Goal: Task Accomplishment & Management: Manage account settings

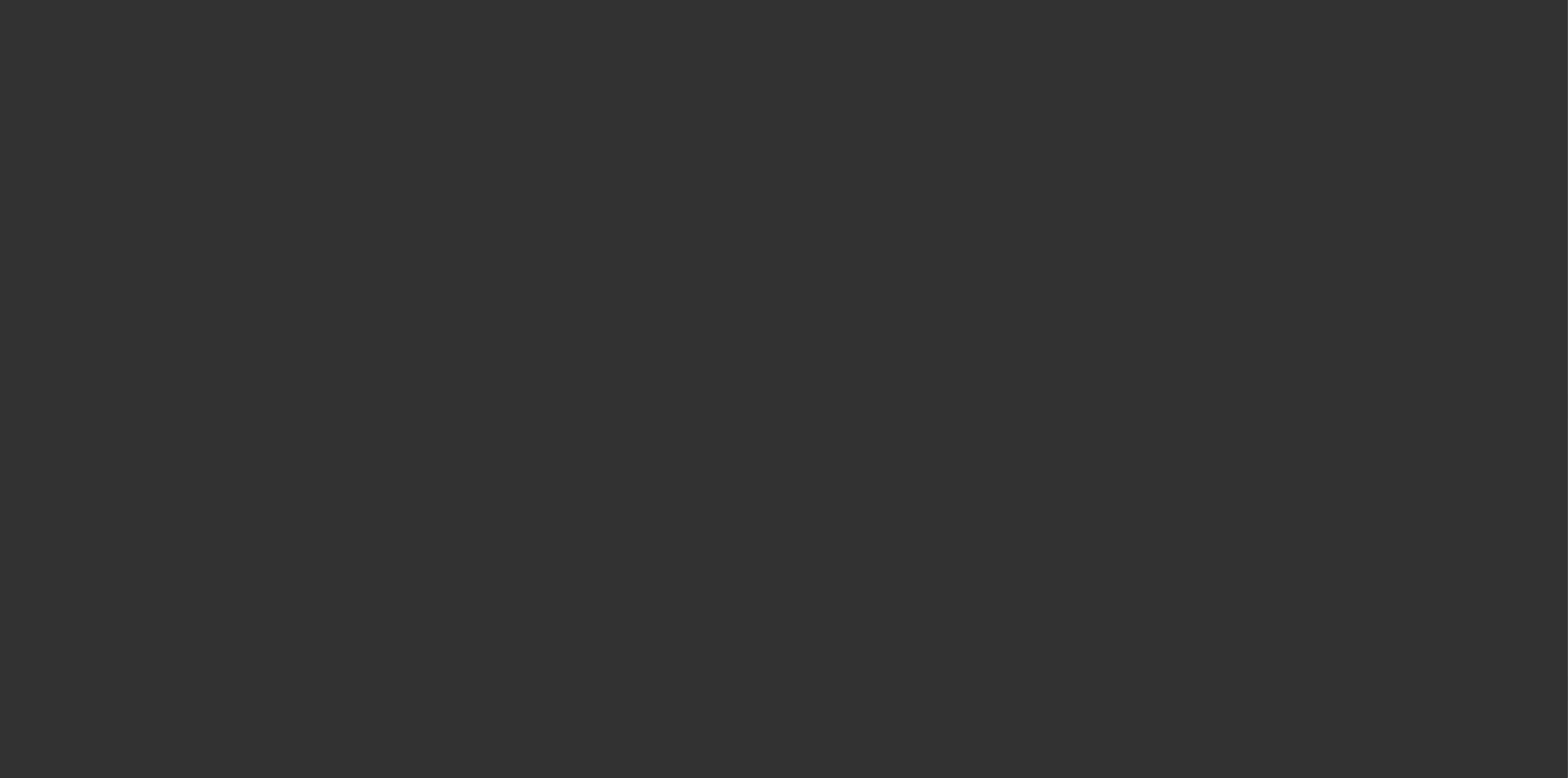
select select "3"
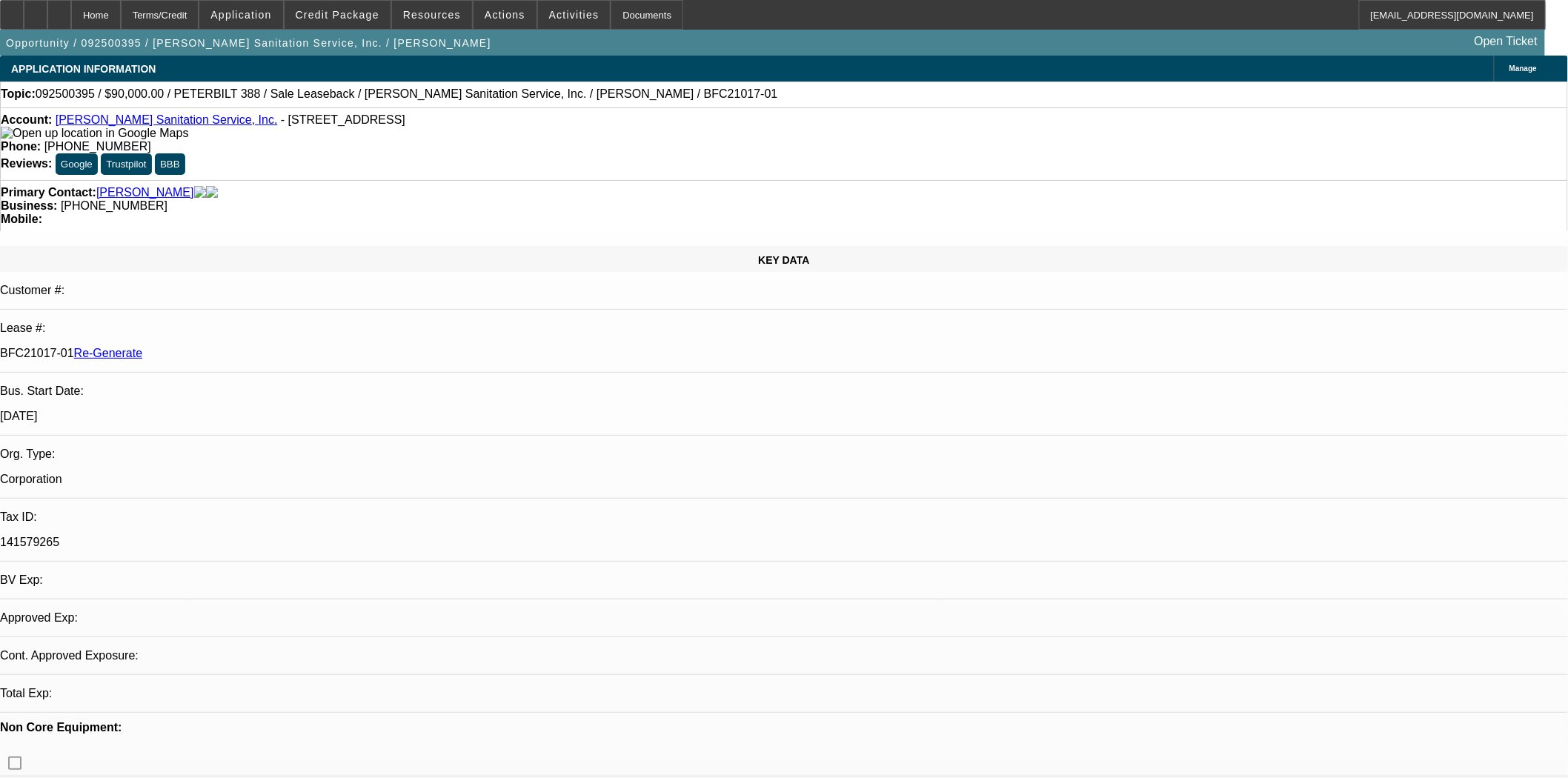
select select "0"
select select "2"
select select "0"
select select "6"
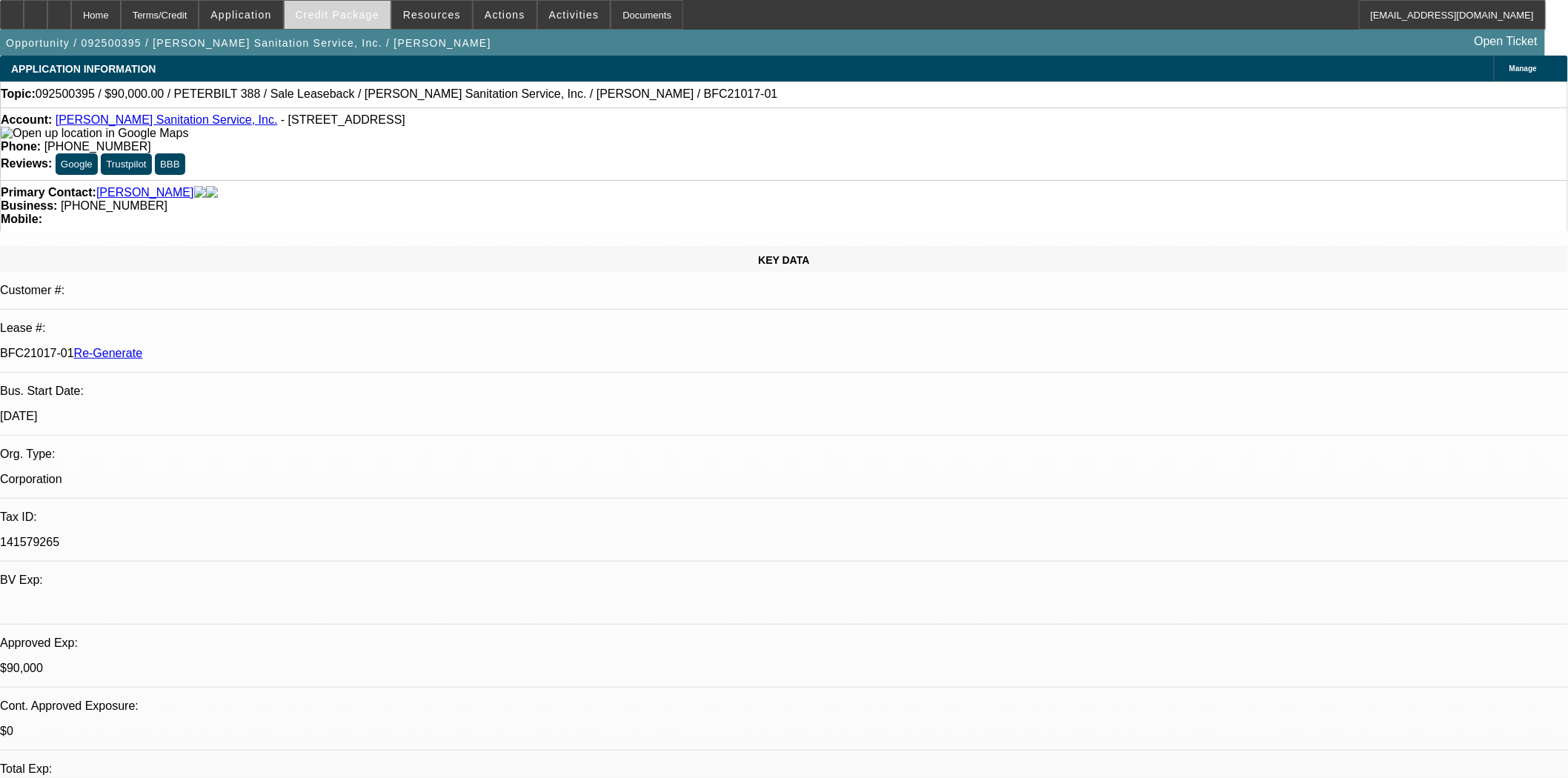
click at [375, 9] on span "Credit Package" at bounding box center [337, 15] width 83 height 12
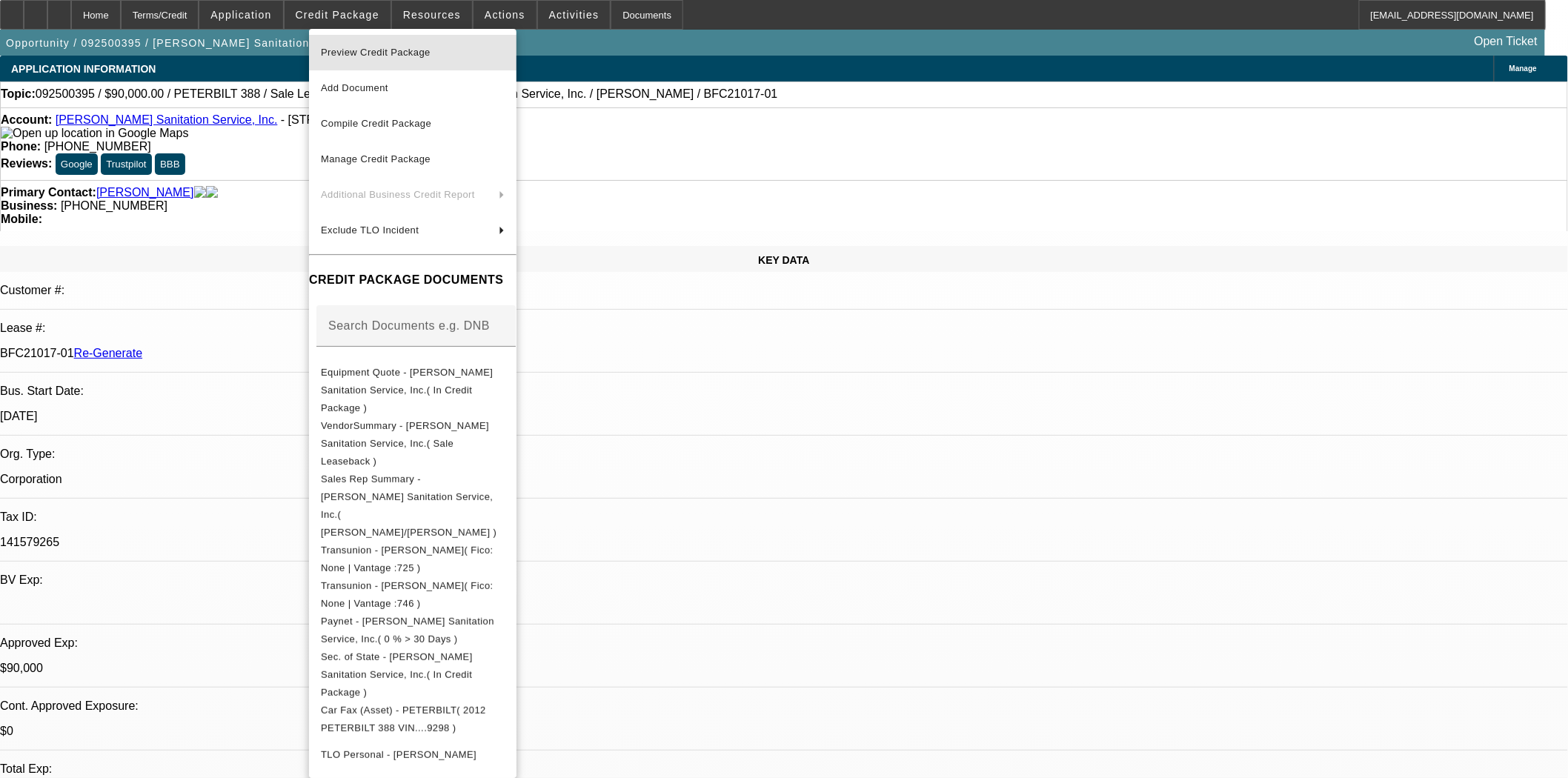
click at [382, 49] on span "Preview Credit Package" at bounding box center [376, 53] width 110 height 11
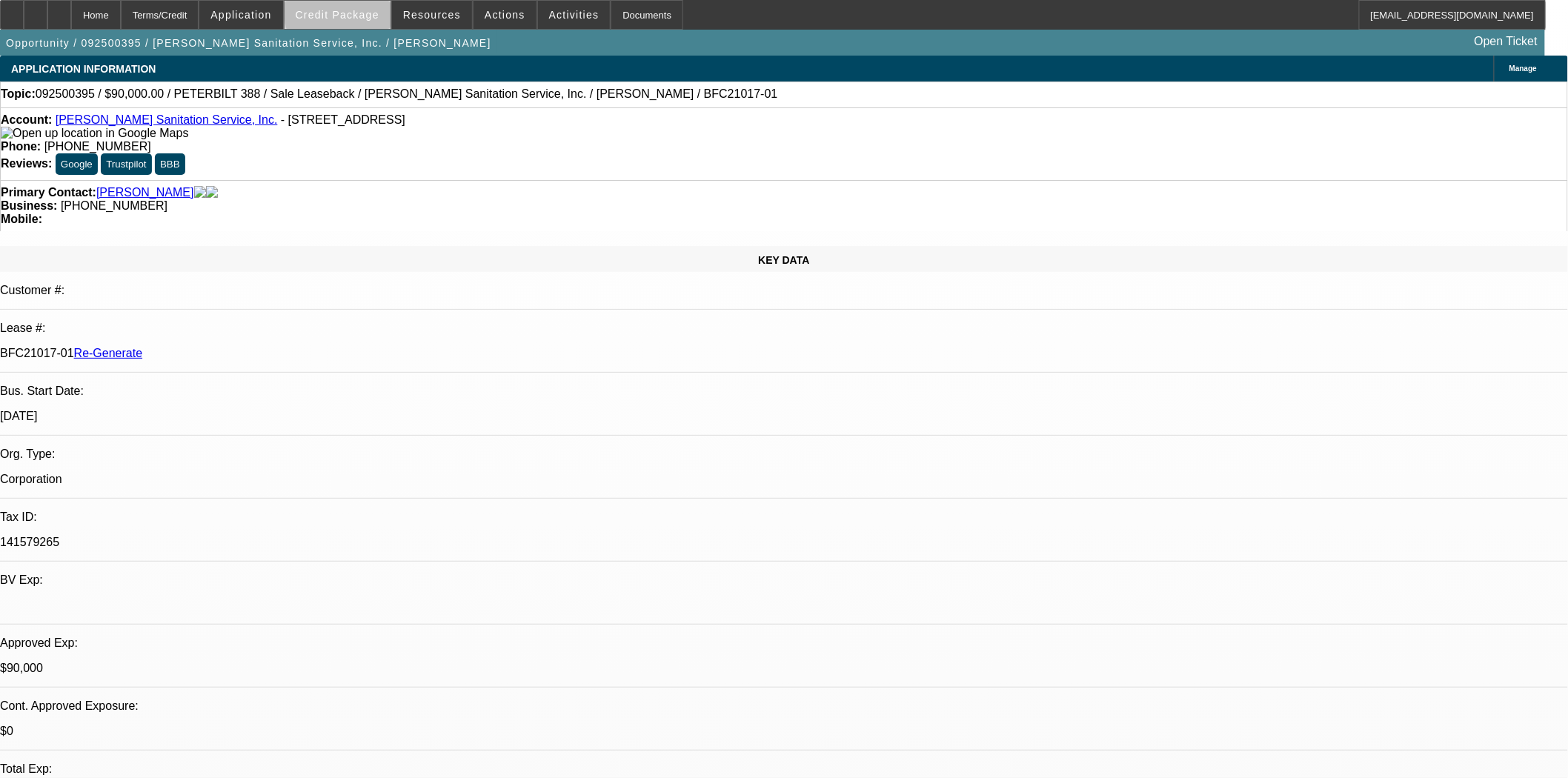
click at [373, 15] on span "Credit Package" at bounding box center [337, 15] width 83 height 12
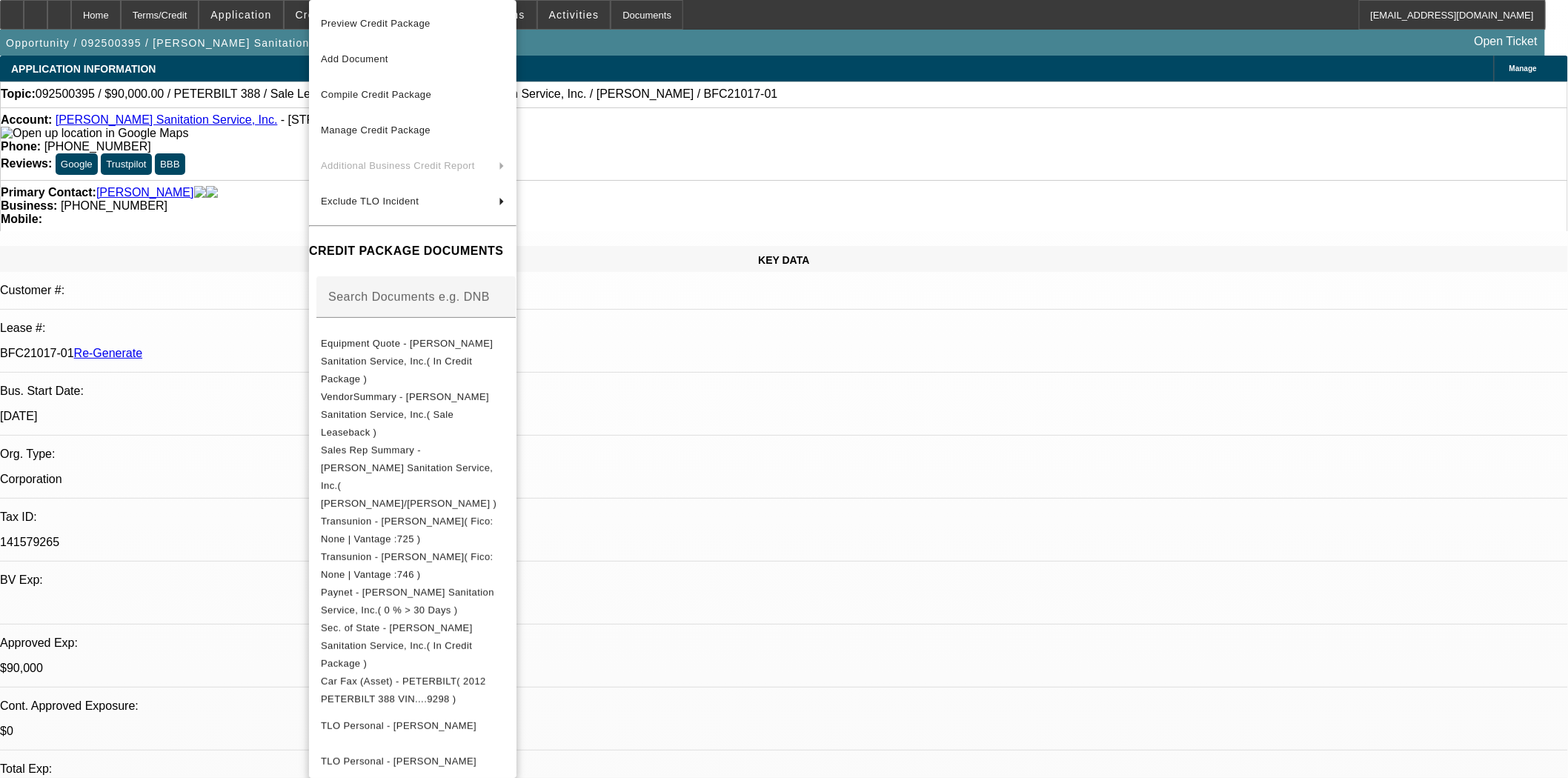
click at [949, 164] on div at bounding box center [784, 389] width 1568 height 778
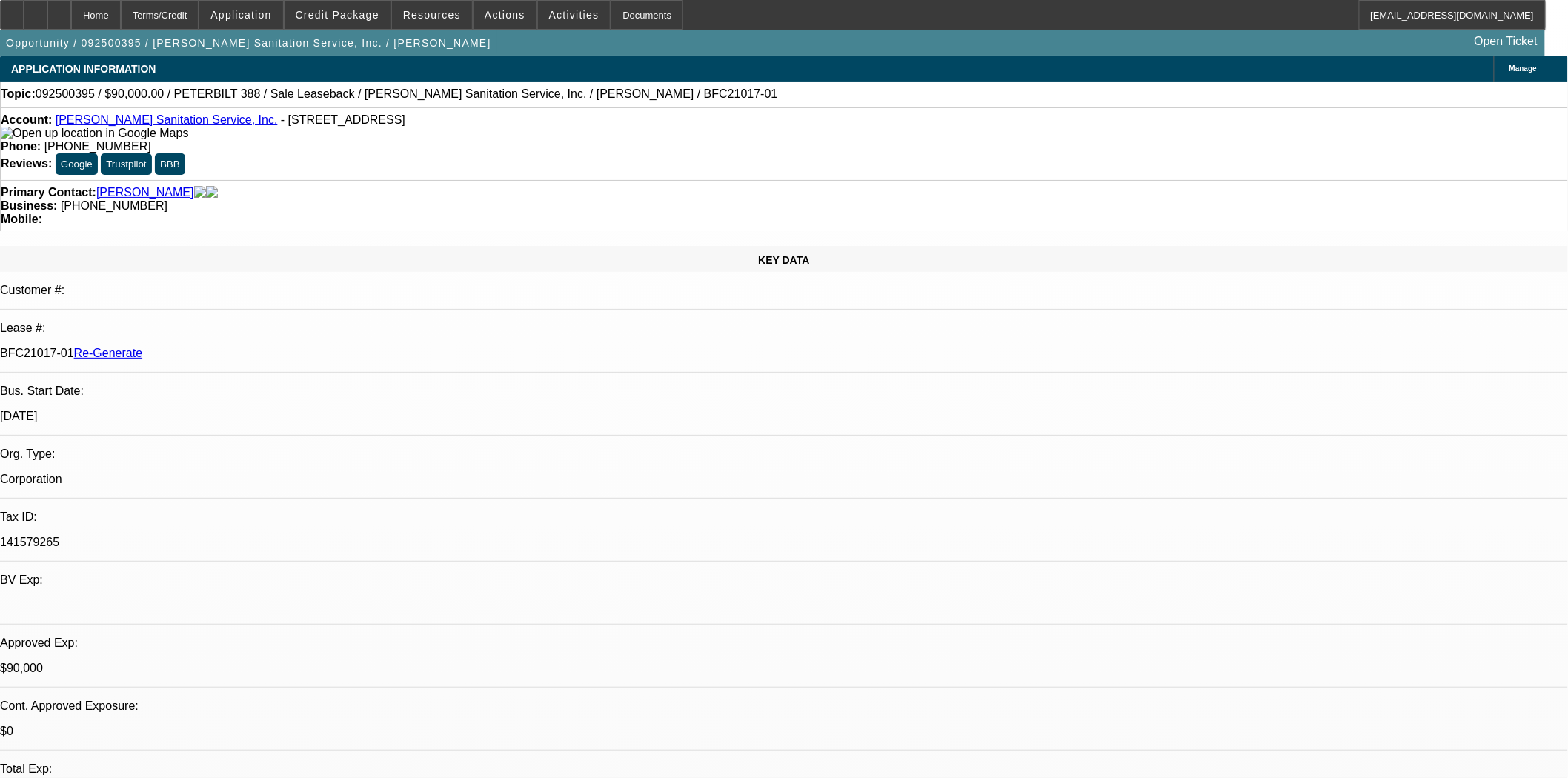
click at [271, 18] on span "Application" at bounding box center [240, 15] width 61 height 12
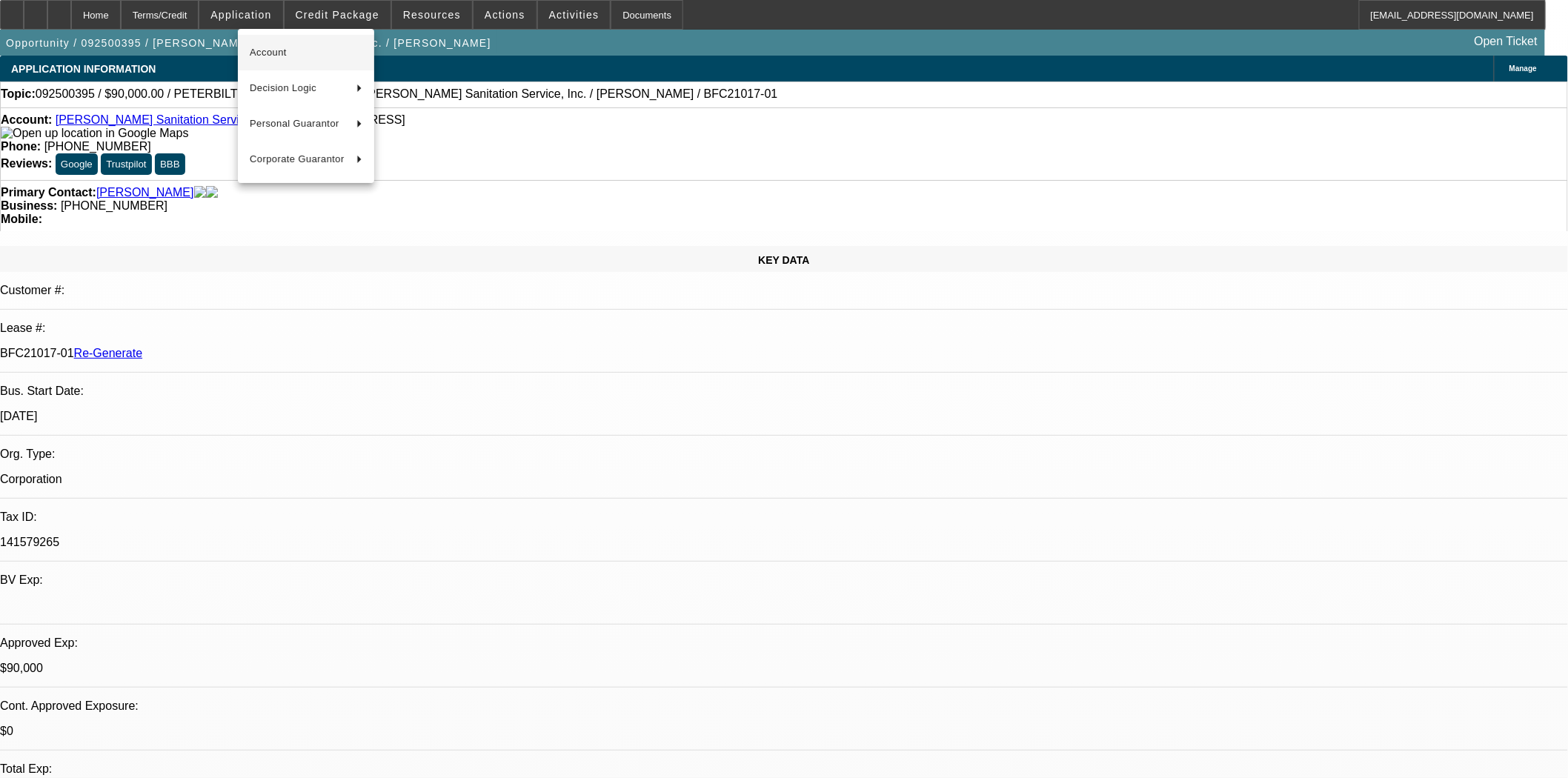
click at [276, 54] on span "Account" at bounding box center [306, 53] width 113 height 18
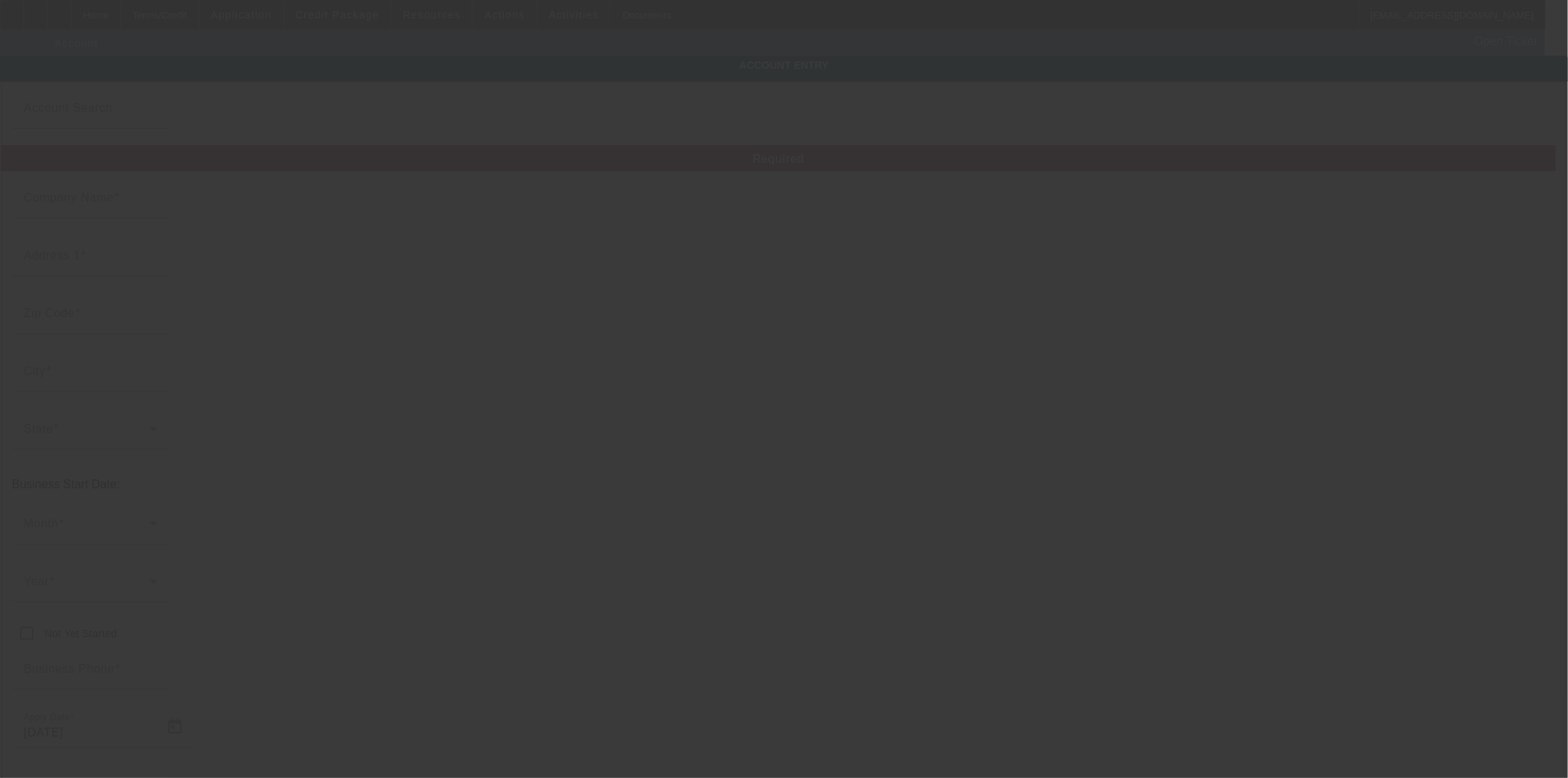
type input "Herring Sanitation Service, Inc."
type input "146 Old Route 9"
type input "12524"
type input "Fishkill"
type input "(845) 226-5405"
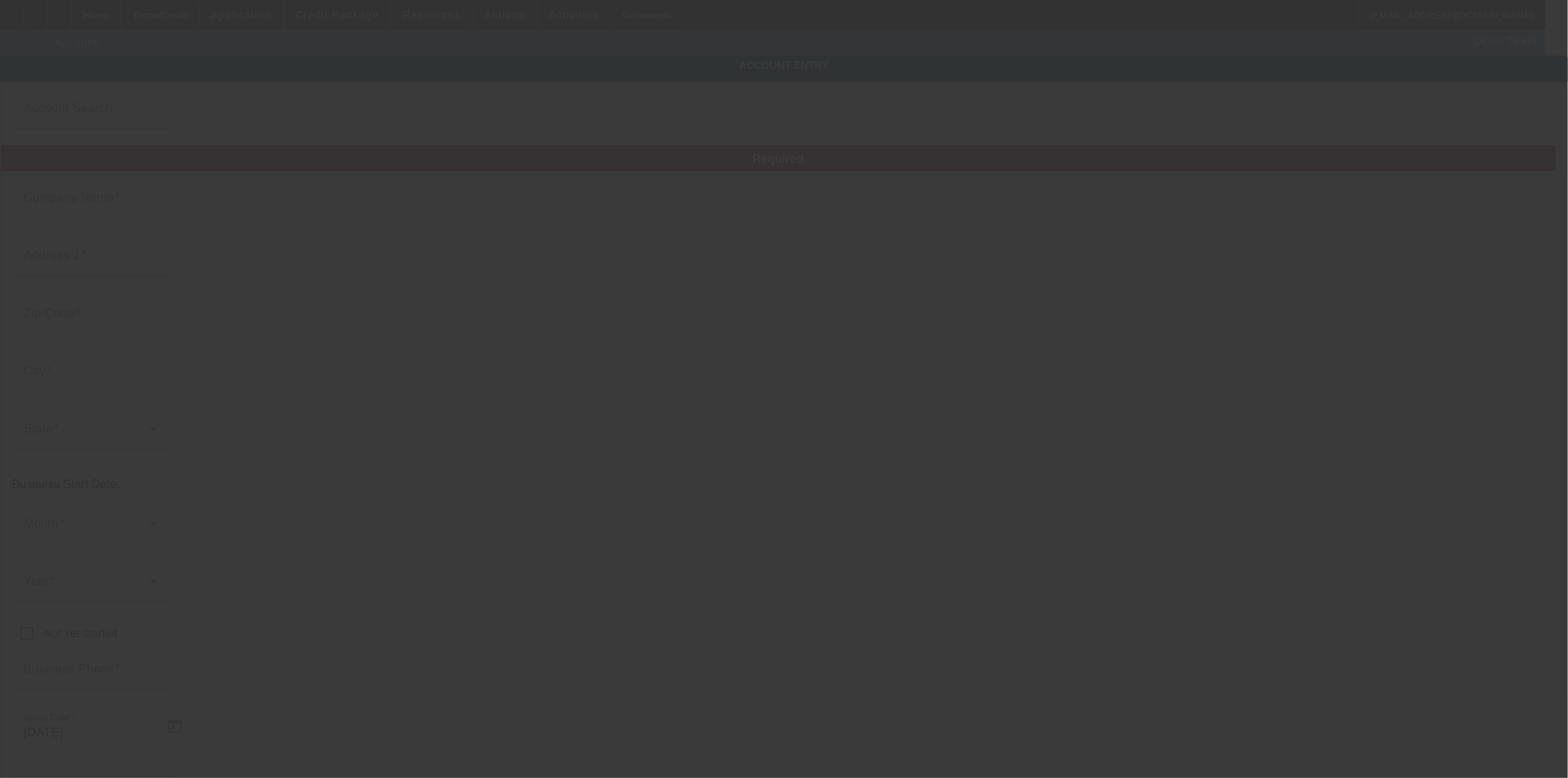
type input "# 1"
type input "herring@herringseptic.com"
type input "141579265"
type input "https://HERRINGSEPTIC.COM"
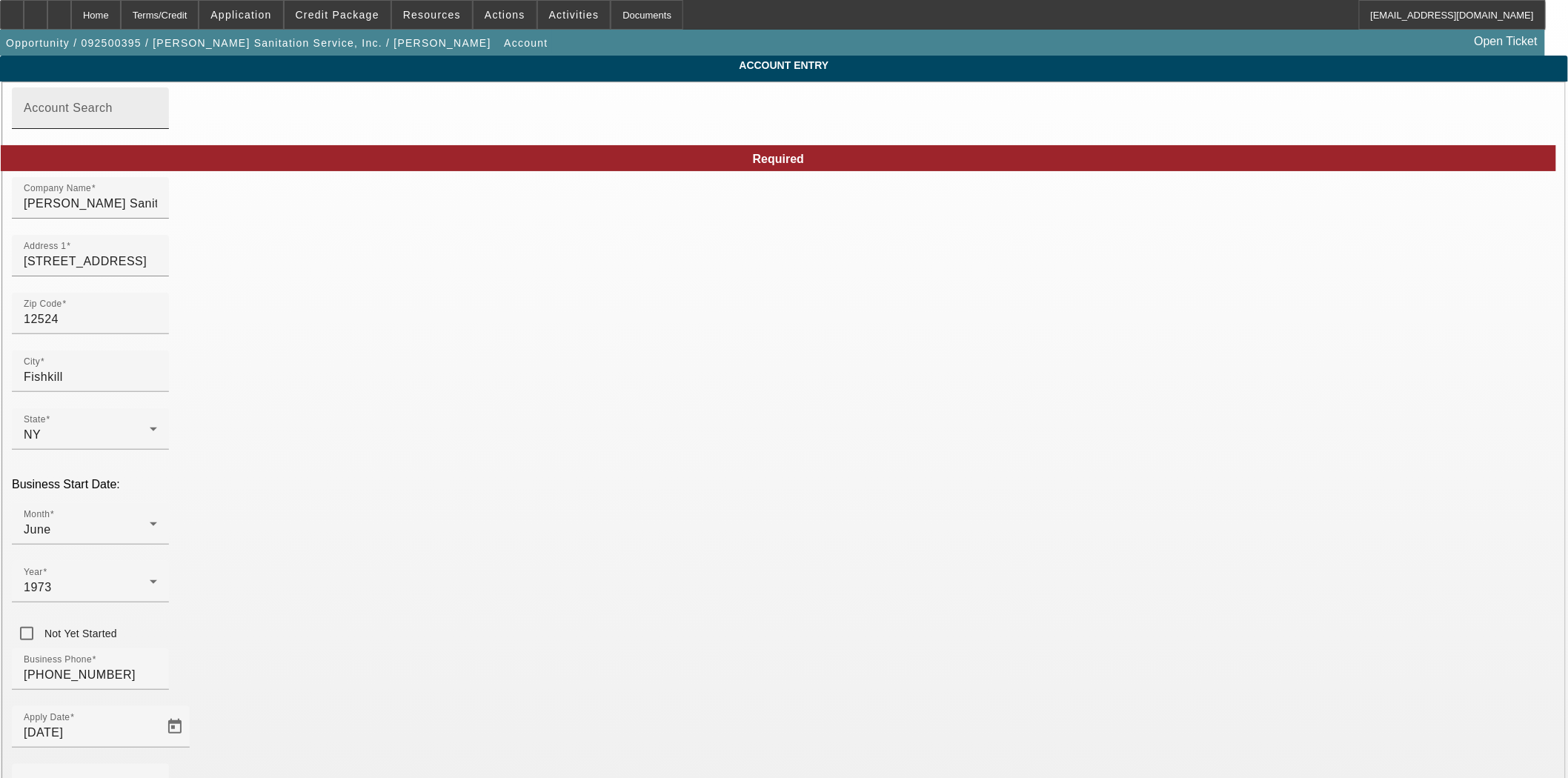
type input "9/18/2025"
click at [342, 17] on span "Credit Package" at bounding box center [337, 15] width 83 height 12
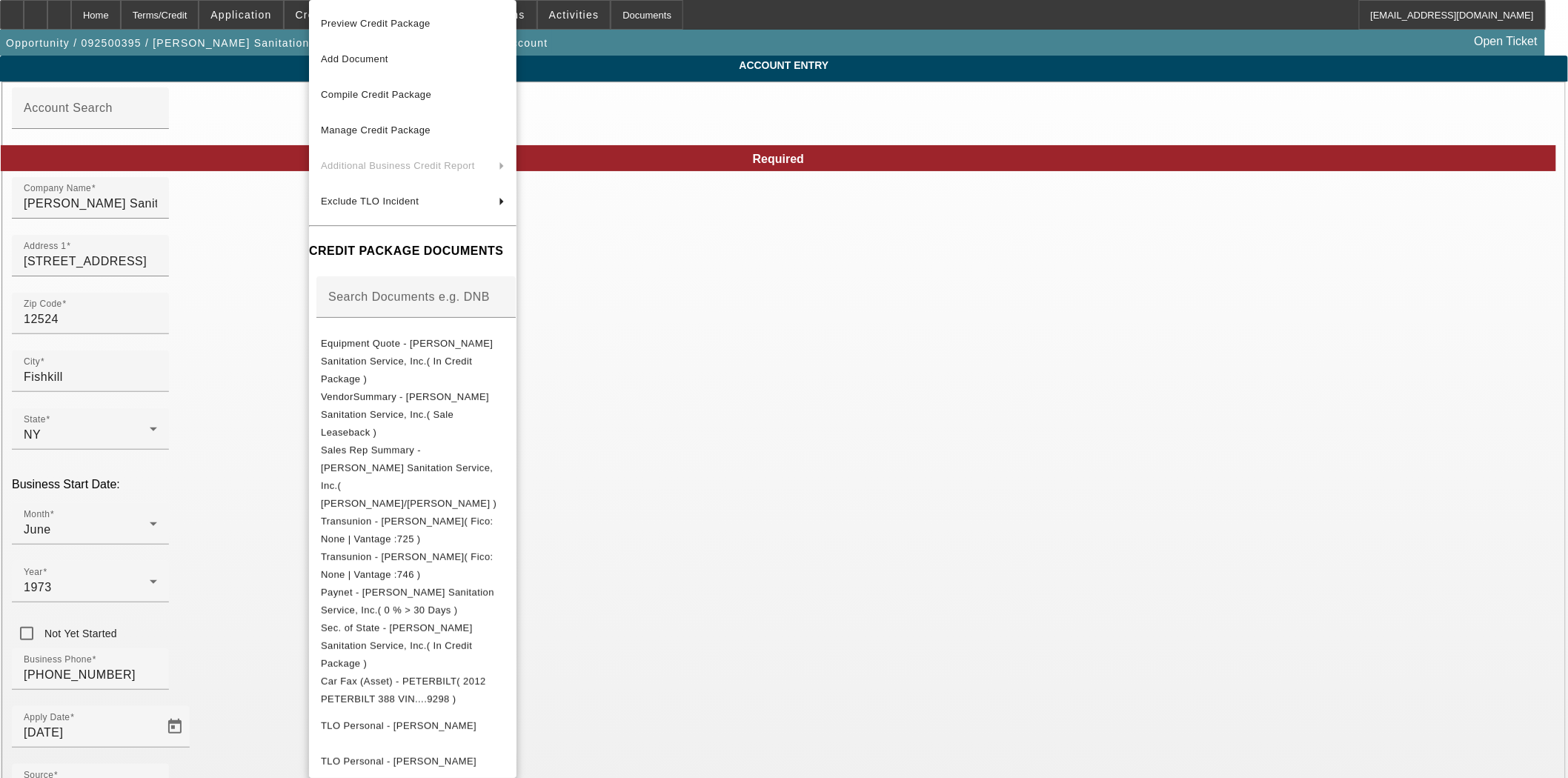
click at [131, 16] on div at bounding box center [784, 389] width 1568 height 778
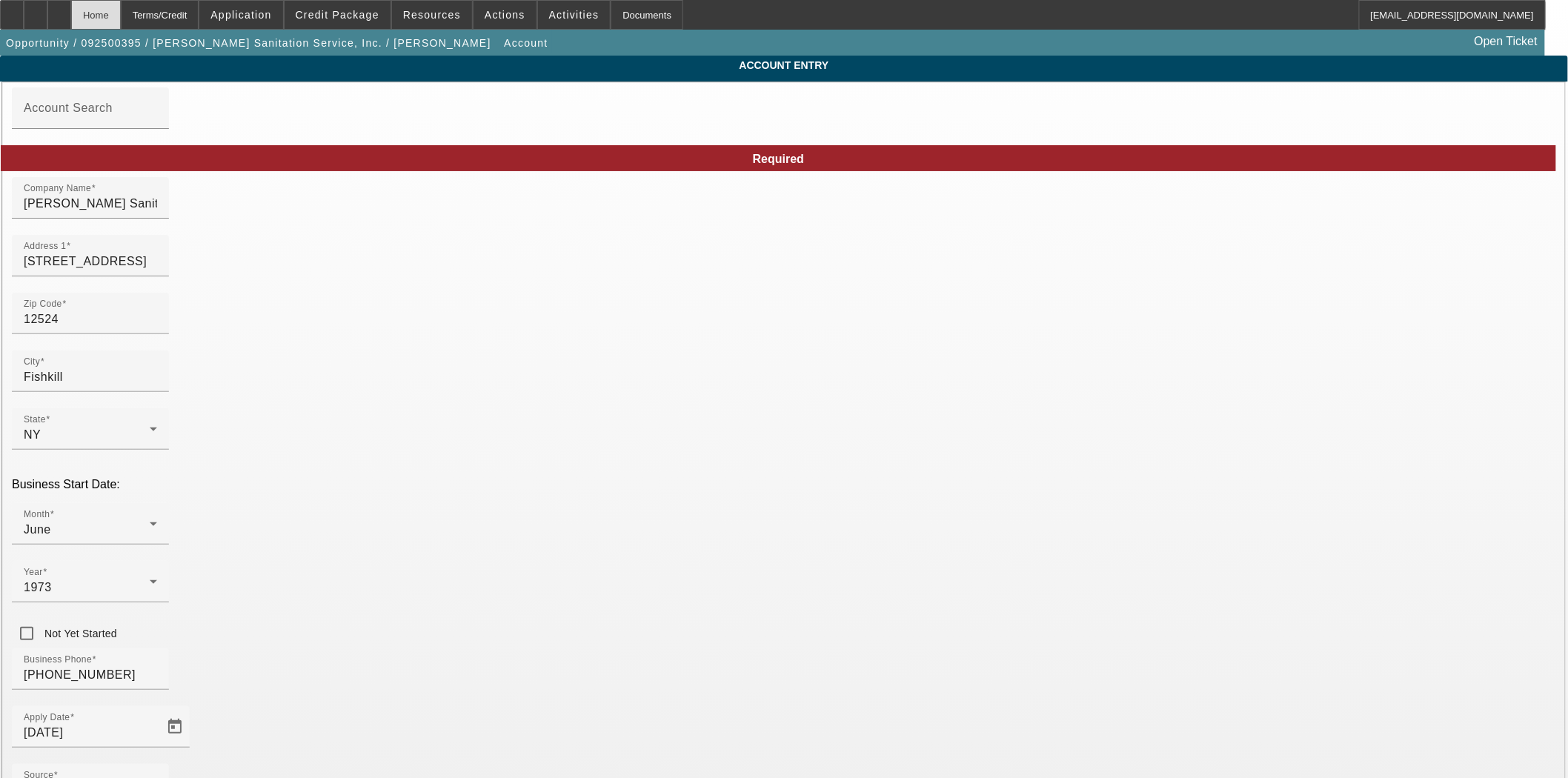
click at [121, 22] on div "Home" at bounding box center [96, 15] width 49 height 30
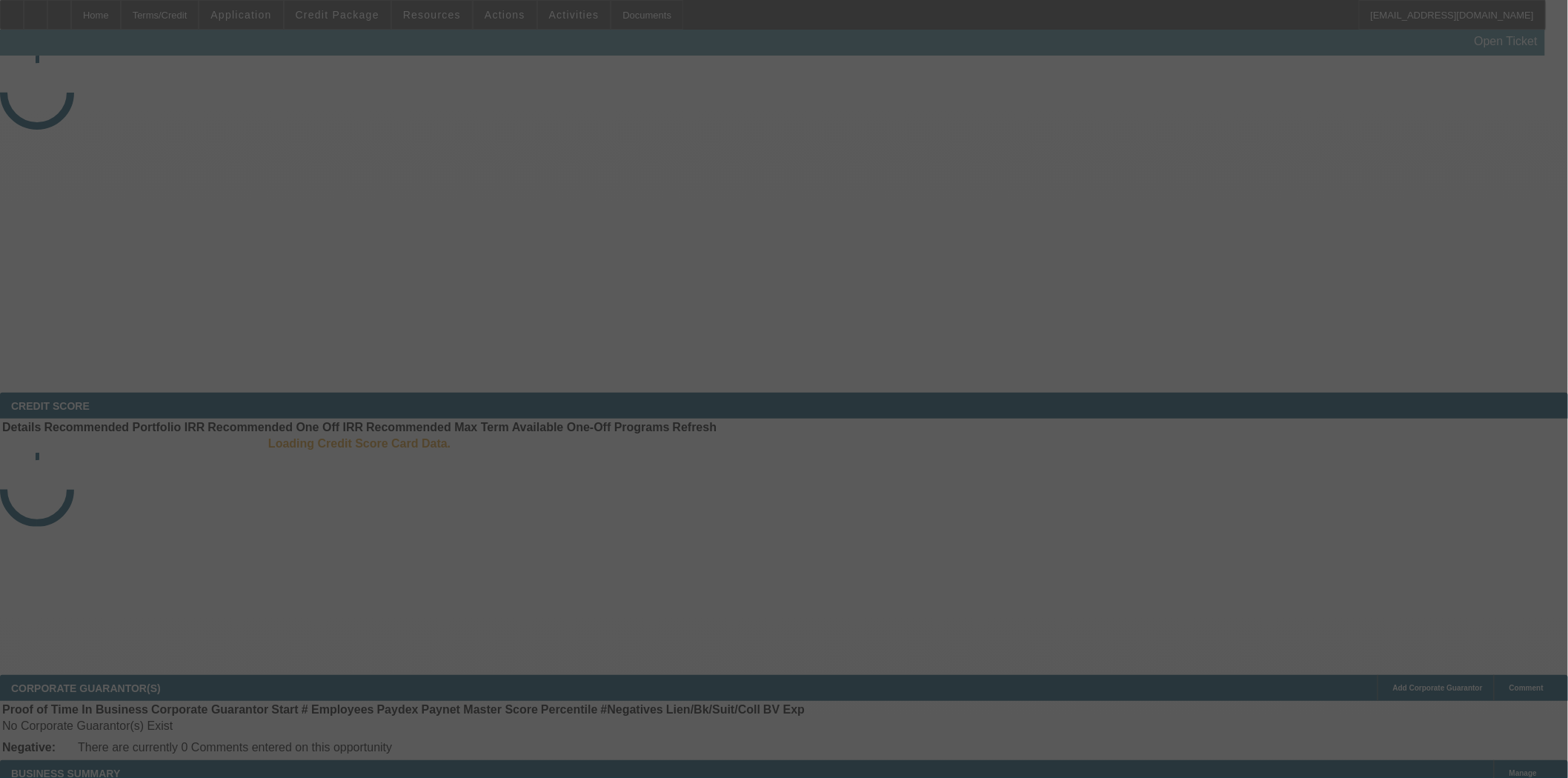
select select "3"
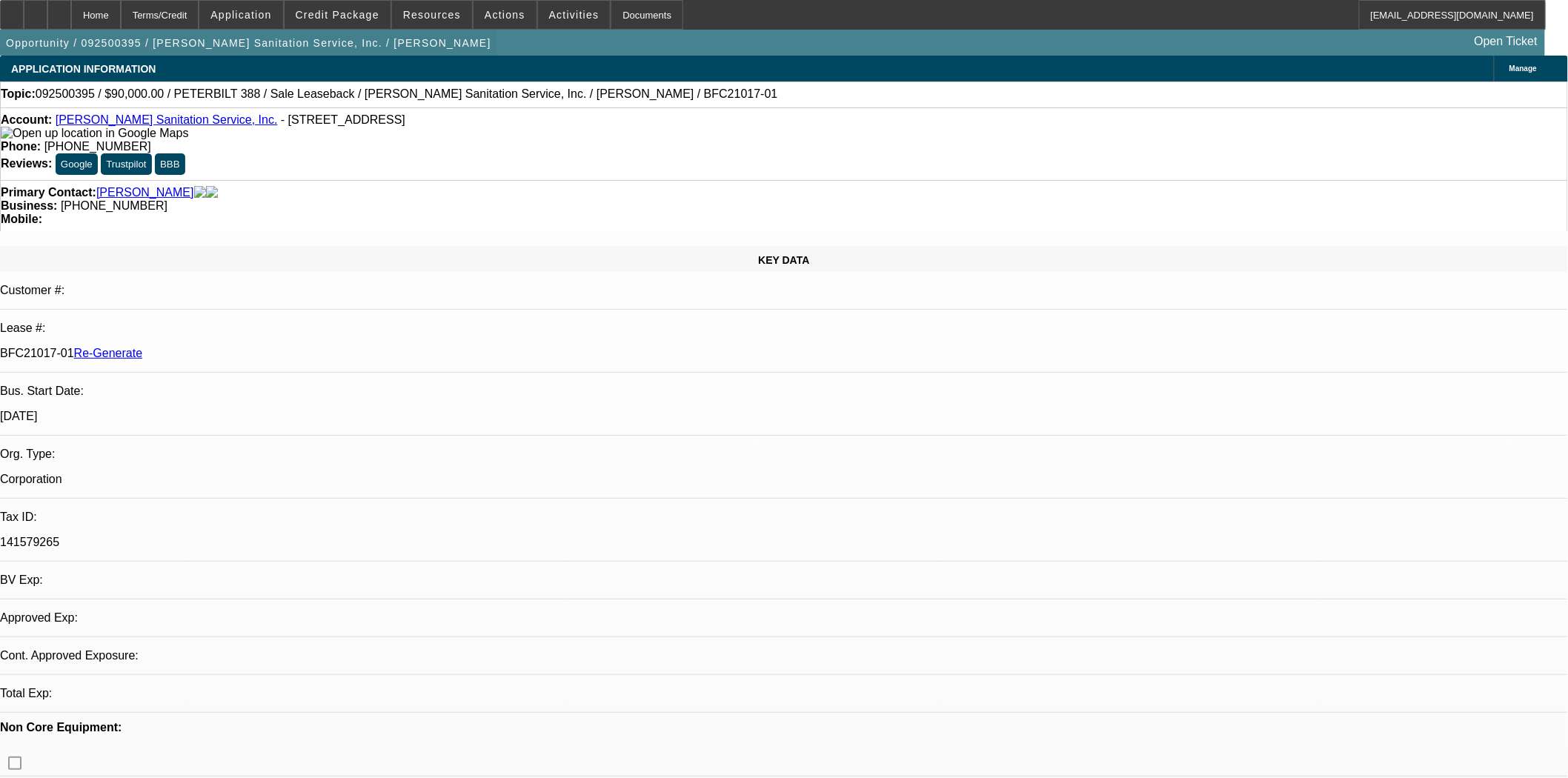
select select "0"
select select "2"
select select "0"
select select "6"
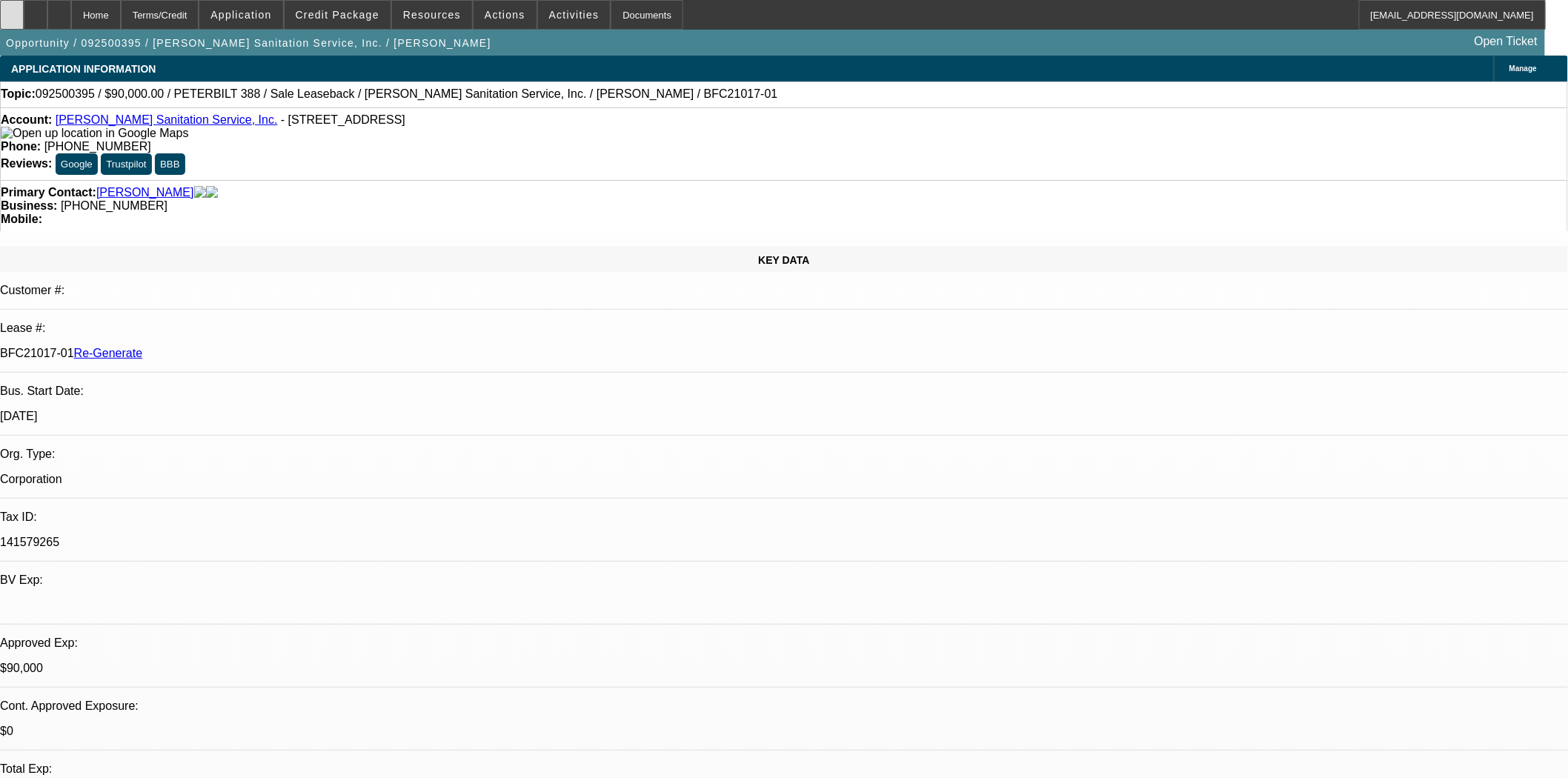
click at [23, 25] on div at bounding box center [11, 15] width 23 height 30
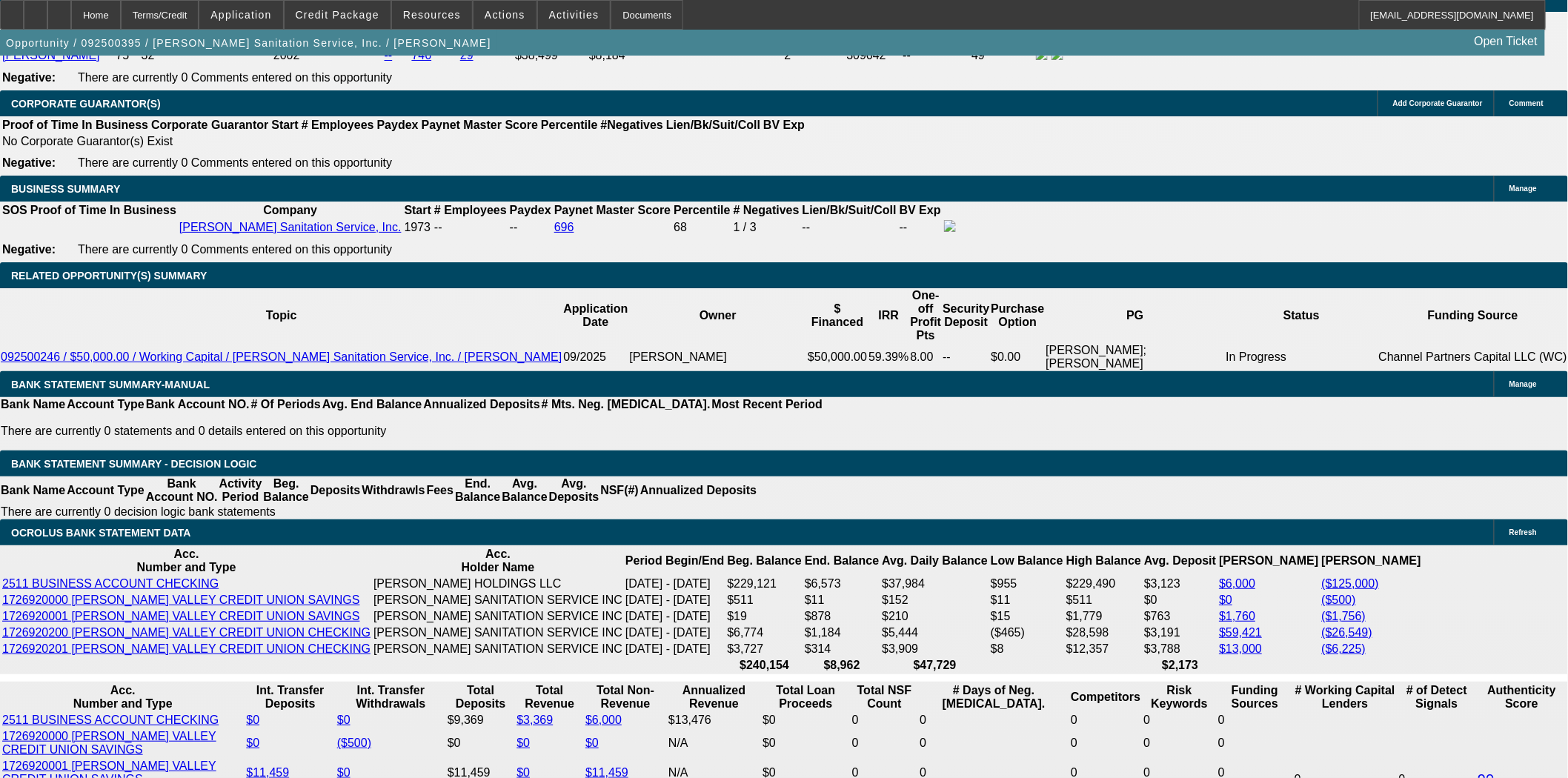
scroll to position [2471, 0]
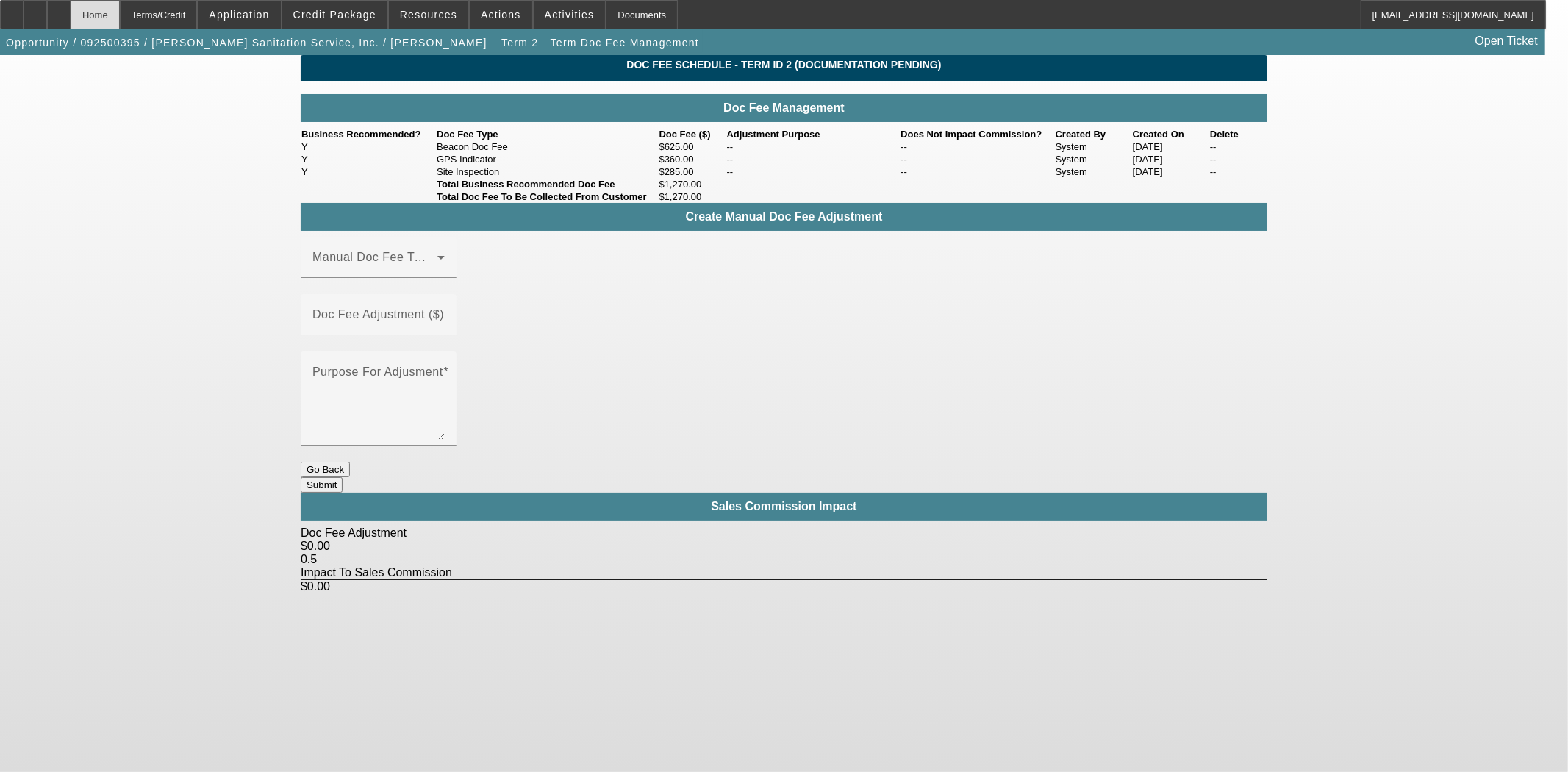
click at [120, 18] on div "Home" at bounding box center [95, 14] width 49 height 30
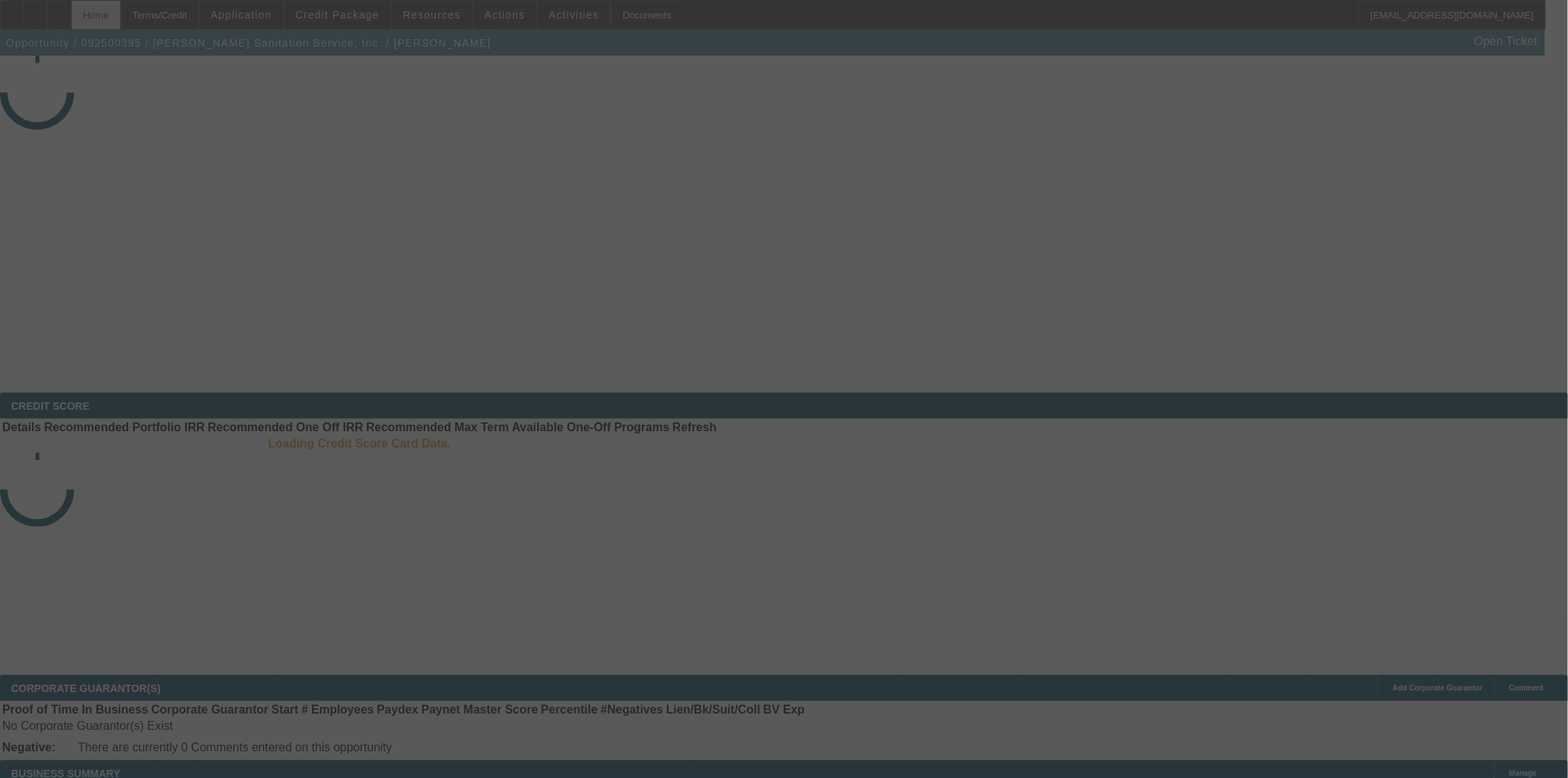
select select "3"
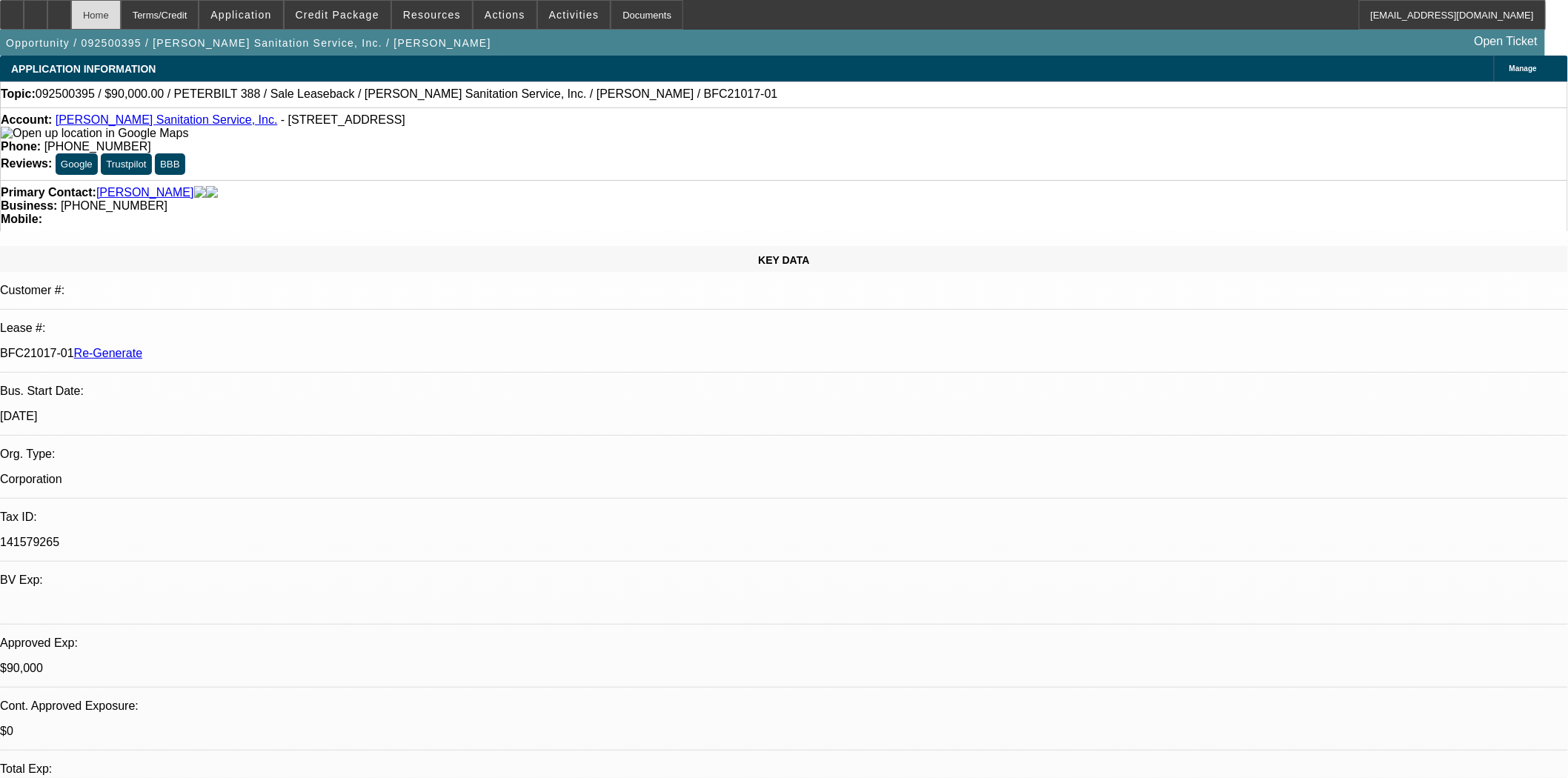
select select "0"
select select "2"
select select "0"
select select "6"
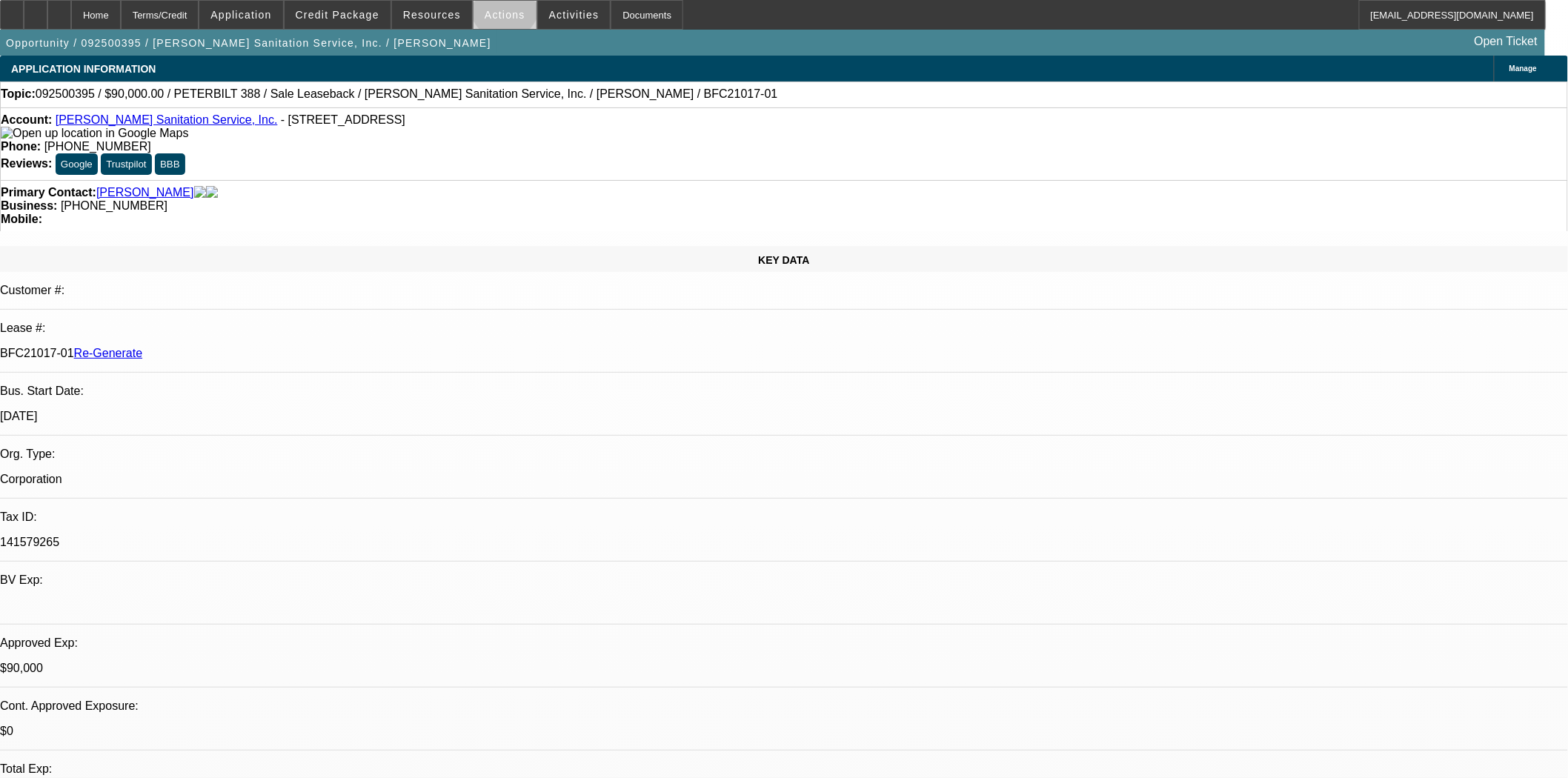
click at [499, 9] on span "Actions" at bounding box center [505, 15] width 40 height 12
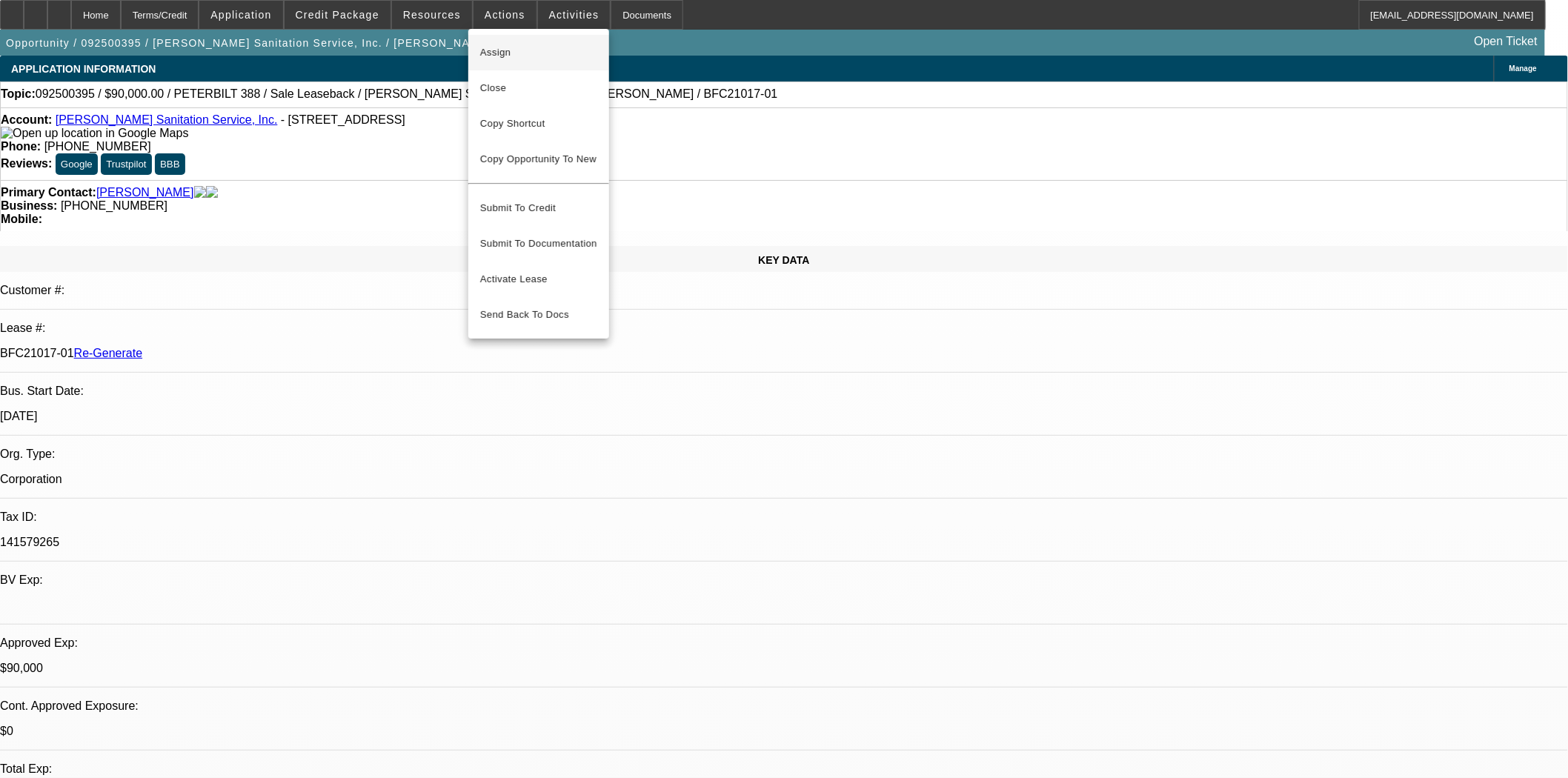
click at [505, 49] on span "Assign" at bounding box center [538, 53] width 117 height 18
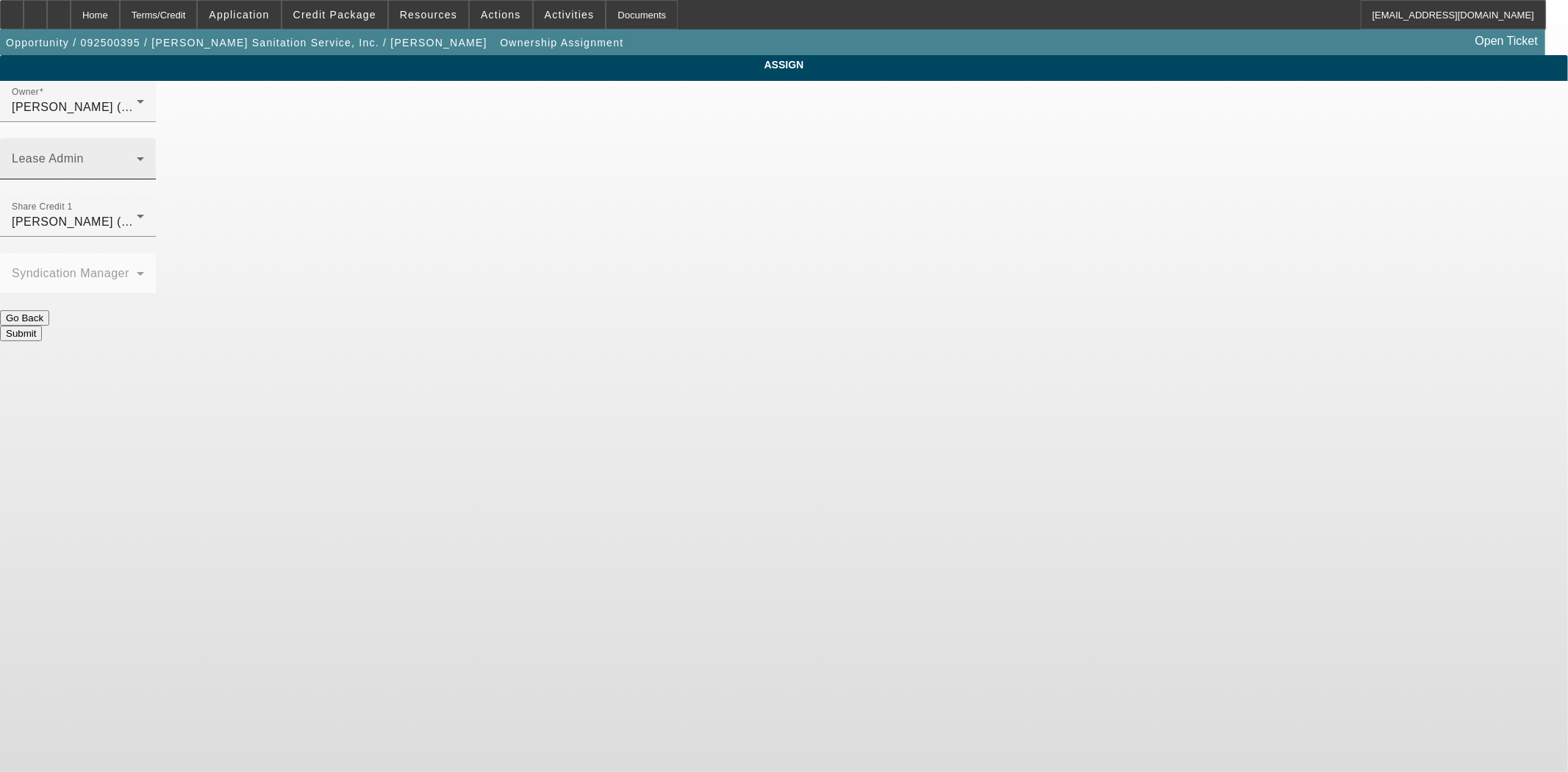
click at [144, 138] on div "Lease Admin" at bounding box center [78, 158] width 132 height 41
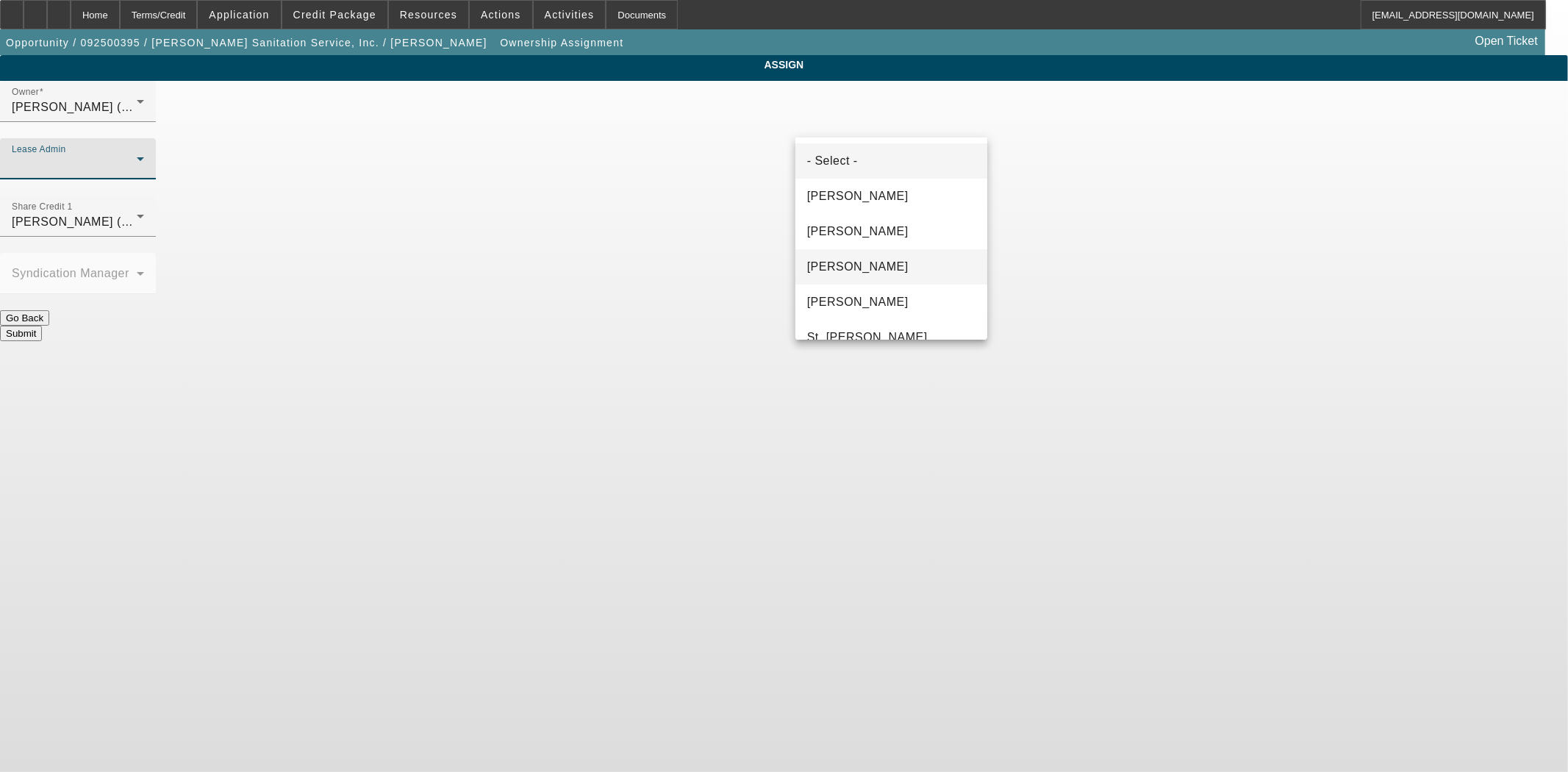
click at [870, 268] on span "[PERSON_NAME]" at bounding box center [857, 267] width 101 height 18
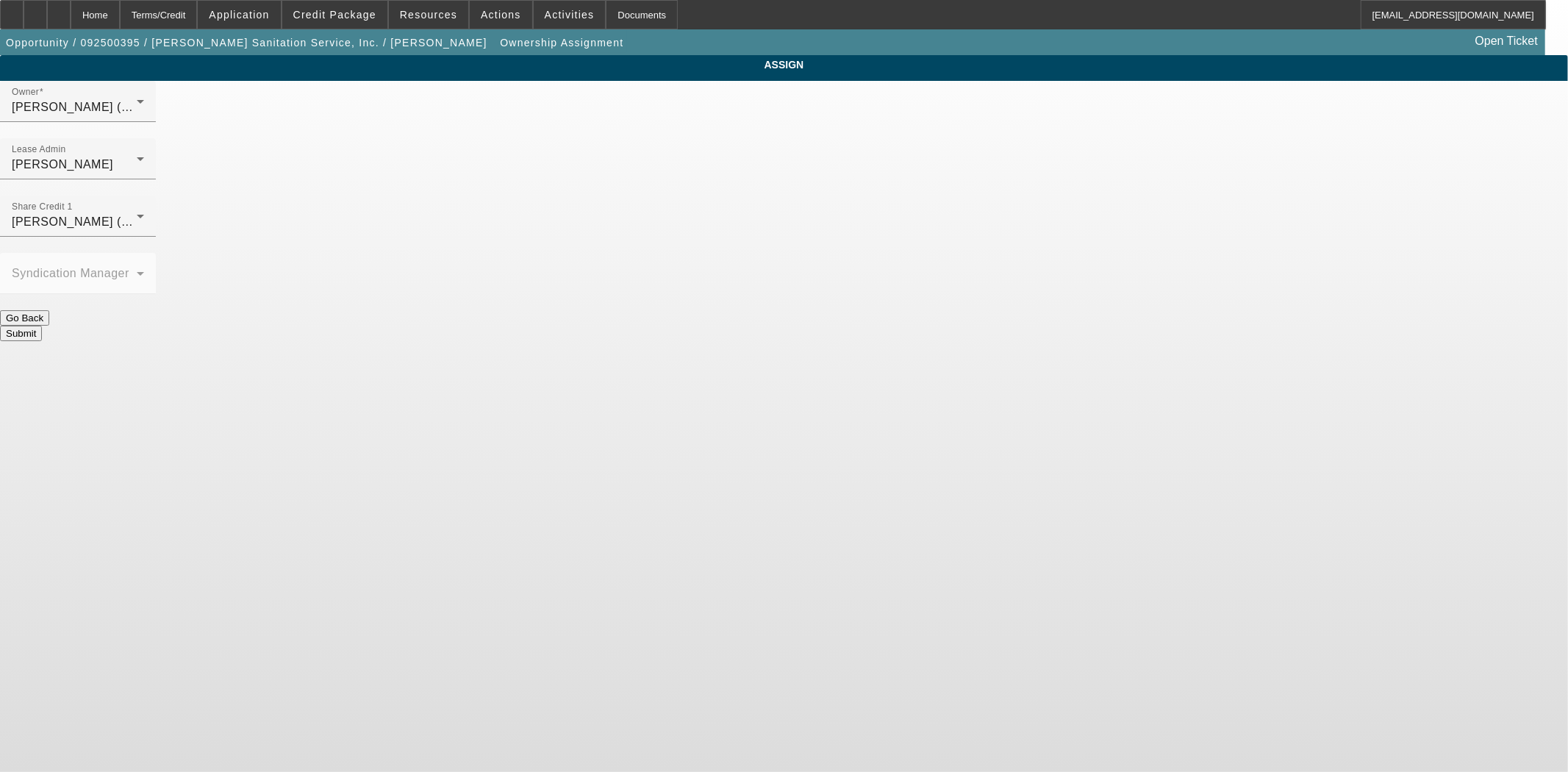
click at [42, 326] on button "Submit" at bounding box center [21, 333] width 42 height 15
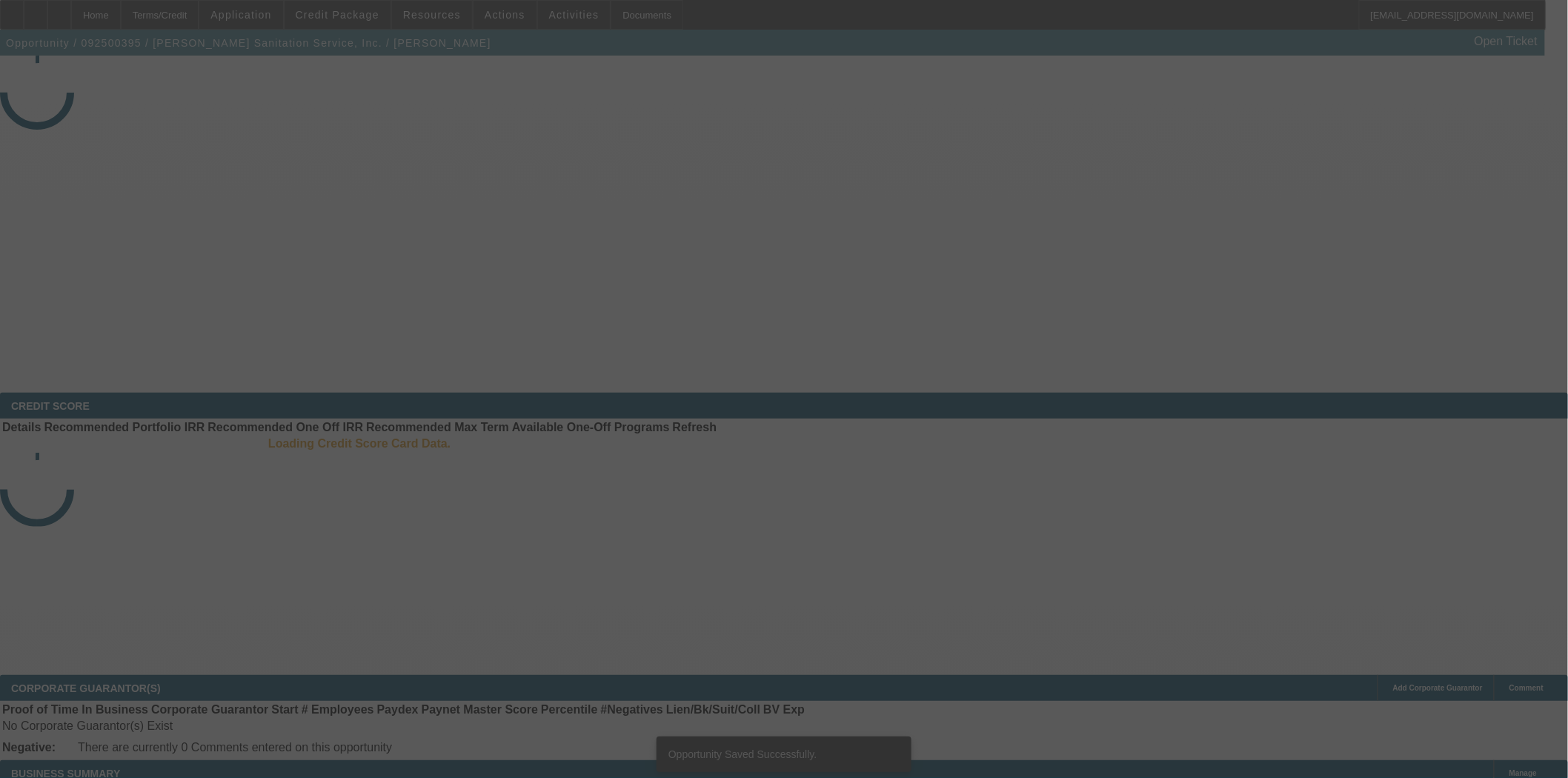
select select "3"
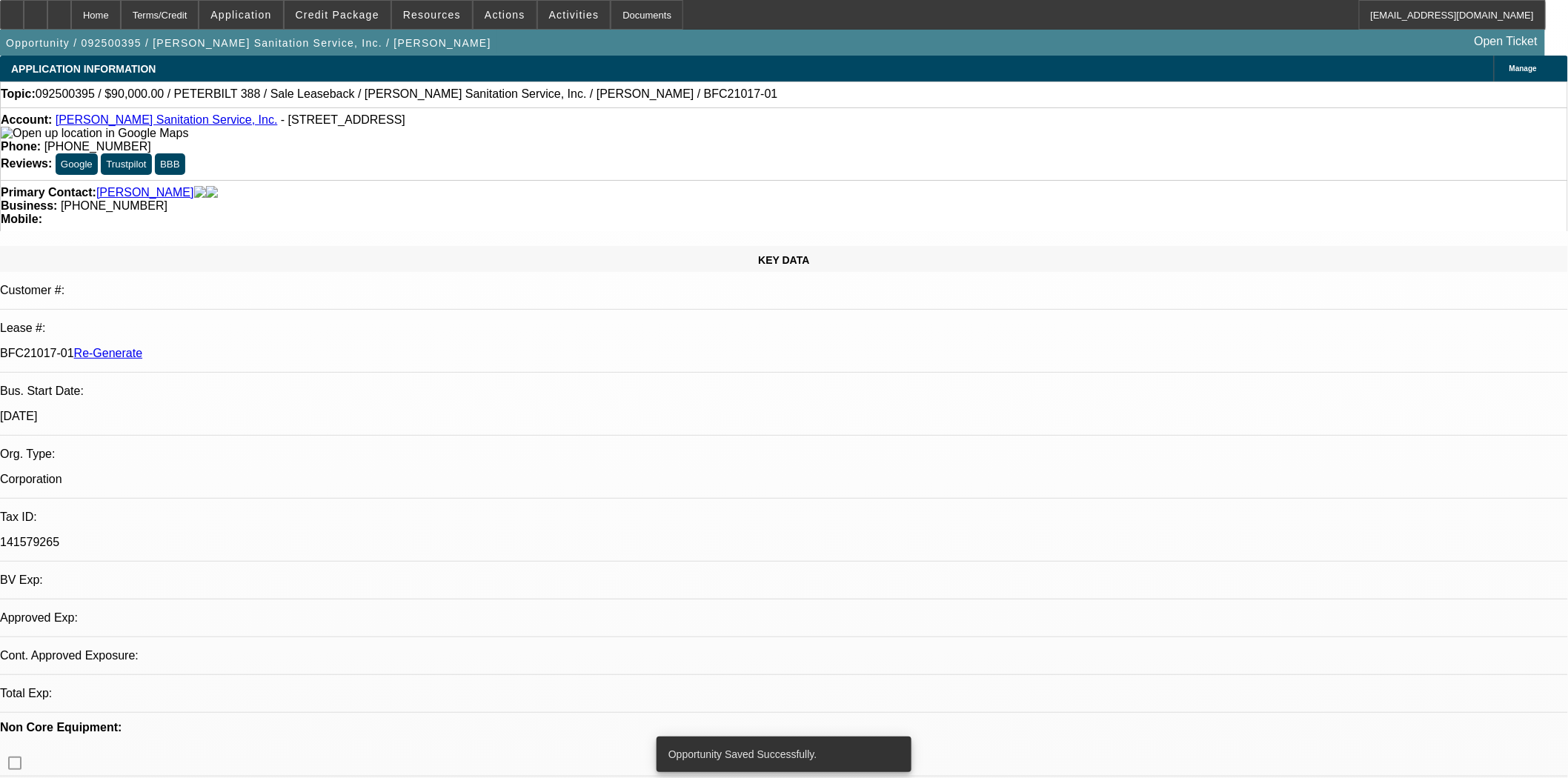
select select "0"
select select "2"
select select "0"
select select "6"
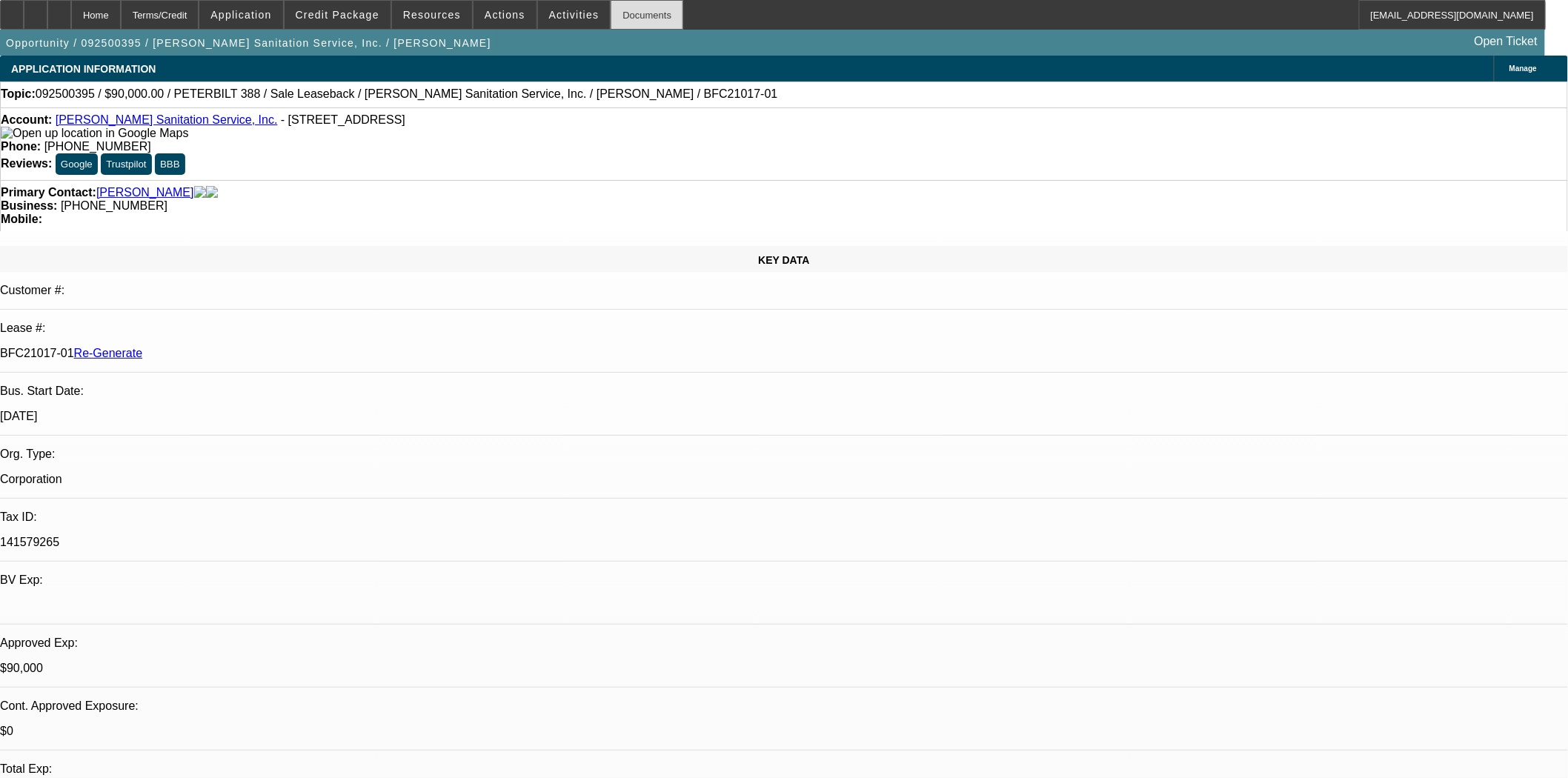
click at [612, 23] on div "Documents" at bounding box center [647, 15] width 73 height 30
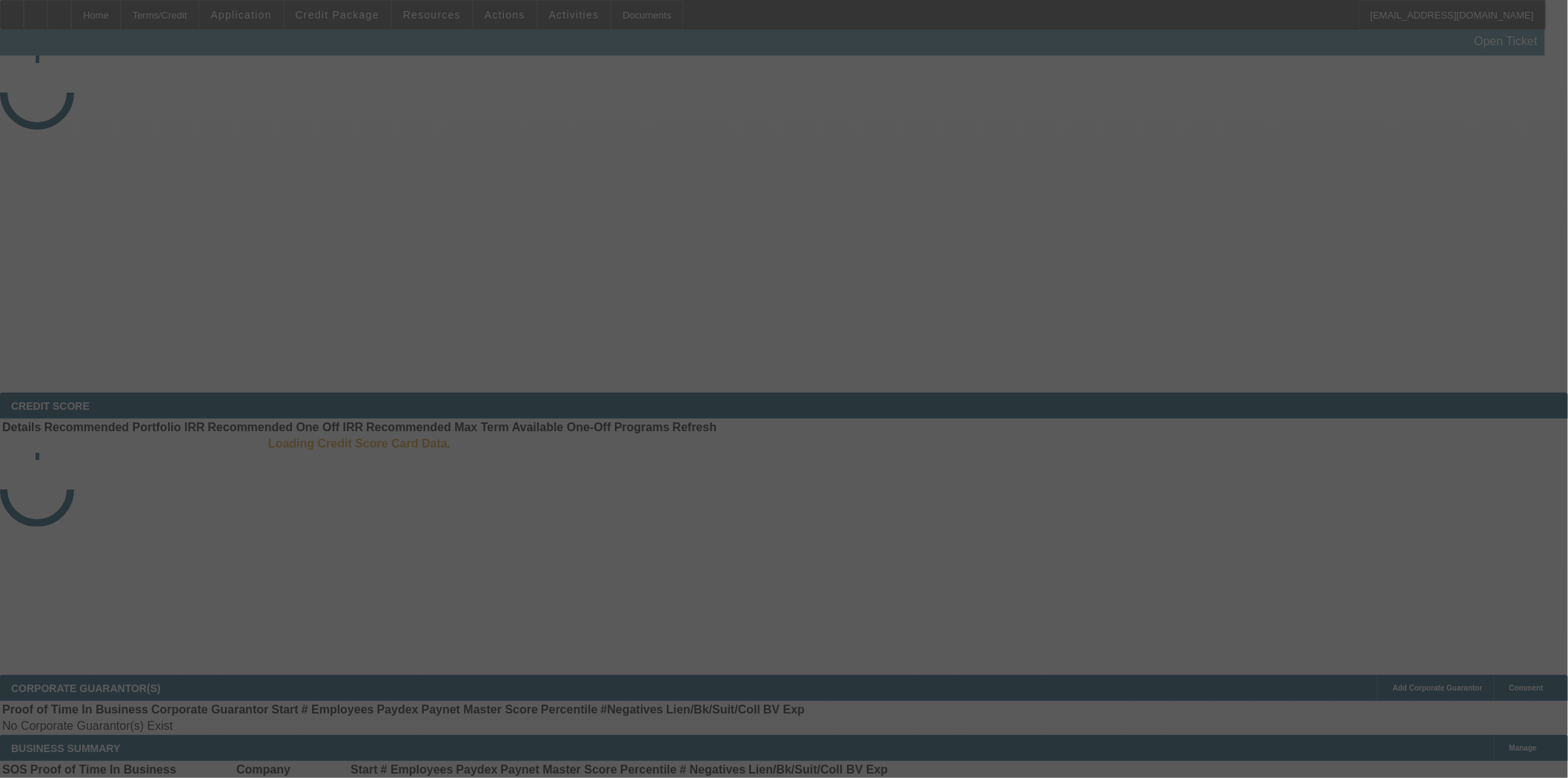
select select "3"
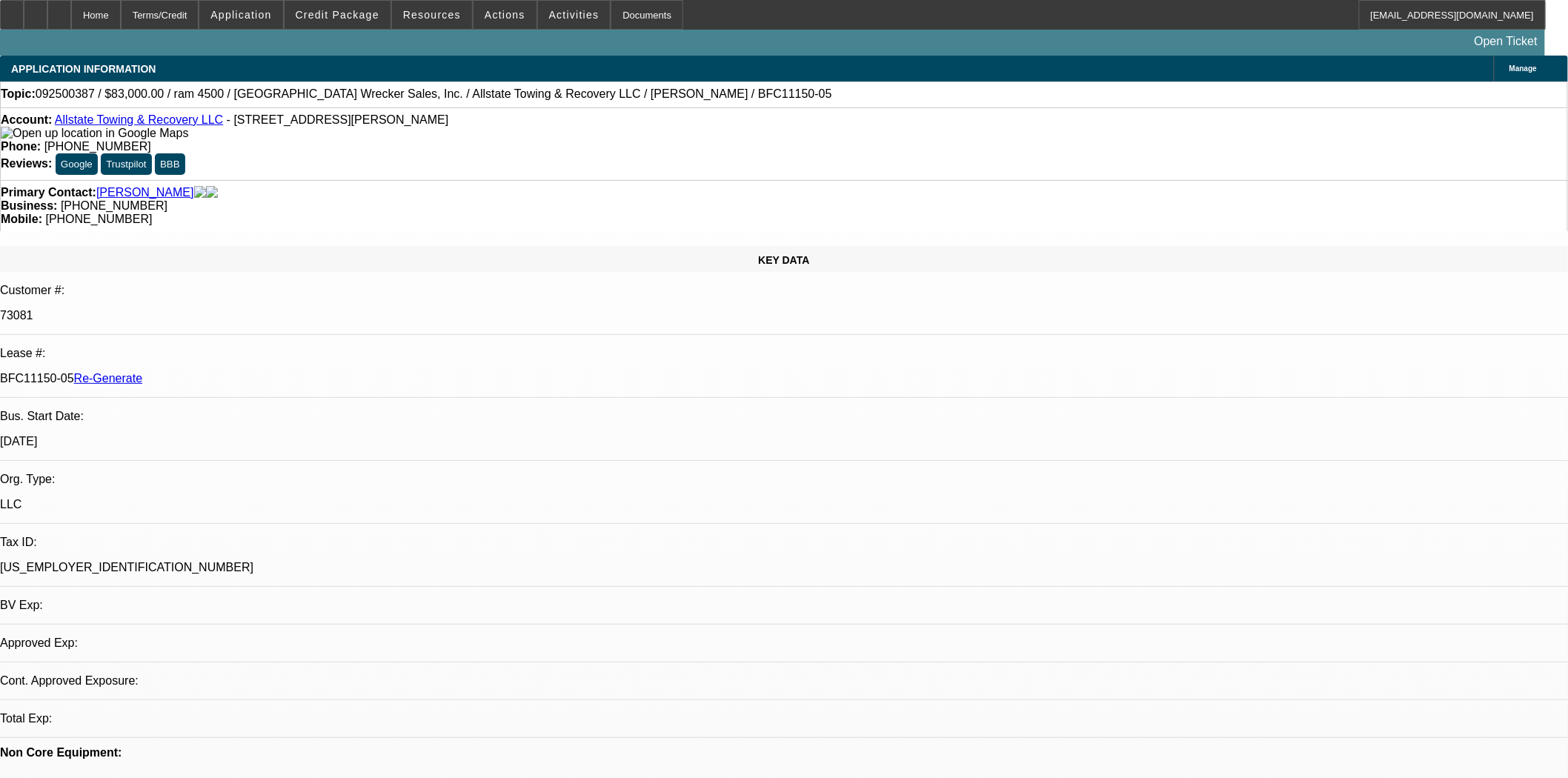
select select "0"
select select "2"
select select "0"
select select "6"
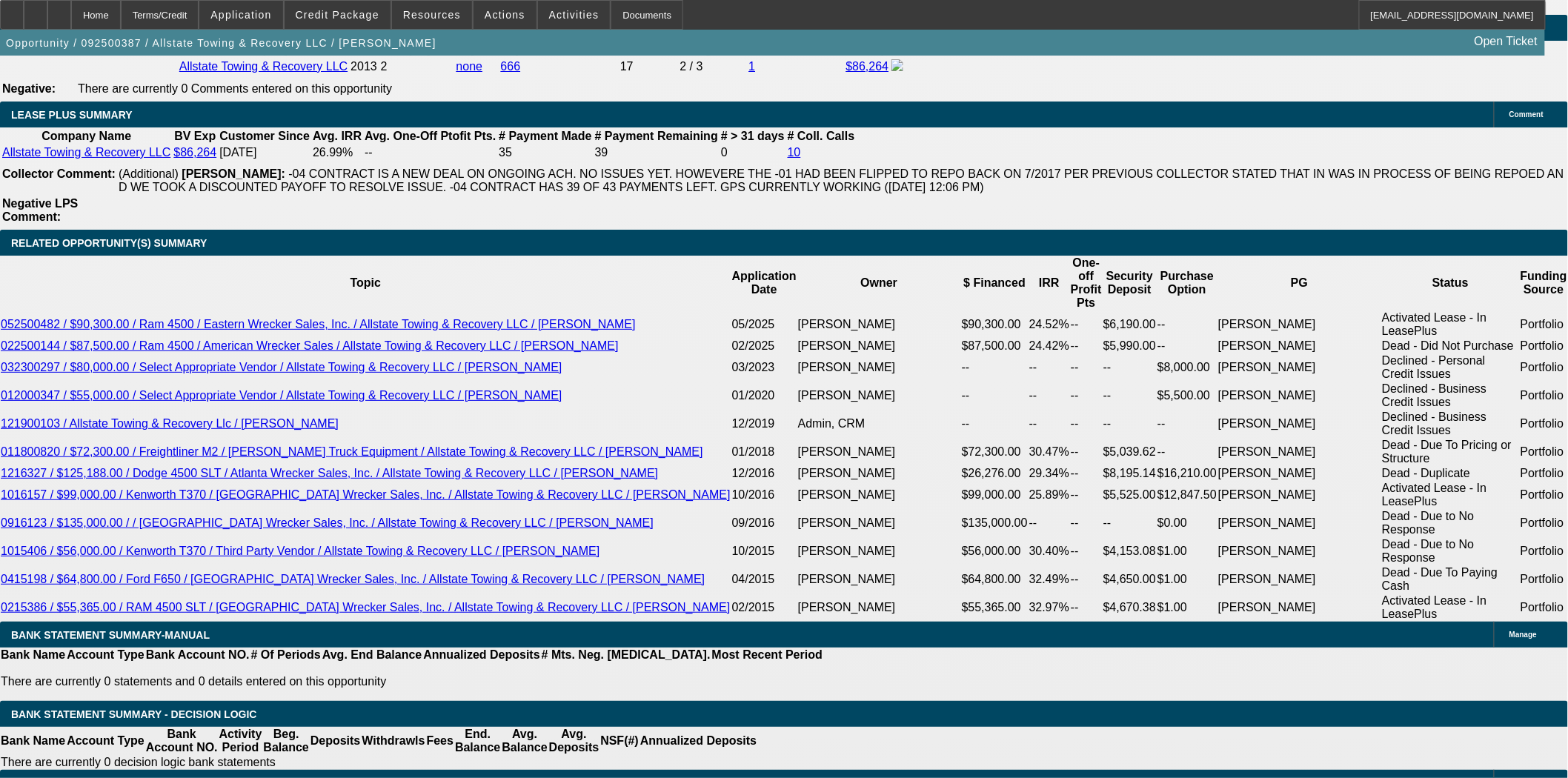
scroll to position [2553, 0]
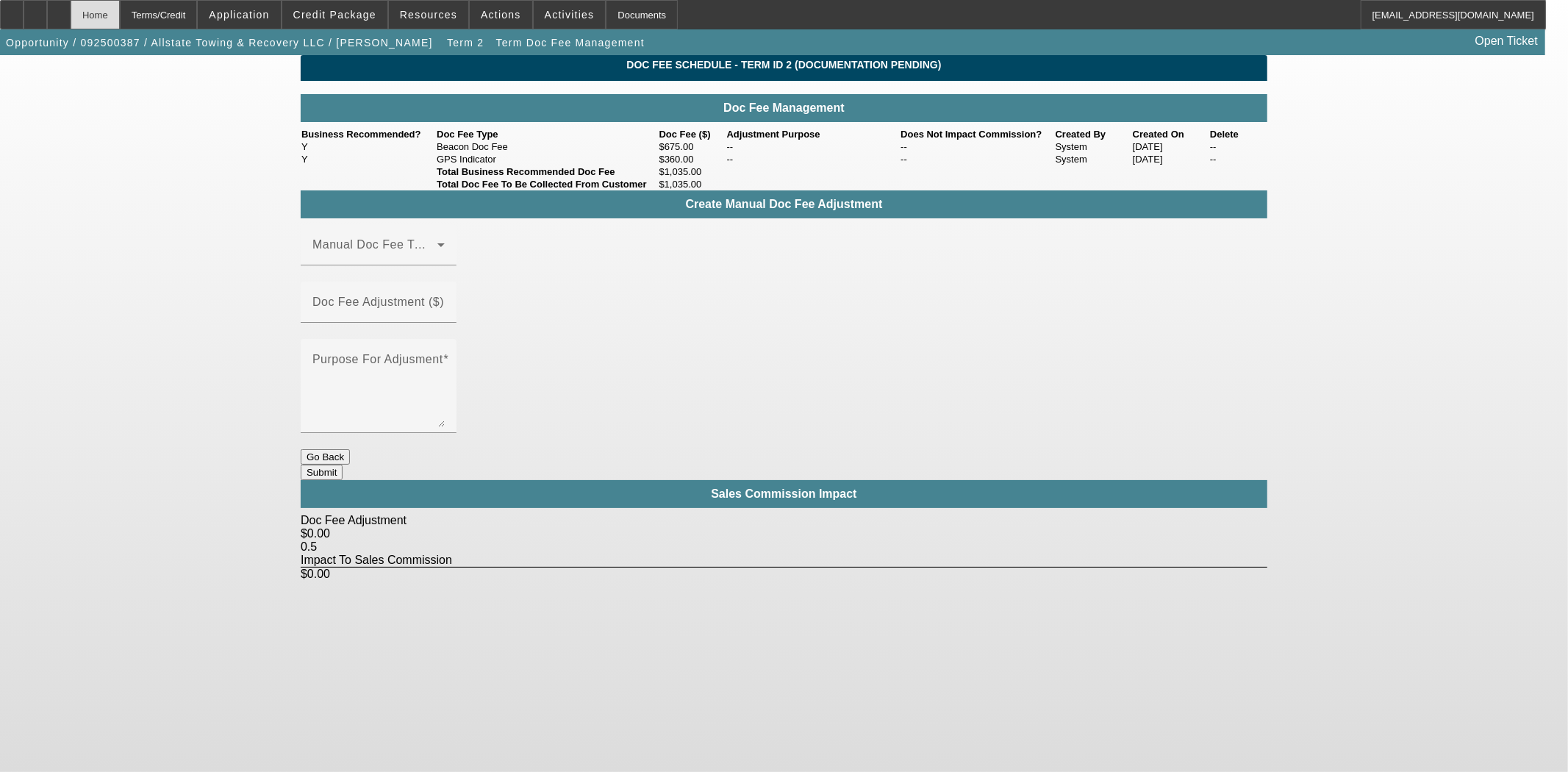
click at [120, 13] on div "Home" at bounding box center [95, 14] width 49 height 30
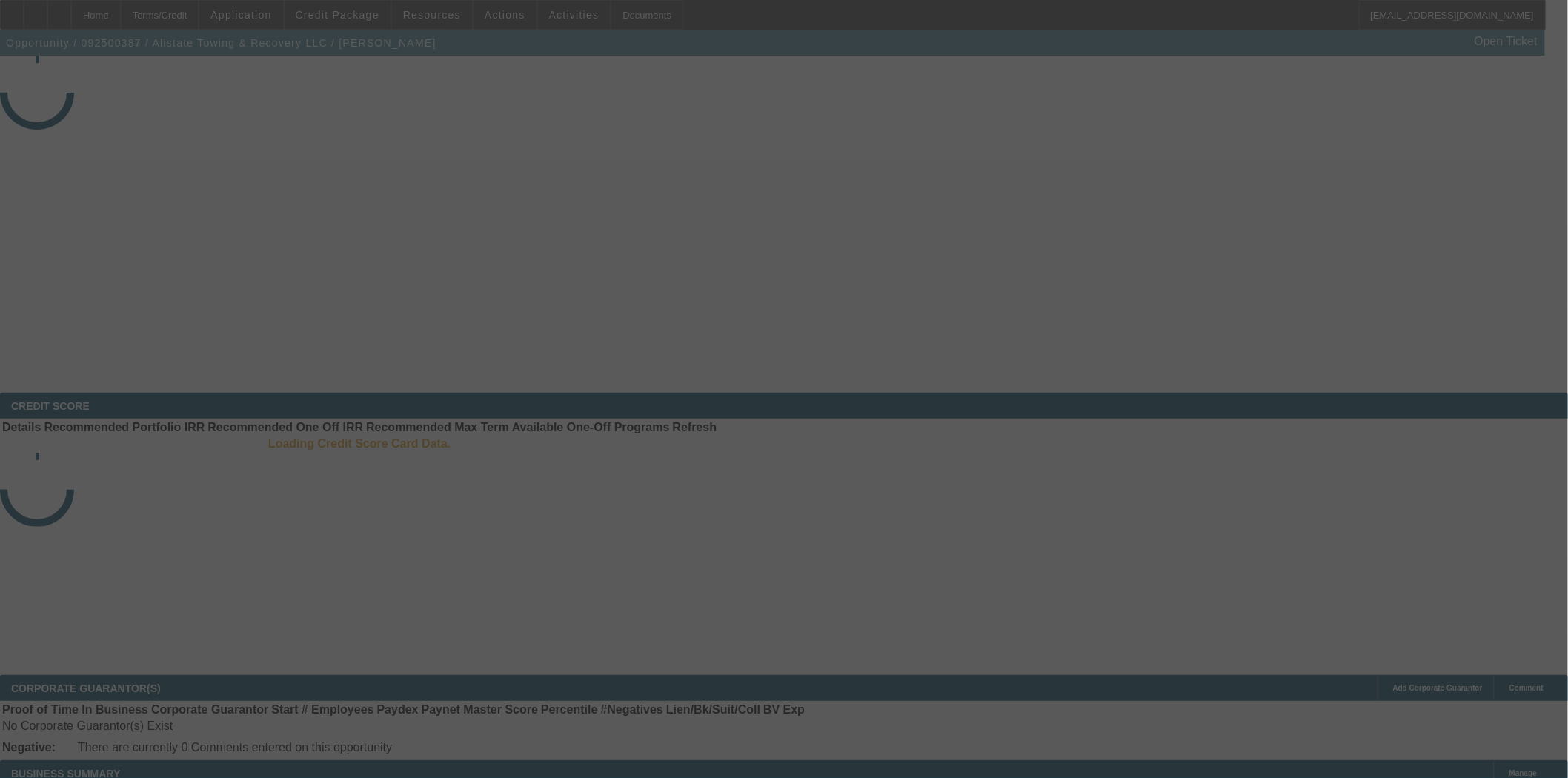
select select "3"
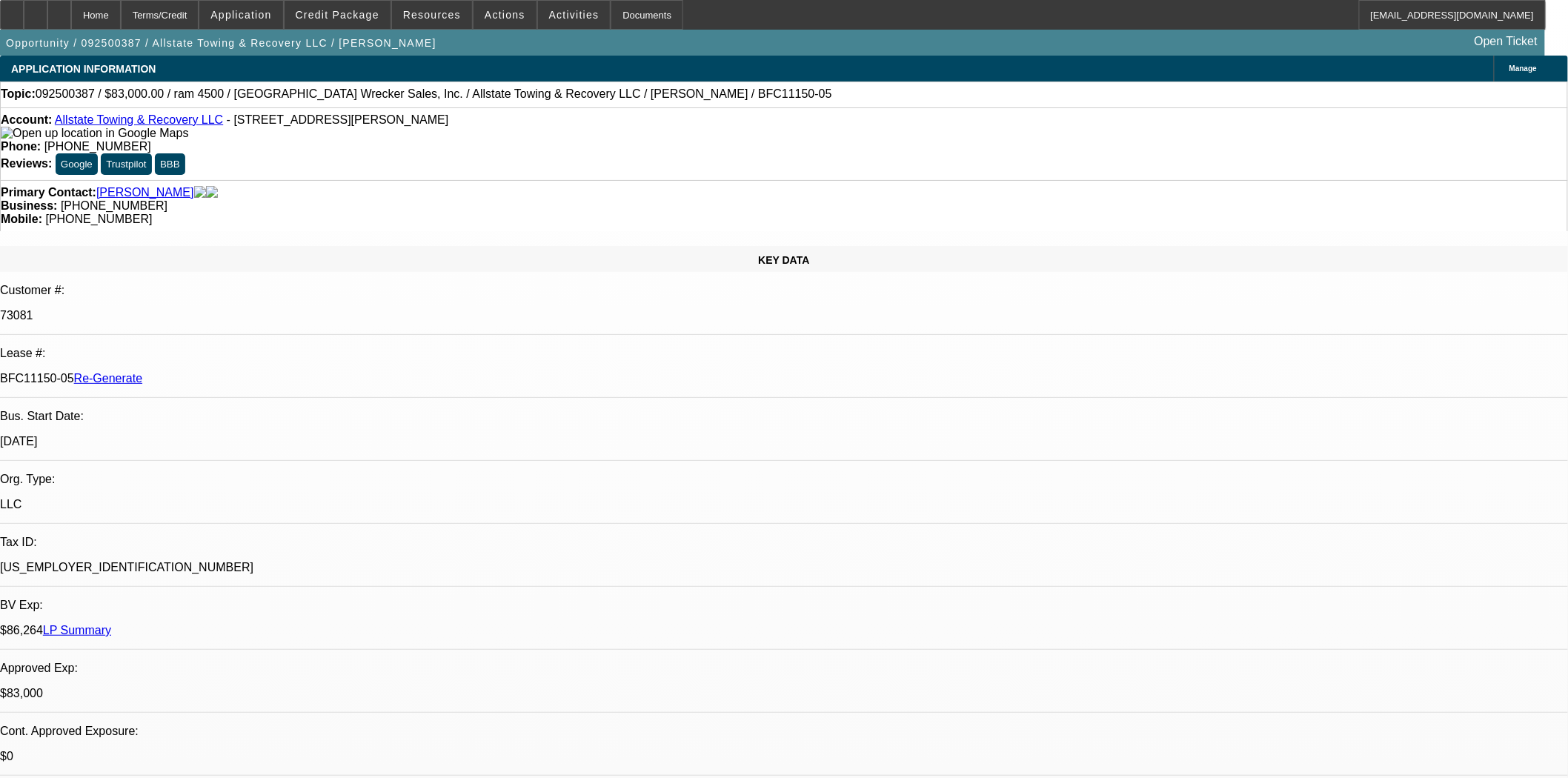
select select "0"
select select "2"
select select "0"
select select "6"
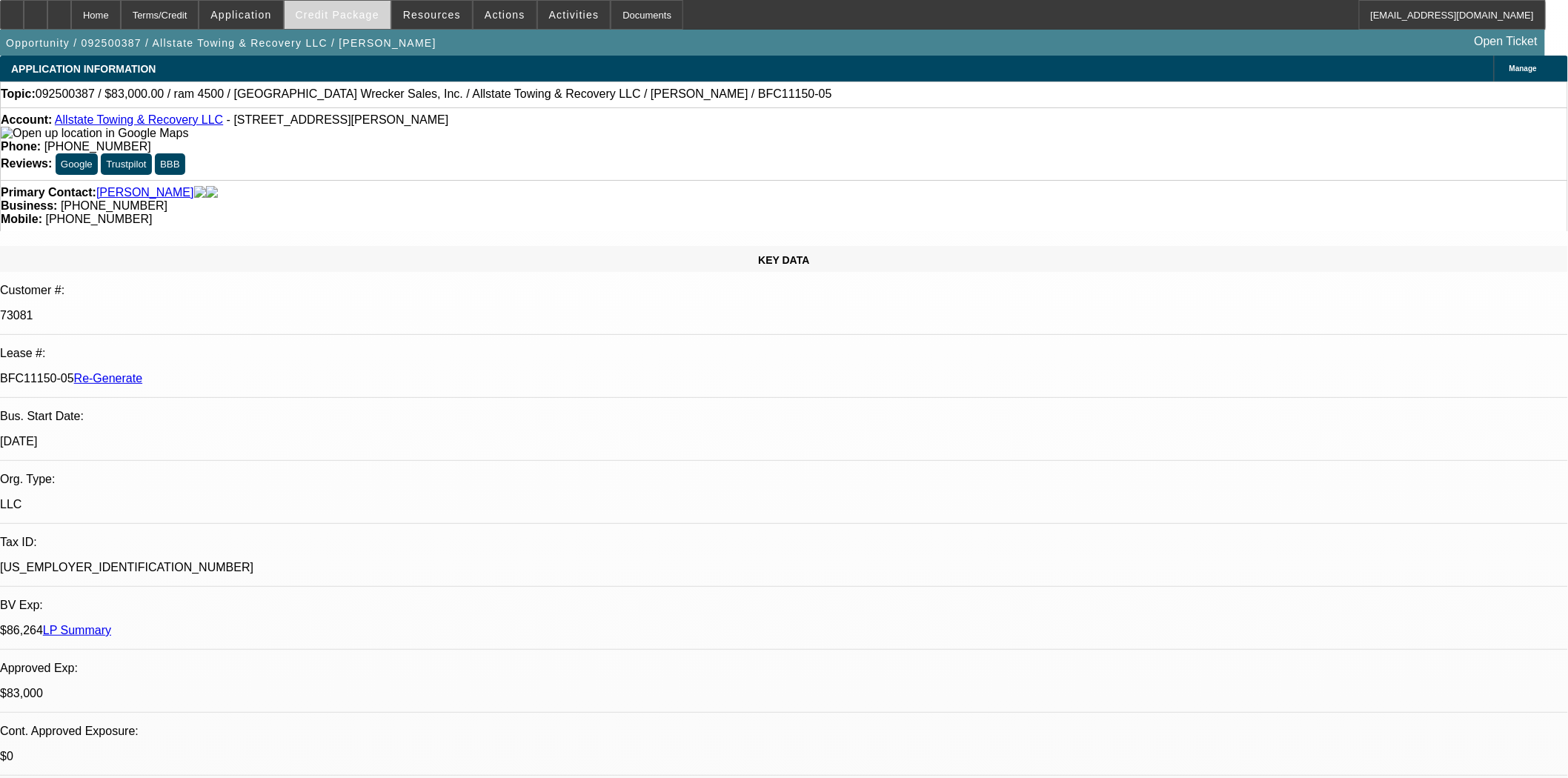
click at [366, 19] on span "Credit Package" at bounding box center [337, 15] width 83 height 12
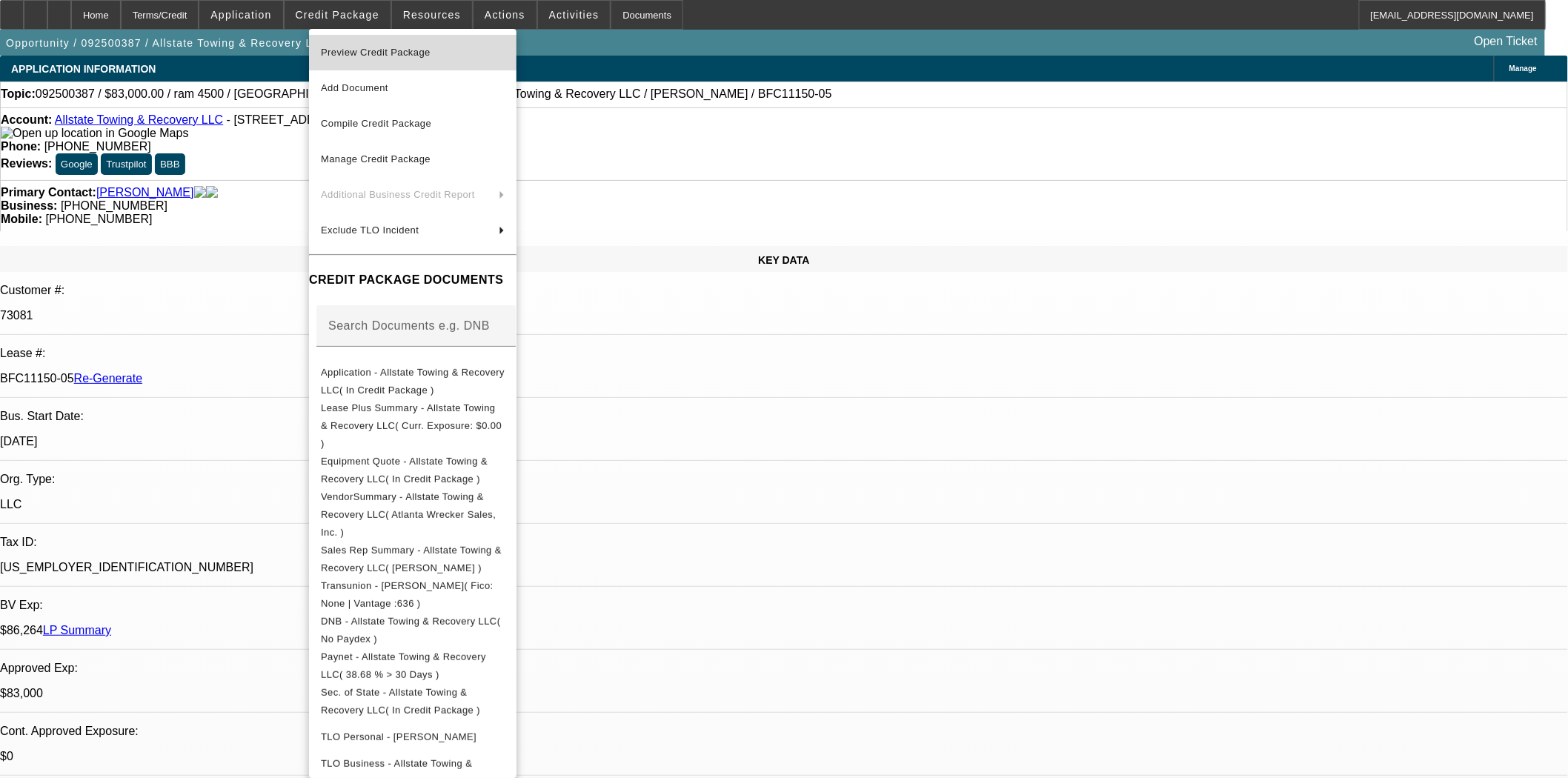
click at [369, 48] on span "Preview Credit Package" at bounding box center [376, 53] width 110 height 11
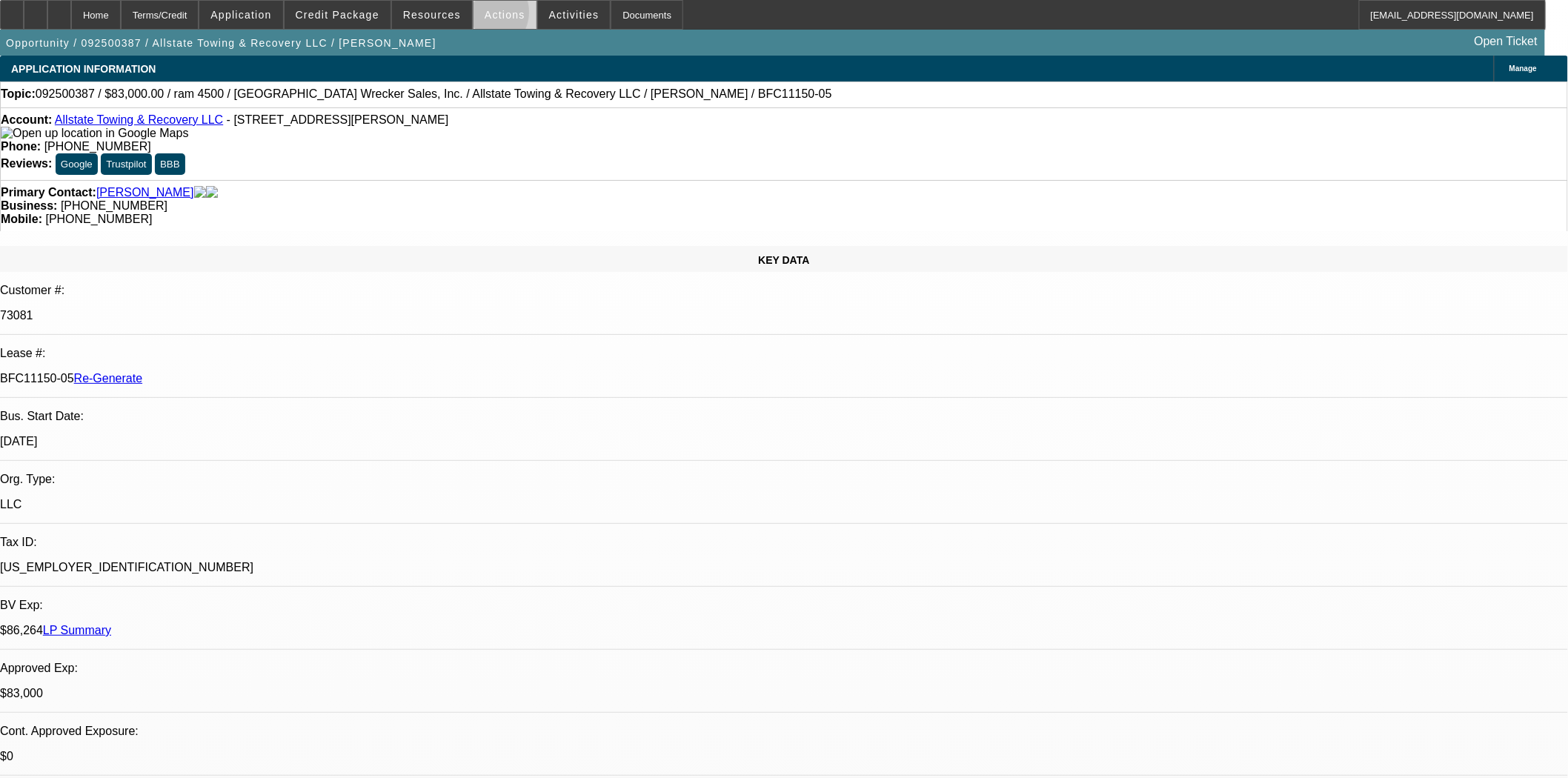
click at [485, 15] on span "Actions" at bounding box center [505, 15] width 40 height 12
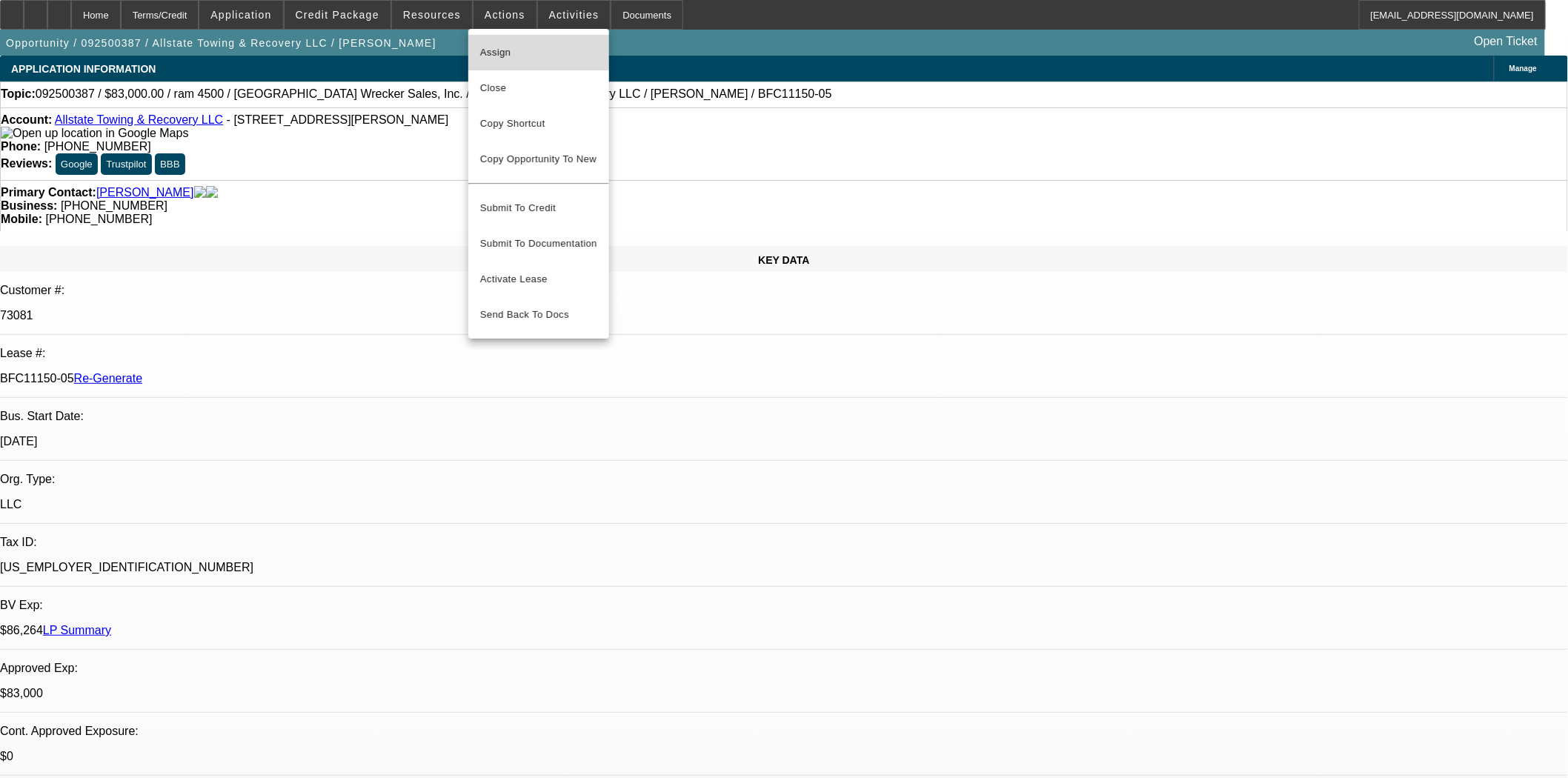
click at [487, 50] on span "Assign" at bounding box center [538, 53] width 117 height 18
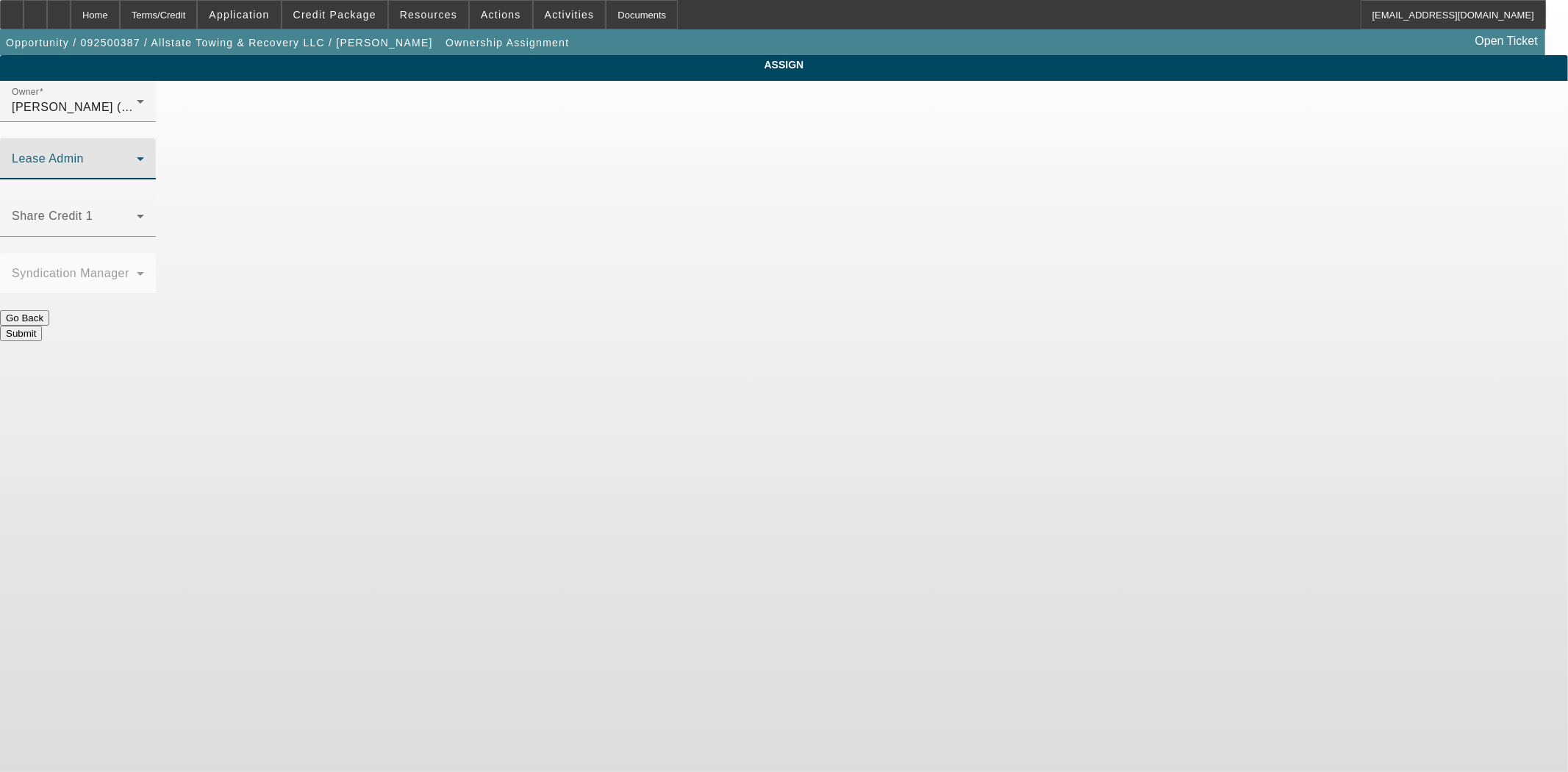
click at [136, 156] on span at bounding box center [75, 165] width 125 height 18
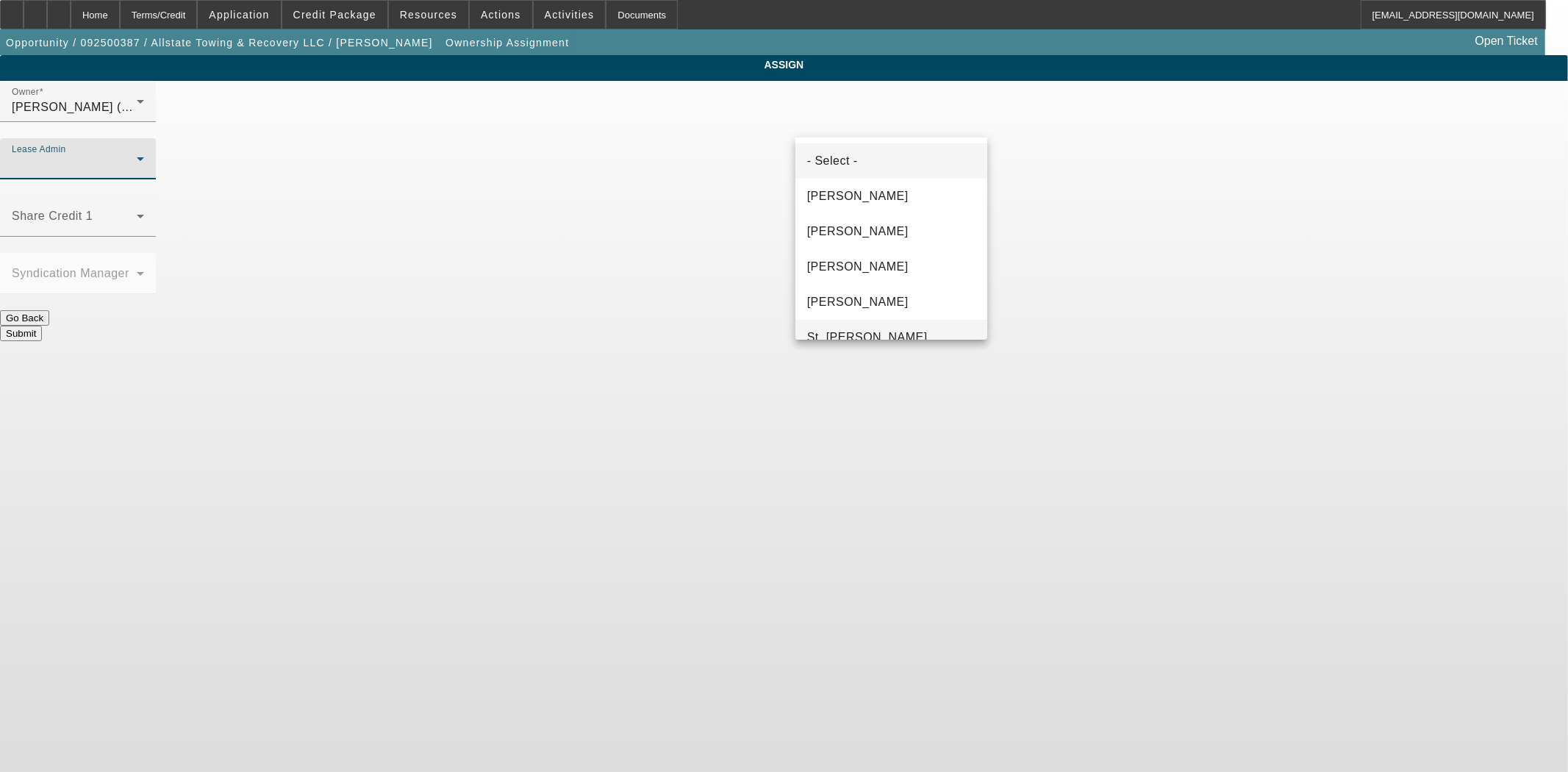
click at [853, 329] on span "St. [PERSON_NAME]" at bounding box center [867, 337] width 120 height 18
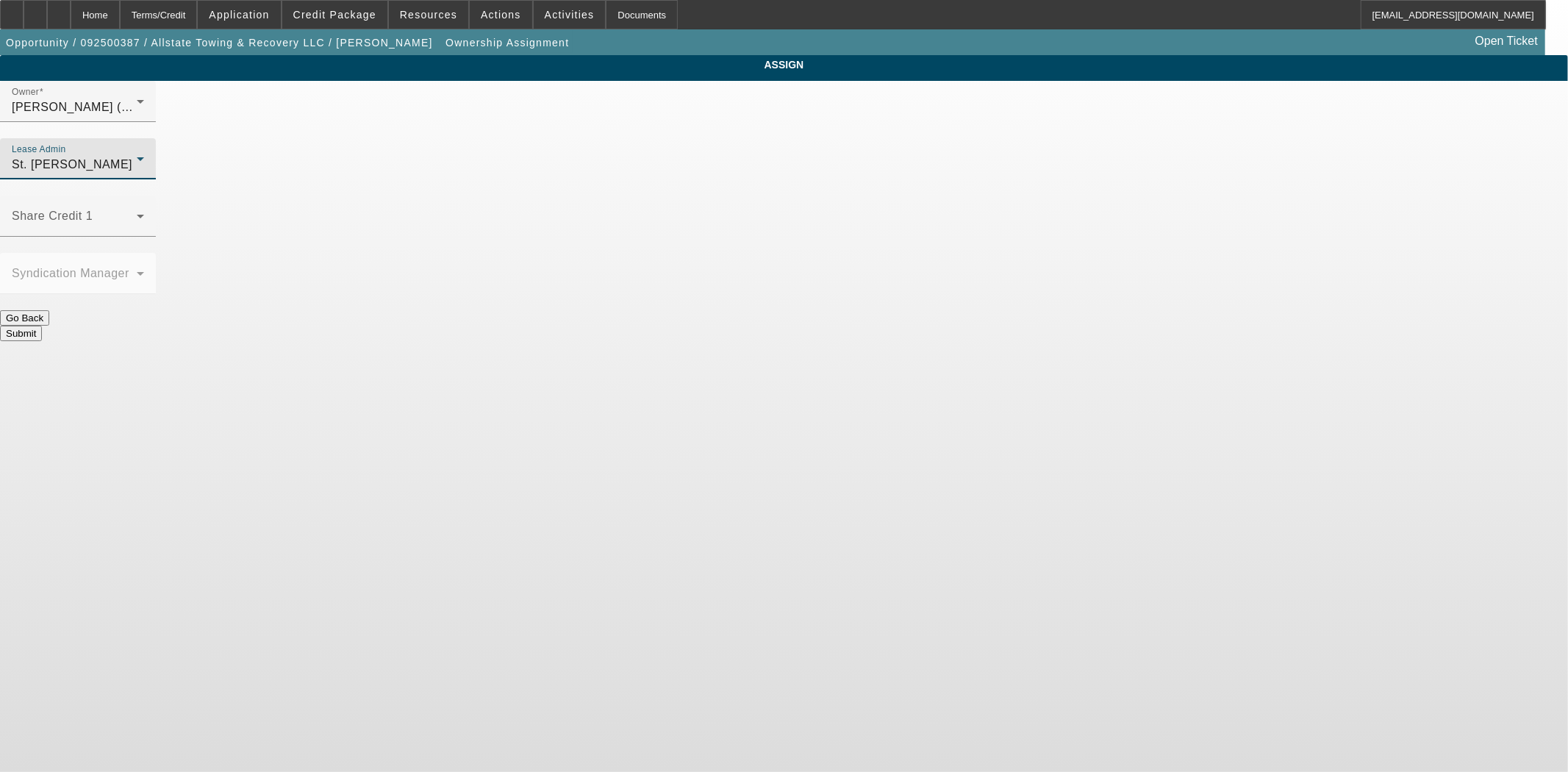
click at [42, 326] on button "Submit" at bounding box center [21, 333] width 42 height 15
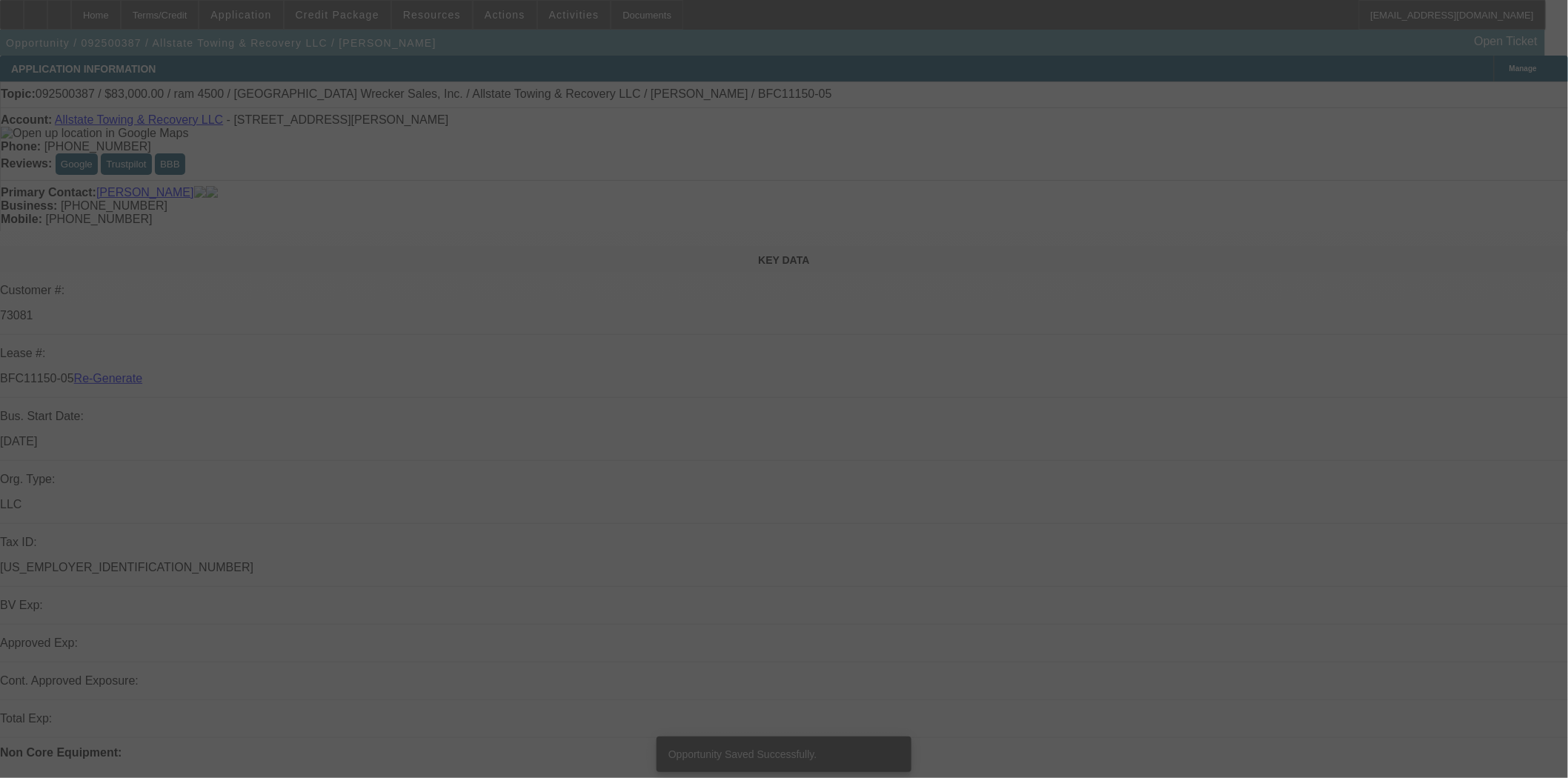
select select "3"
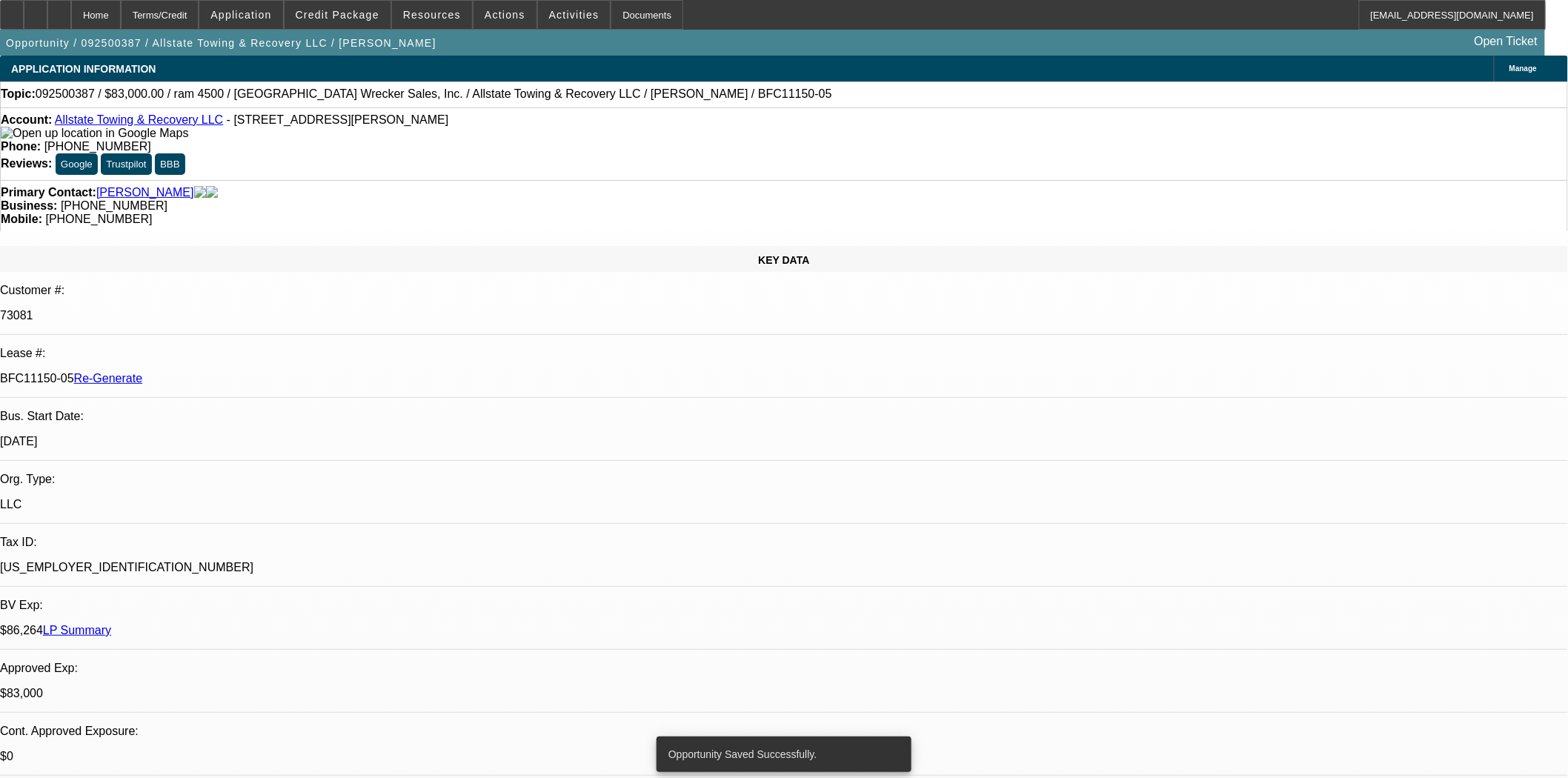
select select "0"
select select "2"
select select "0"
select select "6"
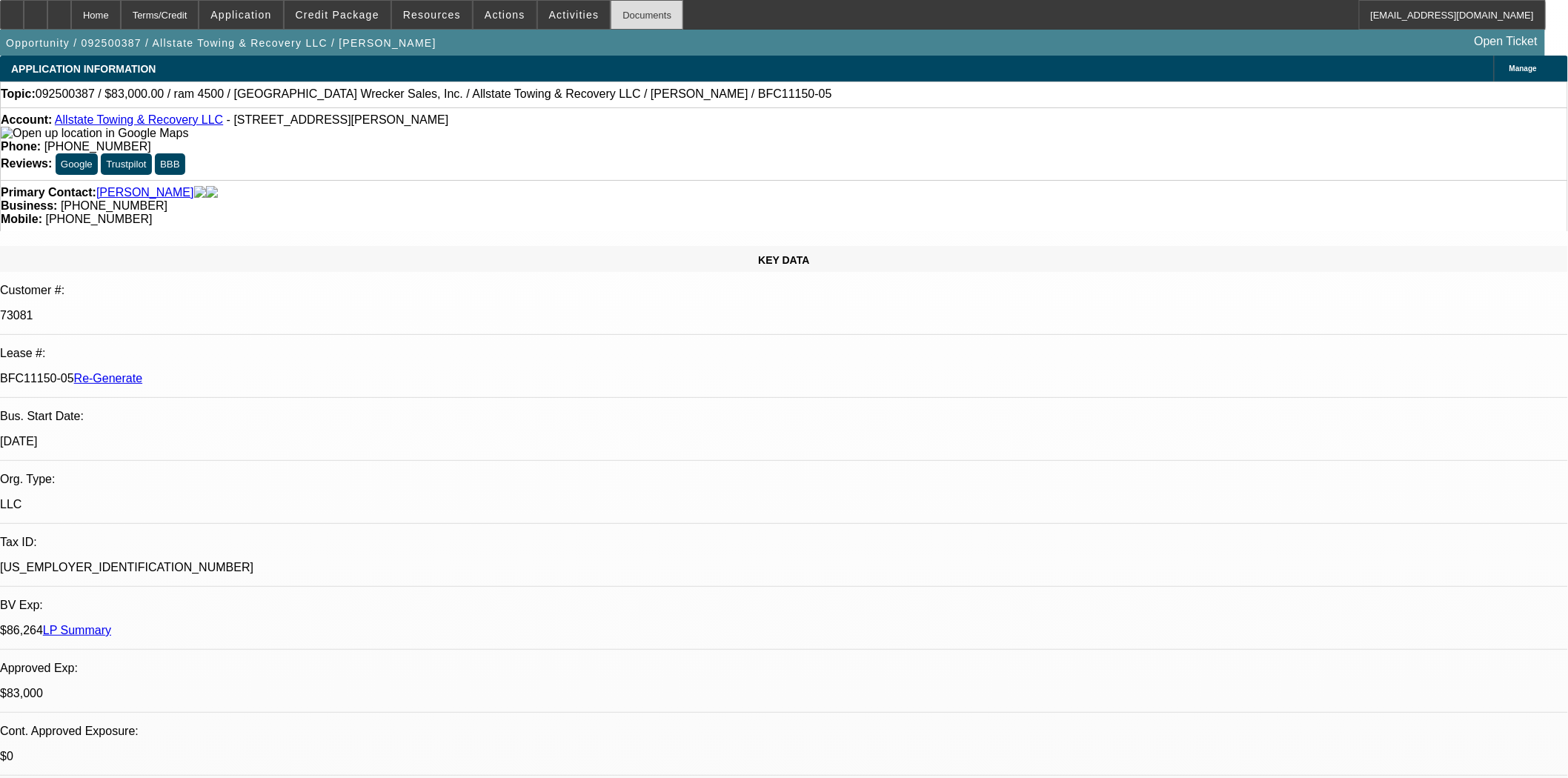
click at [617, 23] on div "Documents" at bounding box center [647, 15] width 73 height 30
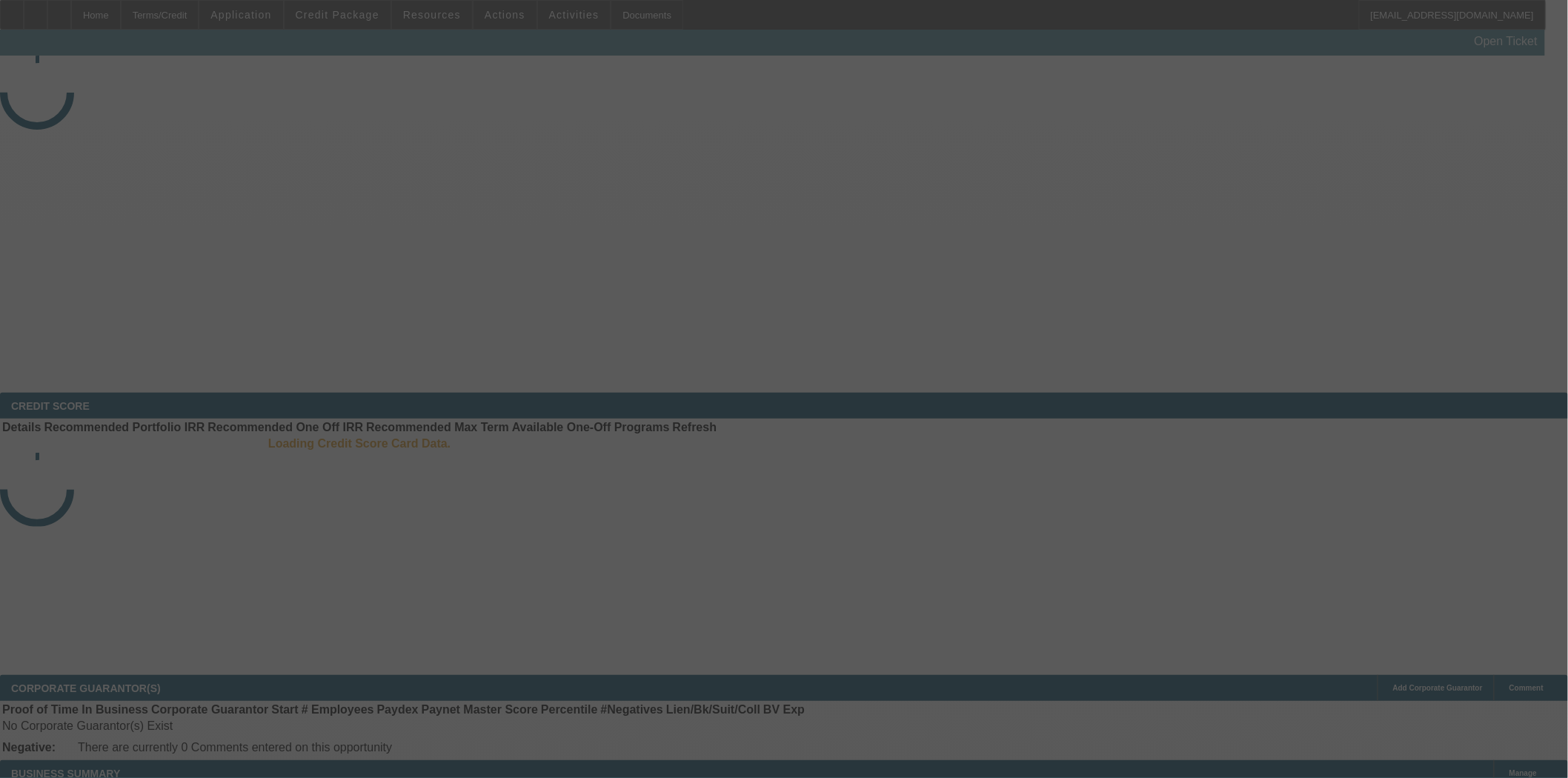
select select "3"
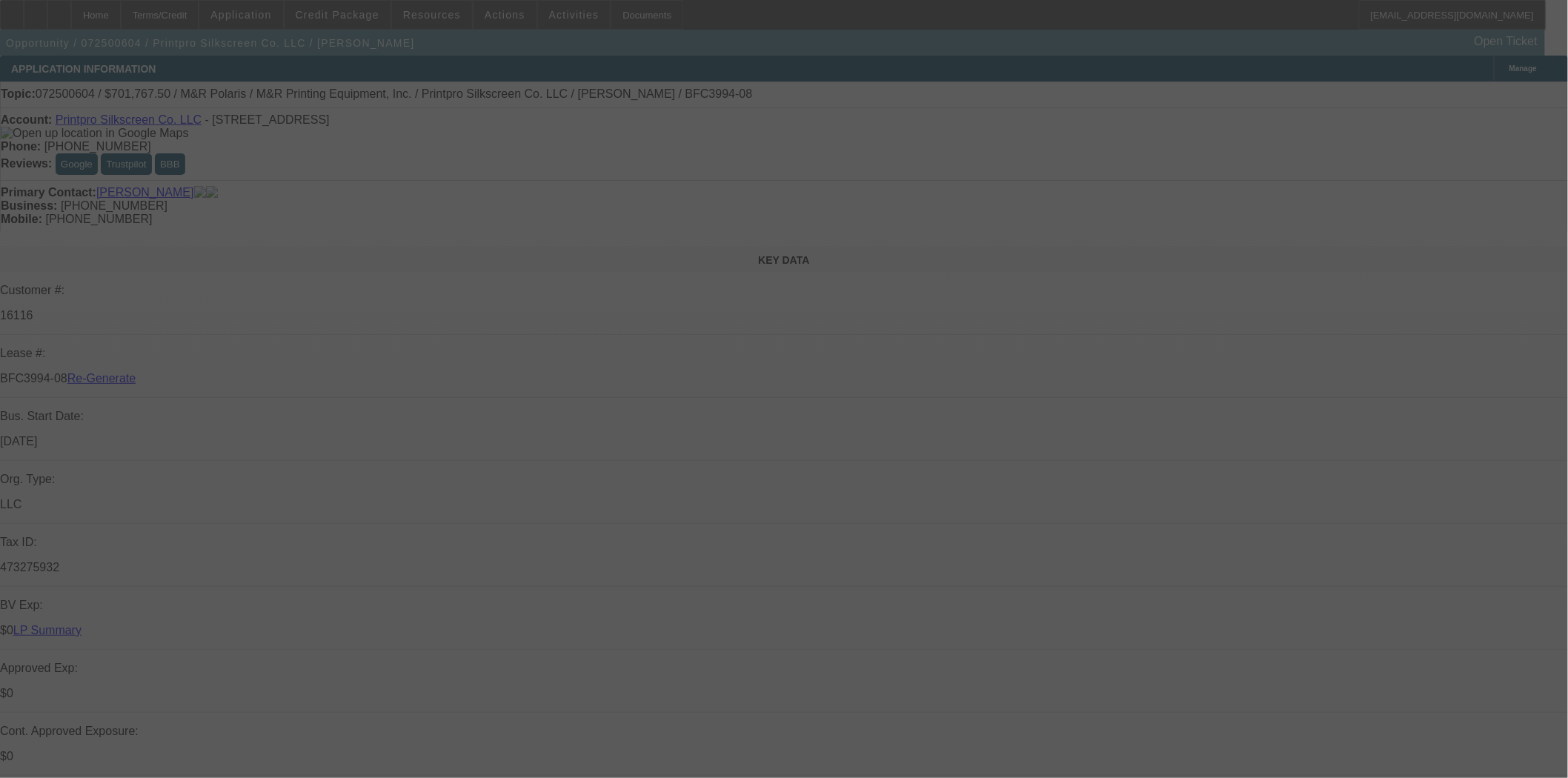
select select "0"
select select "6"
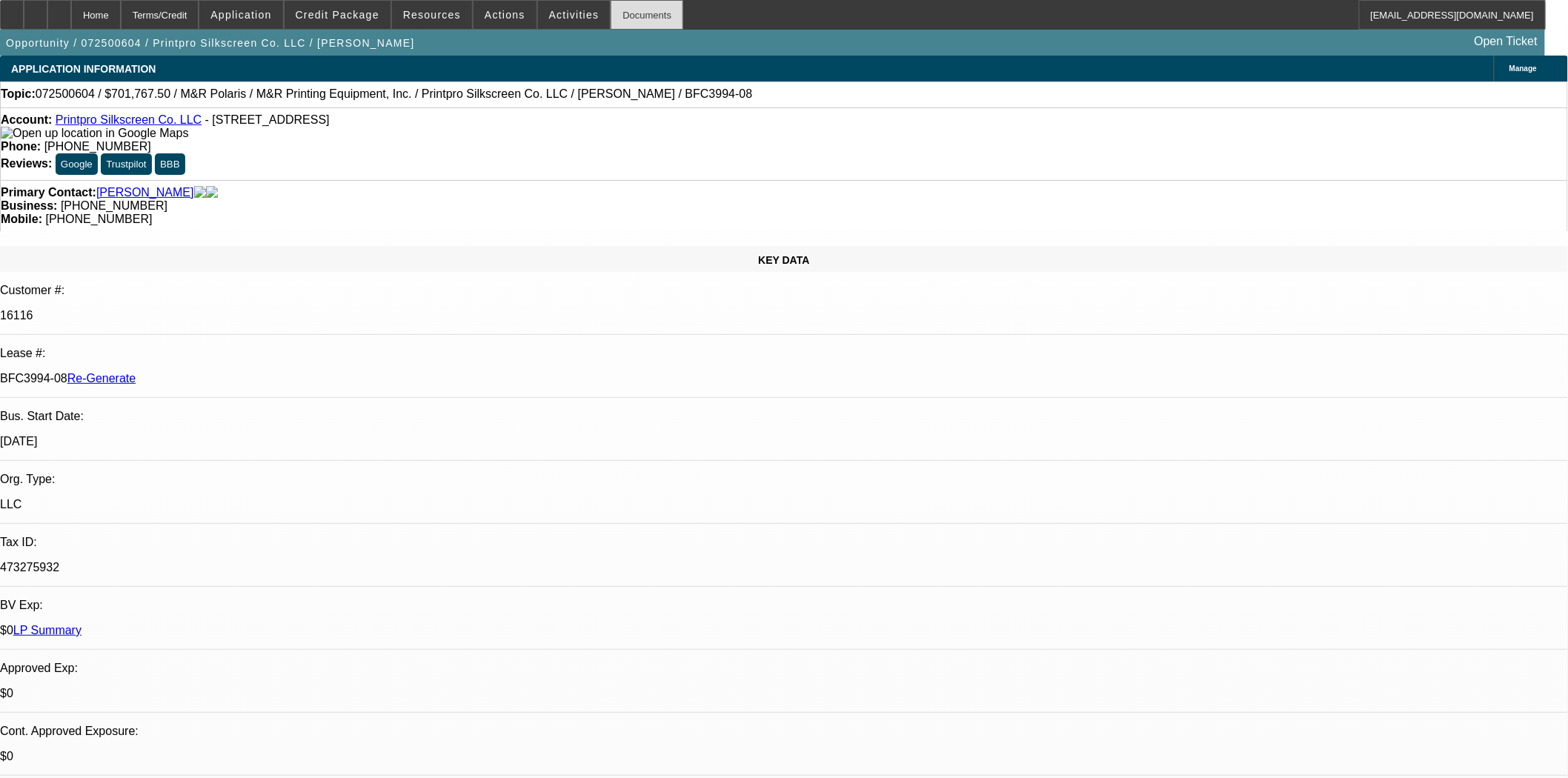
click at [610, 19] on div "Documents" at bounding box center [647, 15] width 73 height 30
click at [163, 126] on link "Printpro Silkscreen Co. LLC" at bounding box center [129, 120] width 146 height 13
click at [355, 30] on div "Opportunity / 072500604 / Printpro Silkscreen Co. LLC / Coughlin, Derek Open Ti…" at bounding box center [772, 43] width 1545 height 26
click at [351, 19] on span "Credit Package" at bounding box center [337, 15] width 83 height 12
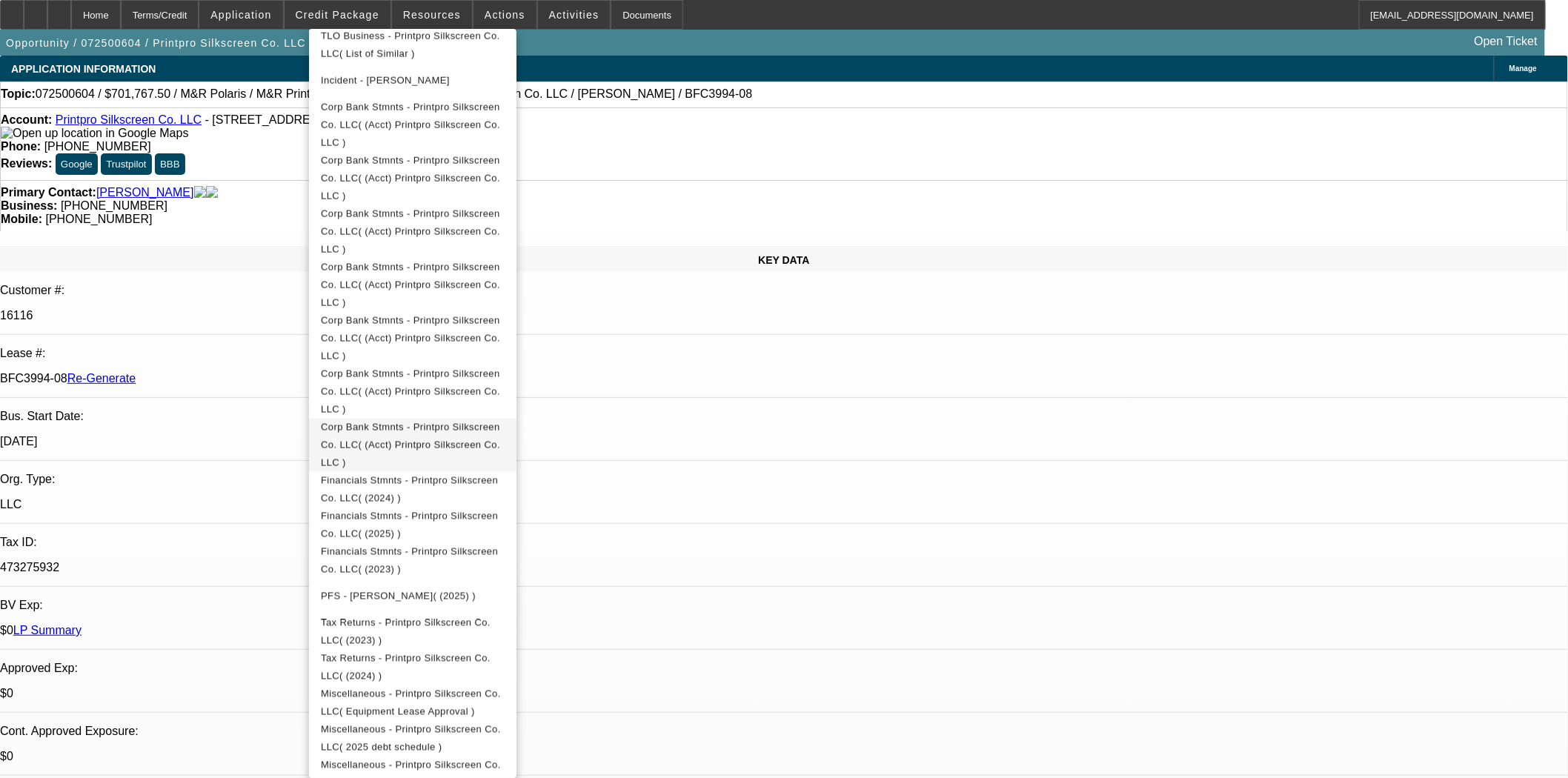
scroll to position [742, 0]
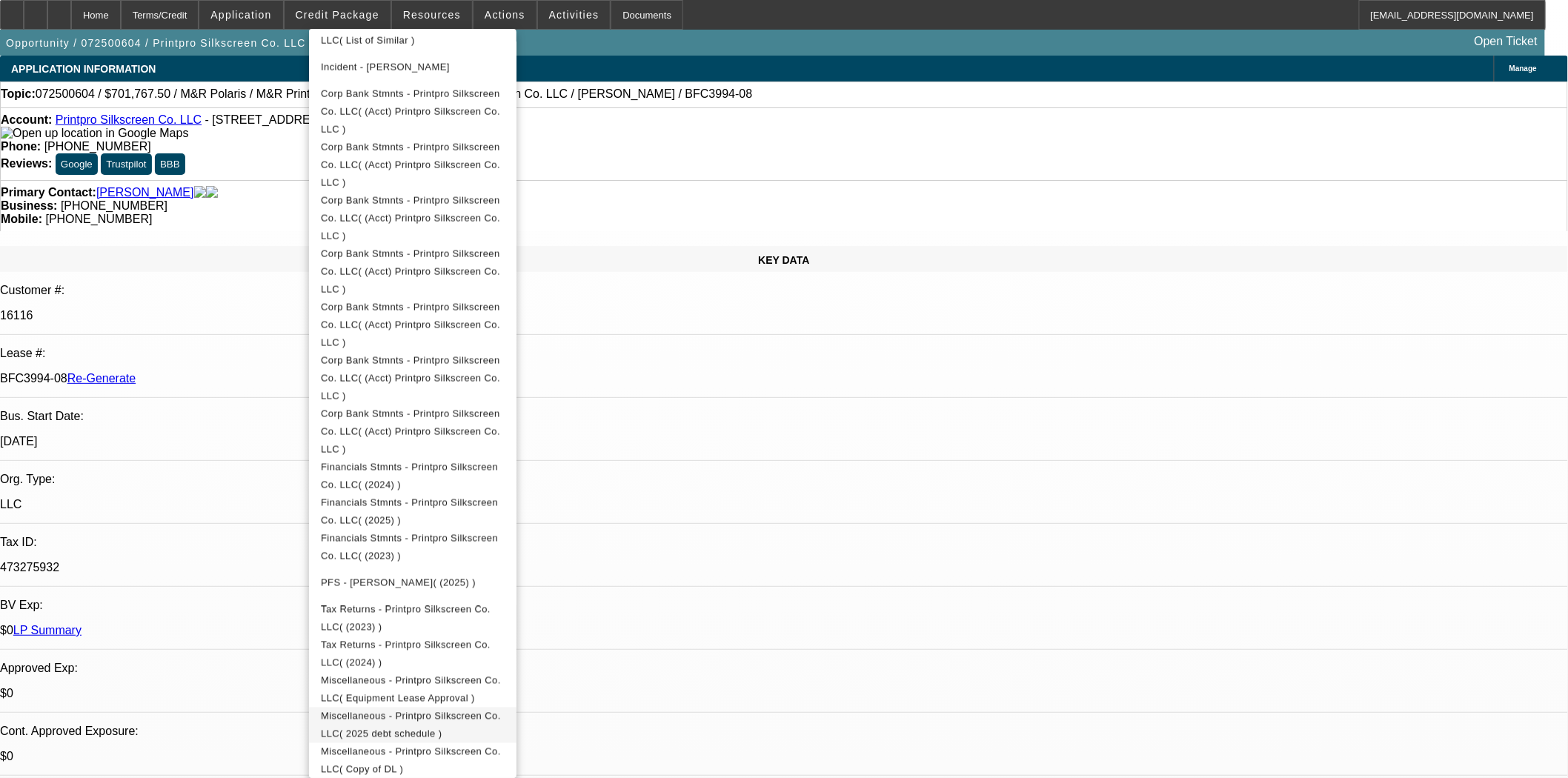
click at [476, 707] on span "Miscellaneous - Printpro Silkscreen Co. LLC( 2025 debt schedule )" at bounding box center [412, 725] width 184 height 36
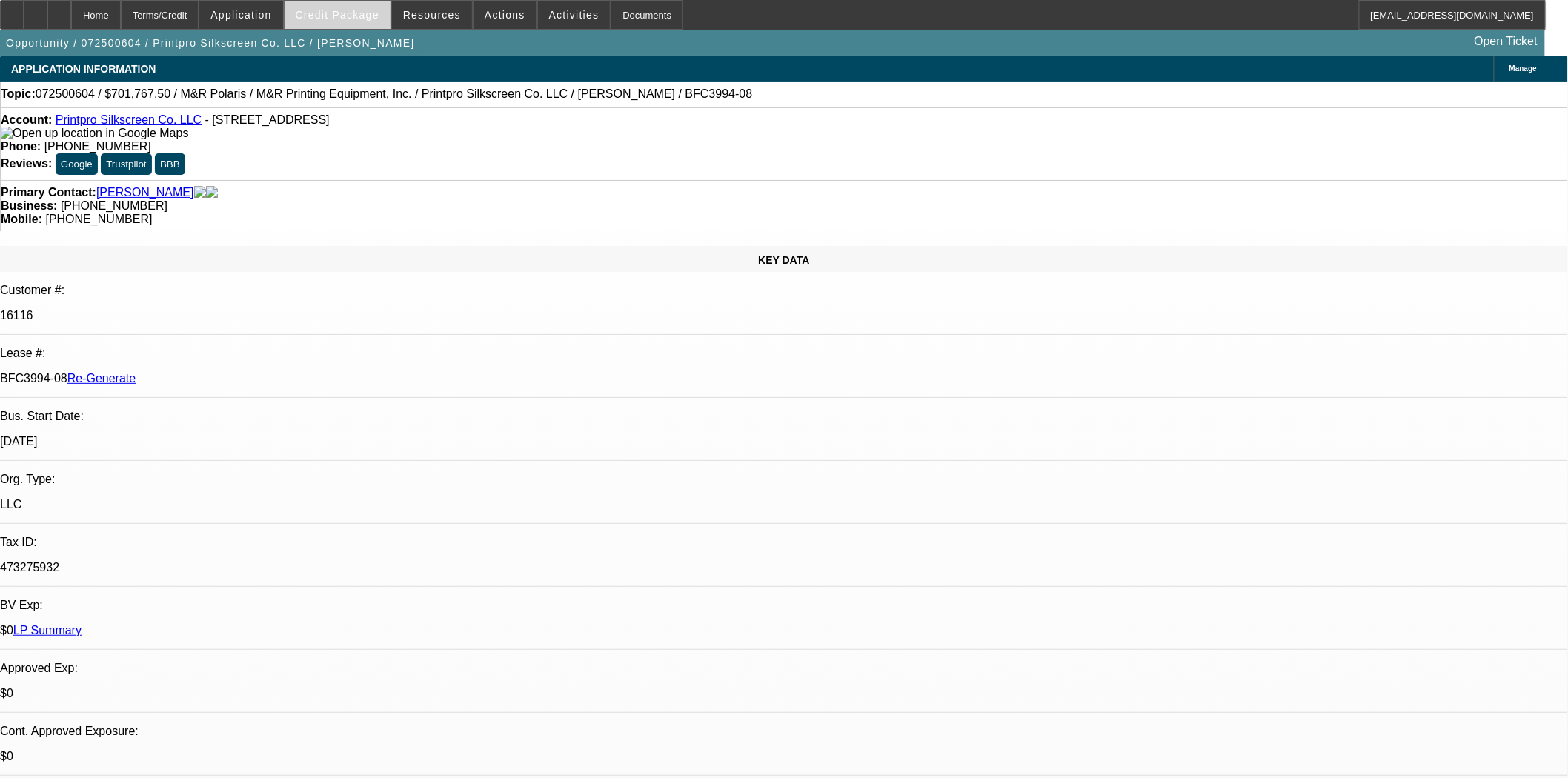
click at [346, 21] on span at bounding box center [338, 15] width 106 height 36
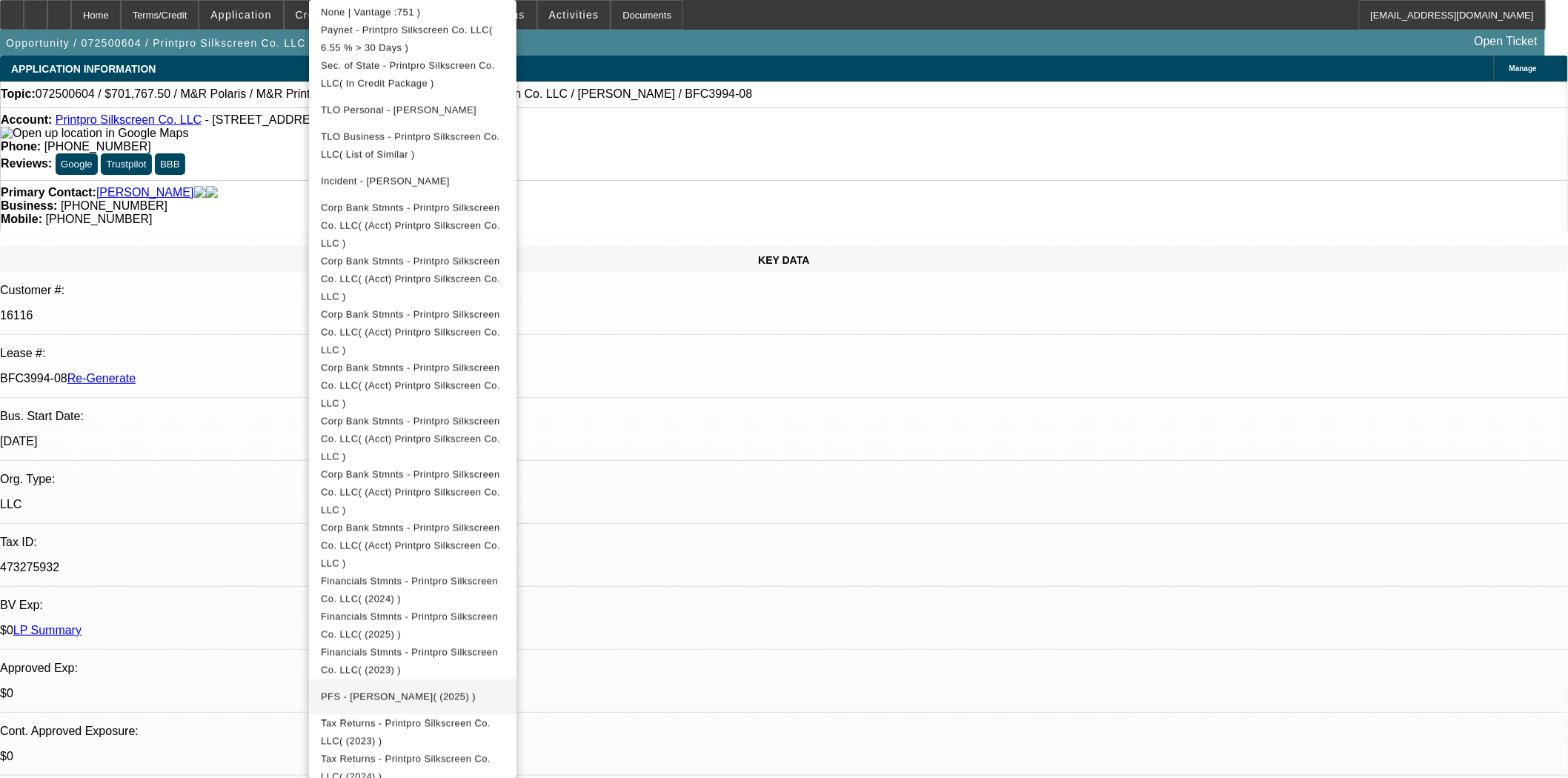
scroll to position [658, 0]
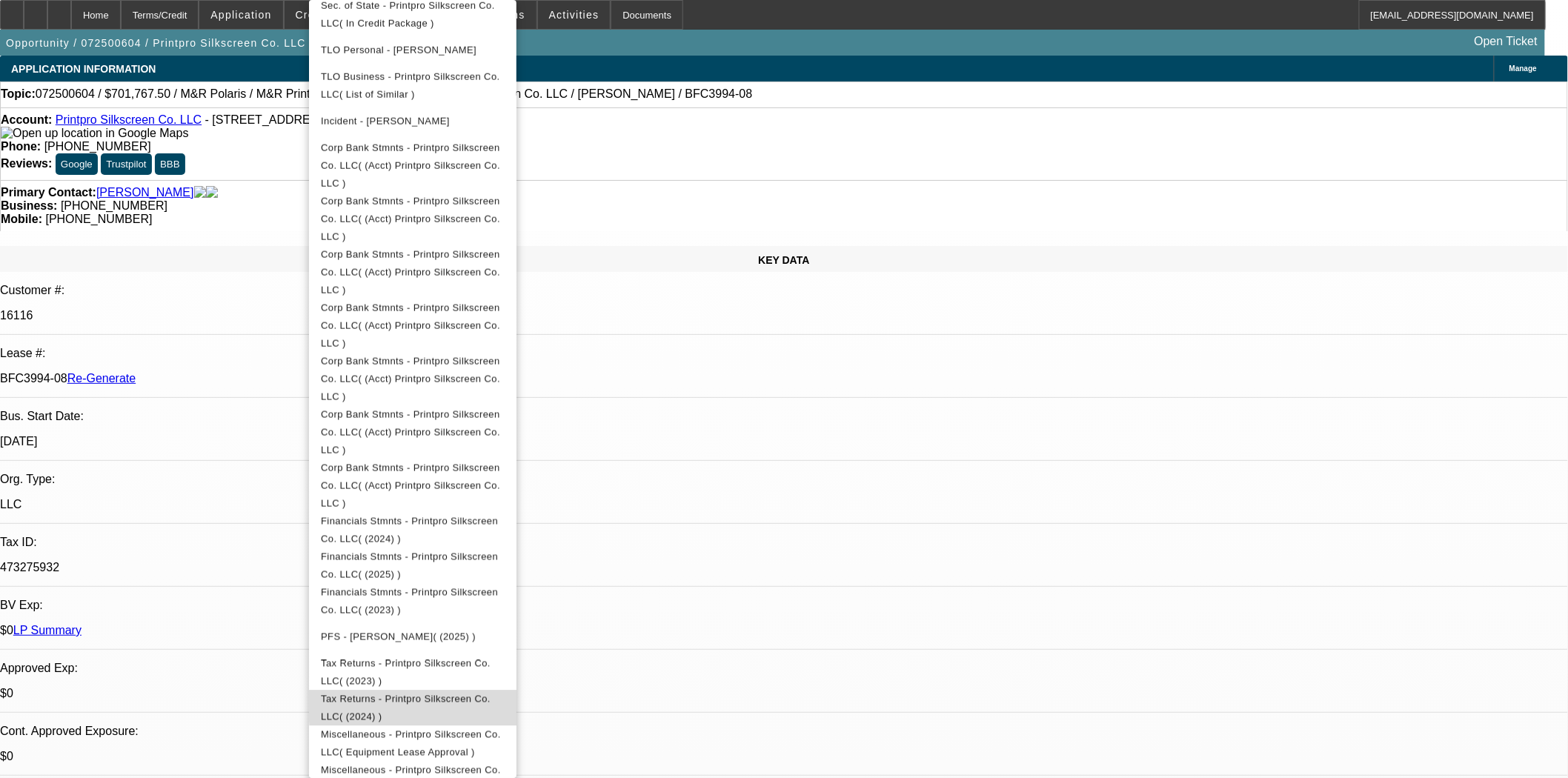
click at [491, 694] on span "Tax Returns - Printpro Silkscreen Co. LLC( (2024) )" at bounding box center [406, 708] width 170 height 29
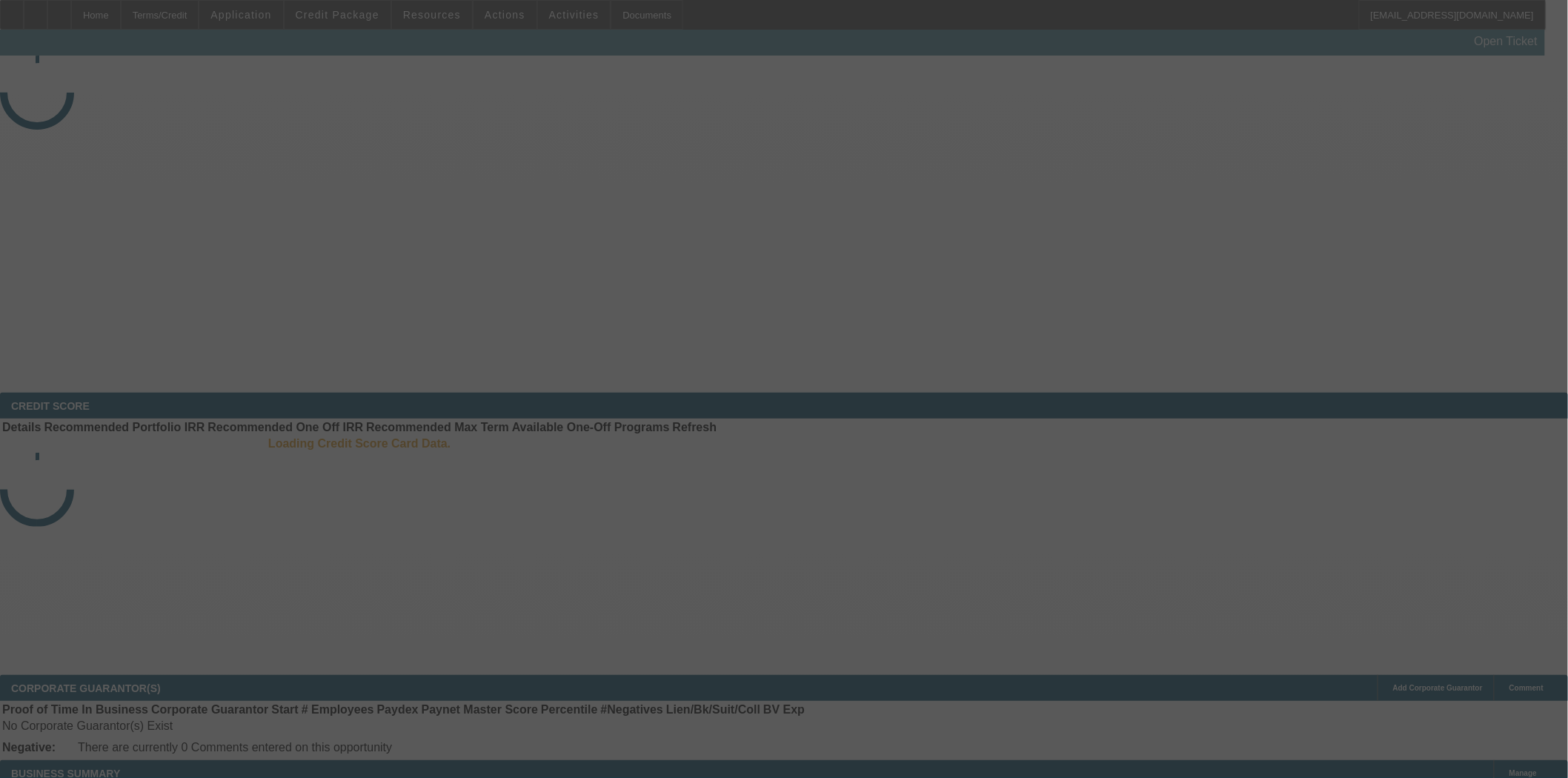
select select "3"
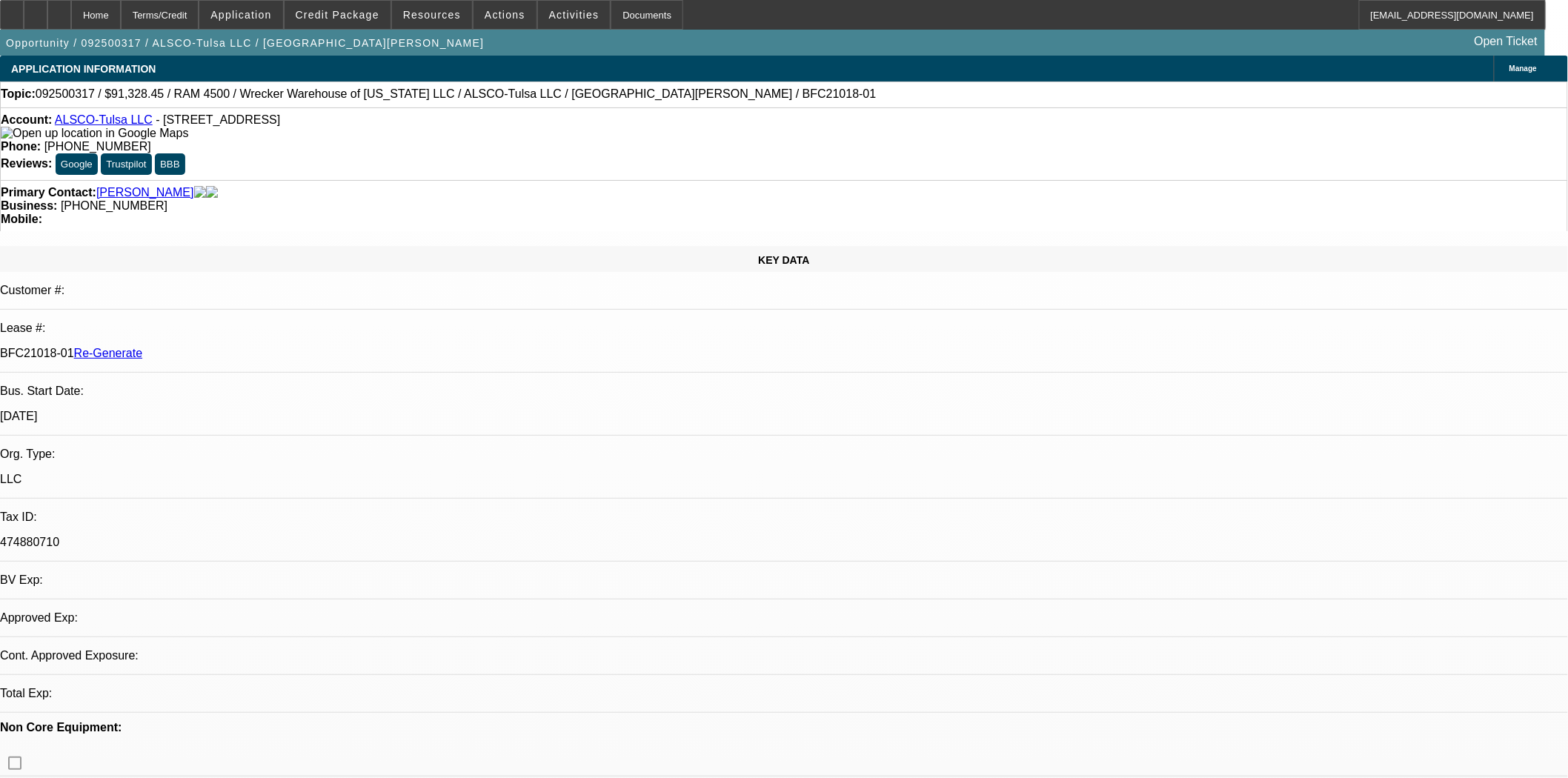
select select "0"
select select "6"
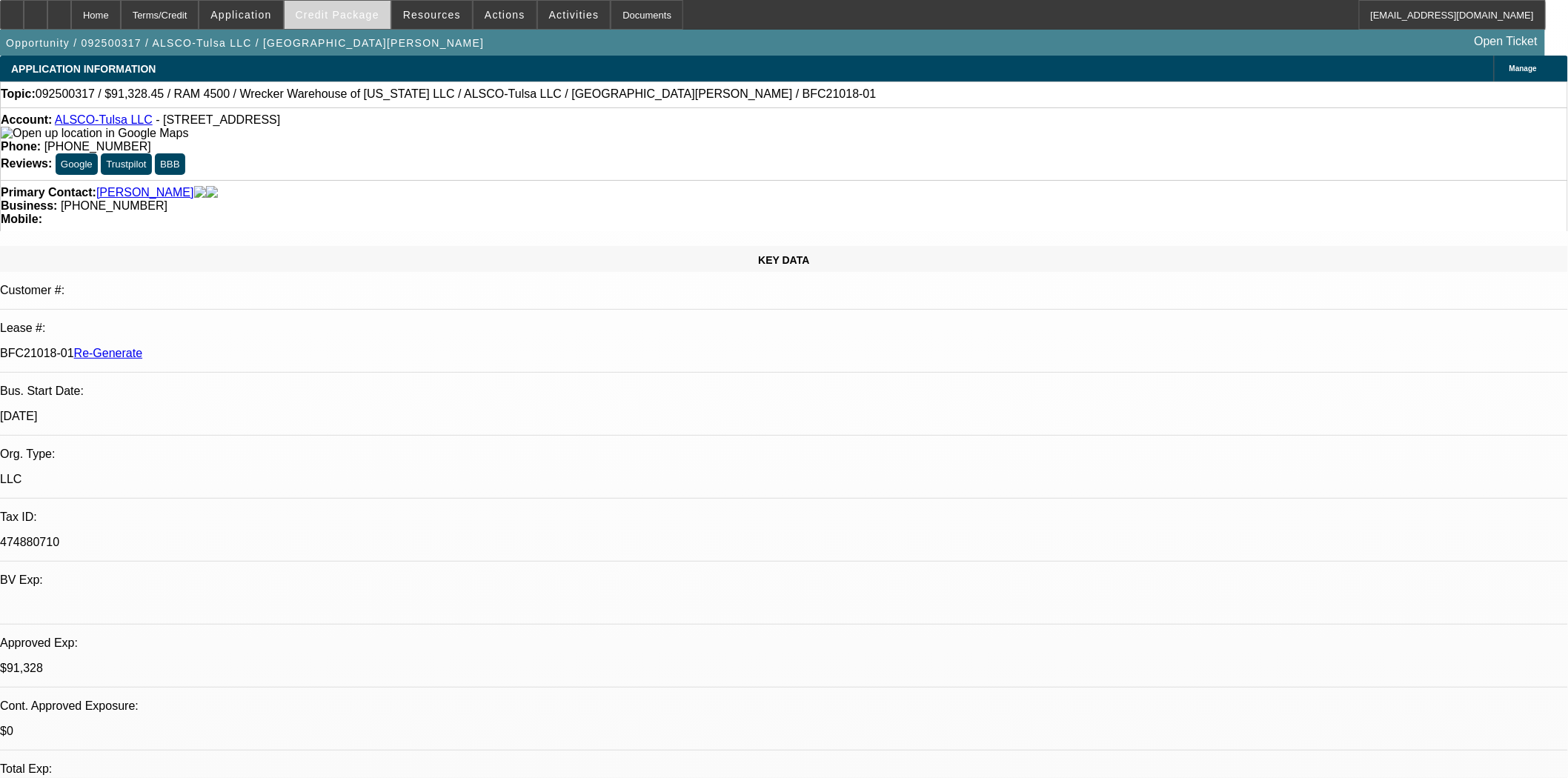
click at [359, 15] on span "Credit Package" at bounding box center [337, 15] width 83 height 12
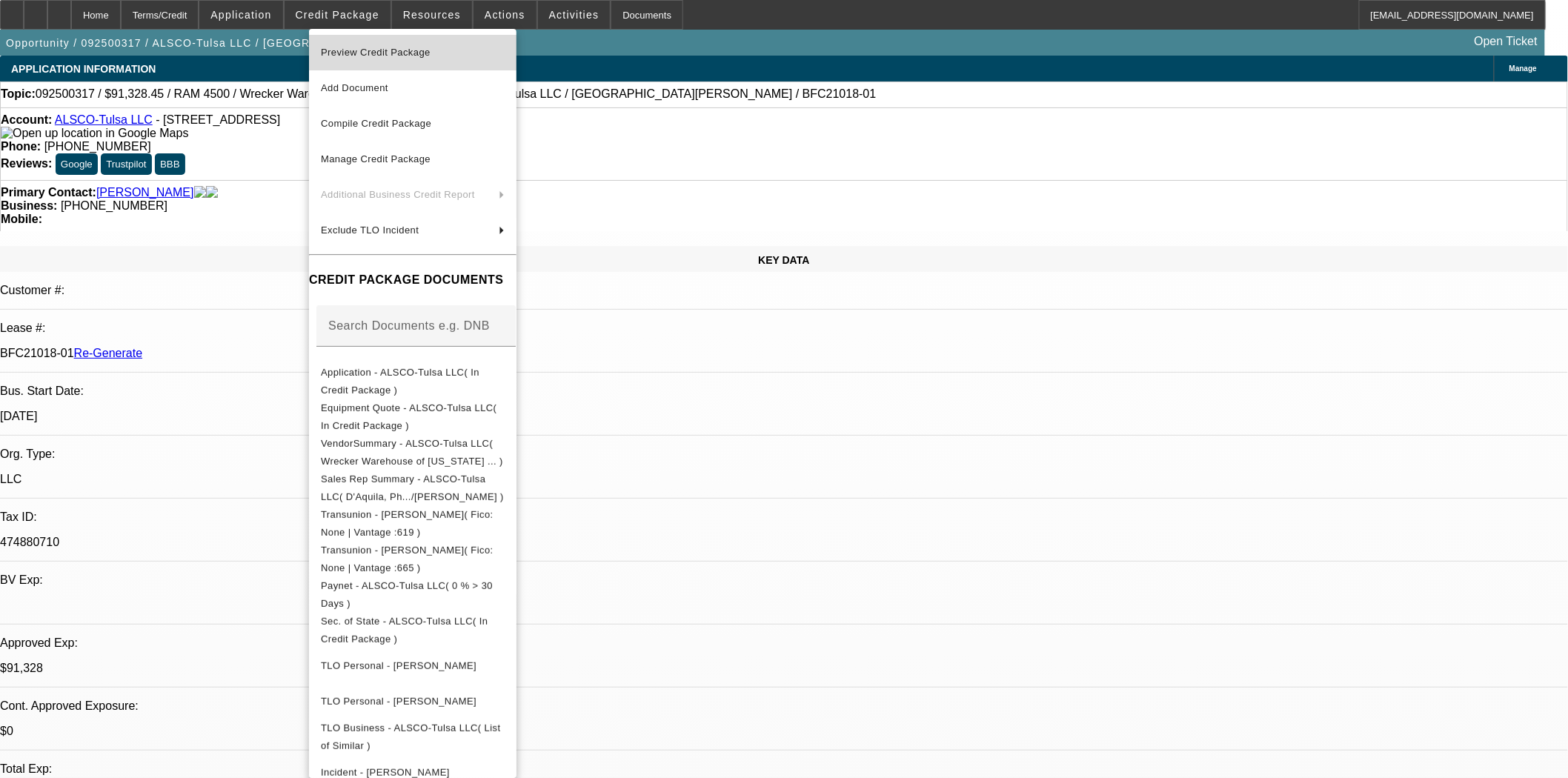
click at [373, 45] on span "Preview Credit Package" at bounding box center [412, 53] width 184 height 18
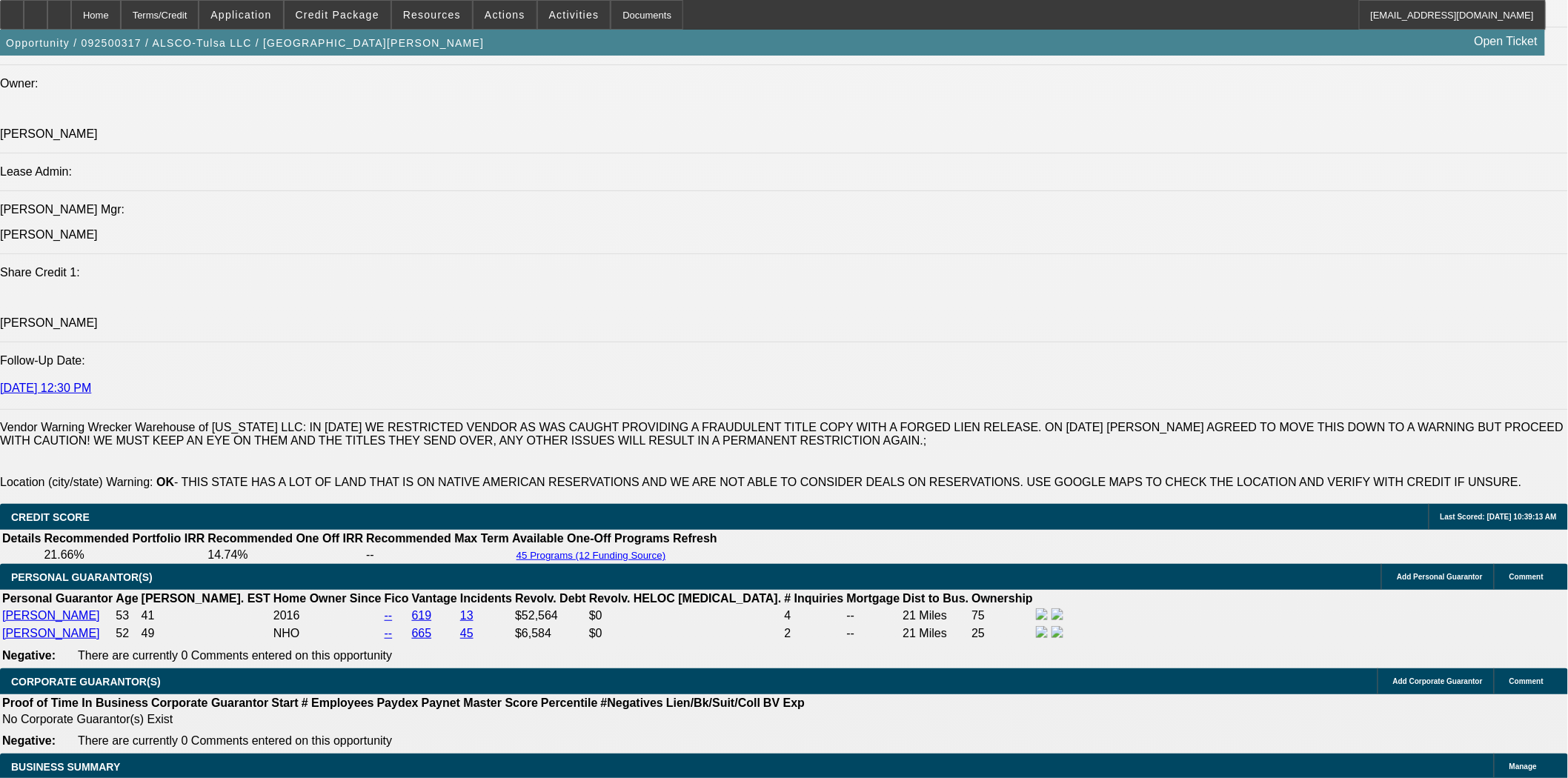
scroll to position [1976, 0]
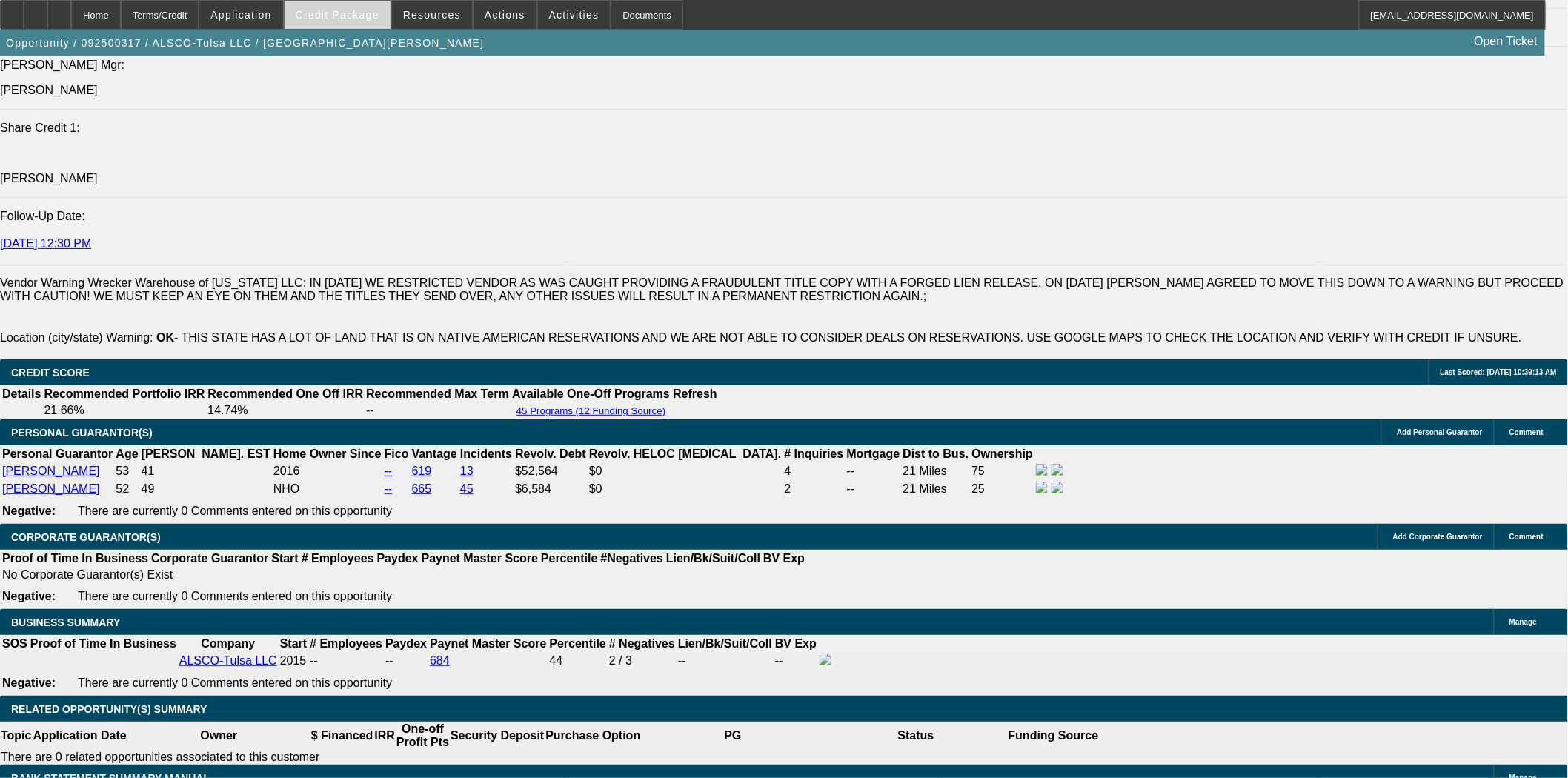
click at [357, 13] on span "Credit Package" at bounding box center [337, 15] width 83 height 12
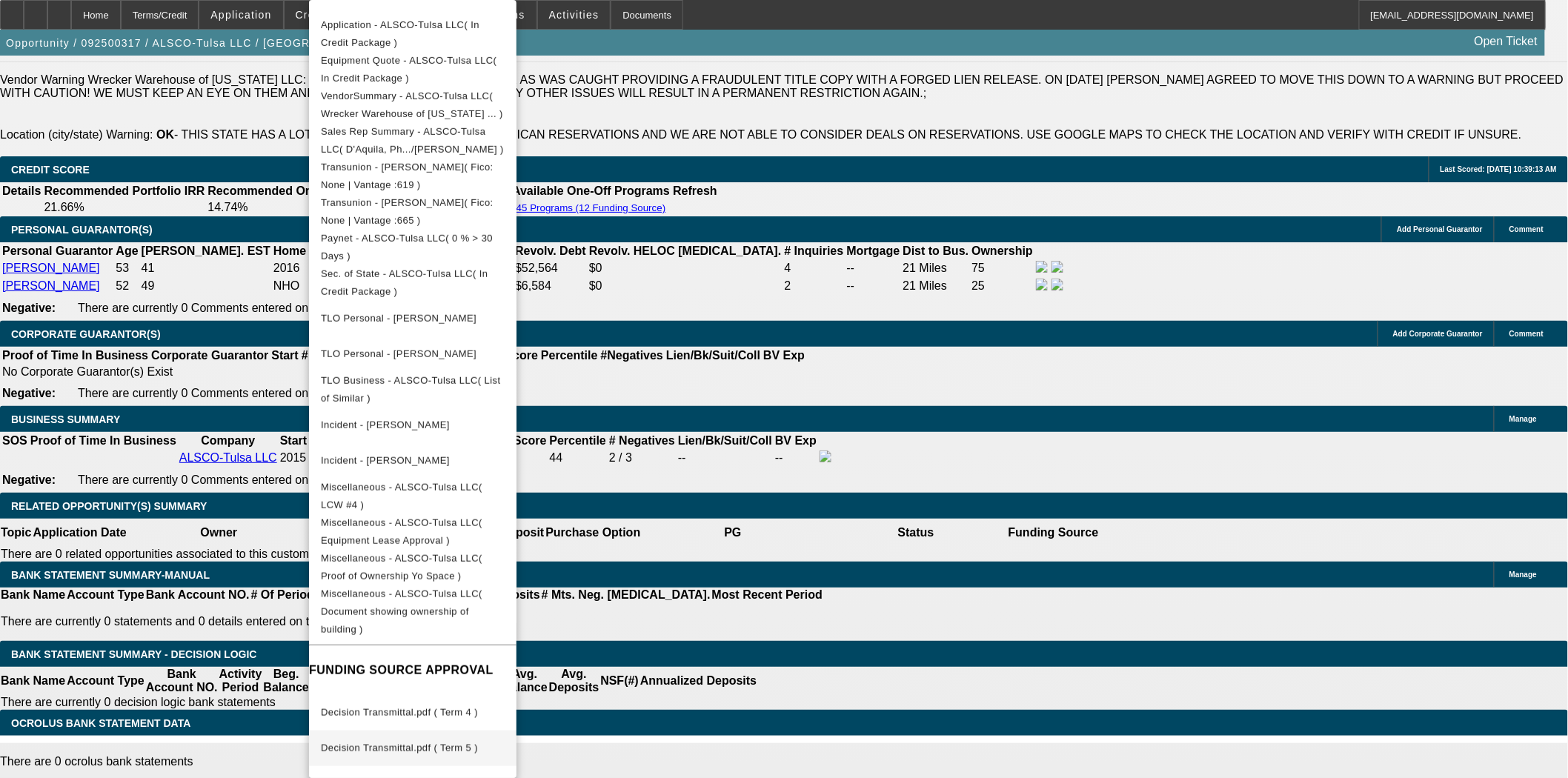
scroll to position [2224, 0]
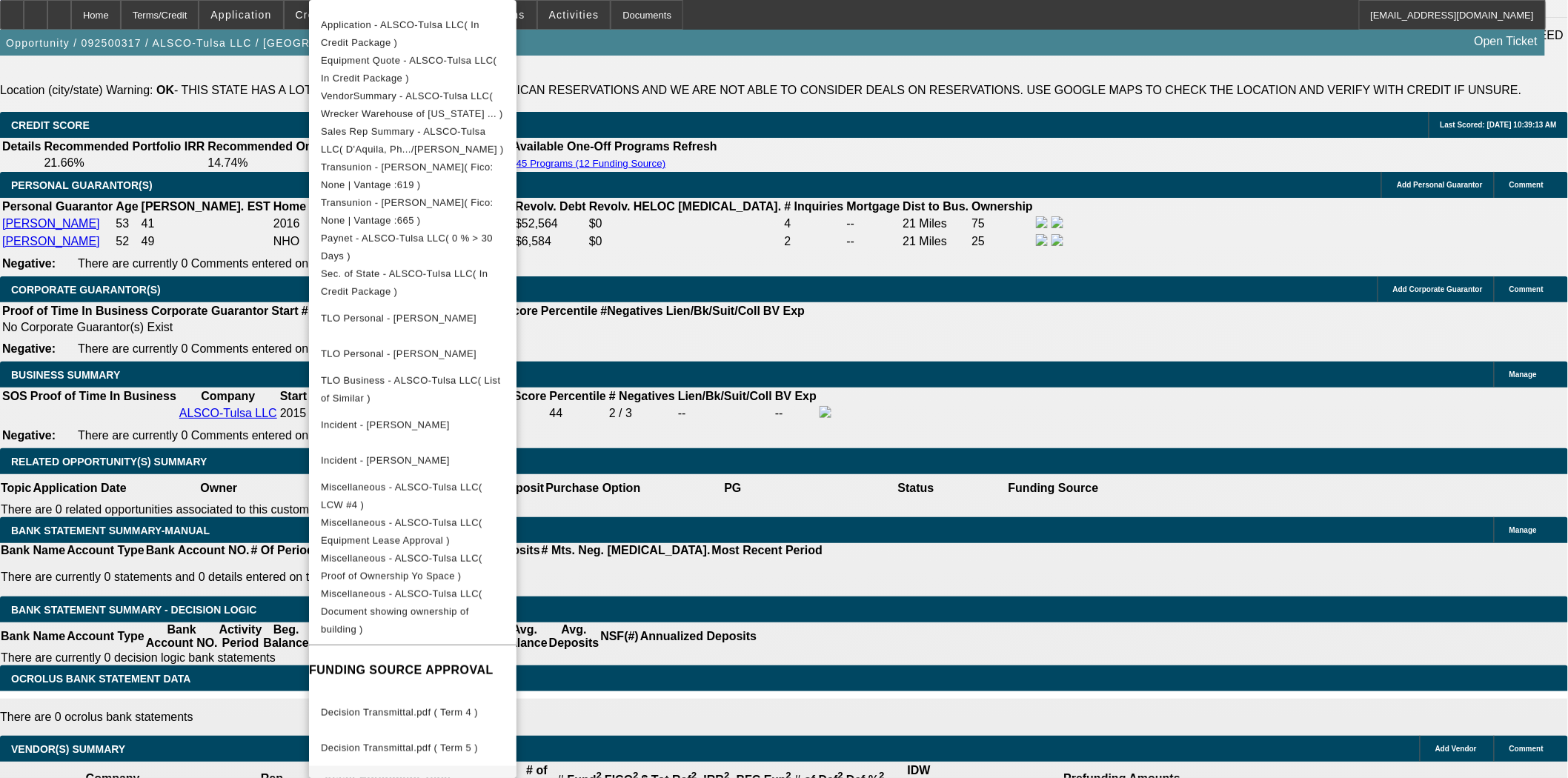
click at [426, 777] on span "Decision Transmittal.pdf ( Term 9 )" at bounding box center [399, 784] width 157 height 11
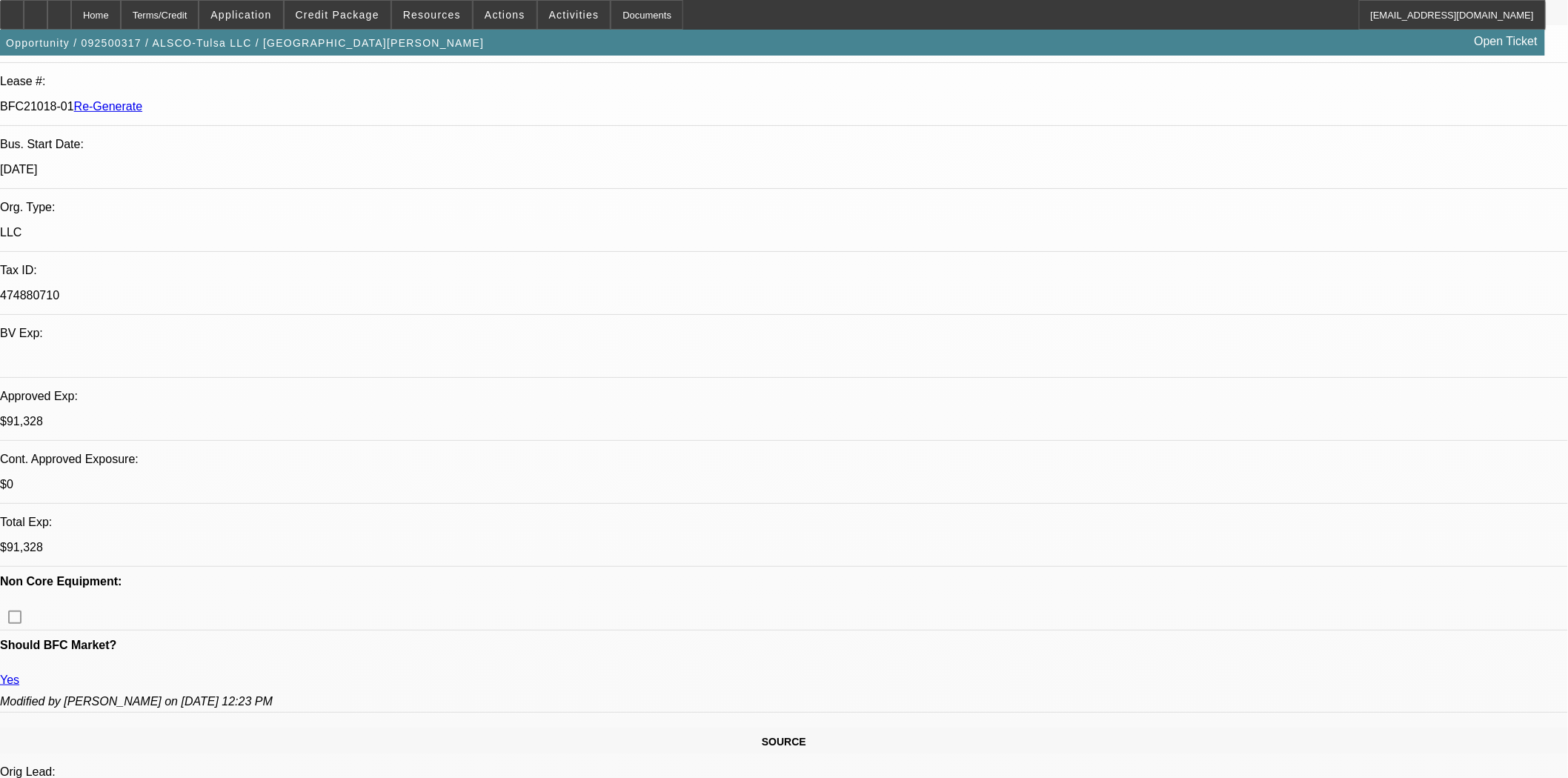
scroll to position [0, 0]
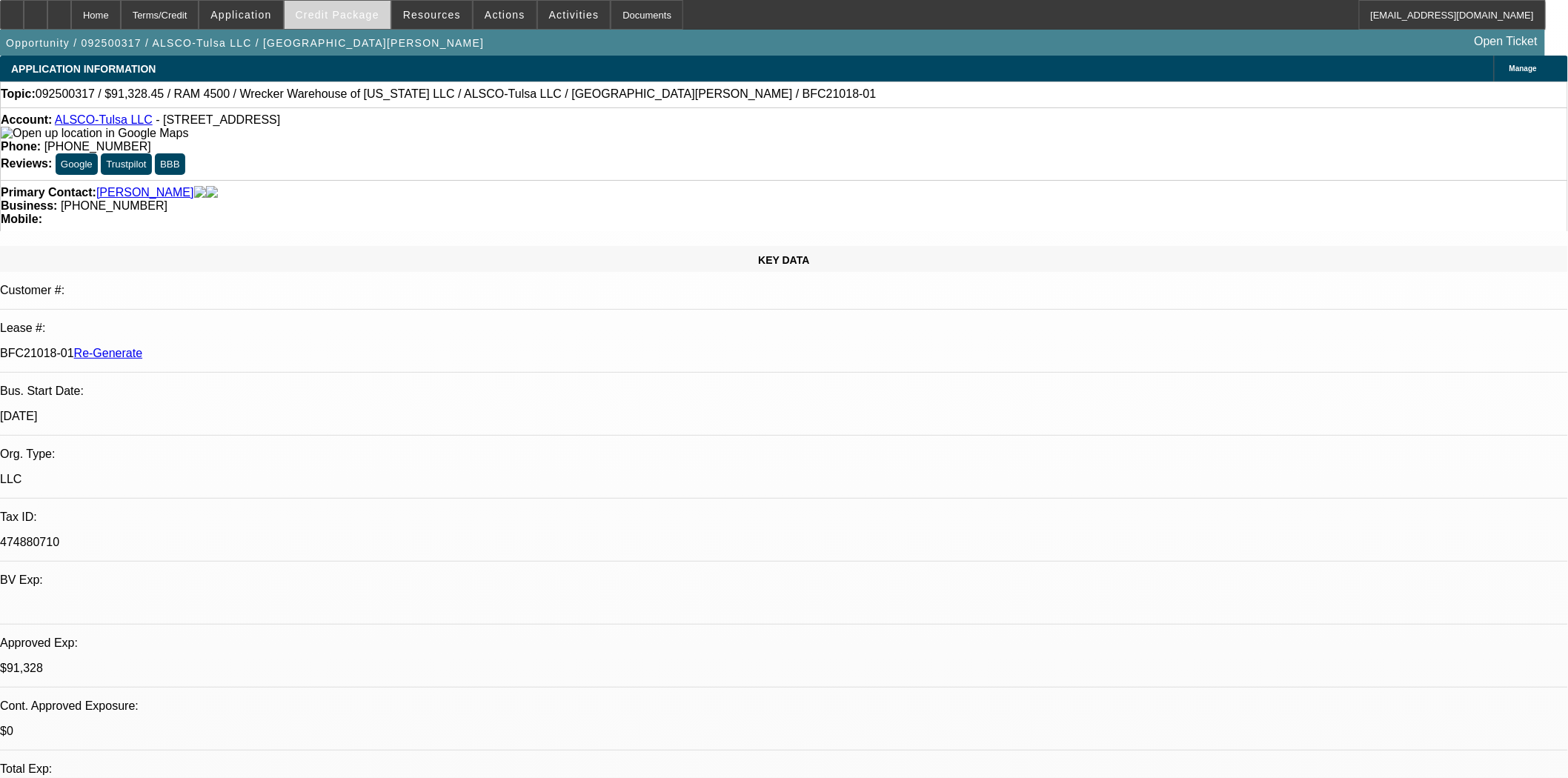
click at [336, 25] on span at bounding box center [338, 15] width 106 height 36
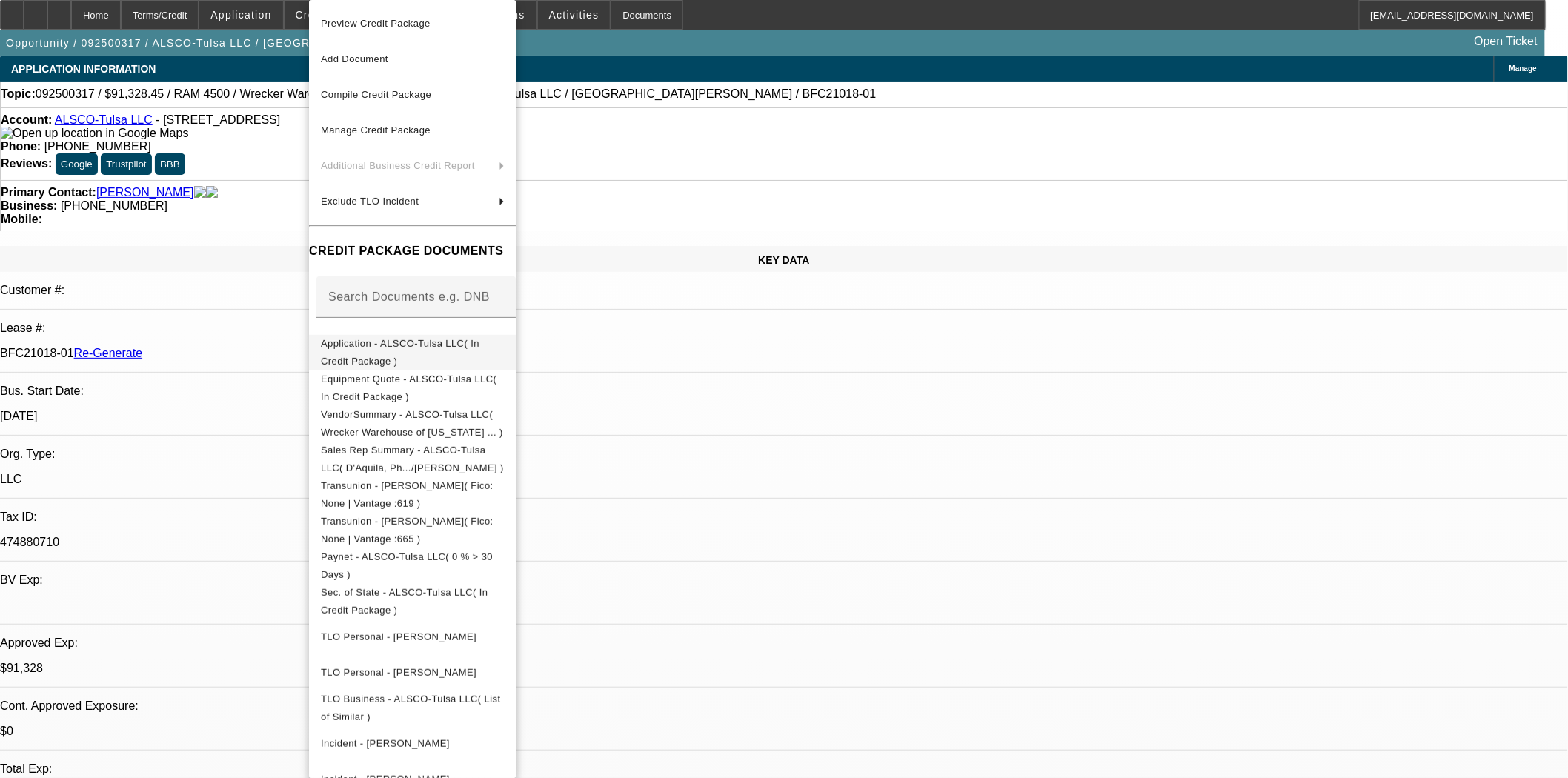
click at [402, 345] on span "Application - ALSCO-Tulsa LLC( In Credit Package )" at bounding box center [400, 353] width 159 height 29
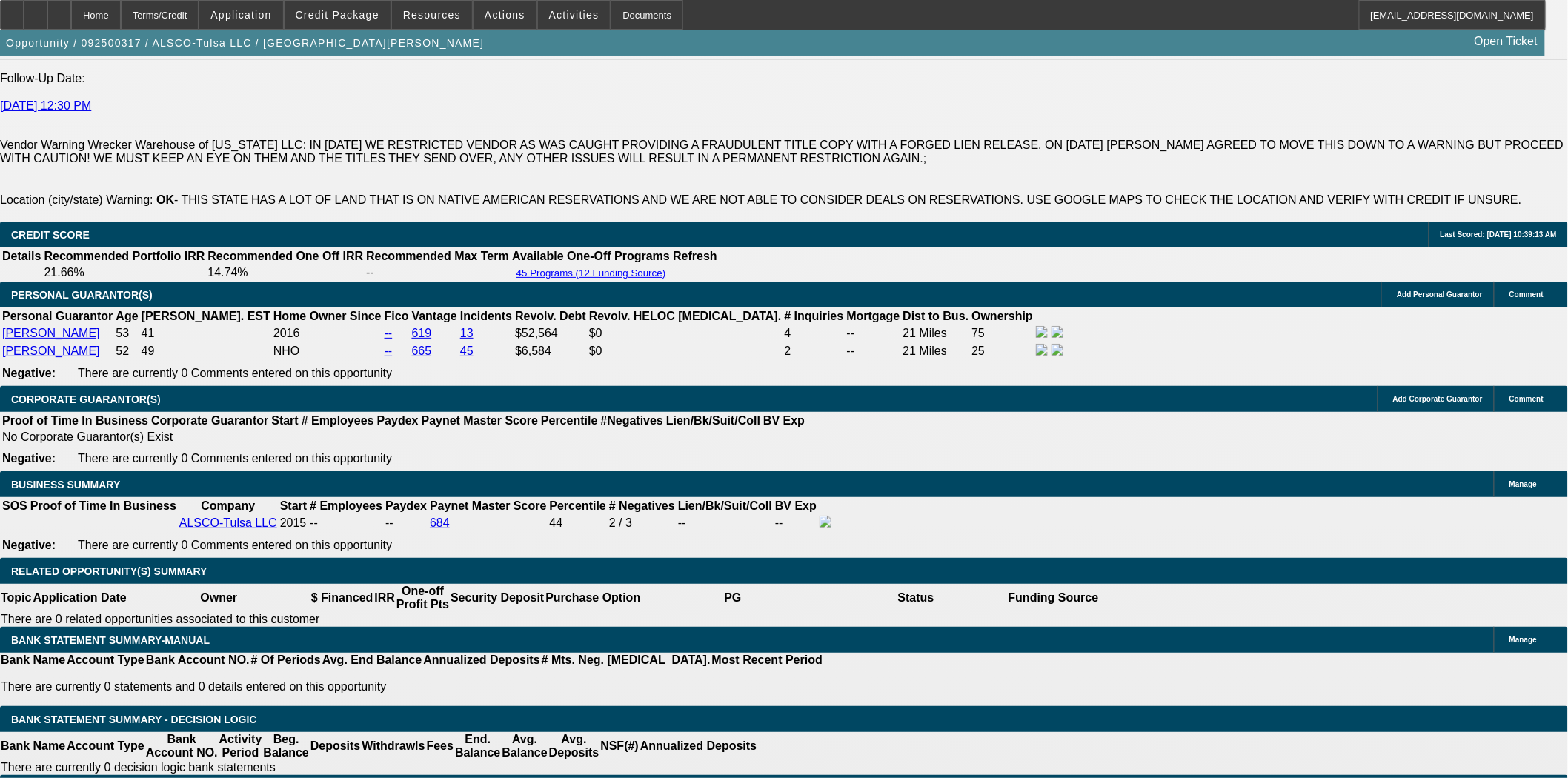
scroll to position [2306, 0]
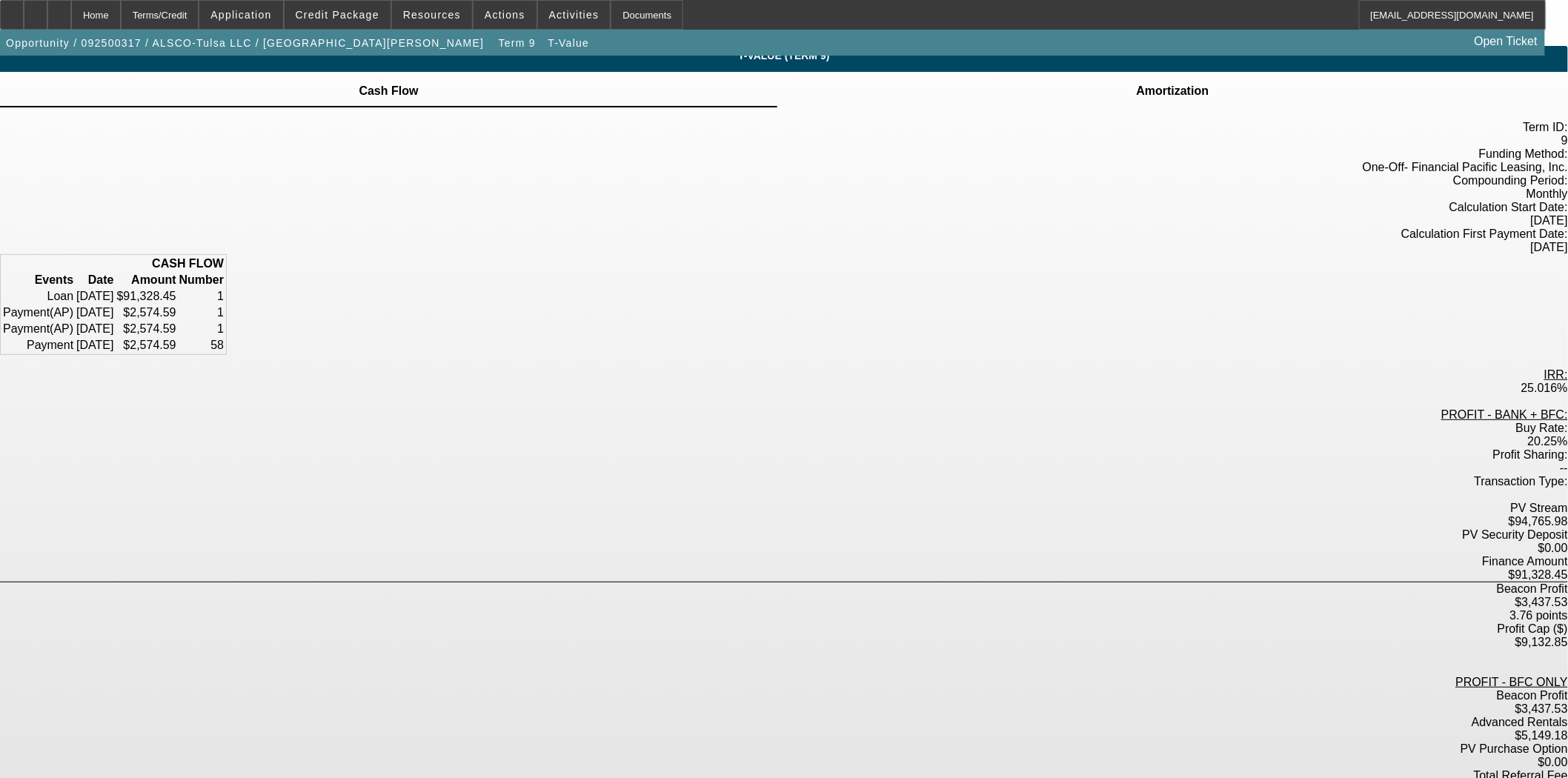
scroll to position [15, 0]
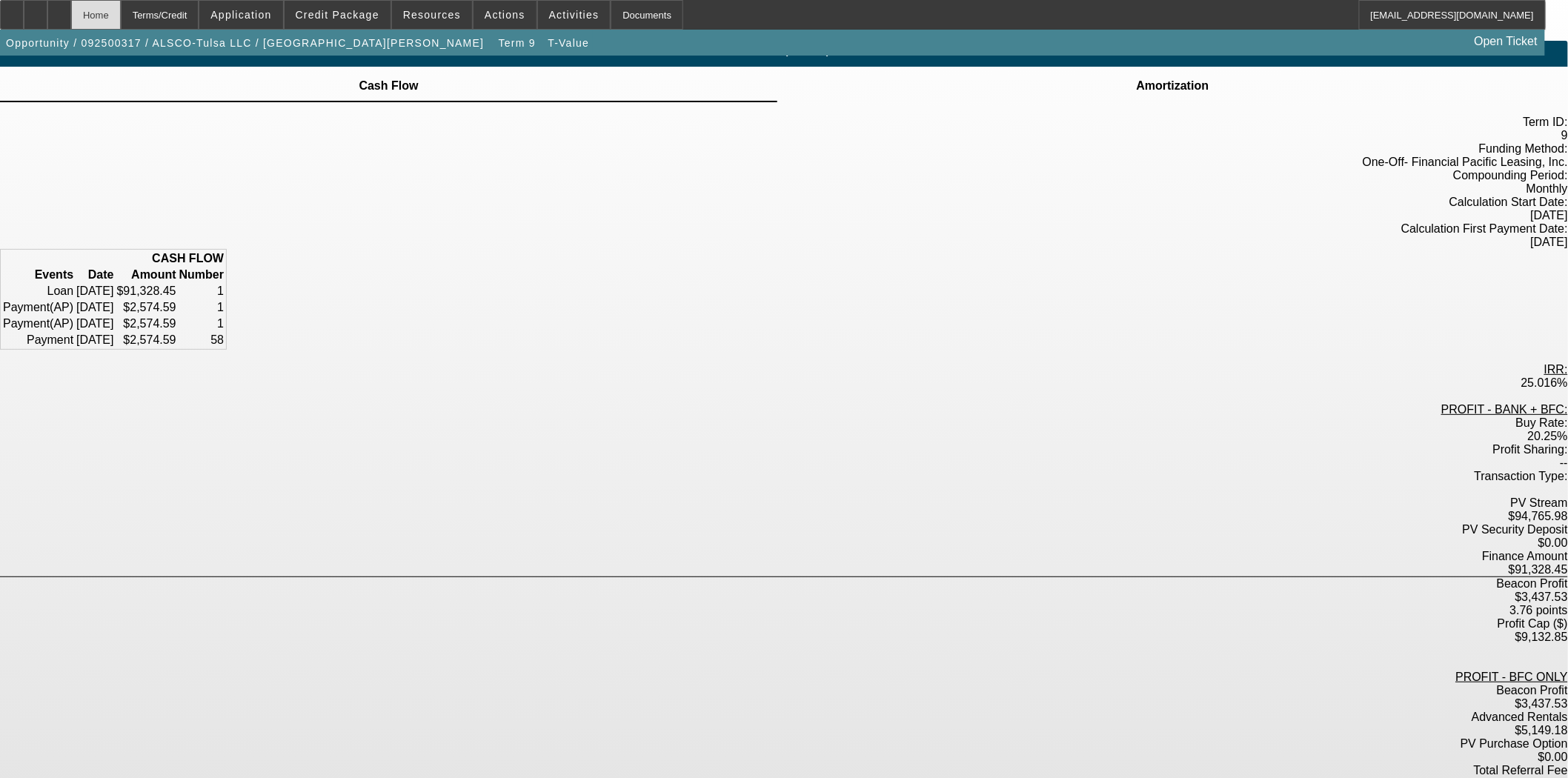
click at [121, 15] on div "Home" at bounding box center [96, 15] width 49 height 30
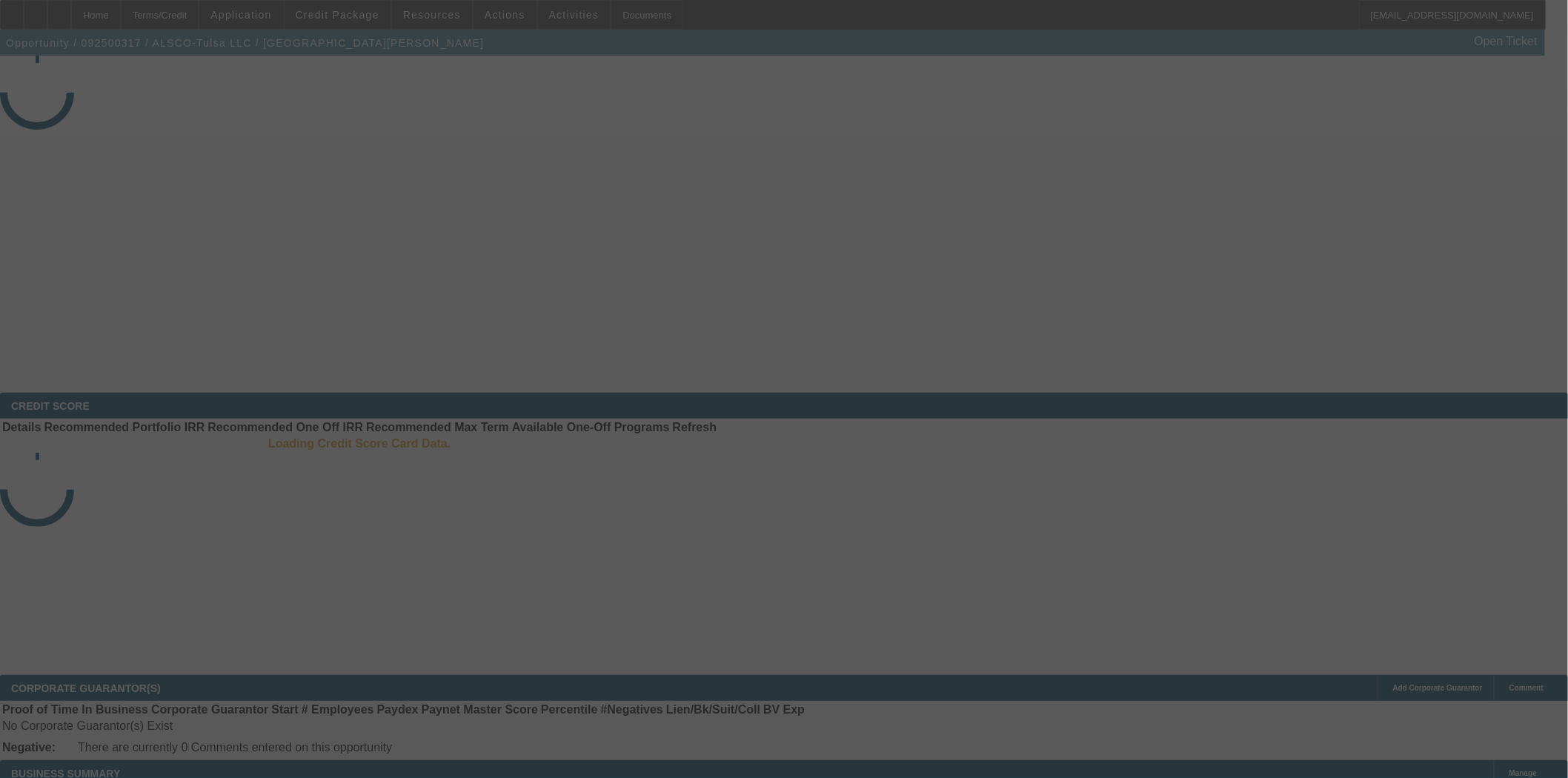
select select "3"
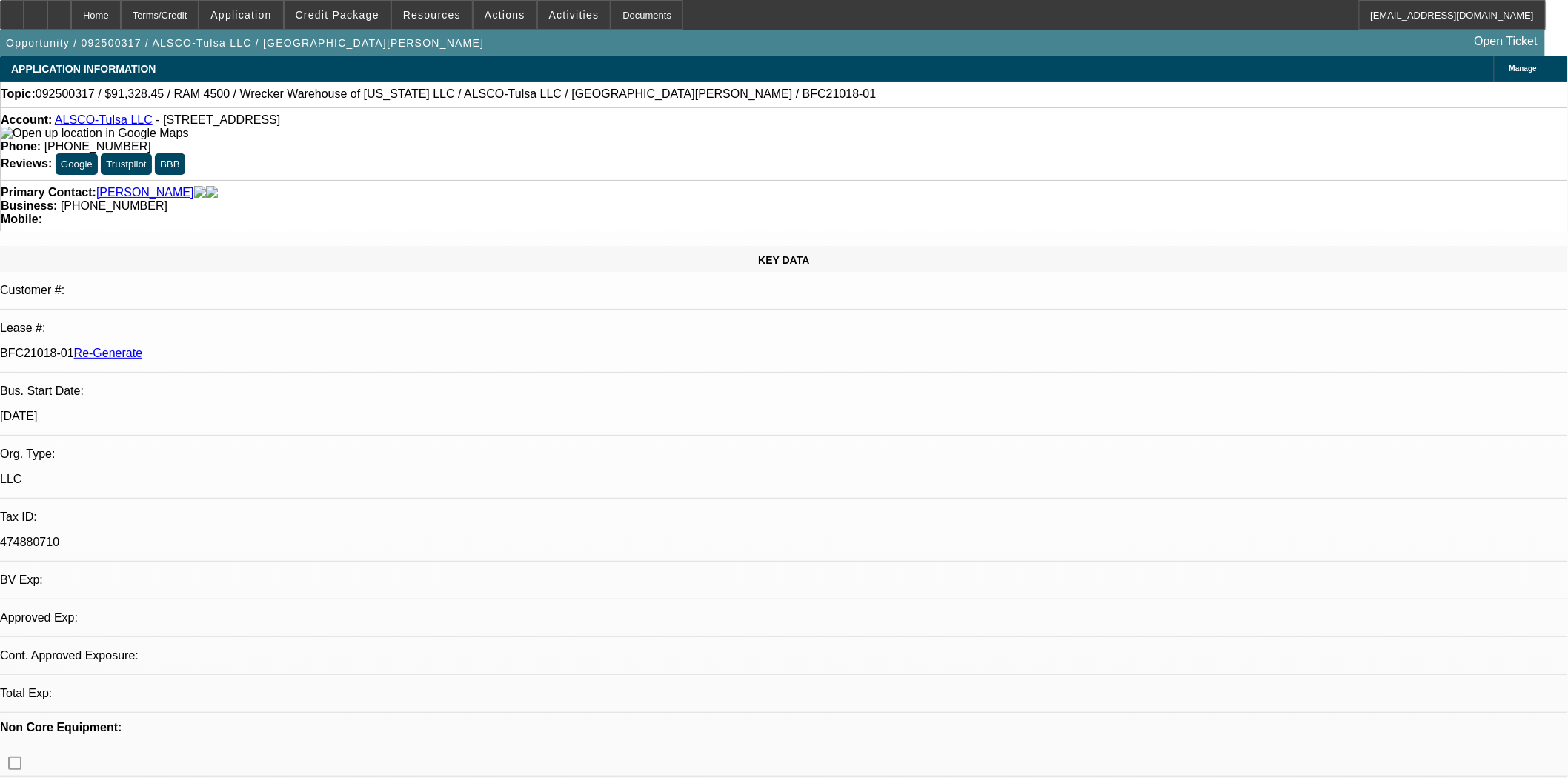
select select "0"
select select "6"
click at [490, 20] on span at bounding box center [505, 15] width 63 height 36
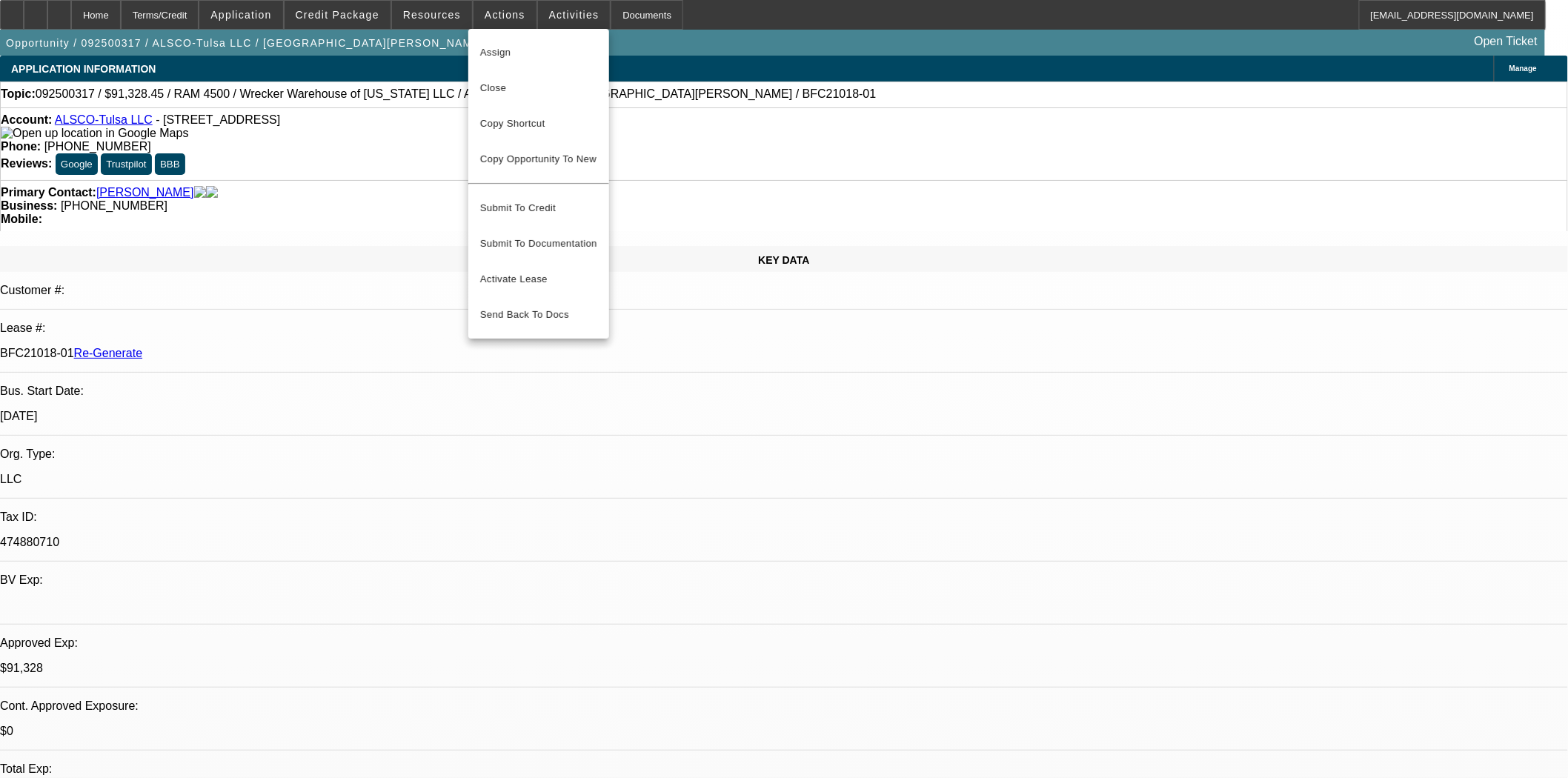
click at [487, 45] on span "Assign" at bounding box center [538, 53] width 117 height 18
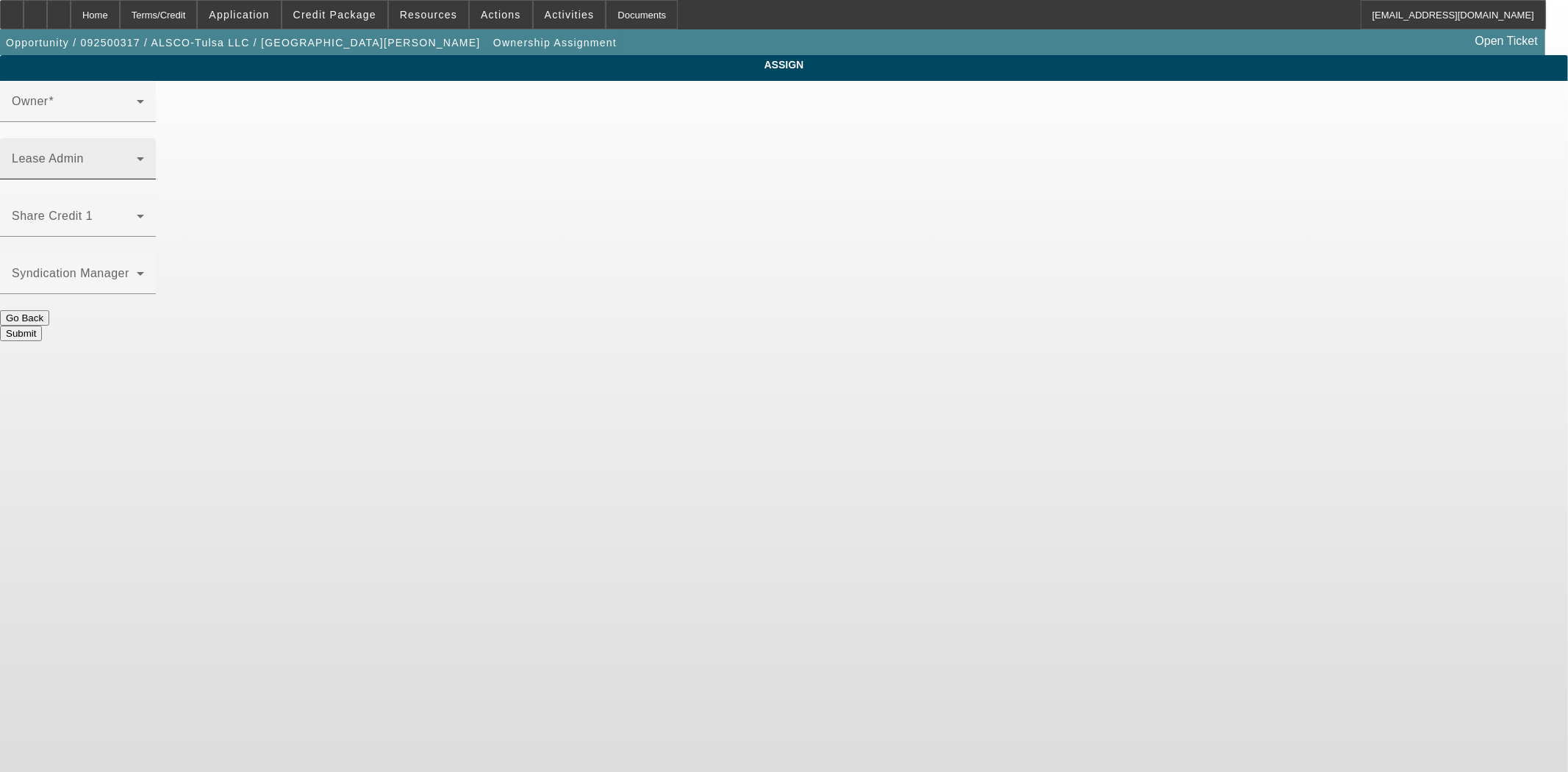
click at [136, 156] on span at bounding box center [75, 165] width 125 height 18
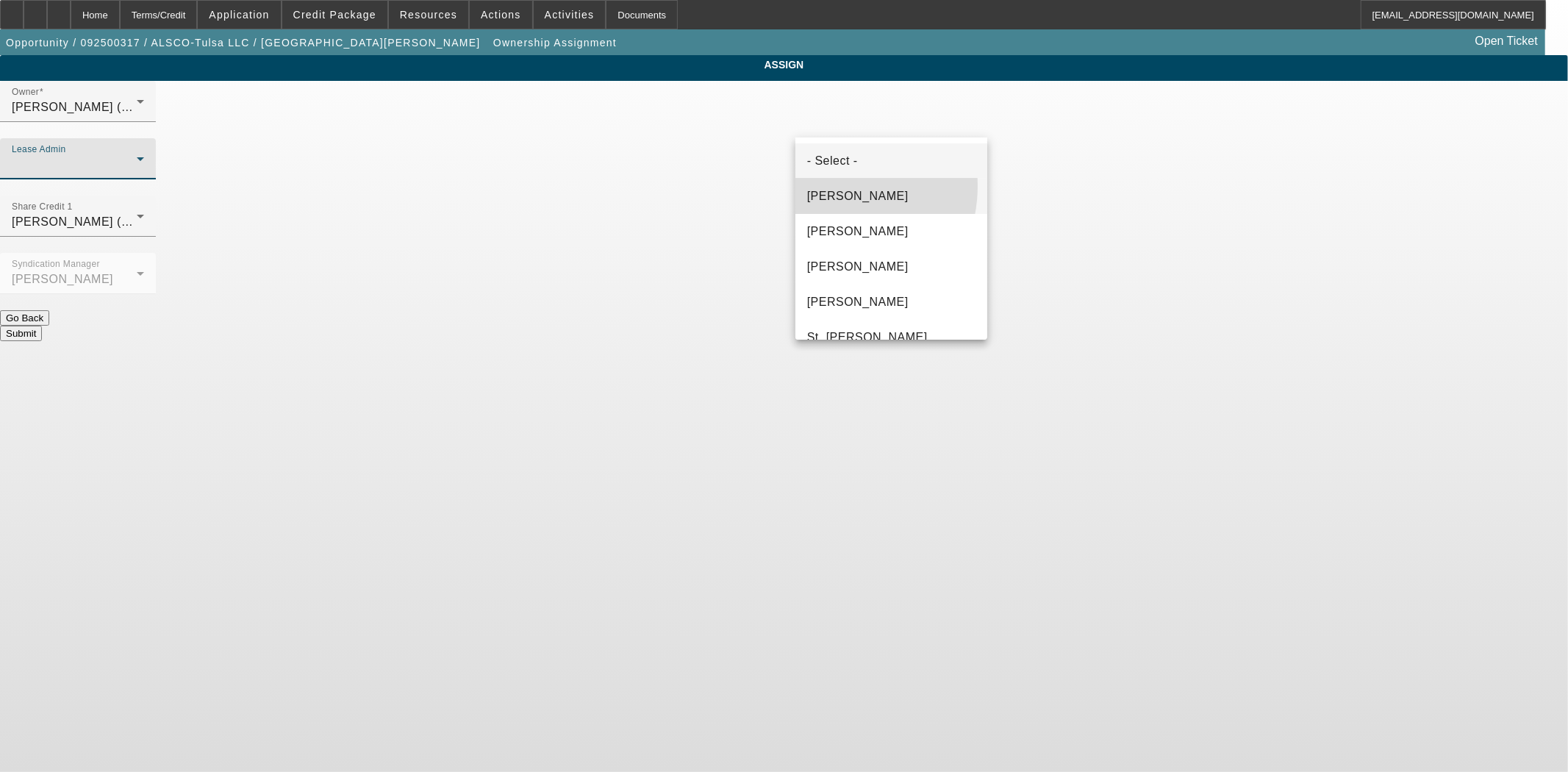
click at [826, 186] on mat-option "[PERSON_NAME]" at bounding box center [891, 196] width 192 height 35
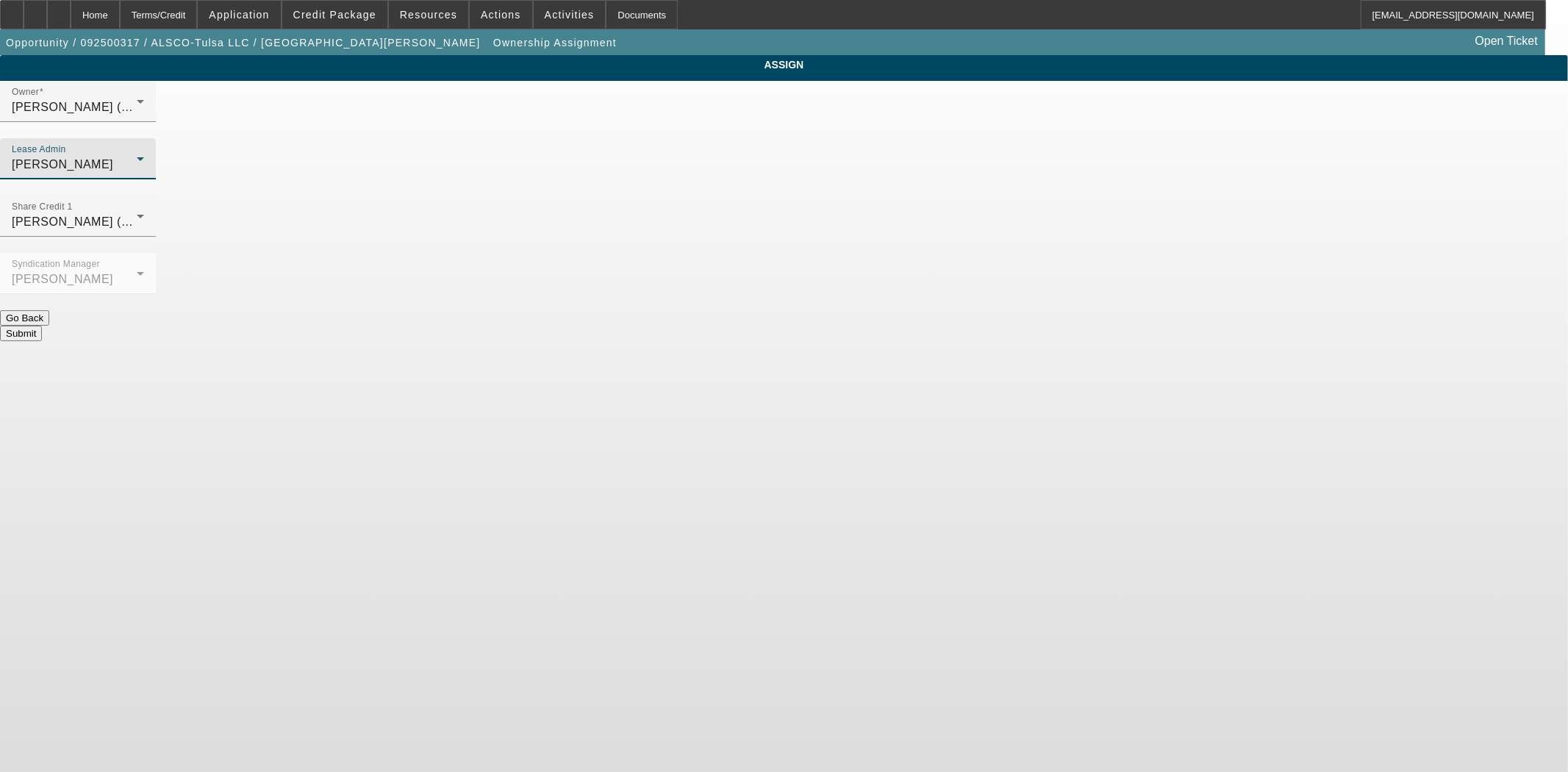
click at [42, 326] on button "Submit" at bounding box center [21, 333] width 42 height 15
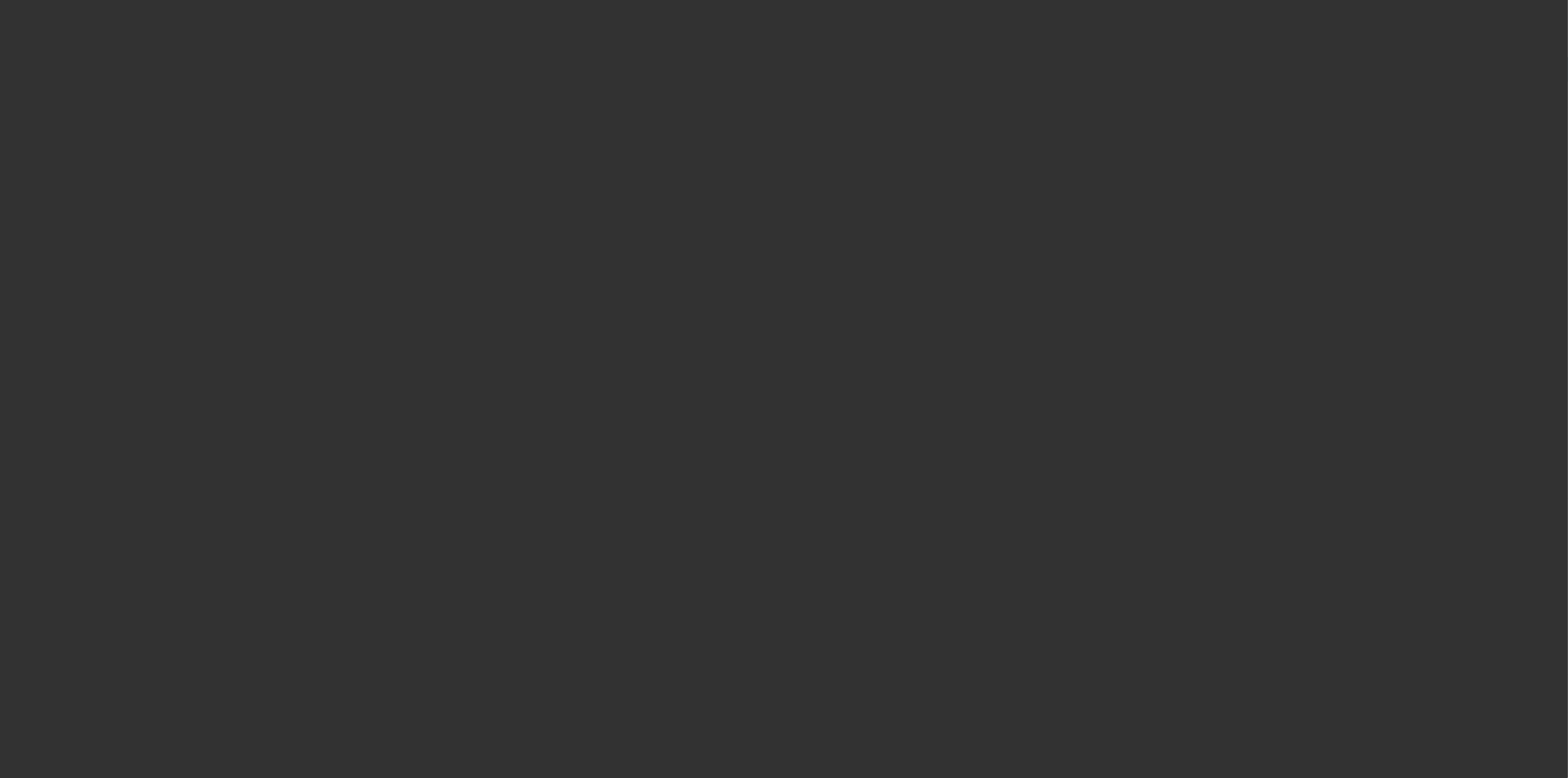
select select "3"
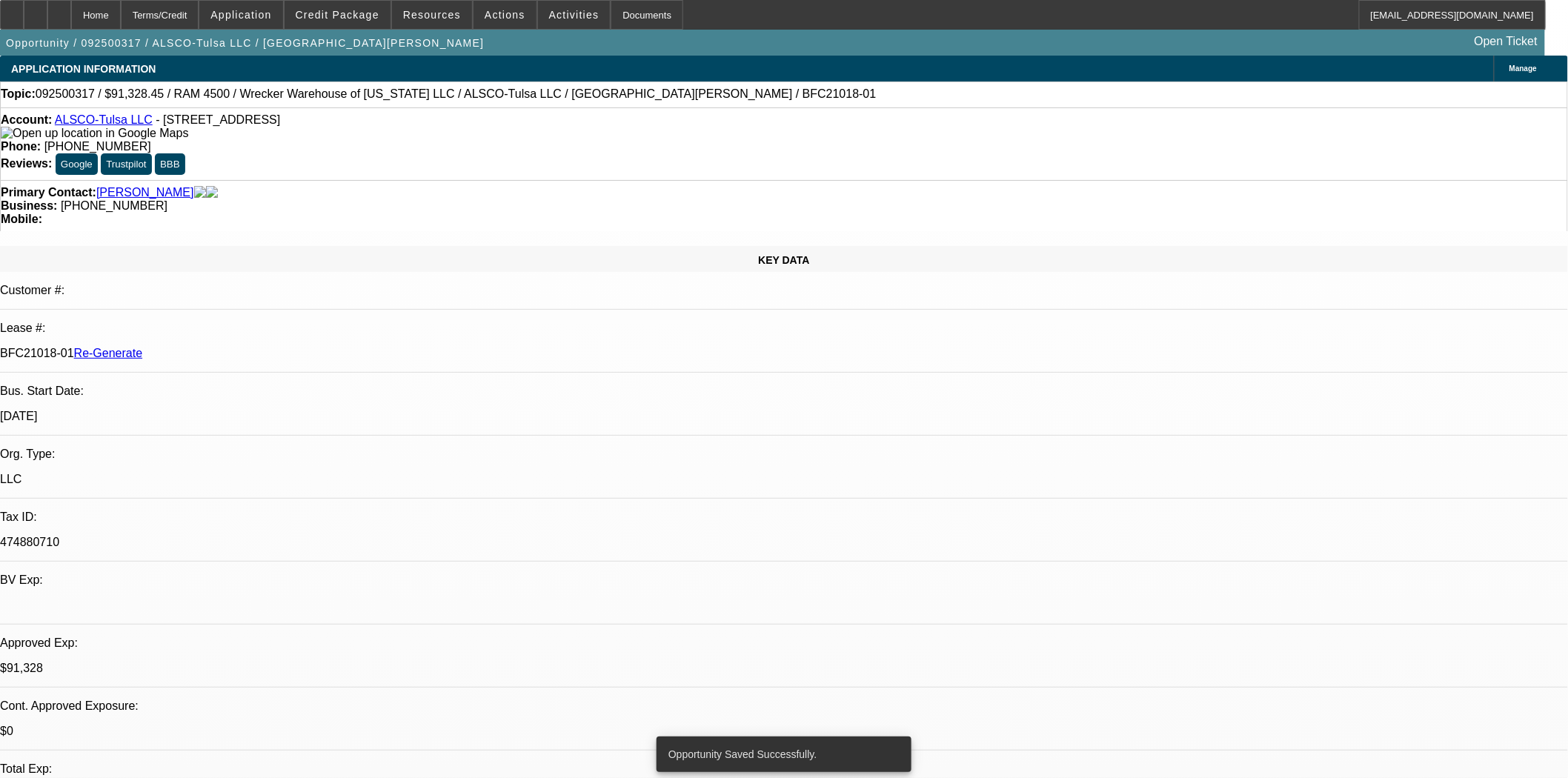
select select "0"
select select "6"
click at [626, 17] on div "Documents" at bounding box center [647, 15] width 73 height 30
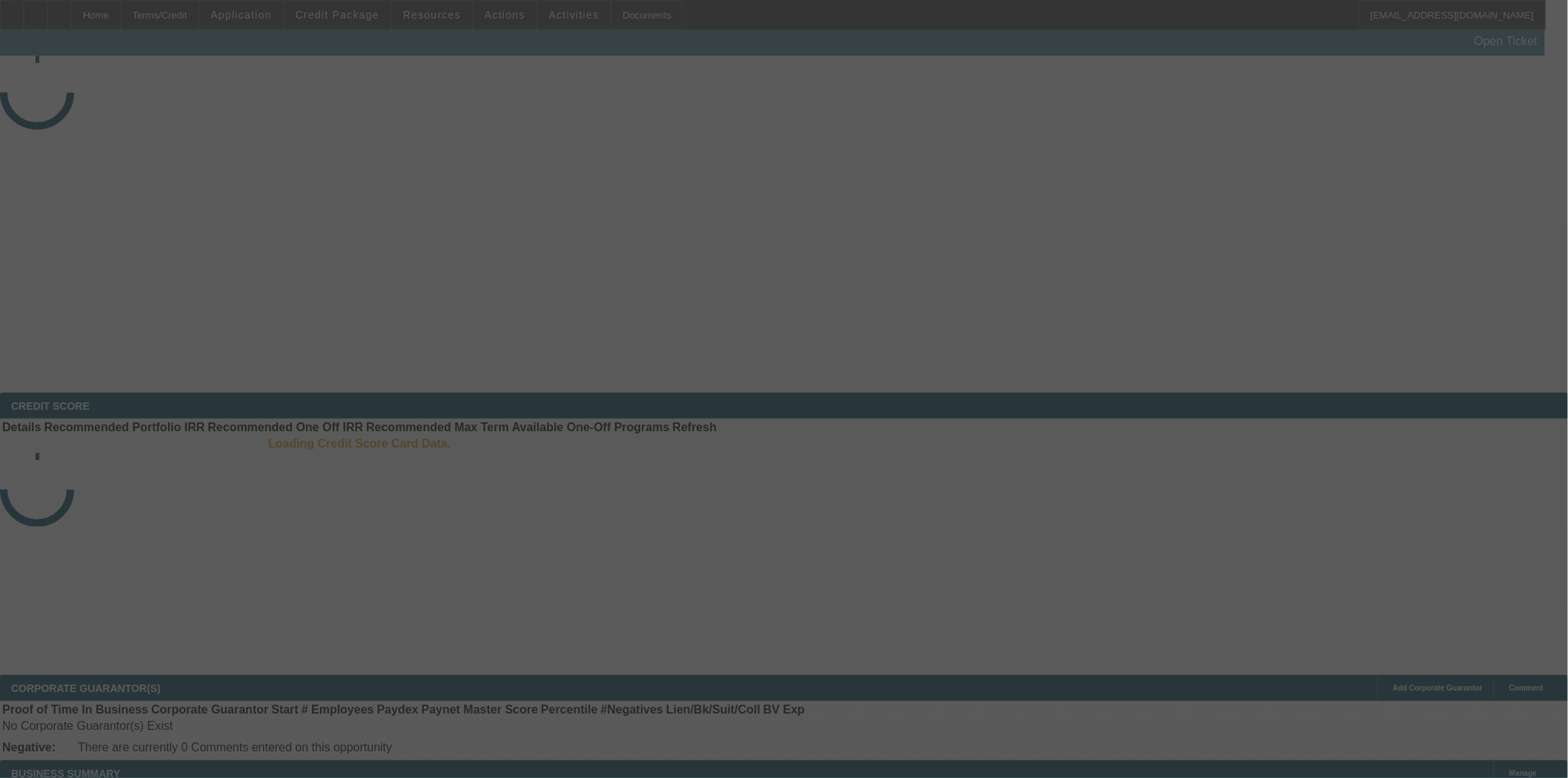
select select "3"
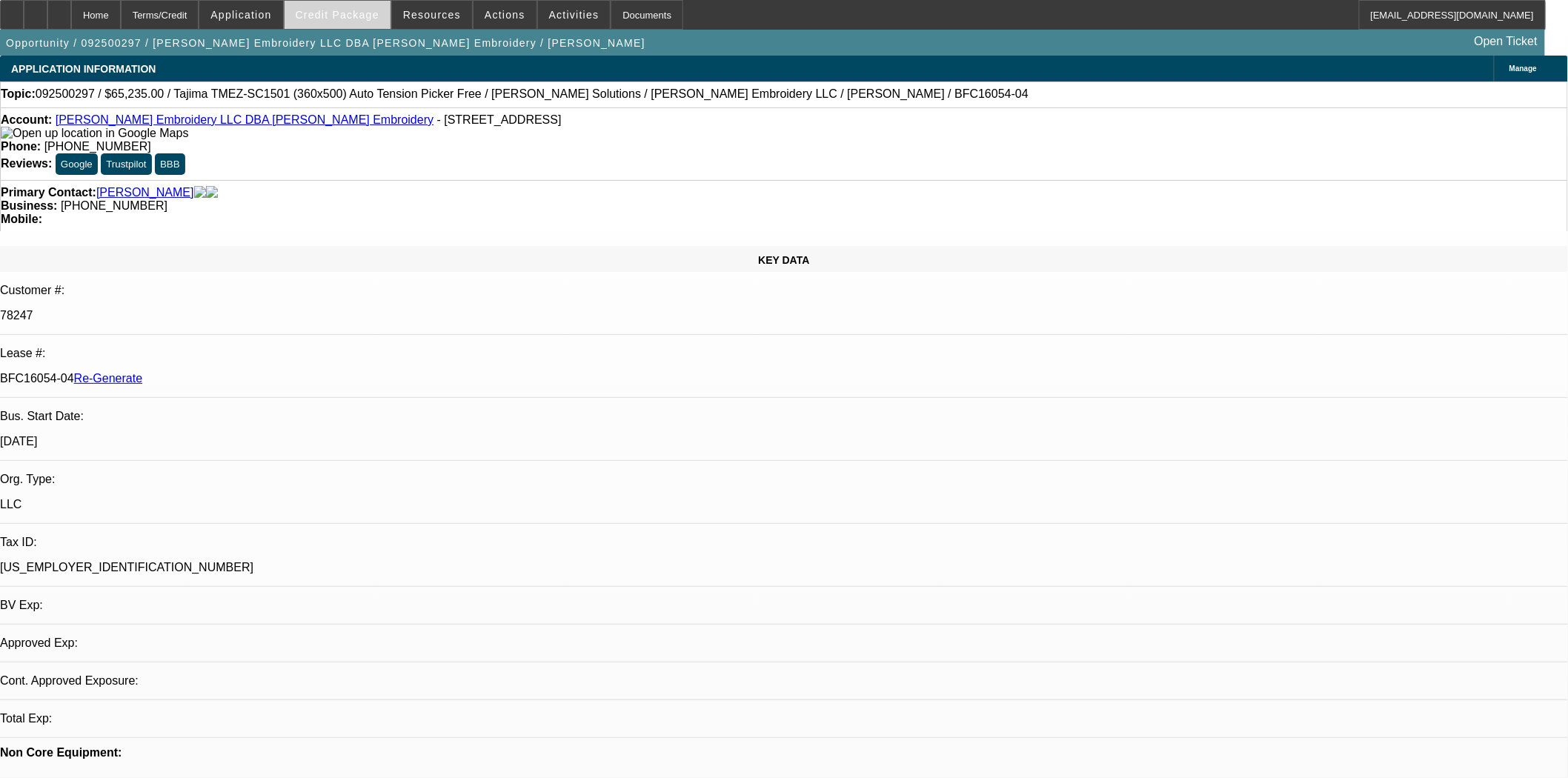
select select "0"
select select "2"
select select "0"
select select "6"
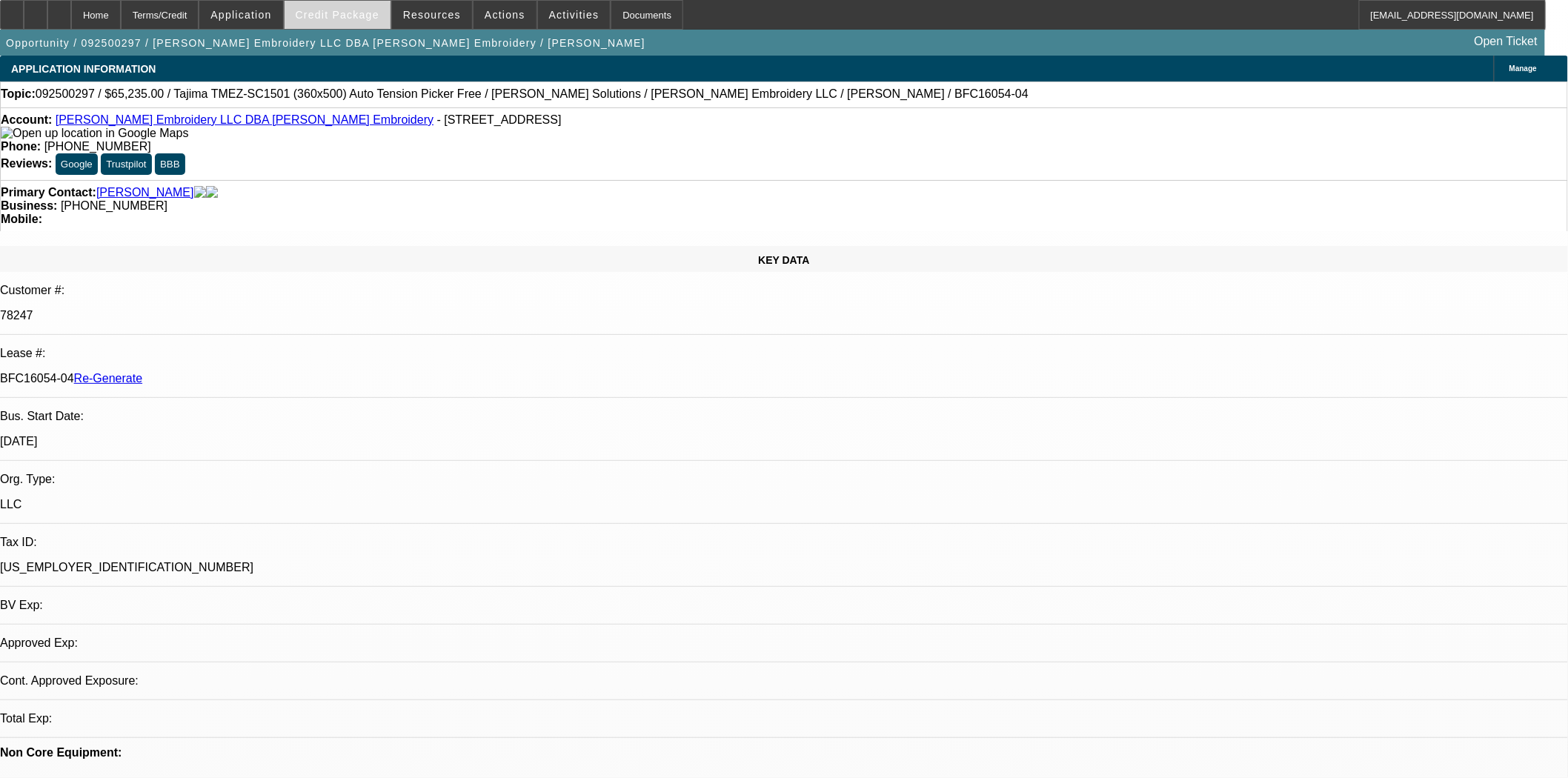
click at [343, 15] on span "Credit Package" at bounding box center [337, 15] width 83 height 12
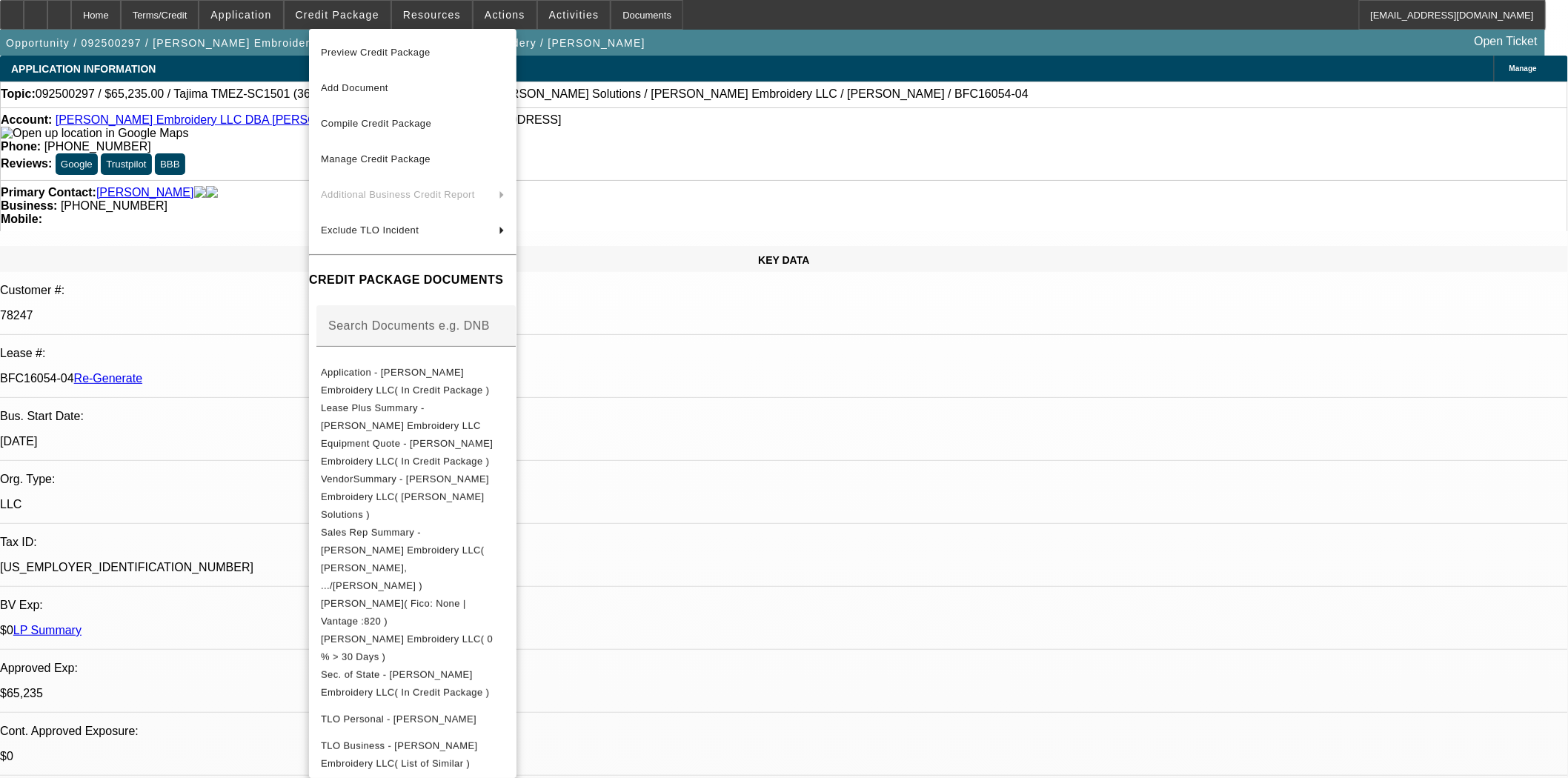
click at [356, 56] on span "Preview Credit Package" at bounding box center [376, 53] width 110 height 11
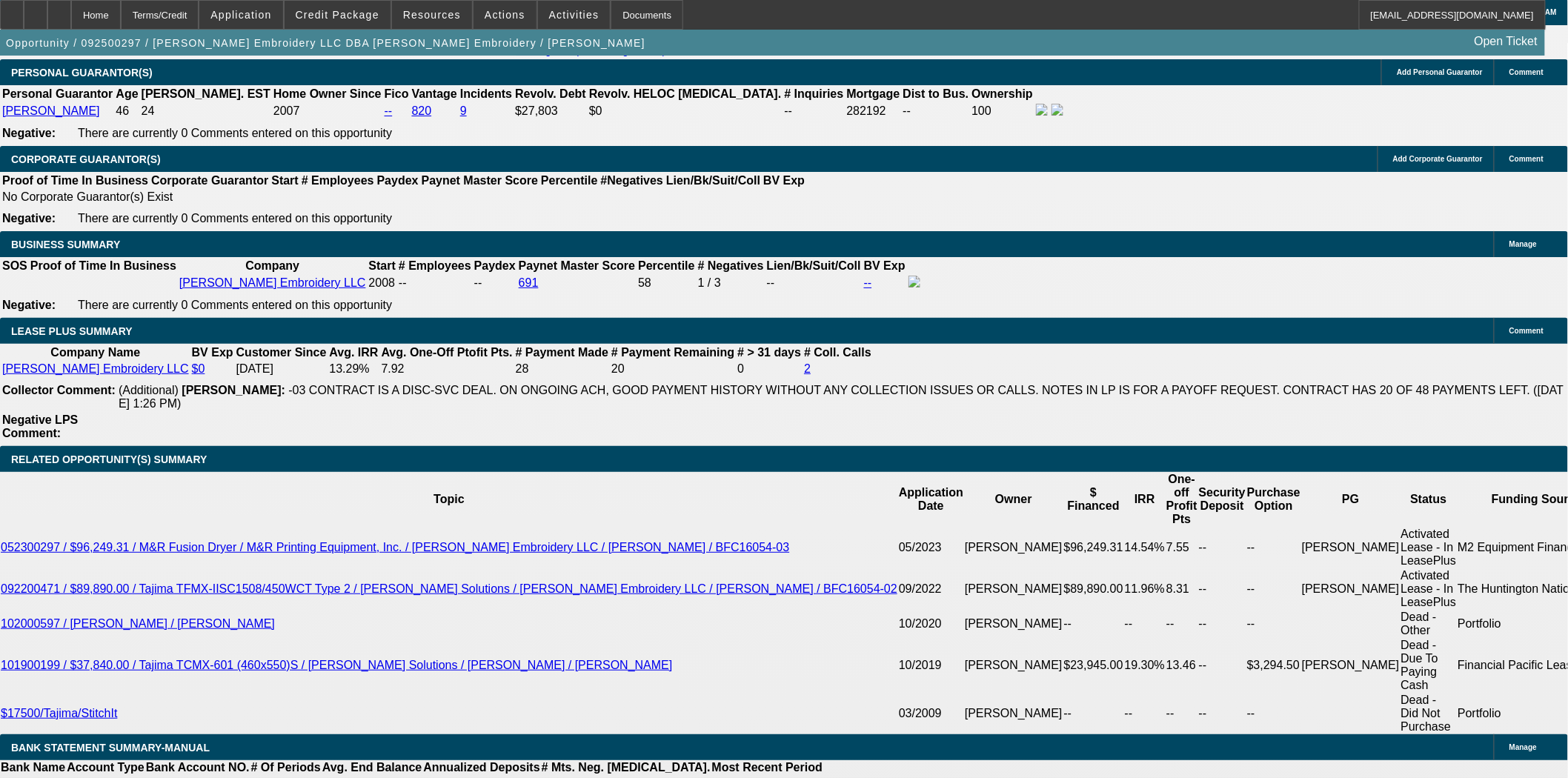
scroll to position [2471, 0]
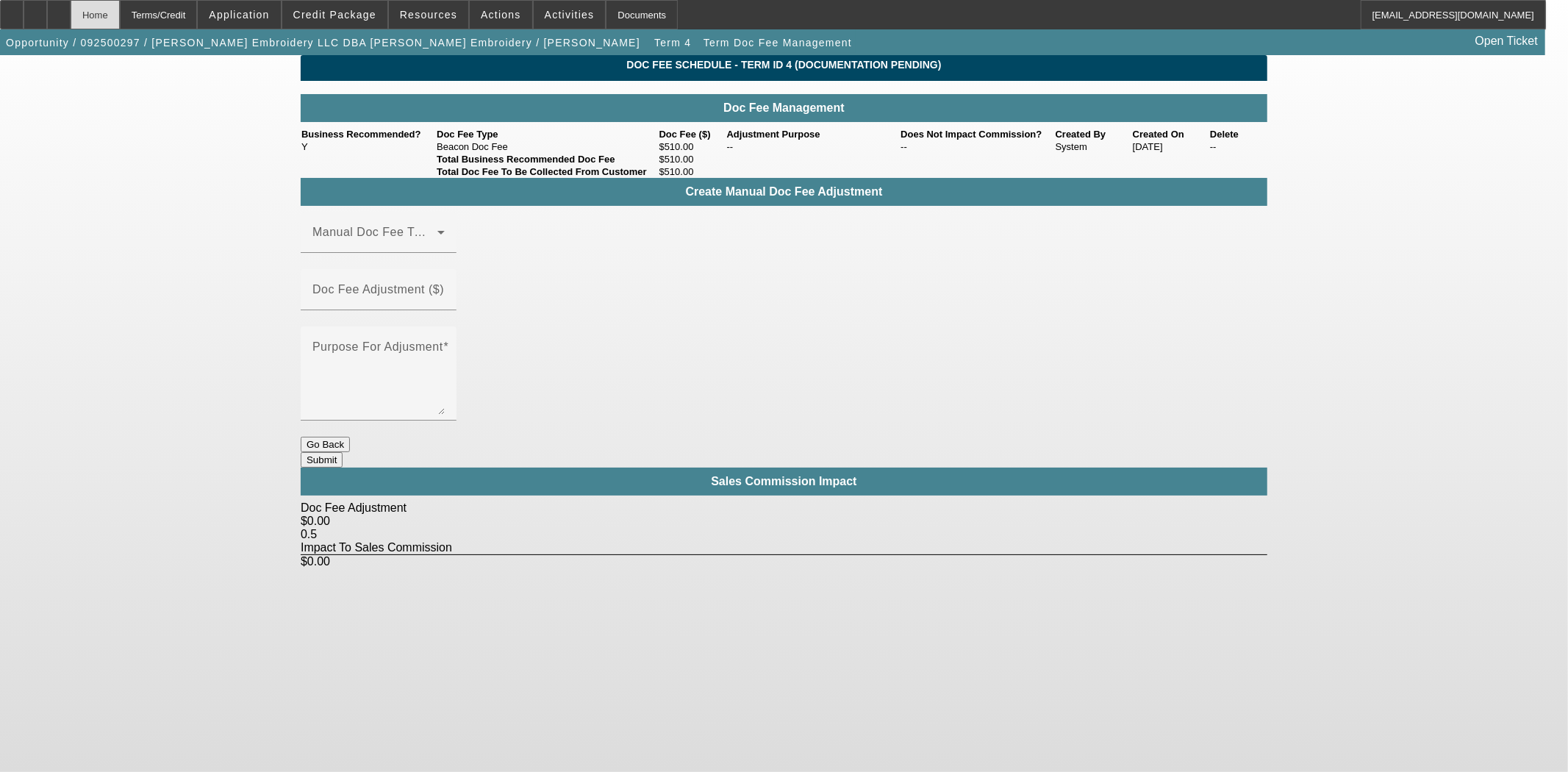
click at [120, 26] on div "Home" at bounding box center [95, 14] width 49 height 30
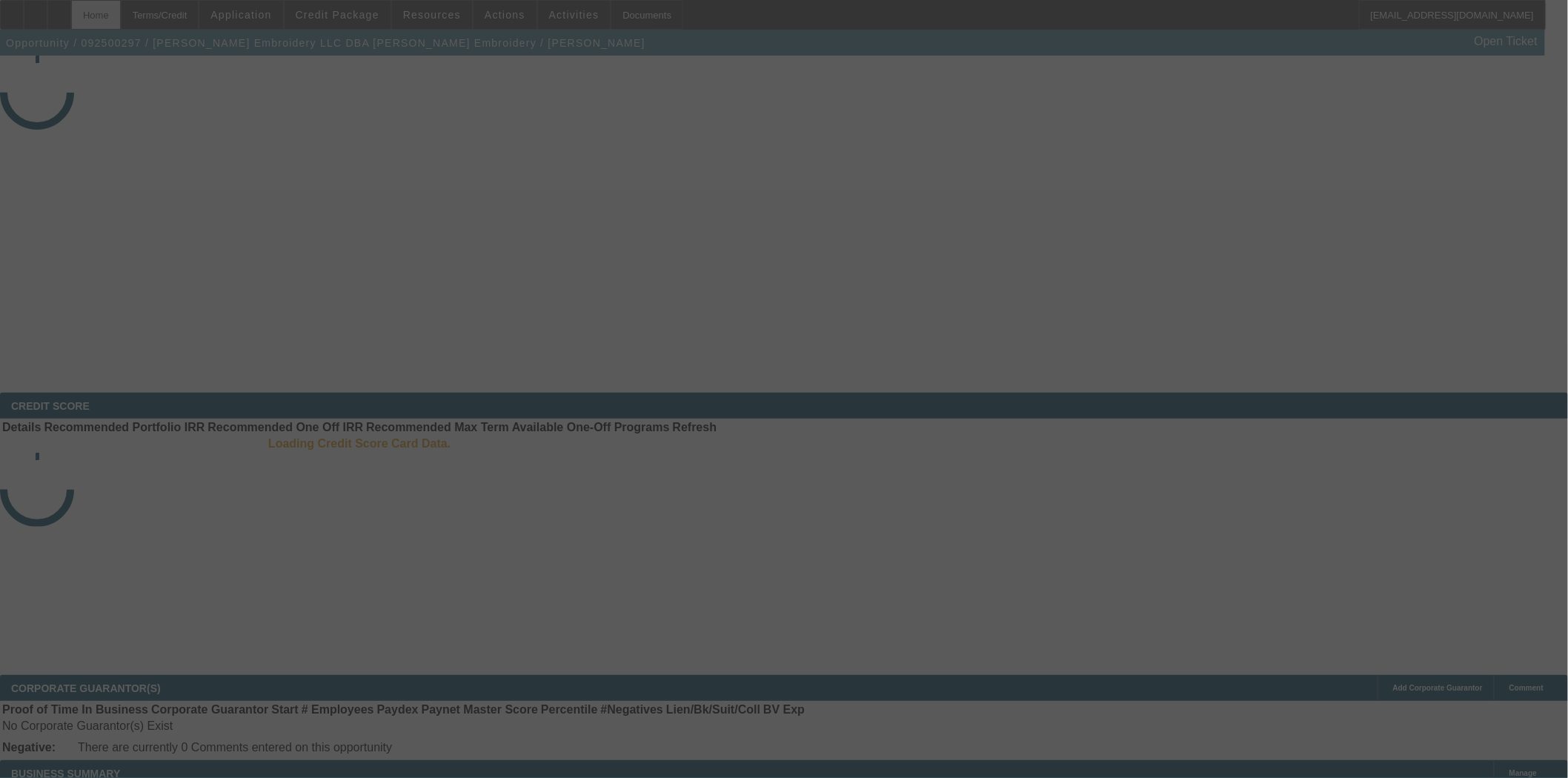
select select "3"
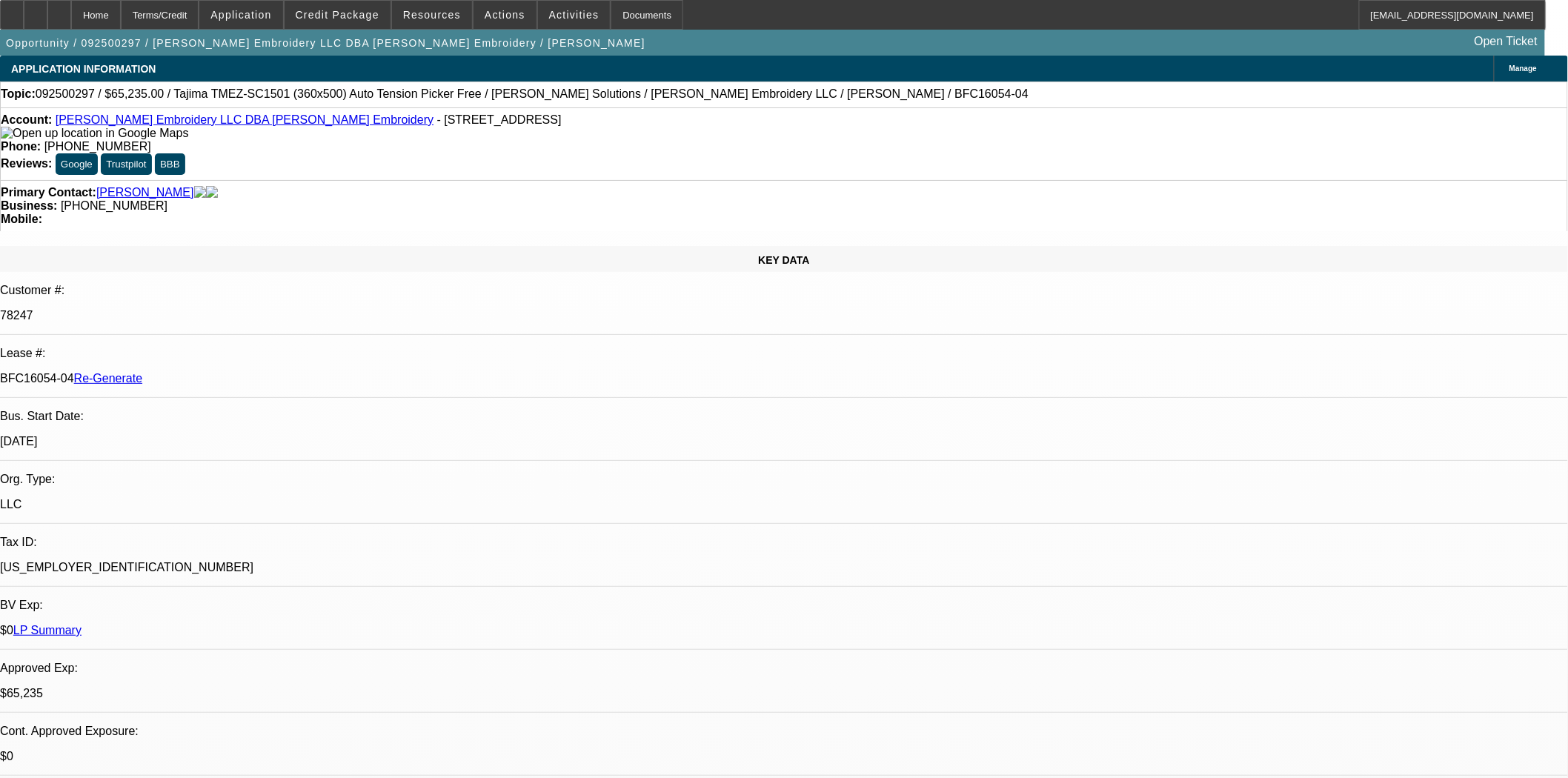
select select "0"
select select "2"
select select "0"
select select "6"
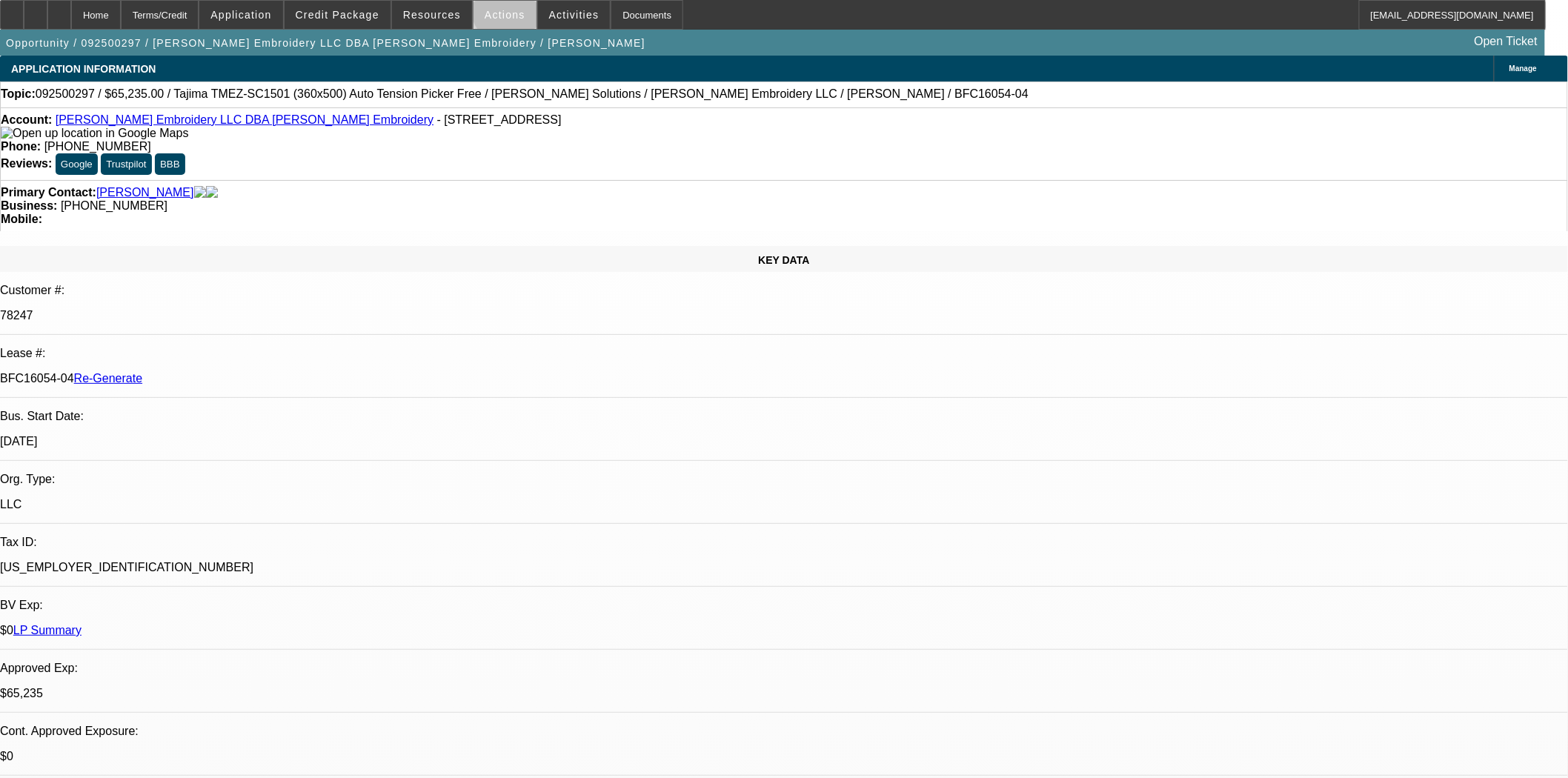
click at [510, 7] on span at bounding box center [505, 15] width 63 height 36
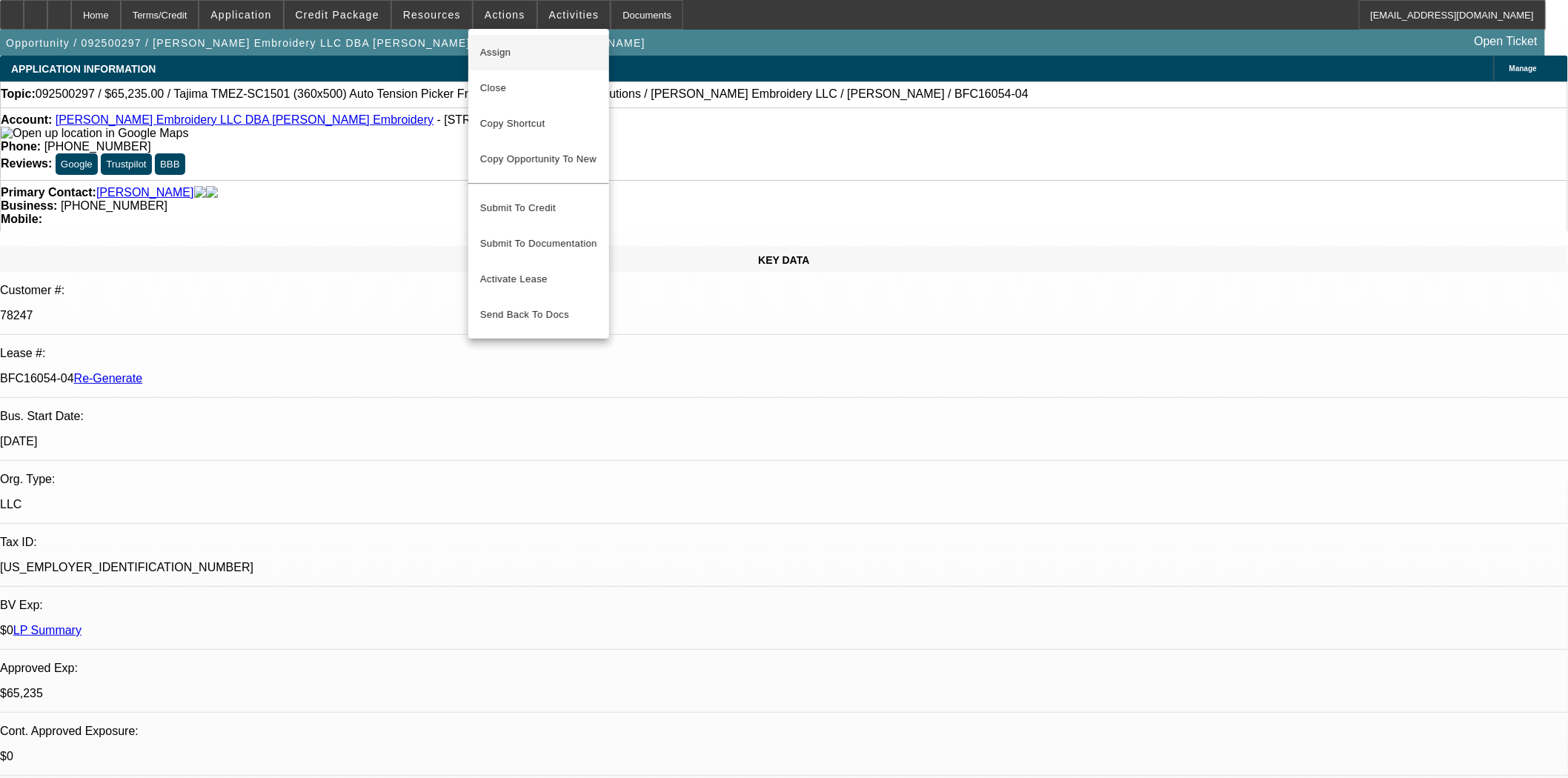
click at [491, 55] on span "Assign" at bounding box center [538, 53] width 117 height 18
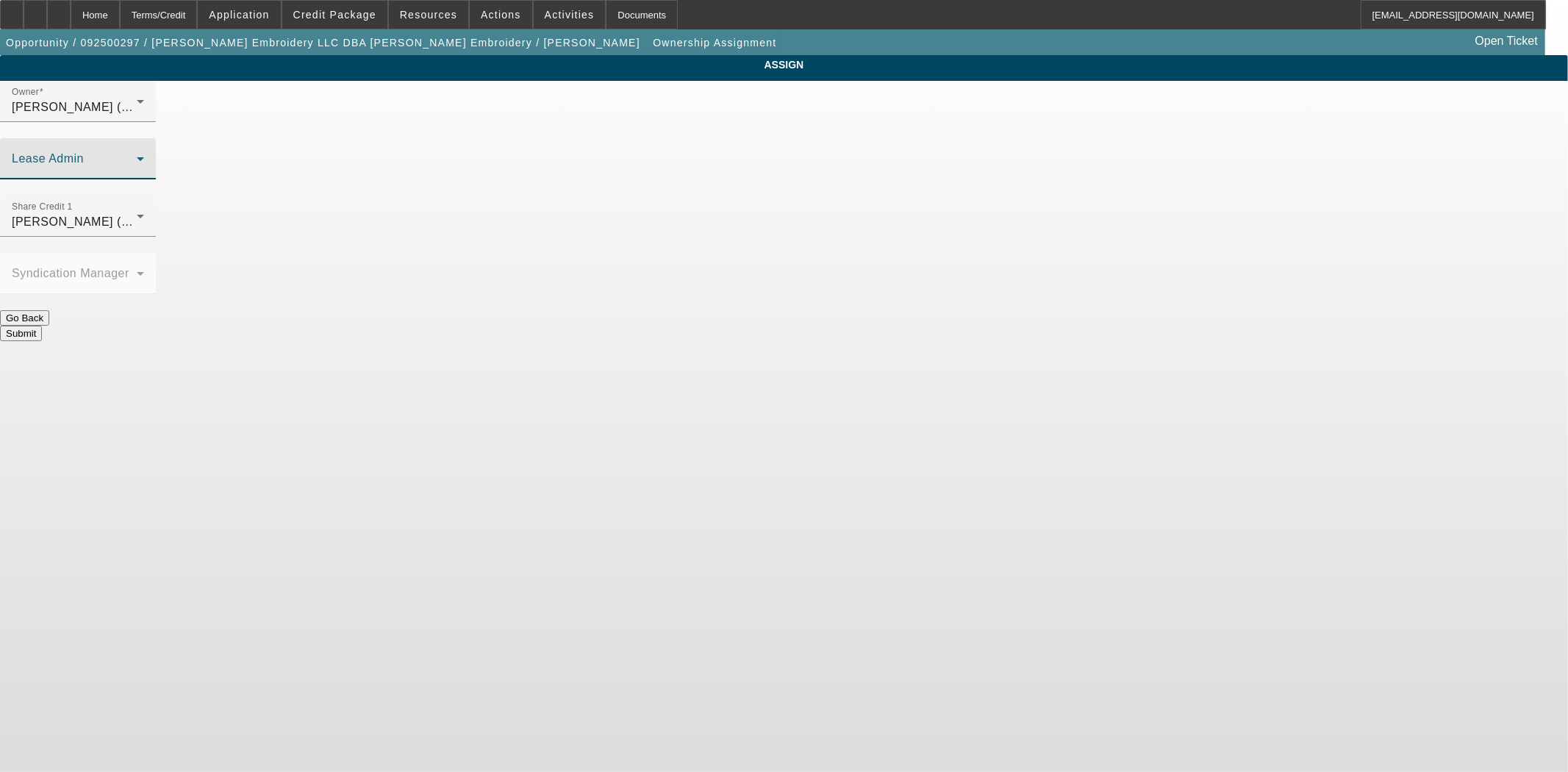
click at [136, 156] on span at bounding box center [75, 165] width 125 height 18
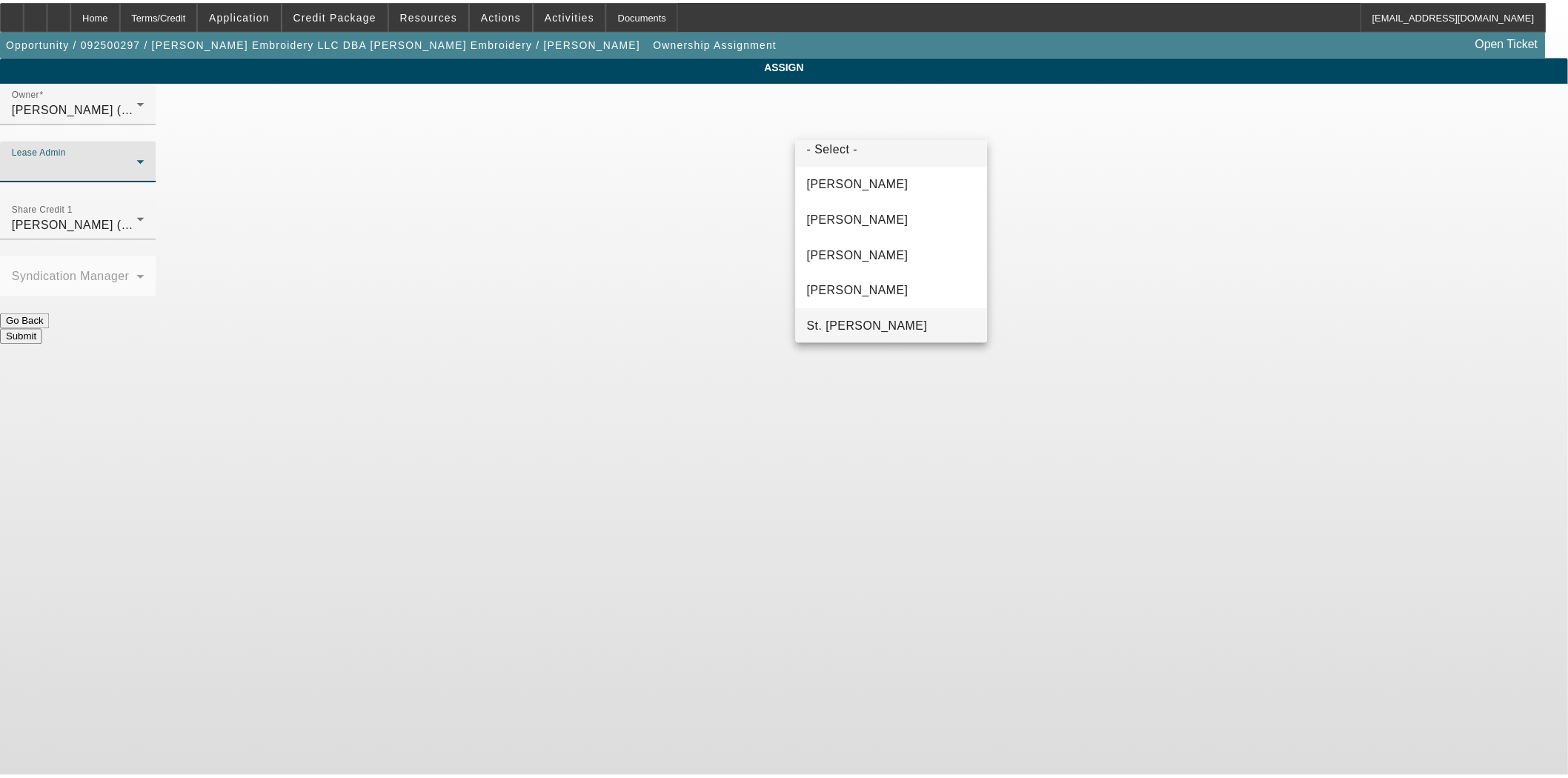
scroll to position [57, 0]
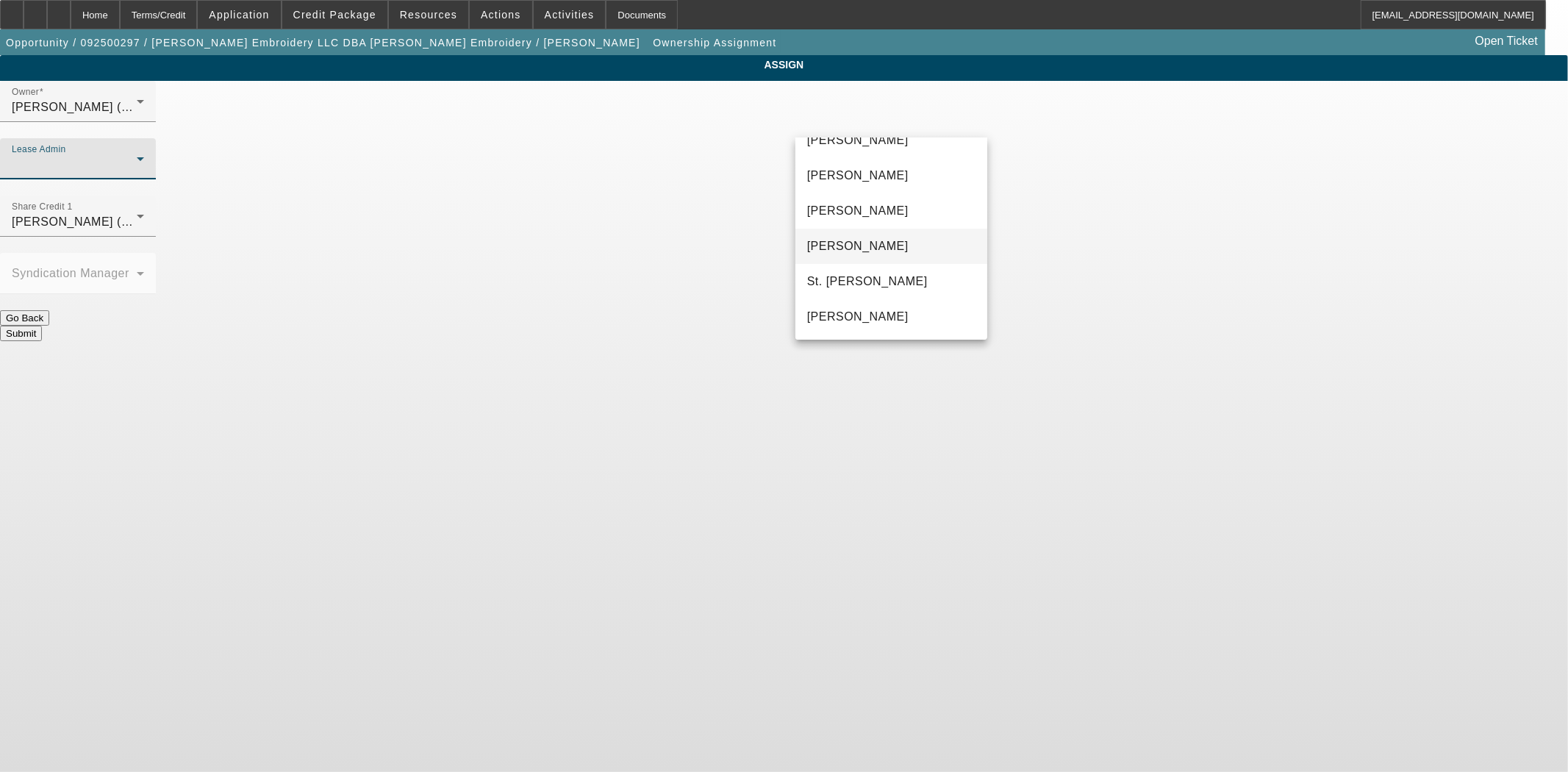
click at [850, 247] on span "Solis, Monica" at bounding box center [857, 247] width 101 height 18
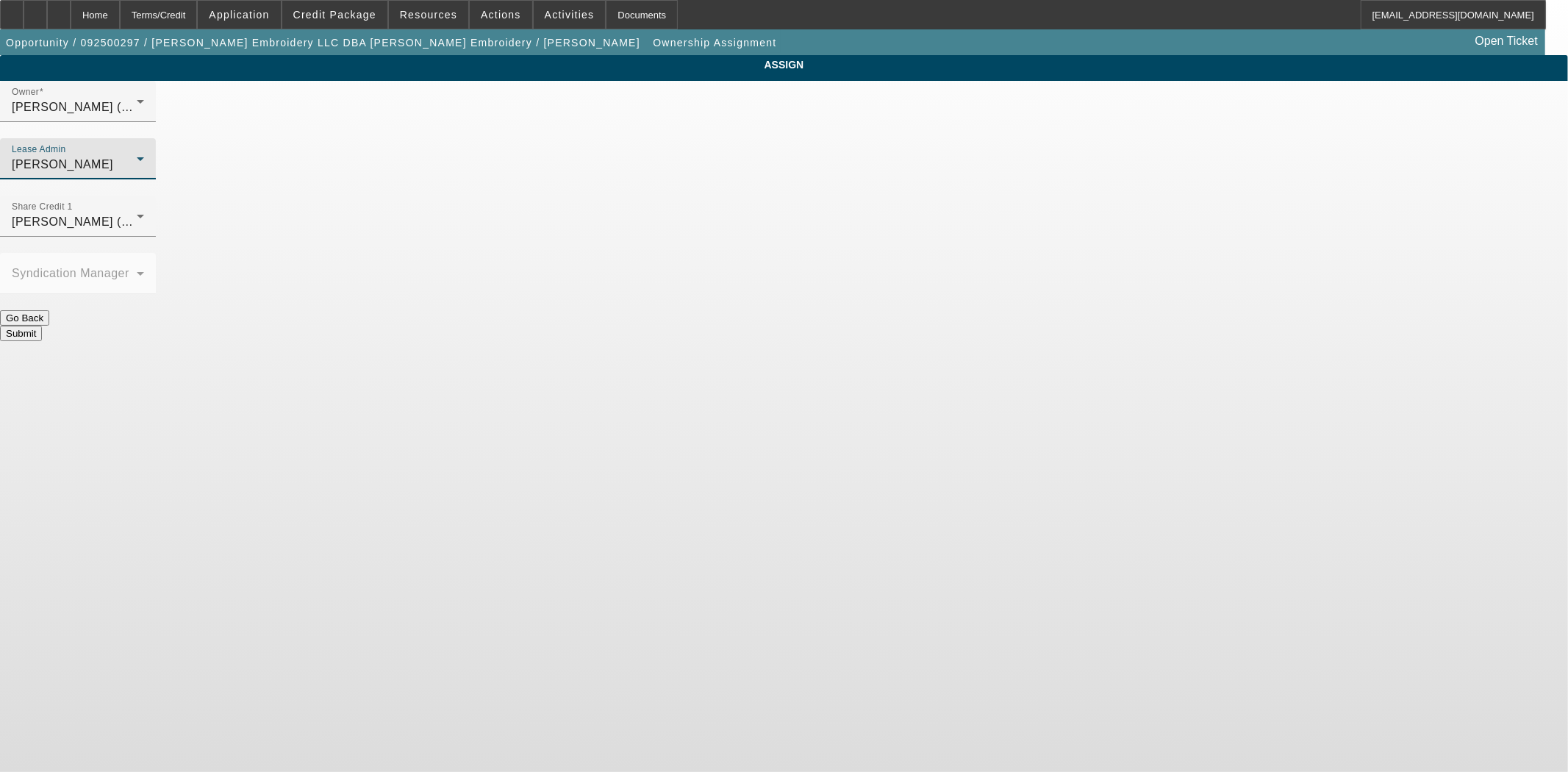
click at [42, 326] on button "Submit" at bounding box center [21, 333] width 42 height 15
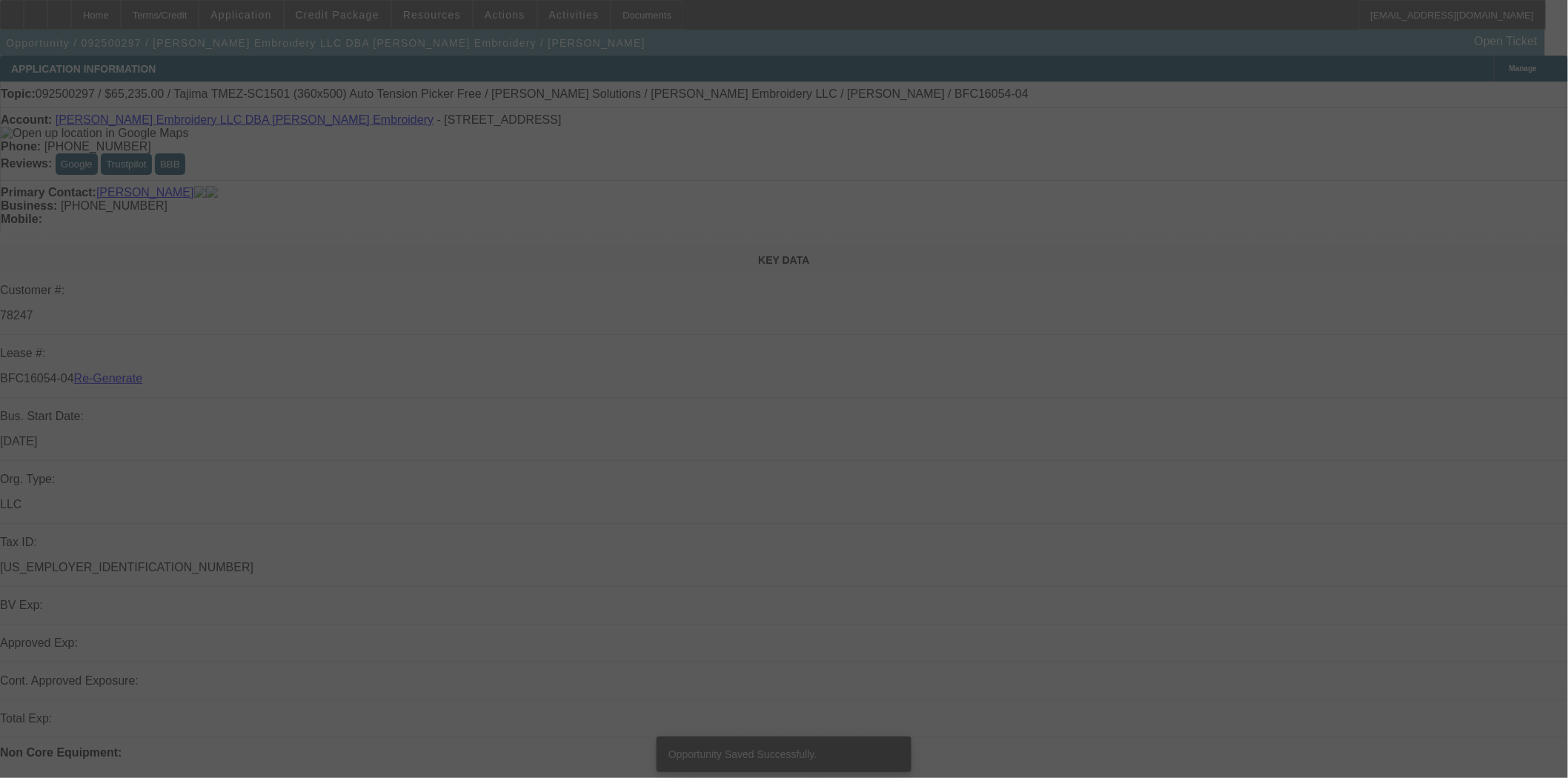
select select "3"
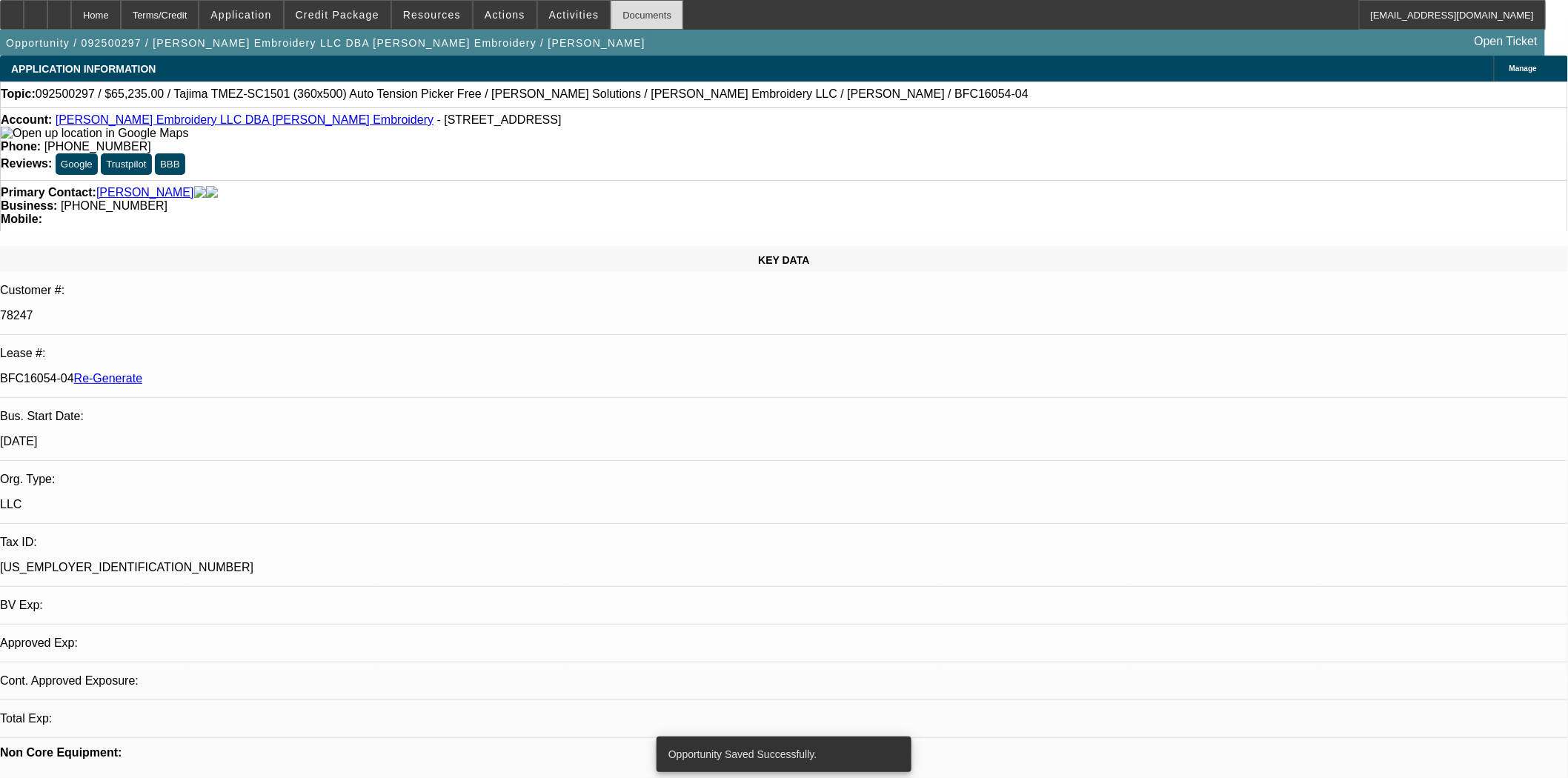
select select "0"
select select "2"
select select "0"
select select "6"
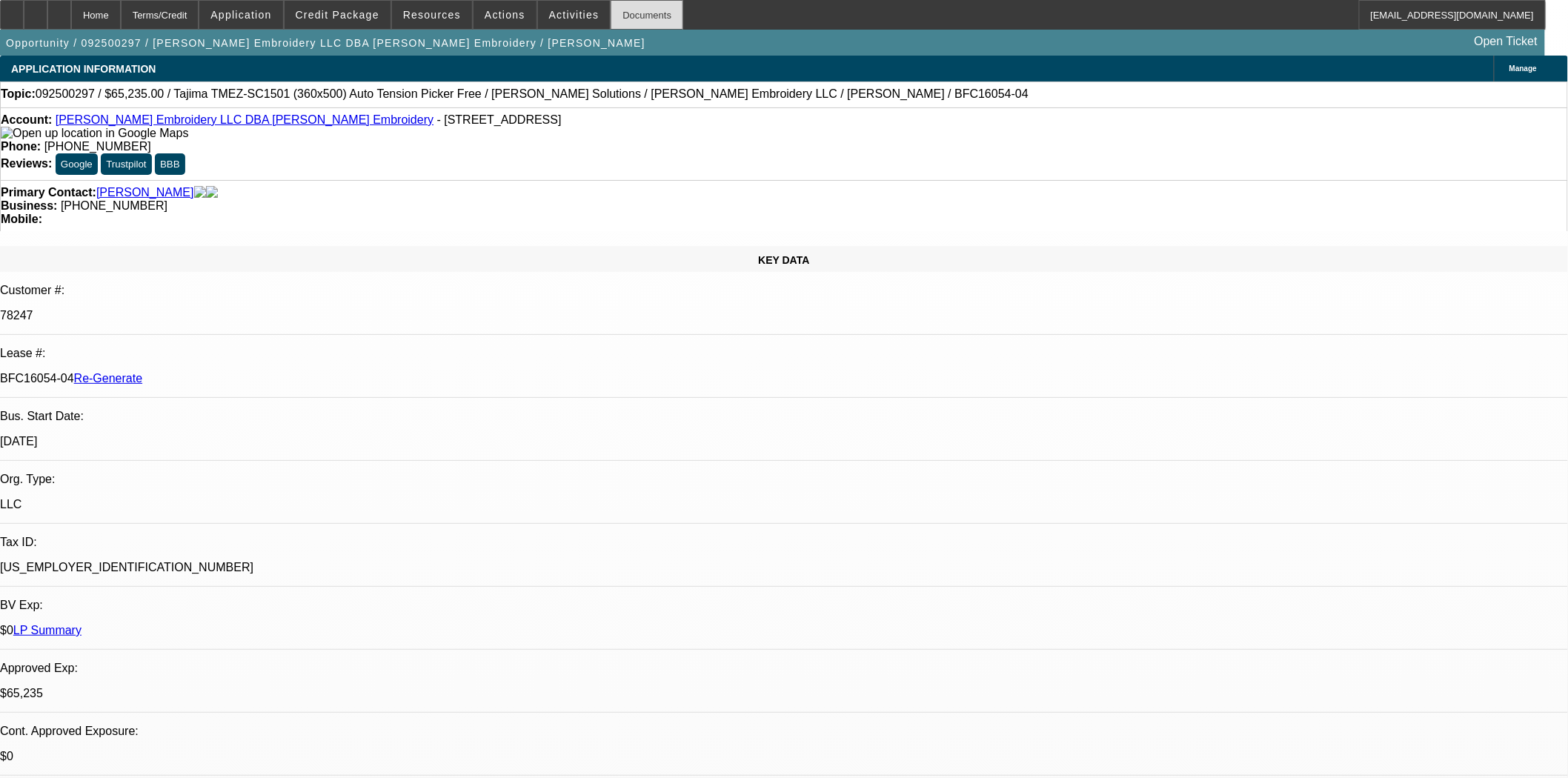
click at [637, 13] on div "Documents" at bounding box center [647, 15] width 73 height 30
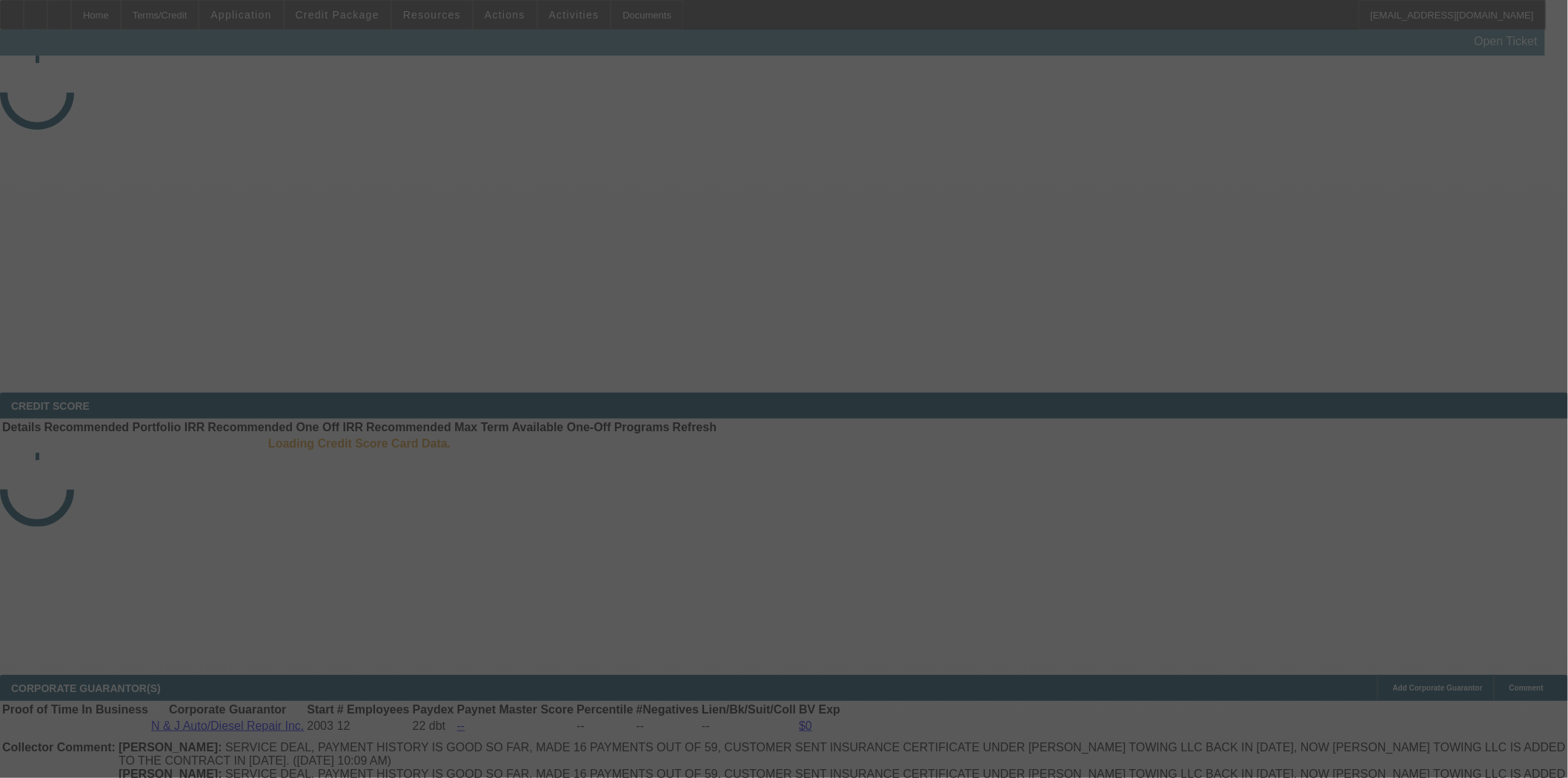
select select "3"
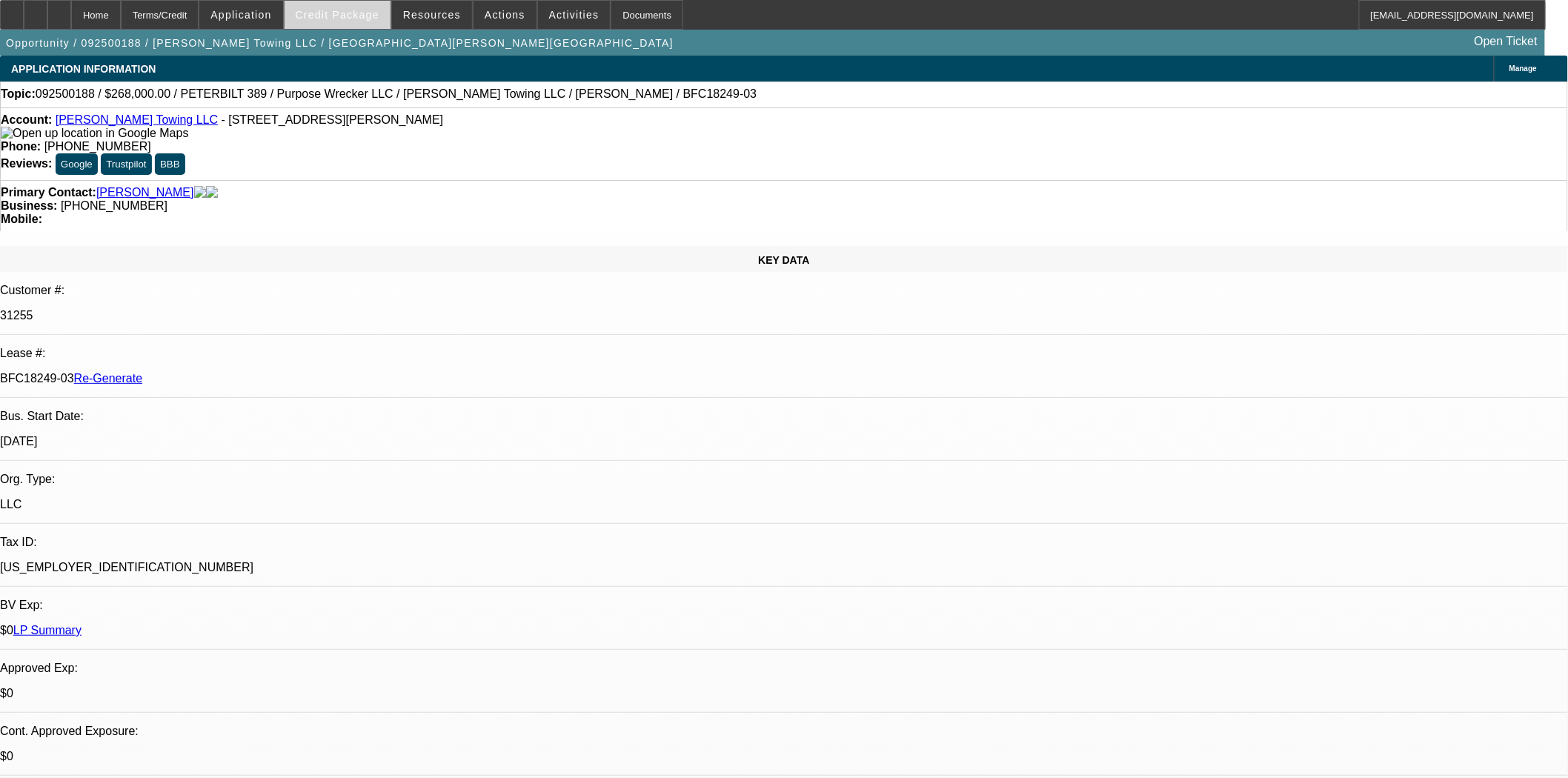
select select "0"
select select "6"
click at [356, 16] on span "Credit Package" at bounding box center [337, 15] width 83 height 12
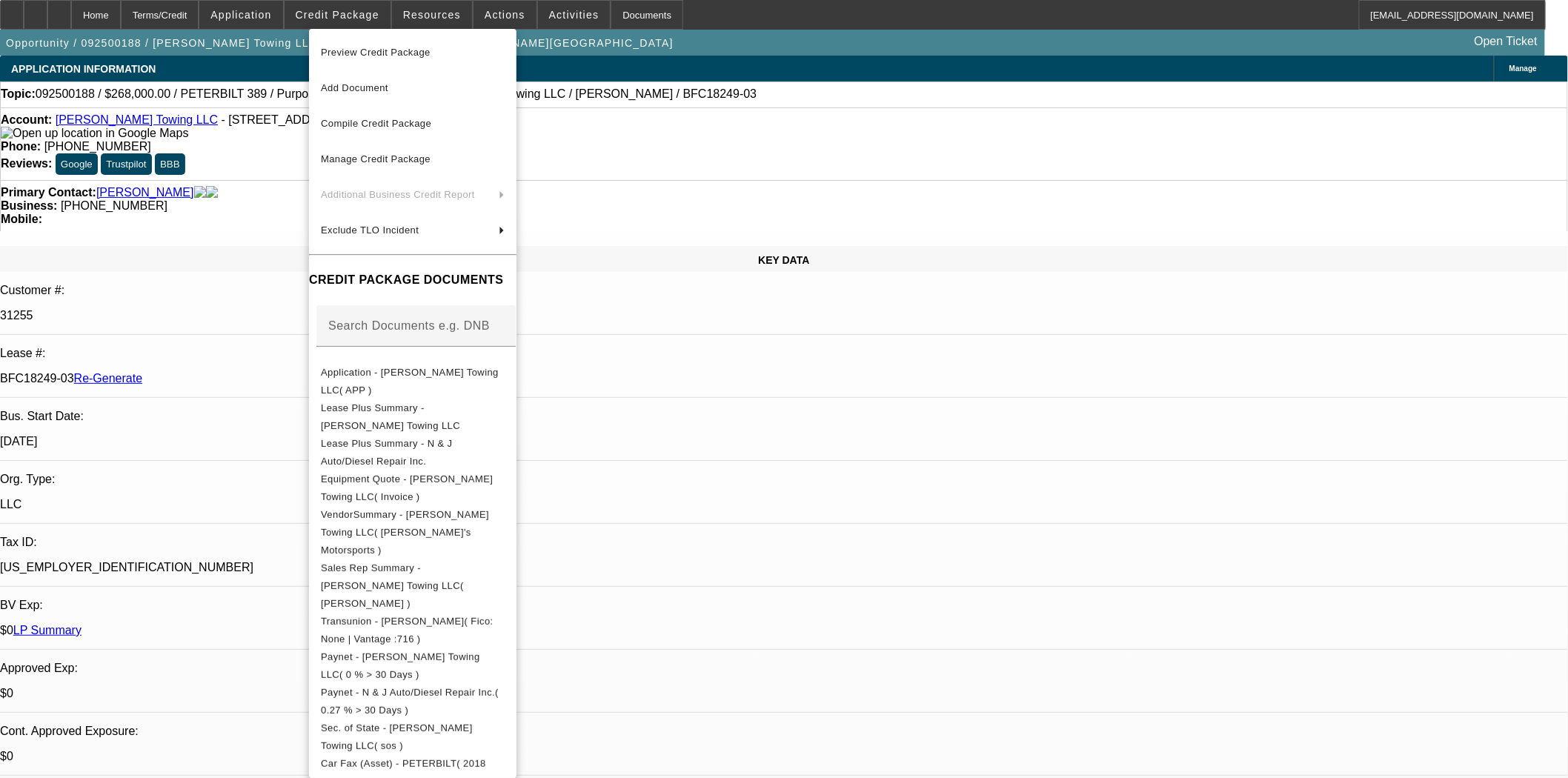
click at [357, 50] on span "Preview Credit Package" at bounding box center [376, 53] width 110 height 11
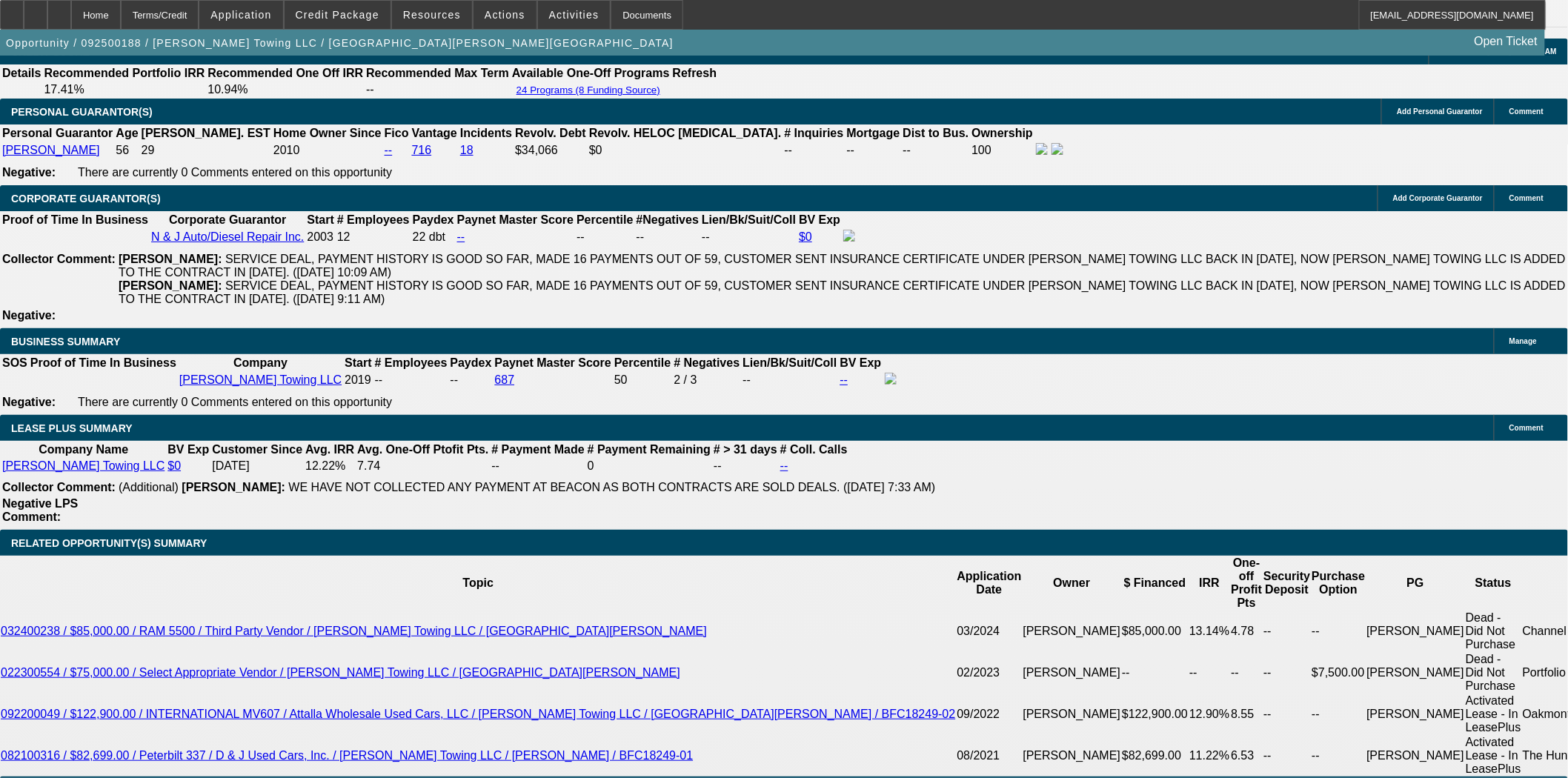
scroll to position [2388, 0]
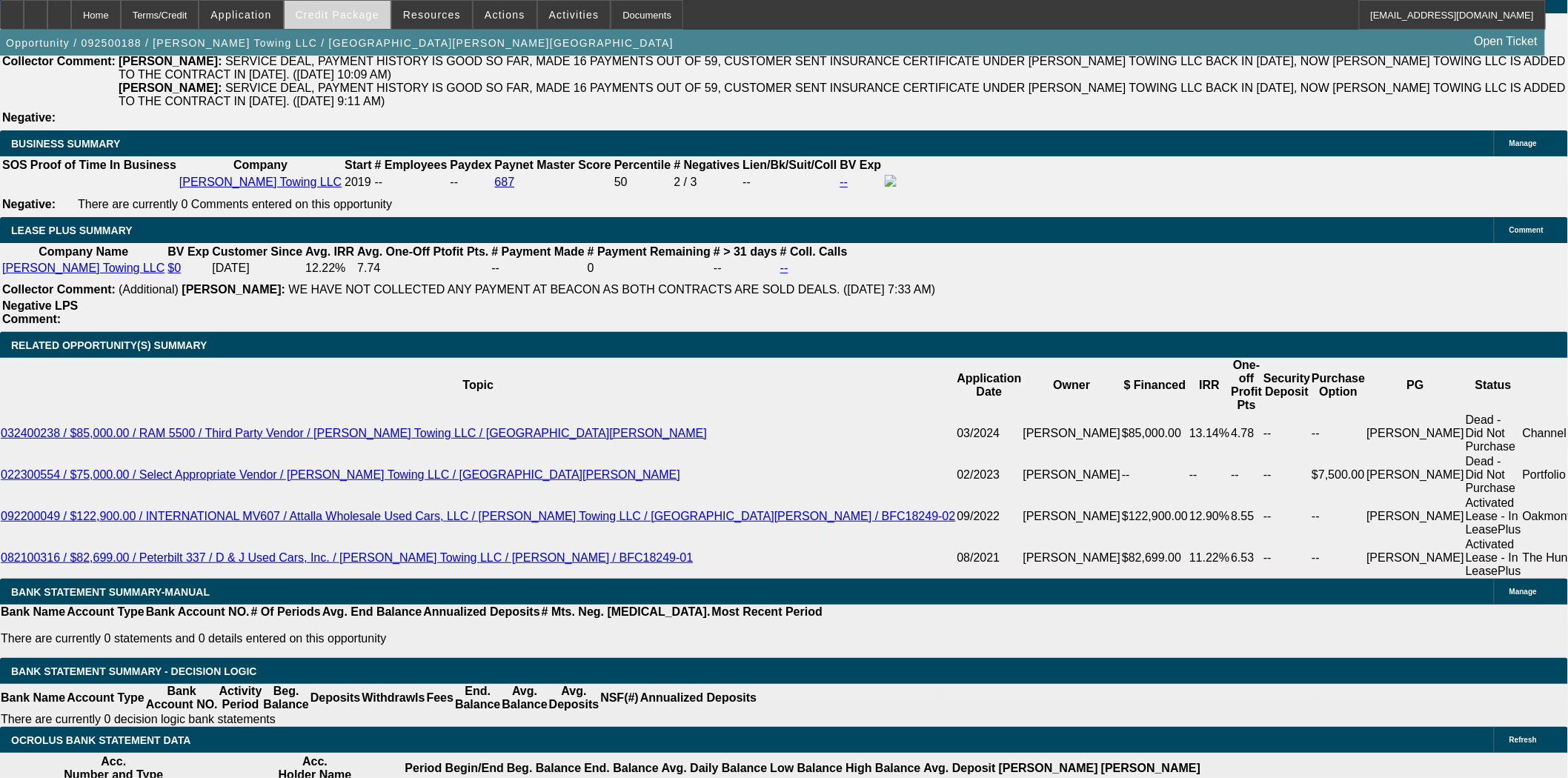
click at [346, 6] on span at bounding box center [338, 15] width 106 height 36
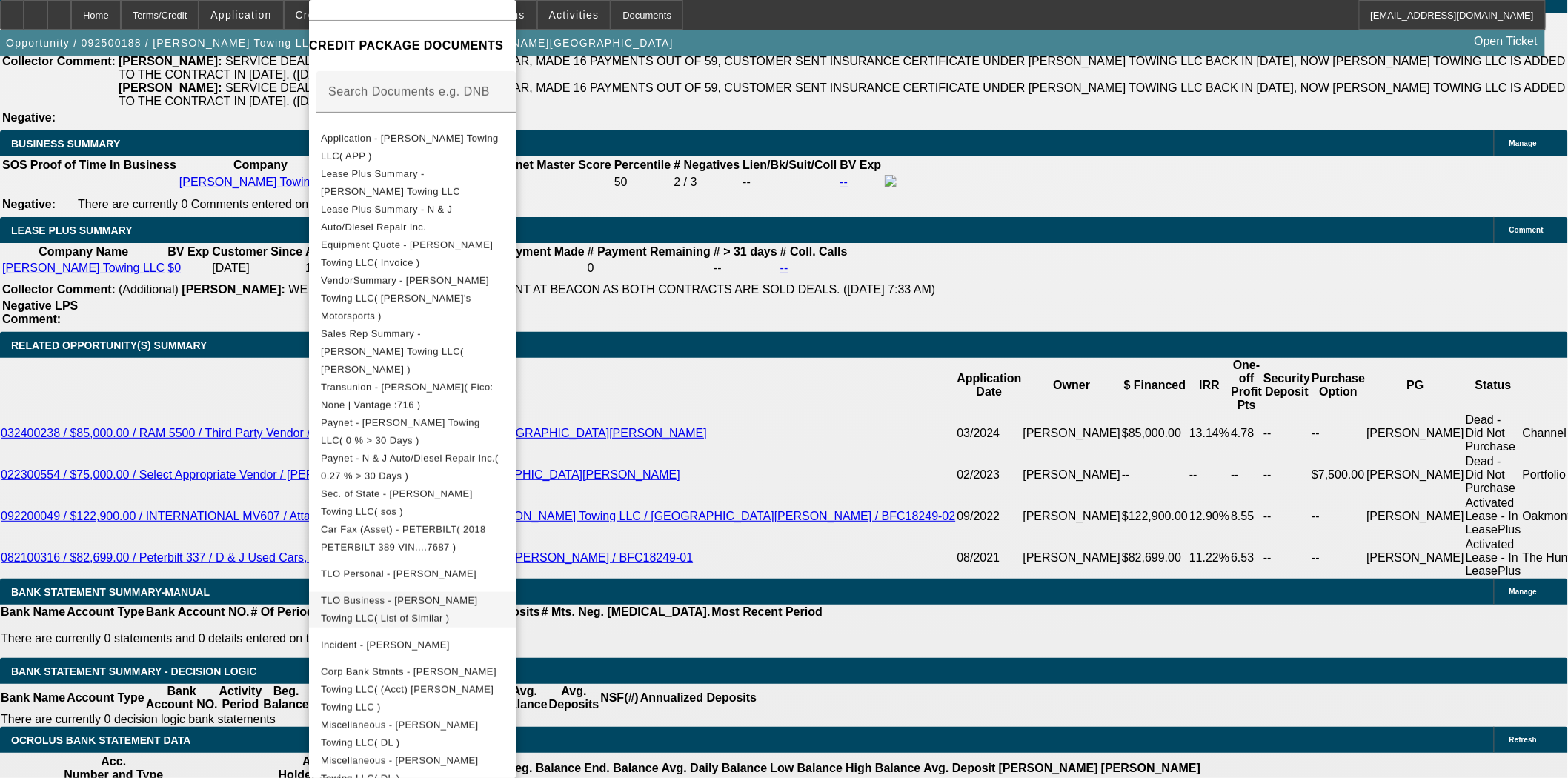
scroll to position [164, 0]
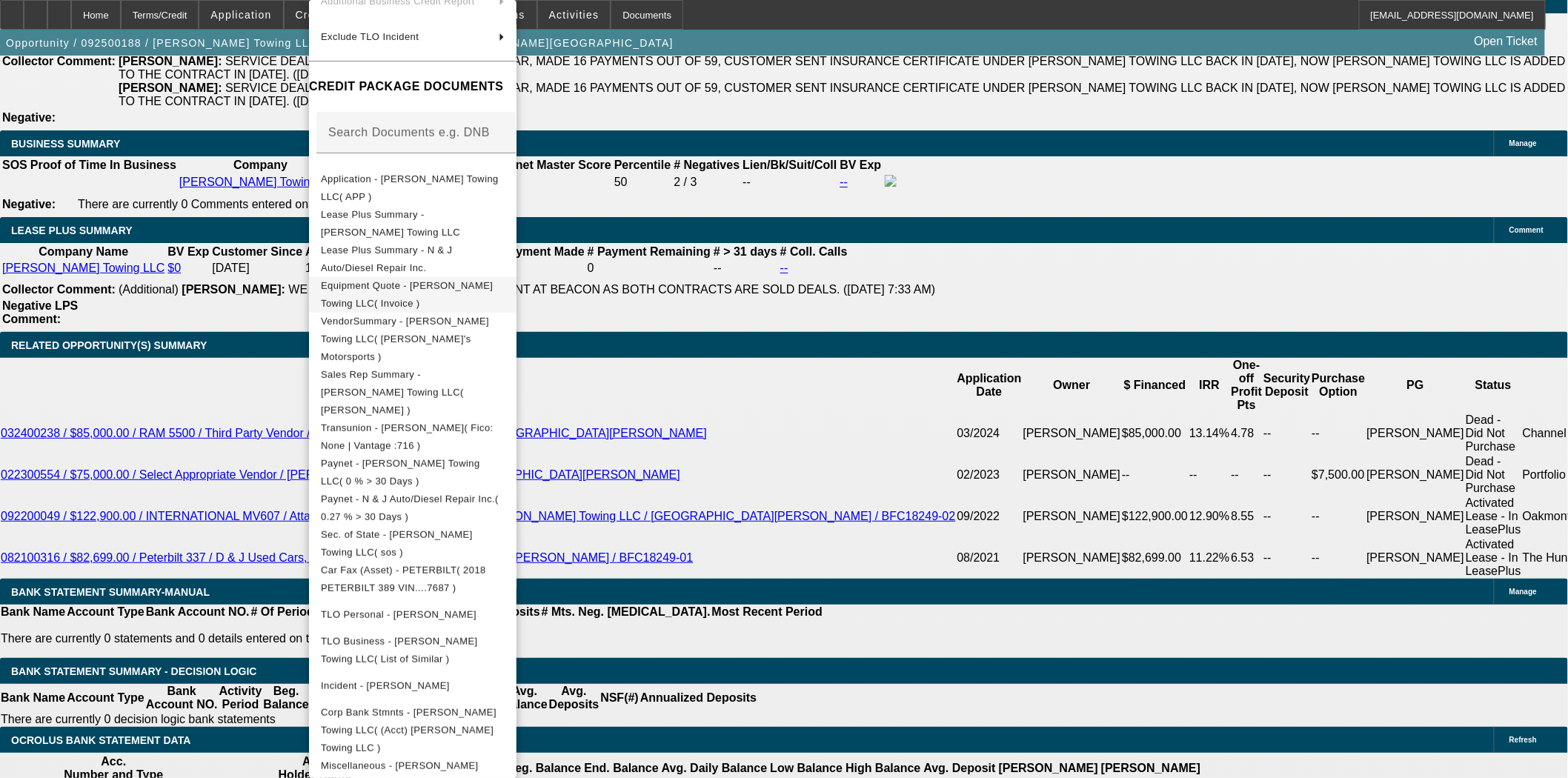
click at [403, 277] on button "Equipment Quote - Gaylord Towing LLC( Invoice )" at bounding box center [413, 295] width 207 height 36
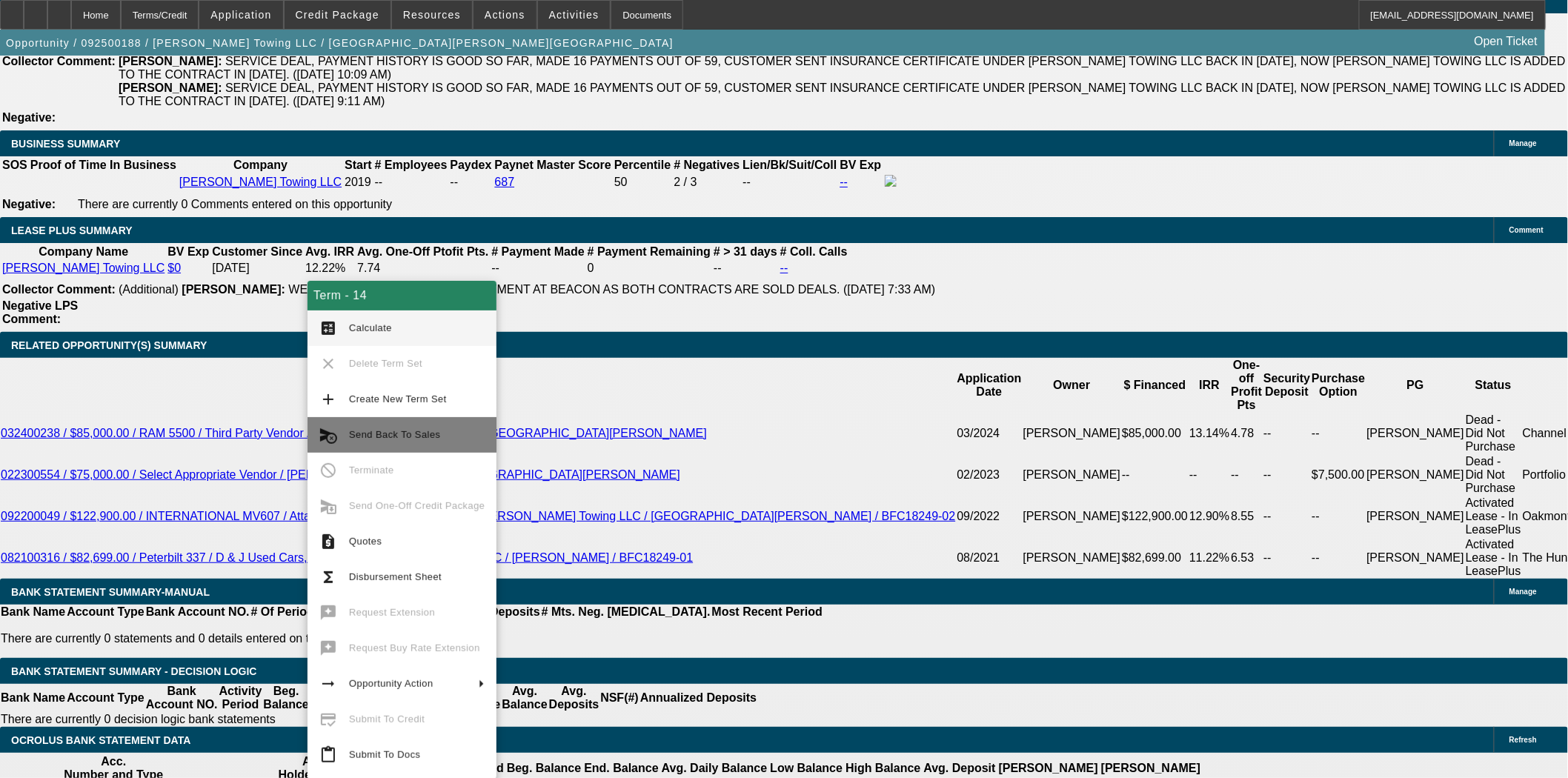
click at [396, 427] on span "Send Back To Sales" at bounding box center [417, 435] width 136 height 18
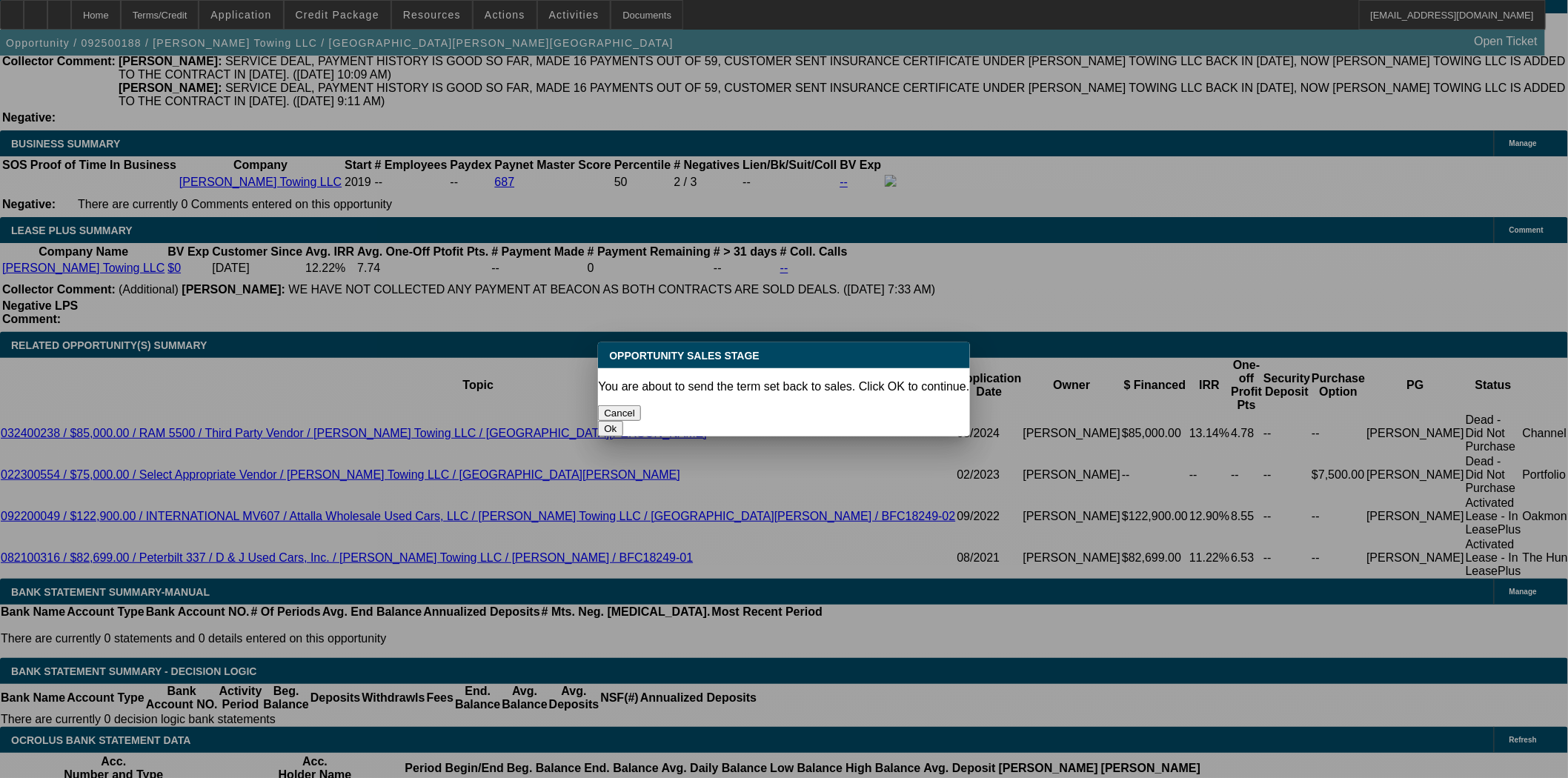
scroll to position [0, 0]
click at [623, 421] on button "Ok" at bounding box center [610, 428] width 24 height 15
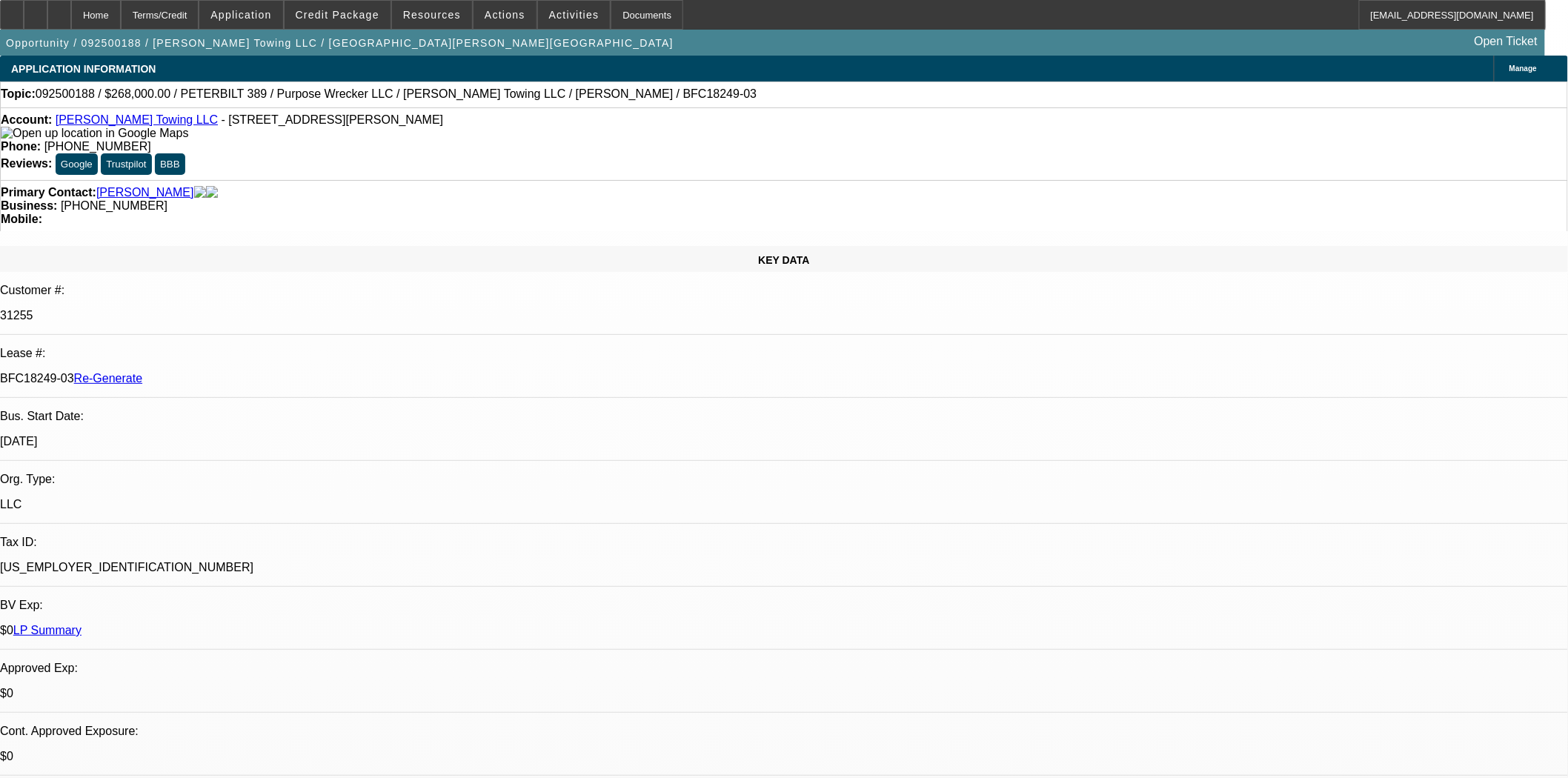
type textarea "copy of the title is required for Oakmont to issue docs on used trucks."
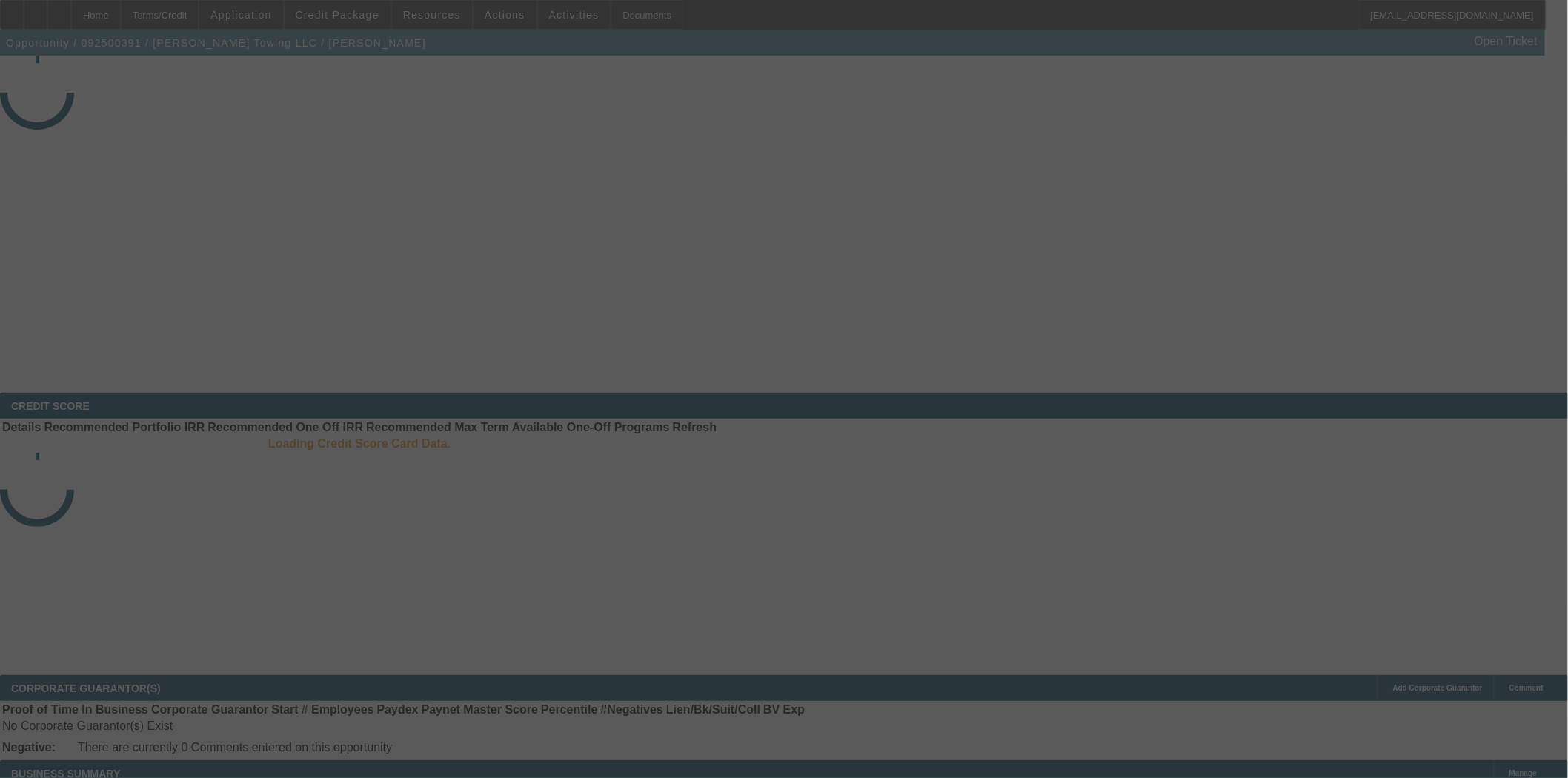
select select "3"
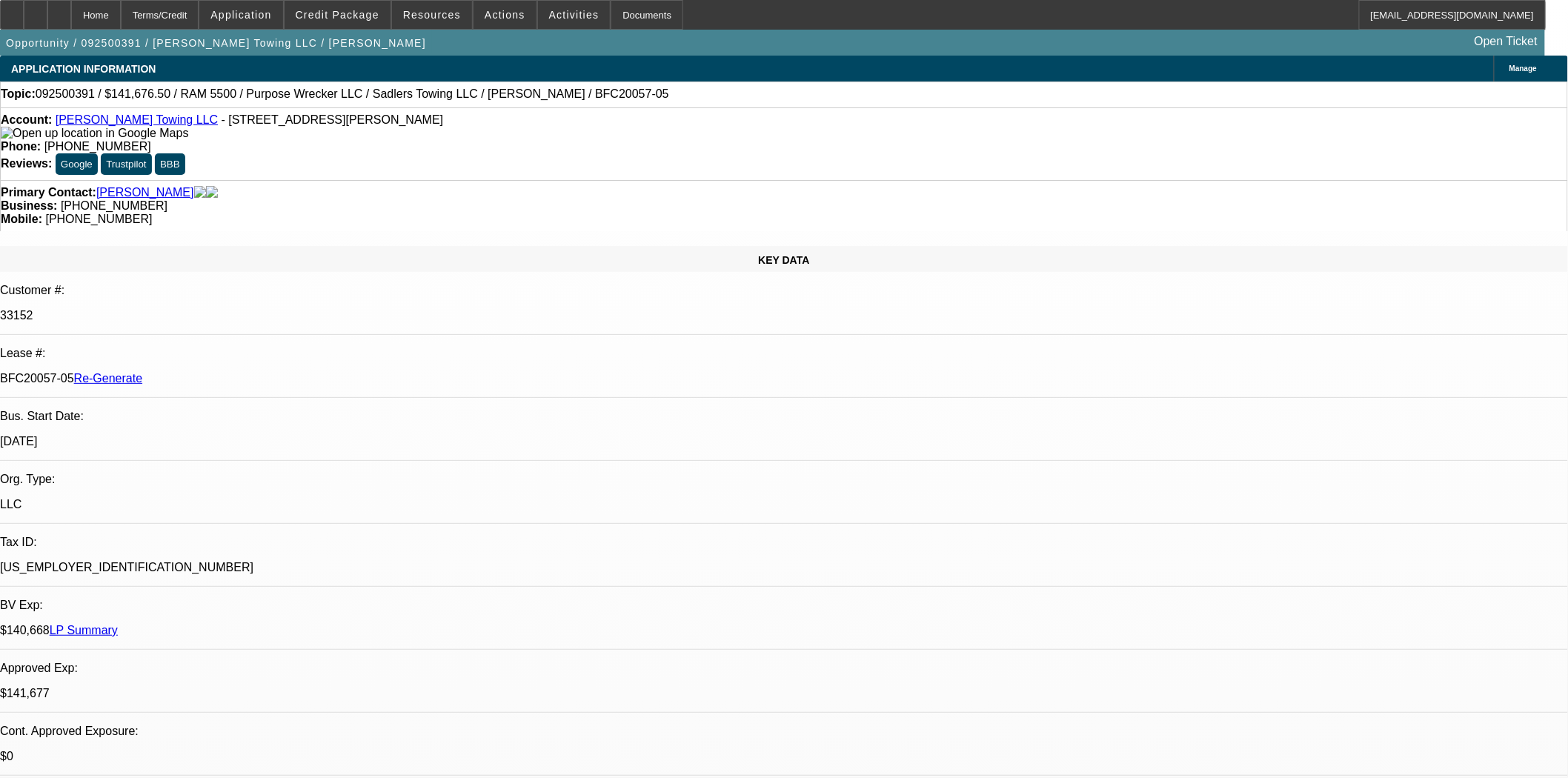
select select "0"
select select "2"
select select "0"
select select "6"
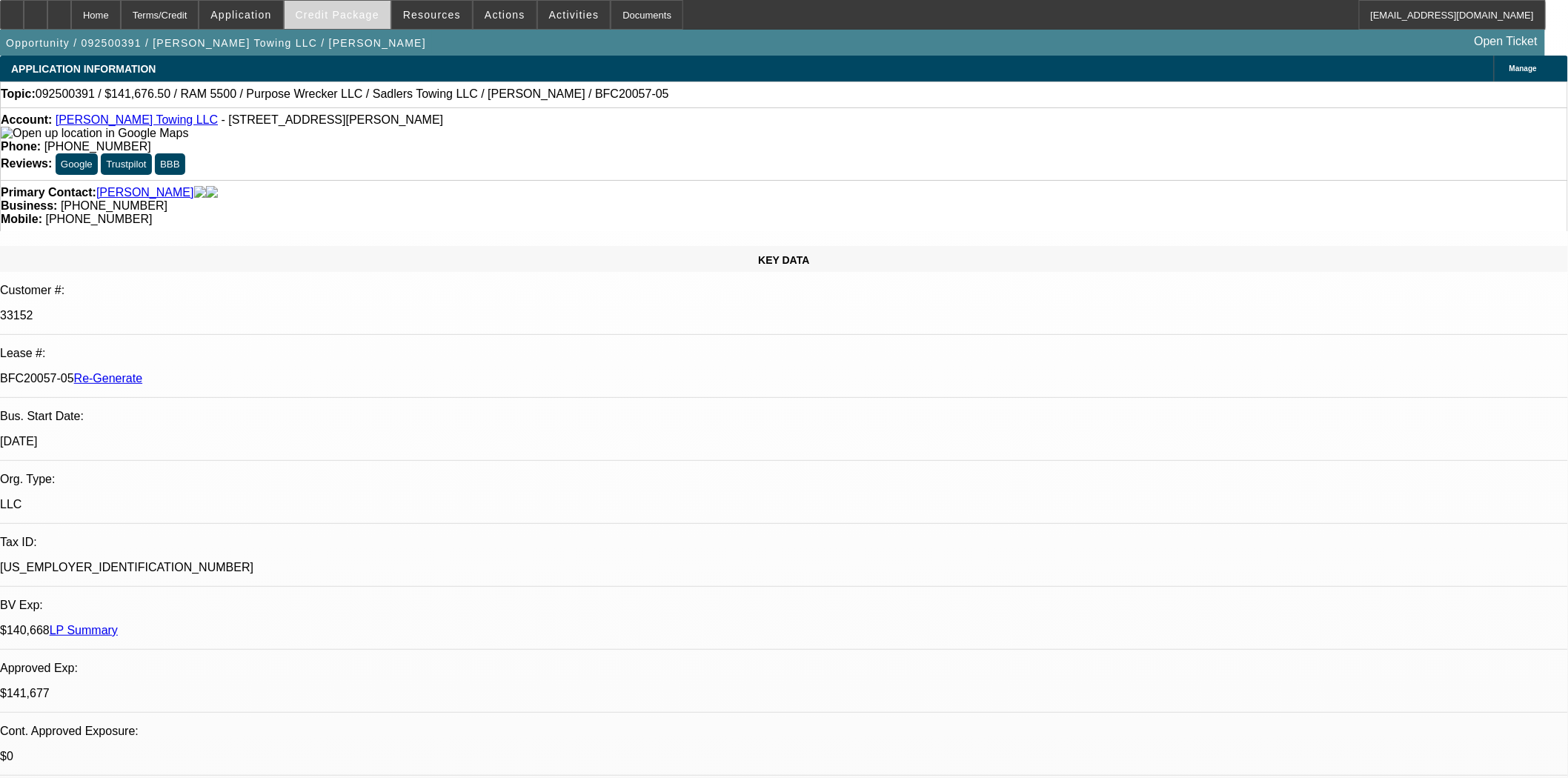
click at [368, 16] on span "Credit Package" at bounding box center [337, 15] width 83 height 12
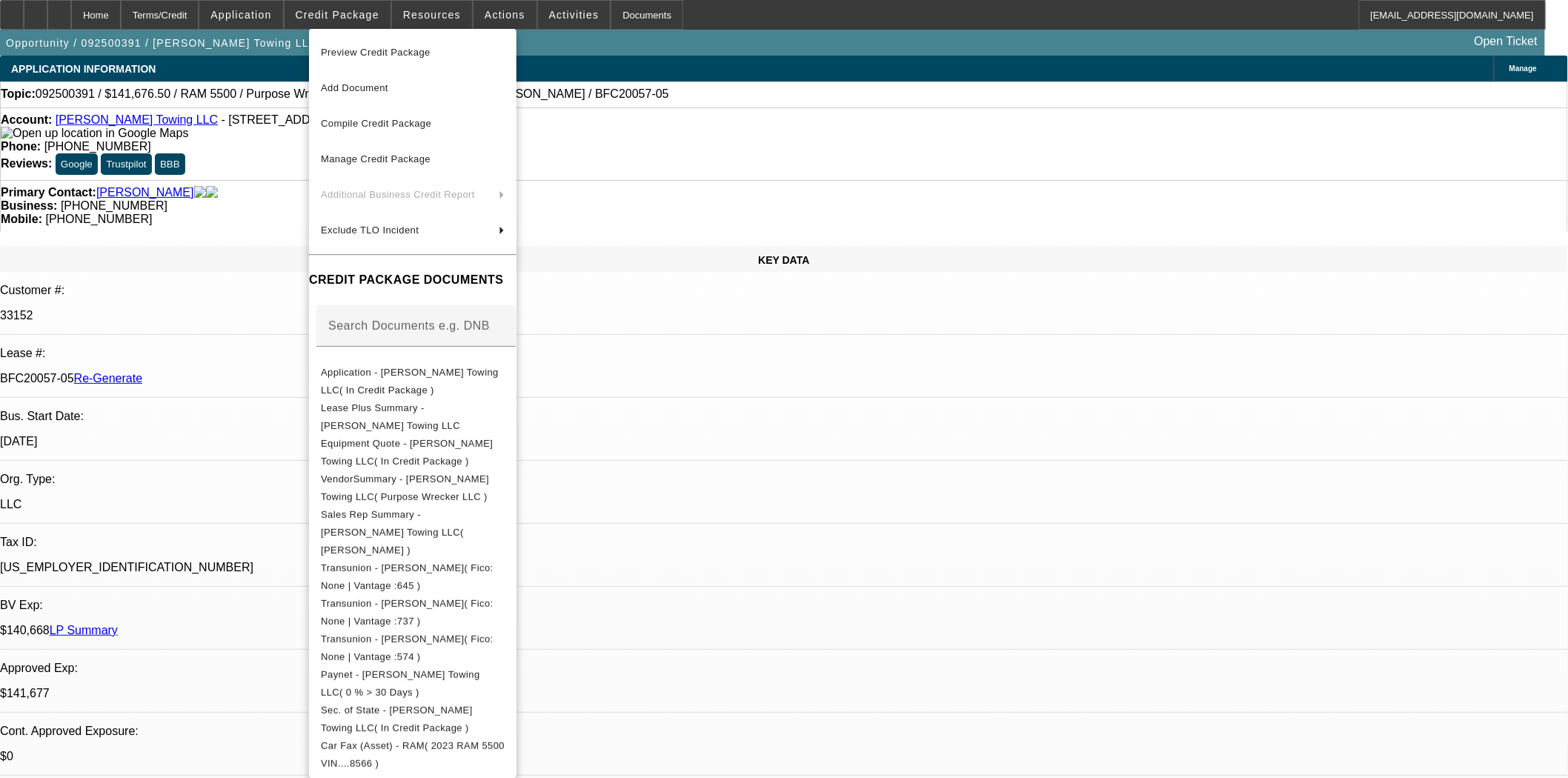
click at [378, 47] on span "Preview Credit Package" at bounding box center [376, 53] width 110 height 11
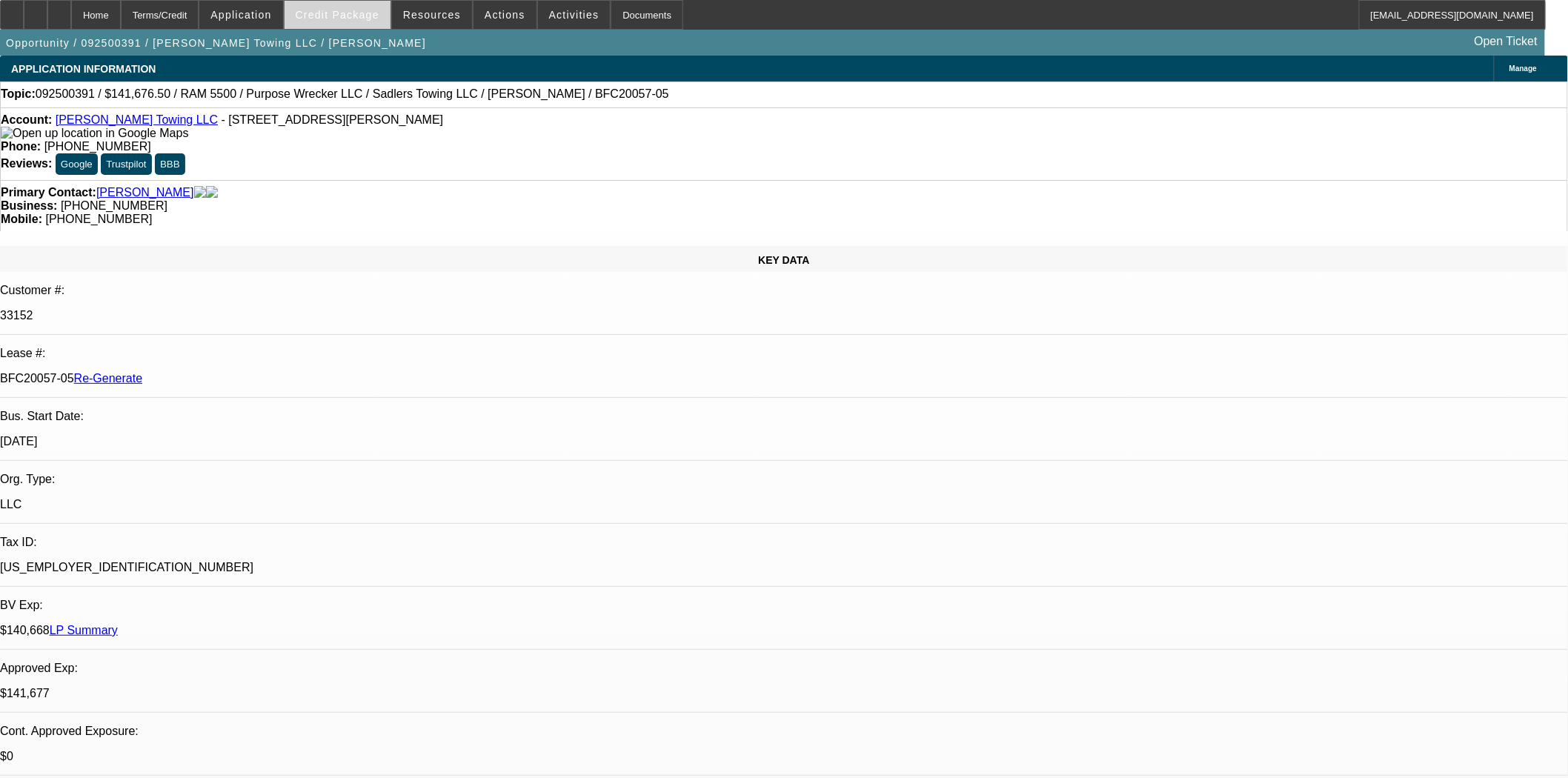
click at [352, 13] on span "Credit Package" at bounding box center [337, 15] width 83 height 12
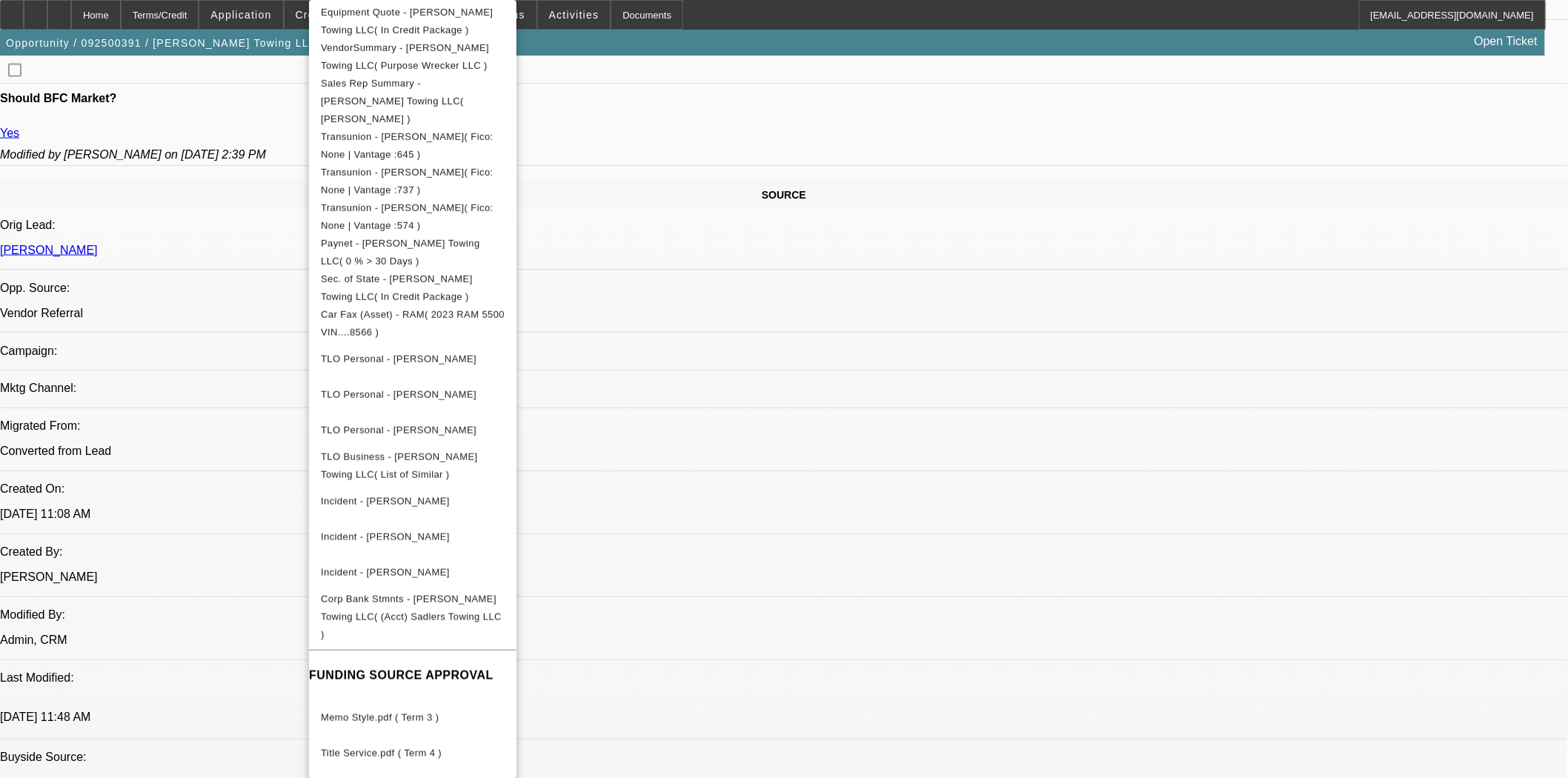
scroll to position [1070, 0]
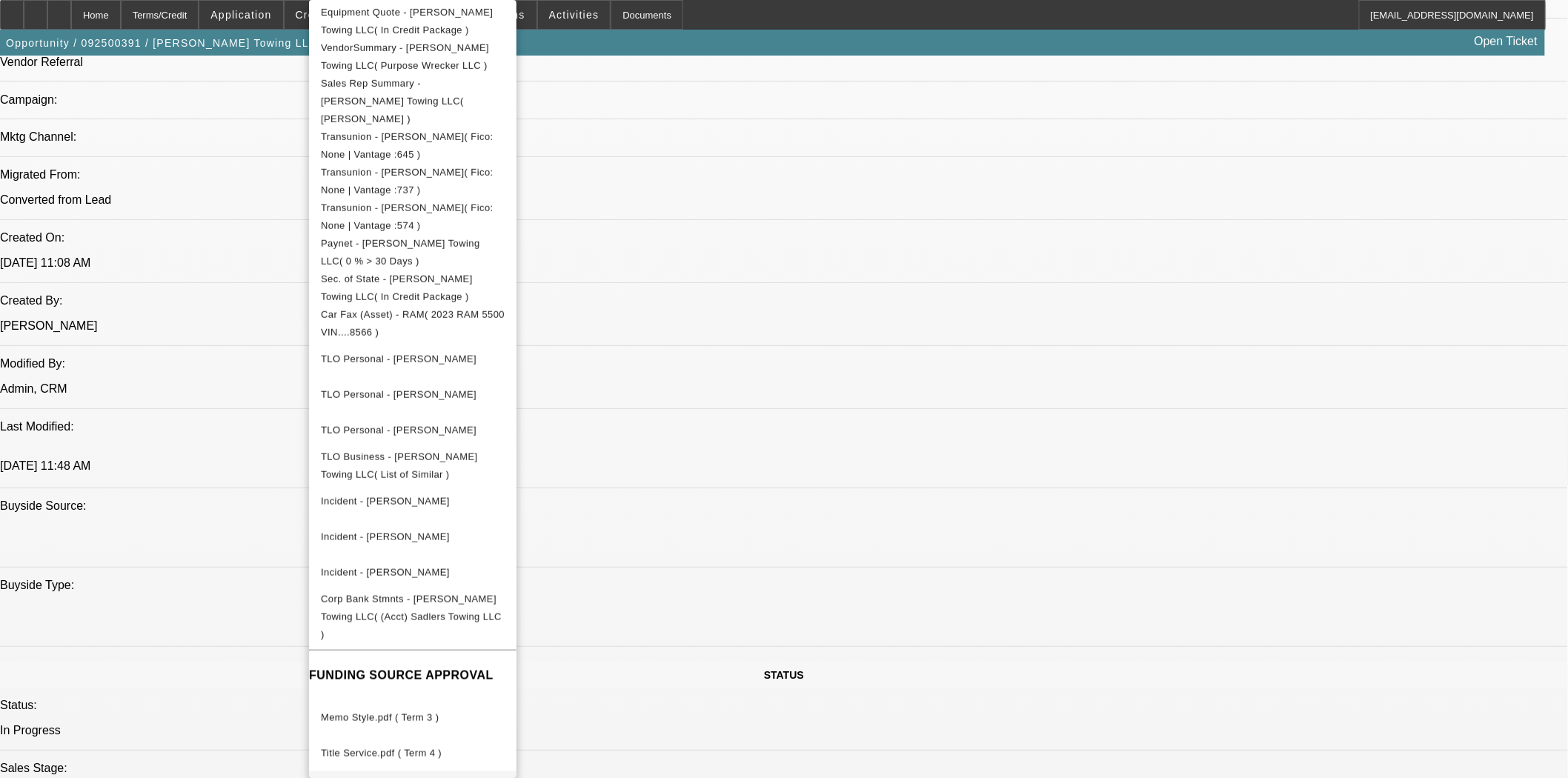
click at [410, 777] on span "Memo Style.pdf ( Term 4 )" at bounding box center [380, 789] width 118 height 11
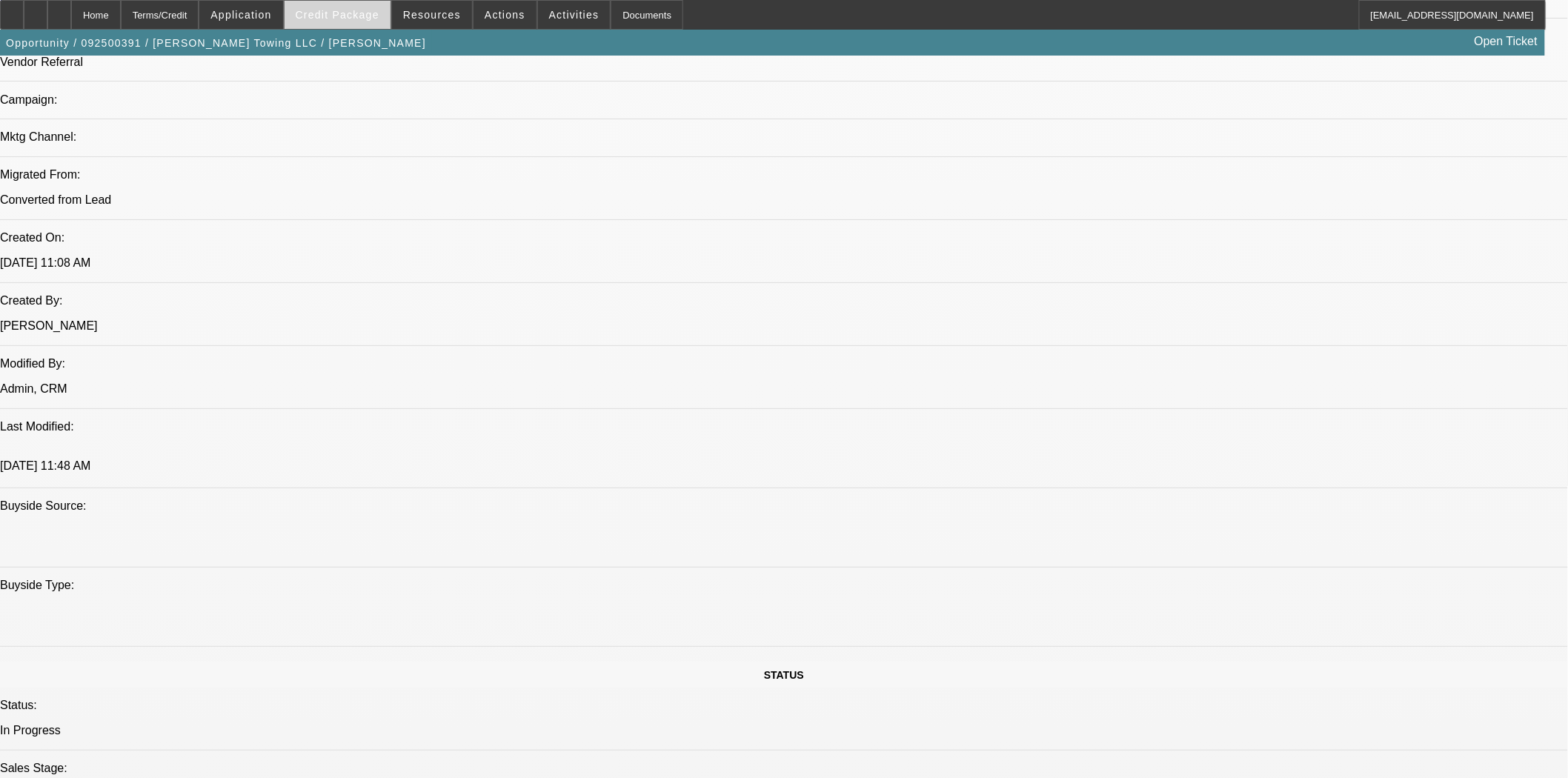
click at [329, 11] on span "Credit Package" at bounding box center [337, 15] width 83 height 12
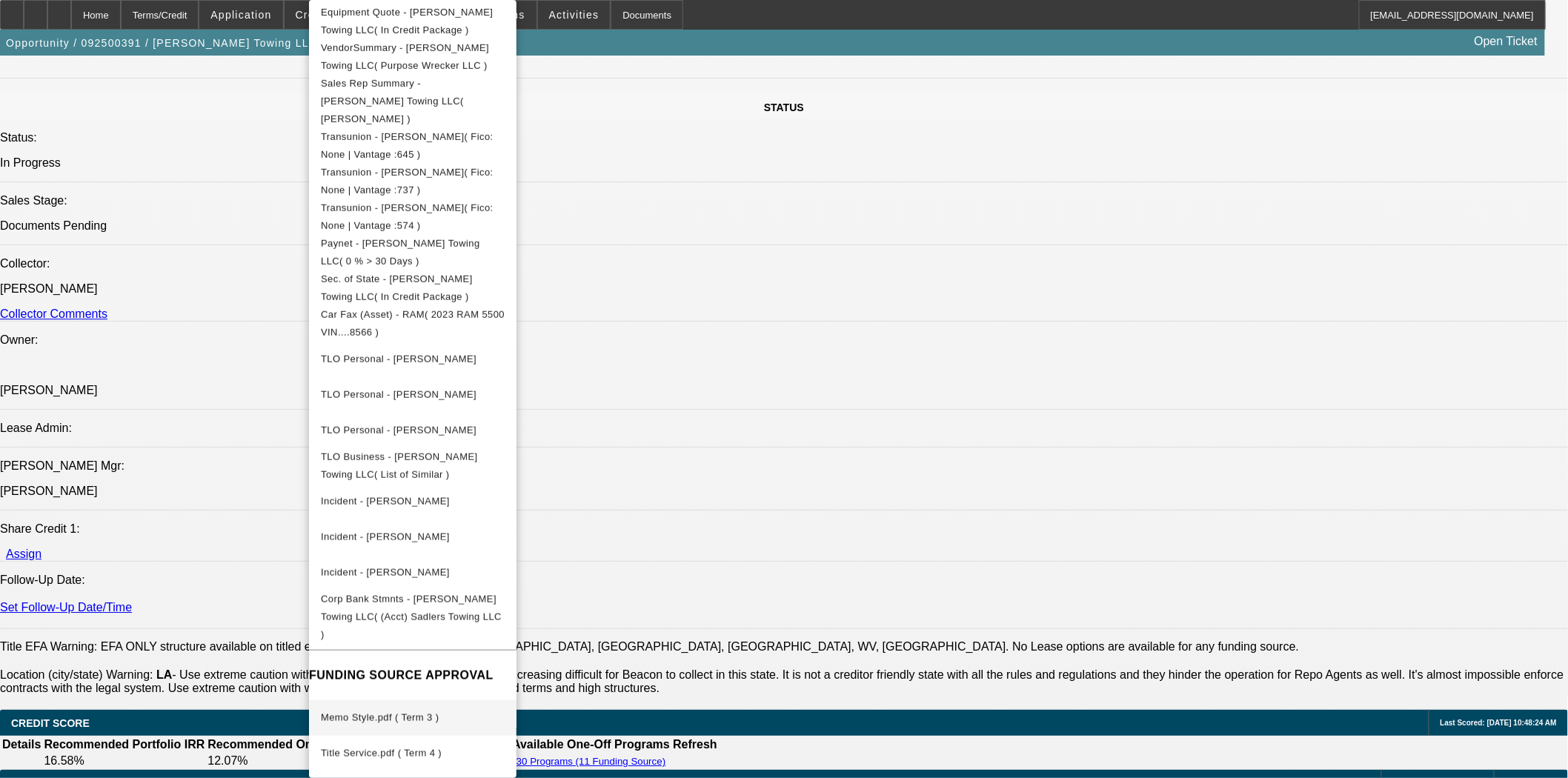
scroll to position [1647, 0]
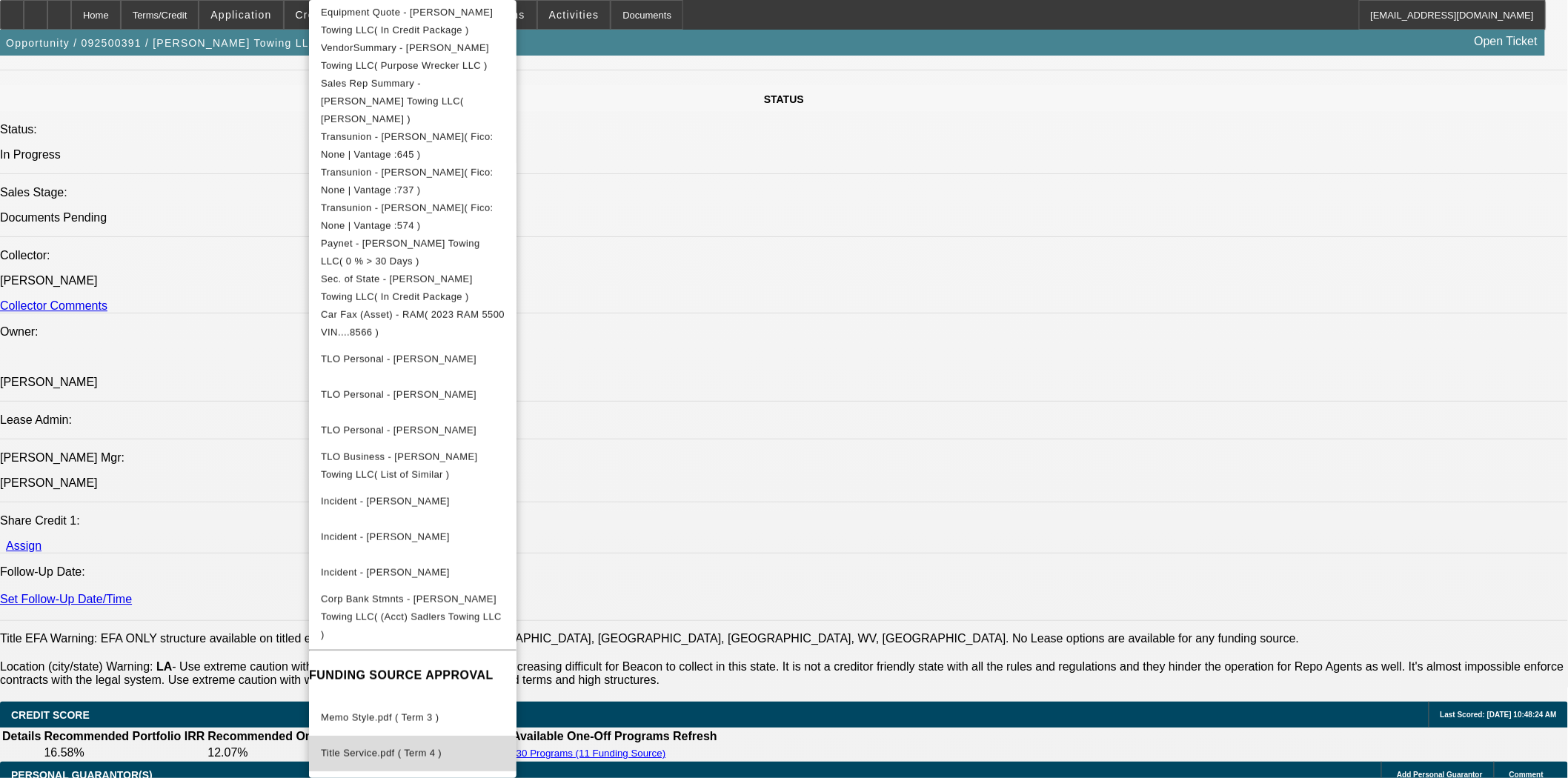
click at [408, 748] on span "Title Service.pdf ( Term 4 )" at bounding box center [380, 754] width 121 height 11
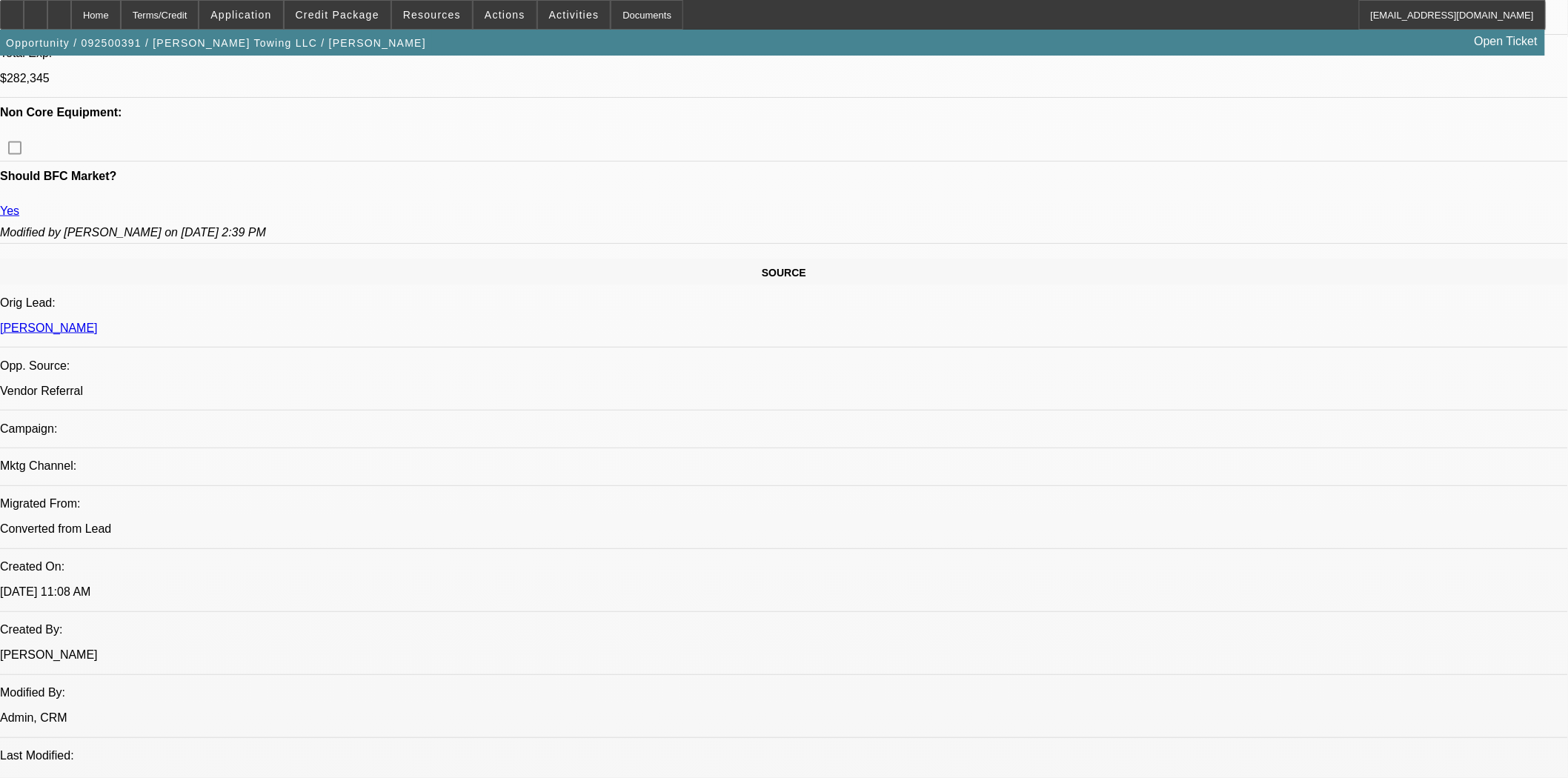
scroll to position [83, 0]
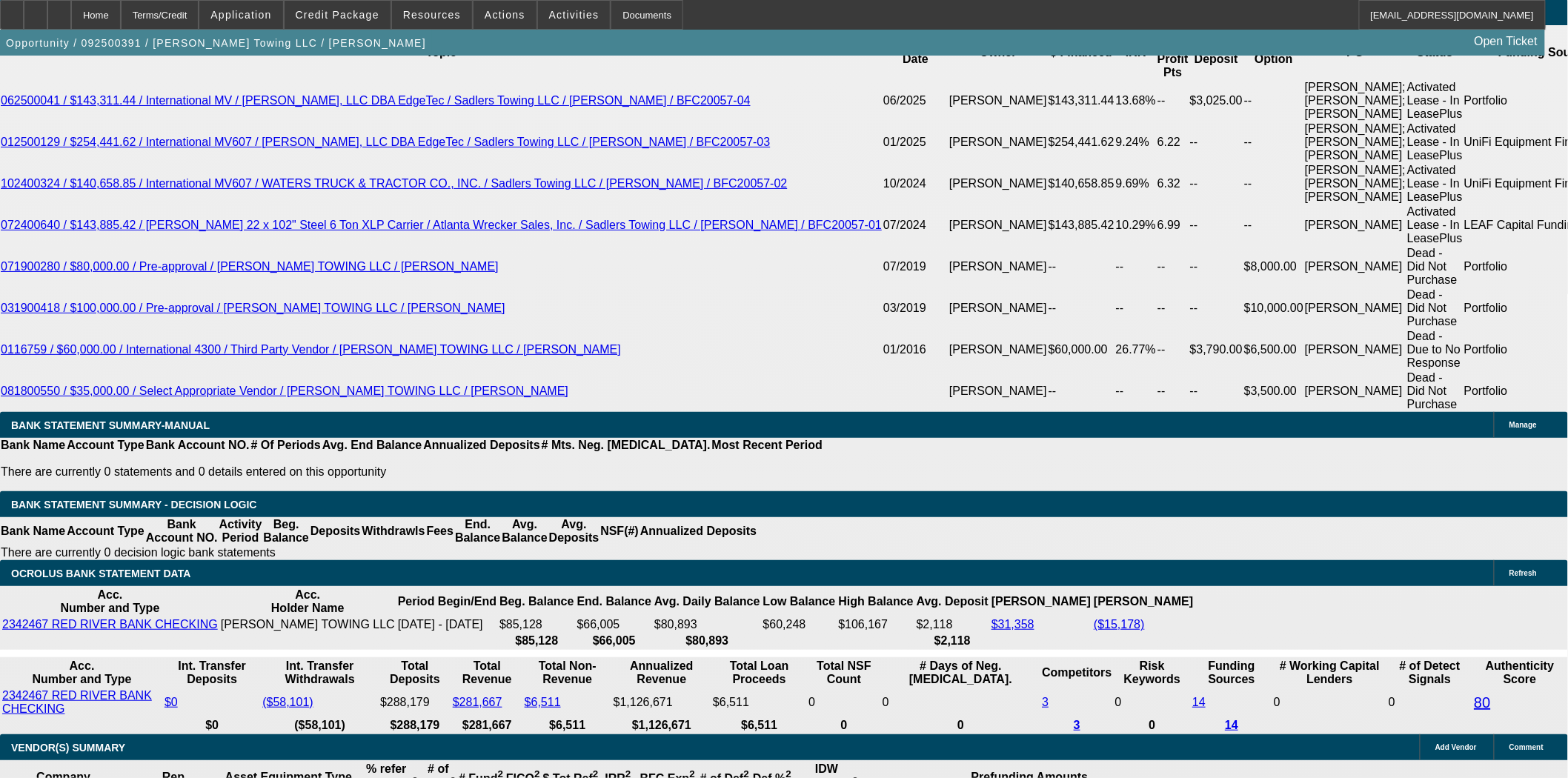
scroll to position [3104, 0]
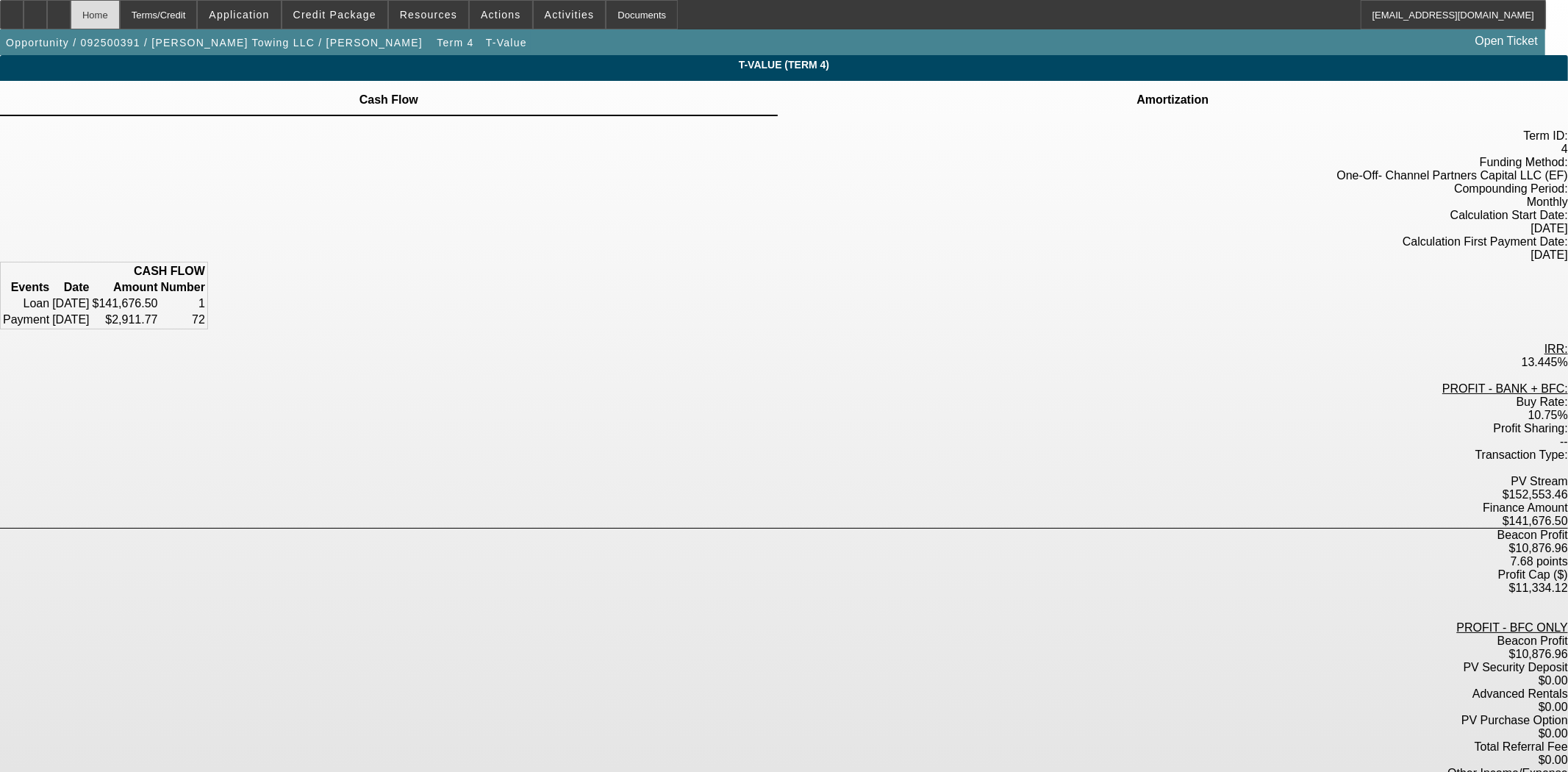
click at [120, 21] on div "Home" at bounding box center [95, 14] width 49 height 30
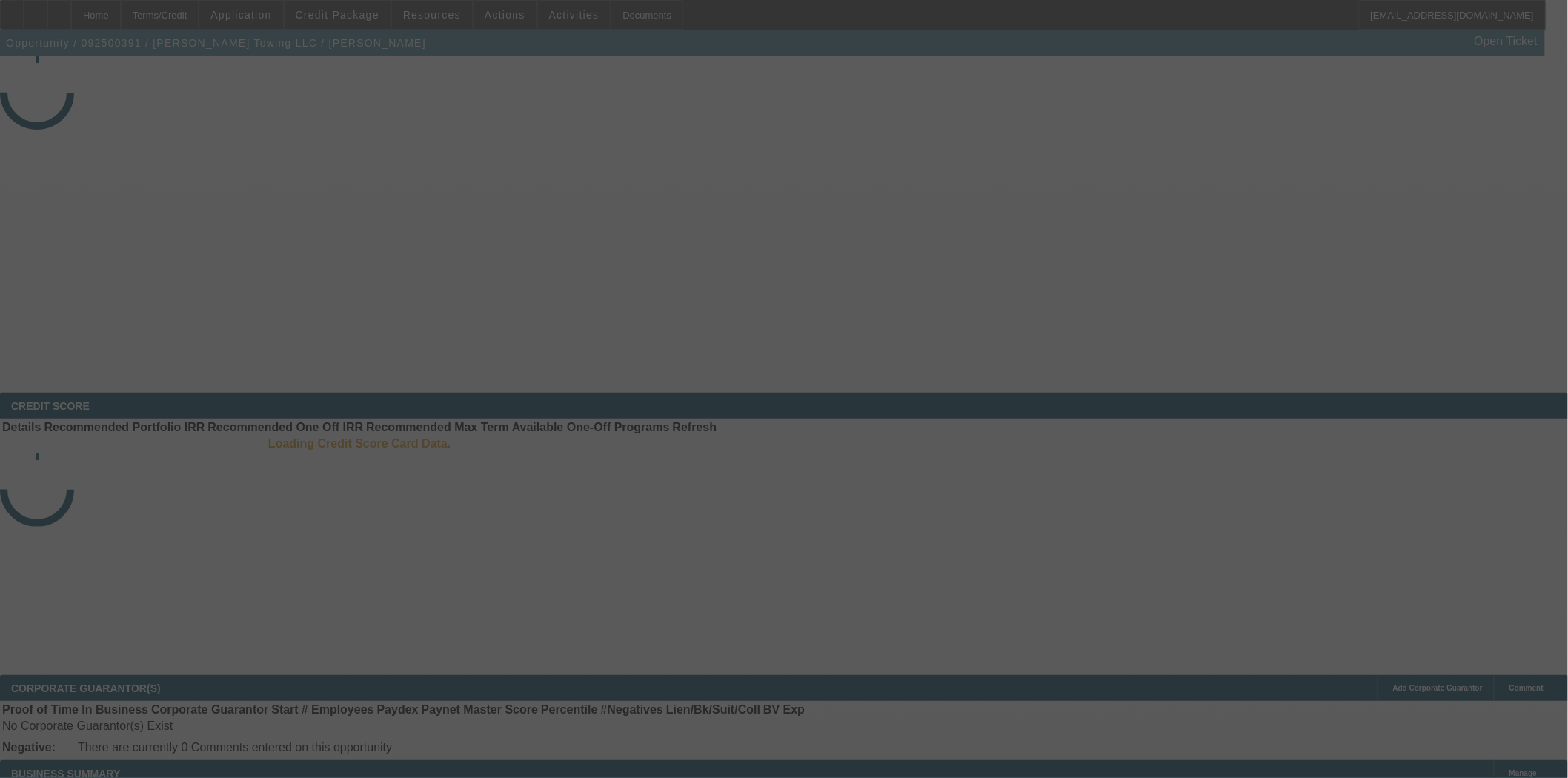
select select "3"
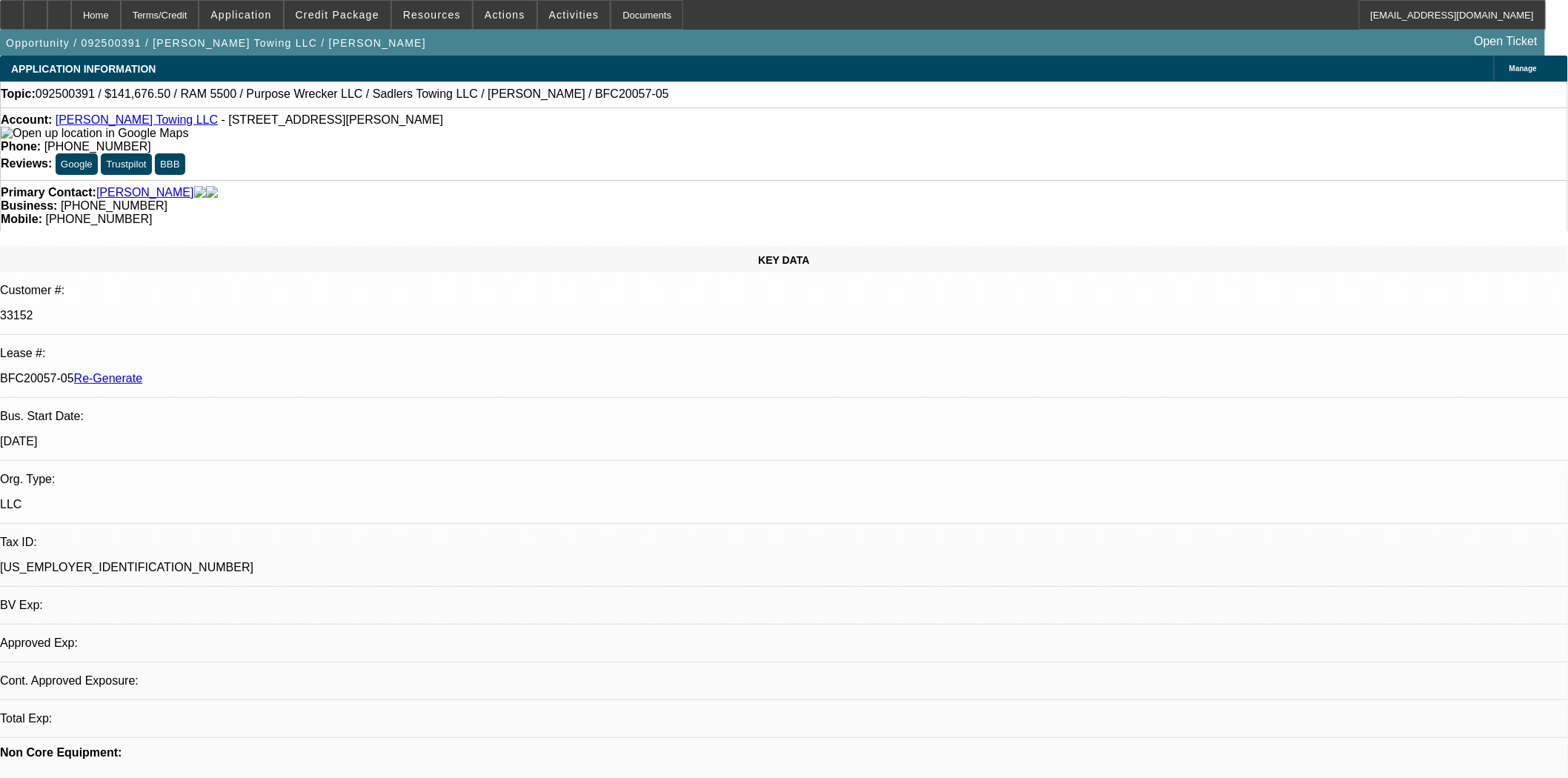
select select "0"
select select "2"
select select "0"
select select "6"
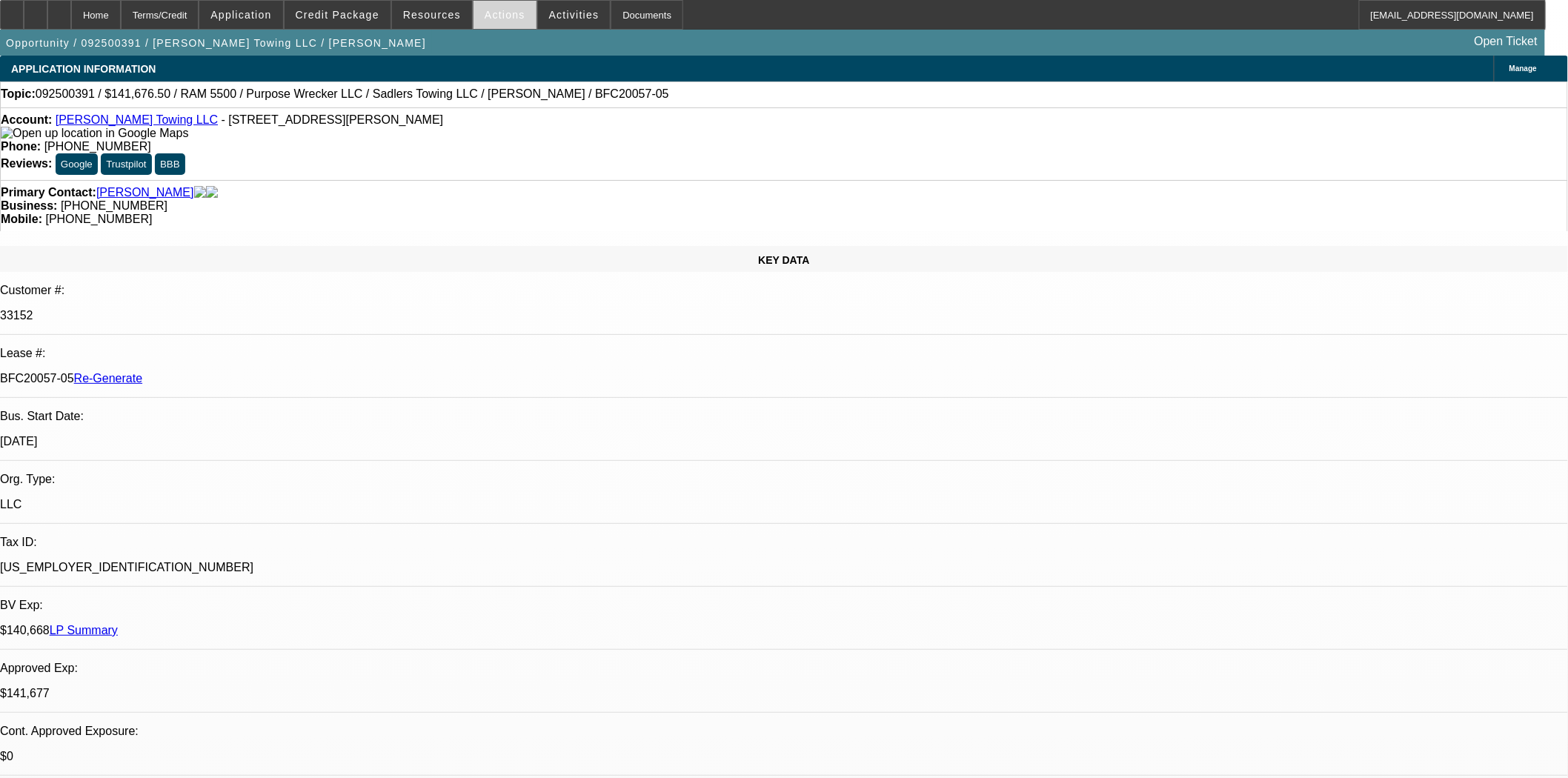
click at [490, 16] on span "Actions" at bounding box center [505, 15] width 40 height 12
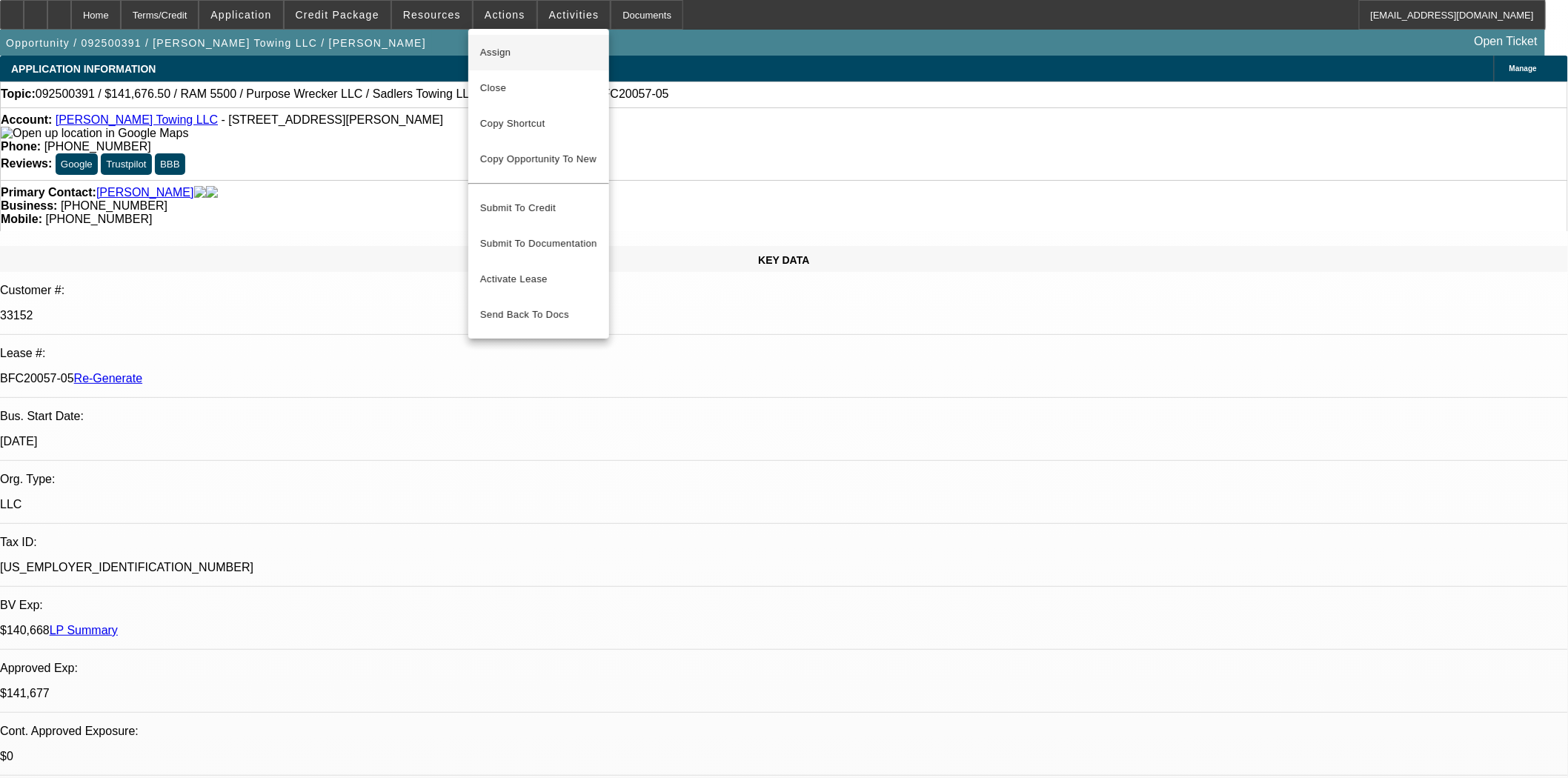
click at [495, 49] on span "Assign" at bounding box center [538, 53] width 117 height 18
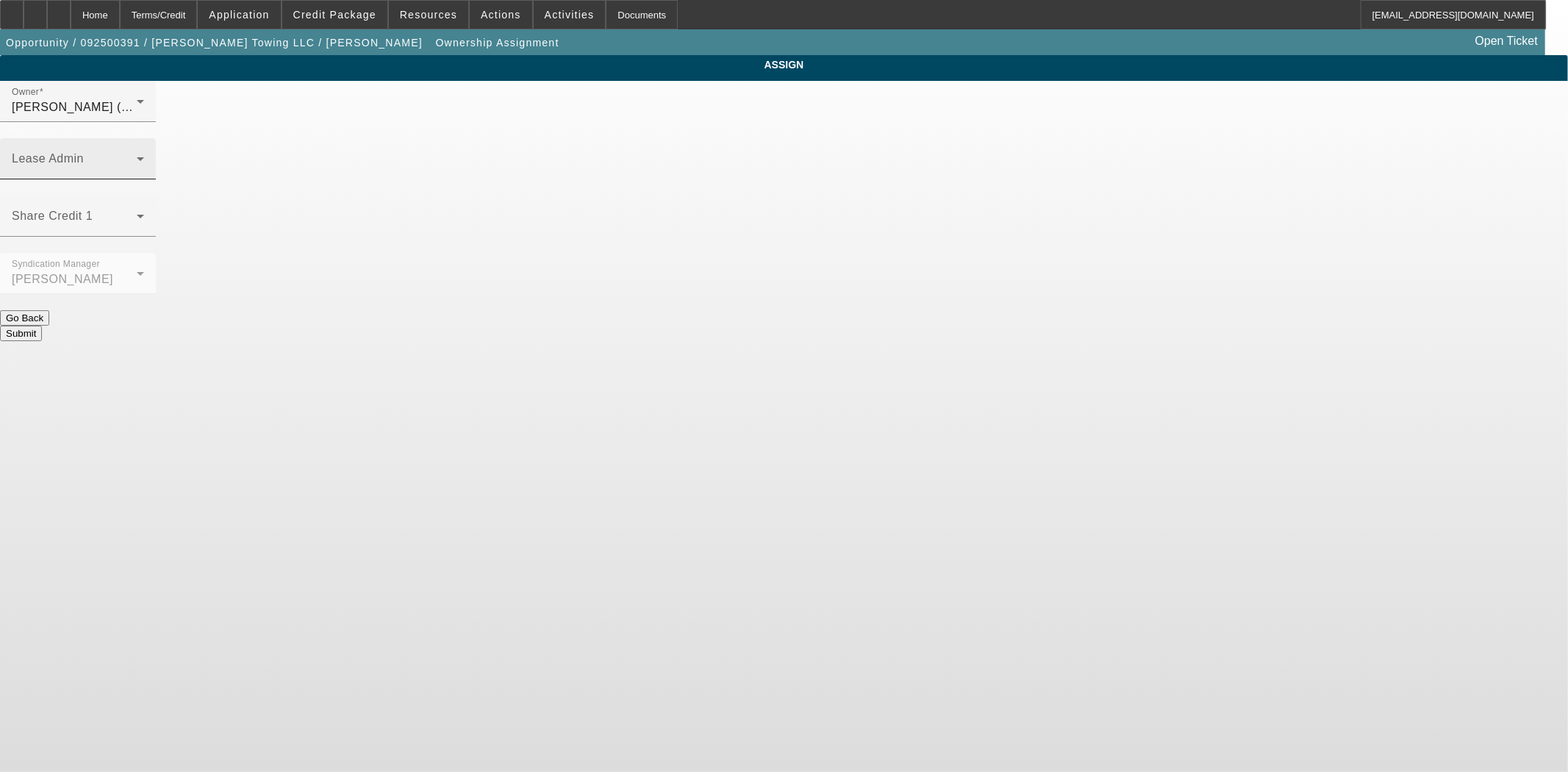
click at [144, 138] on div "Lease Admin" at bounding box center [78, 158] width 132 height 41
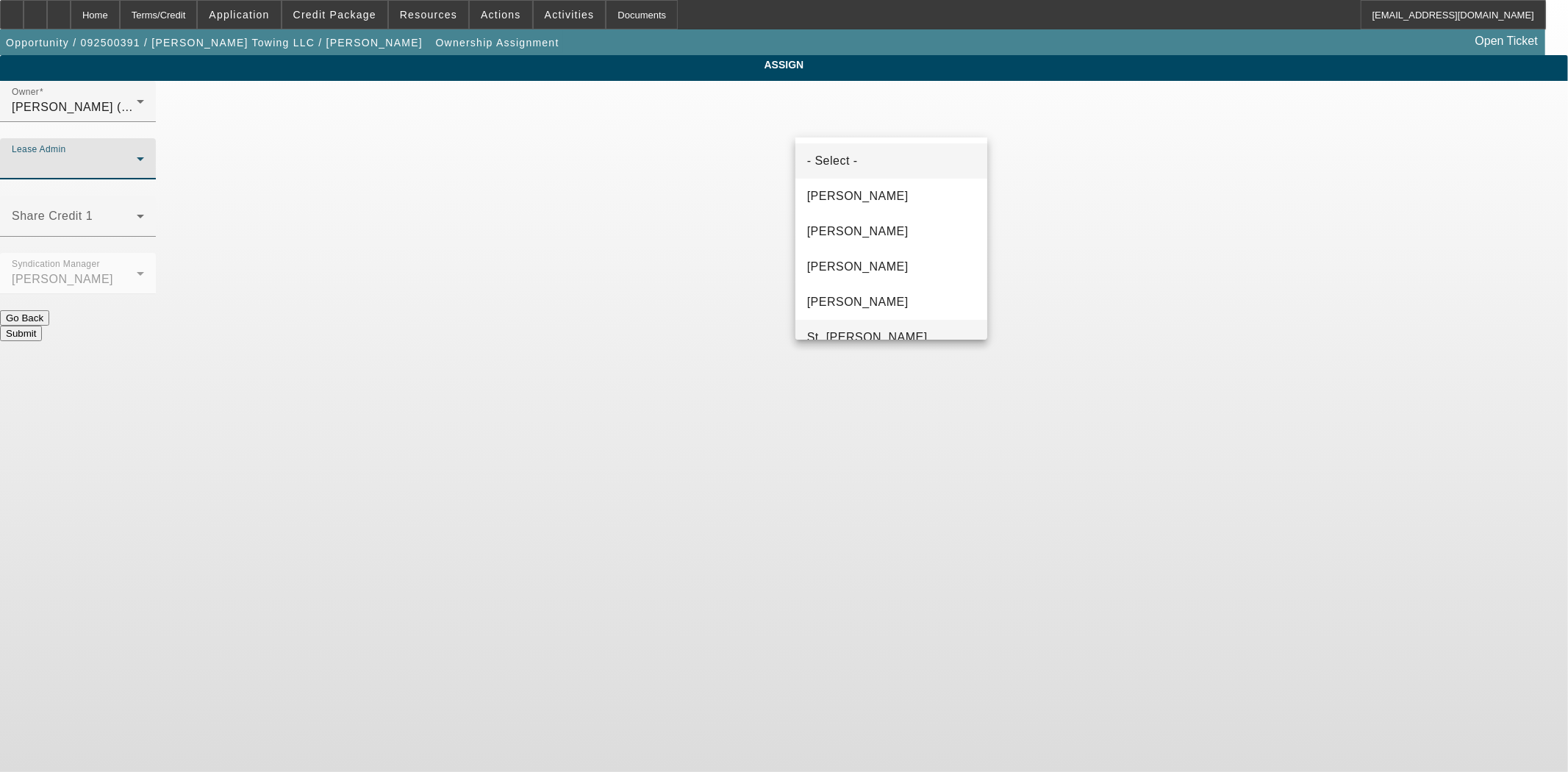
click at [856, 333] on span "St. Laurent, Kim" at bounding box center [867, 337] width 120 height 18
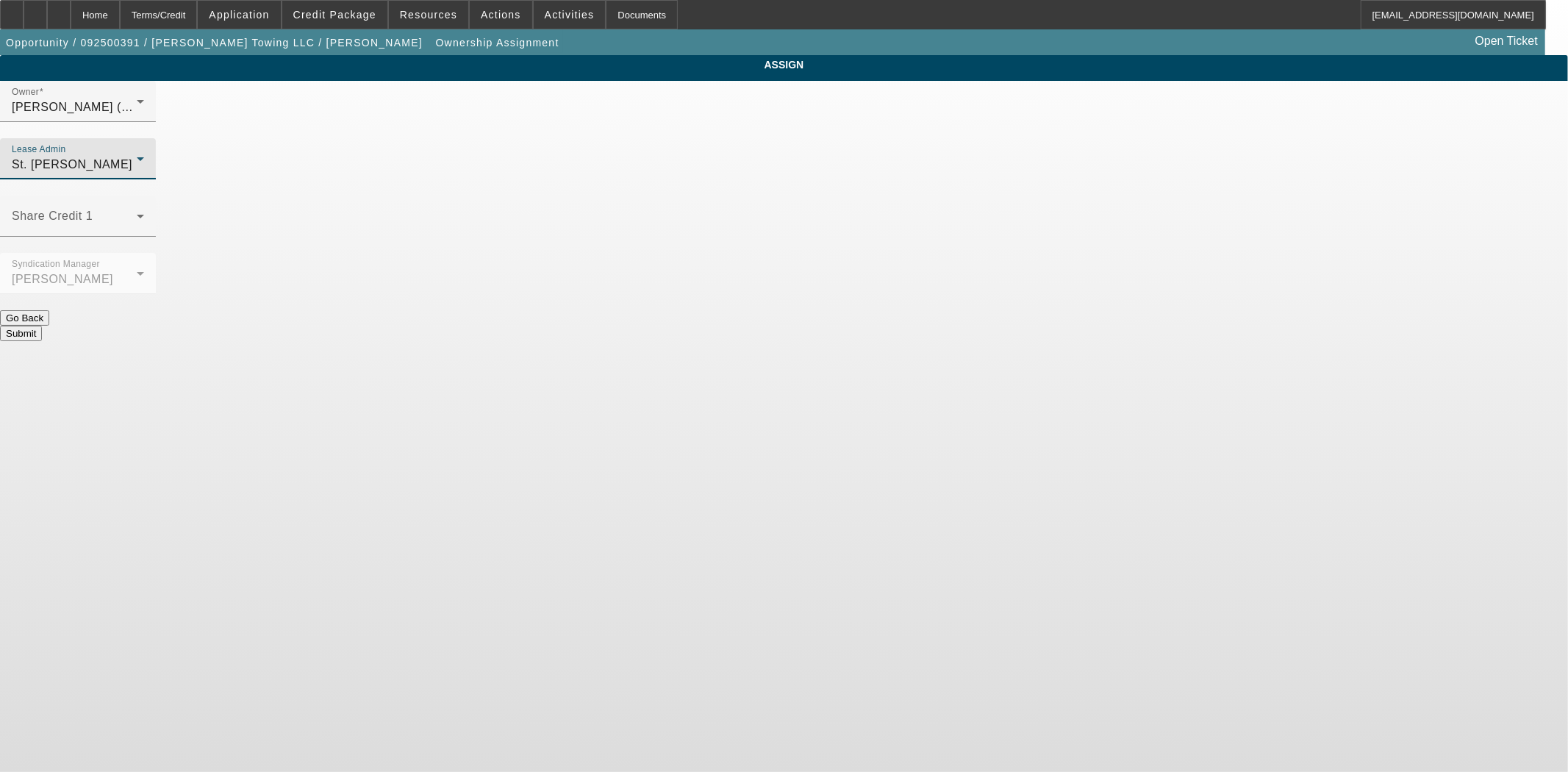
click at [42, 326] on button "Submit" at bounding box center [21, 333] width 42 height 15
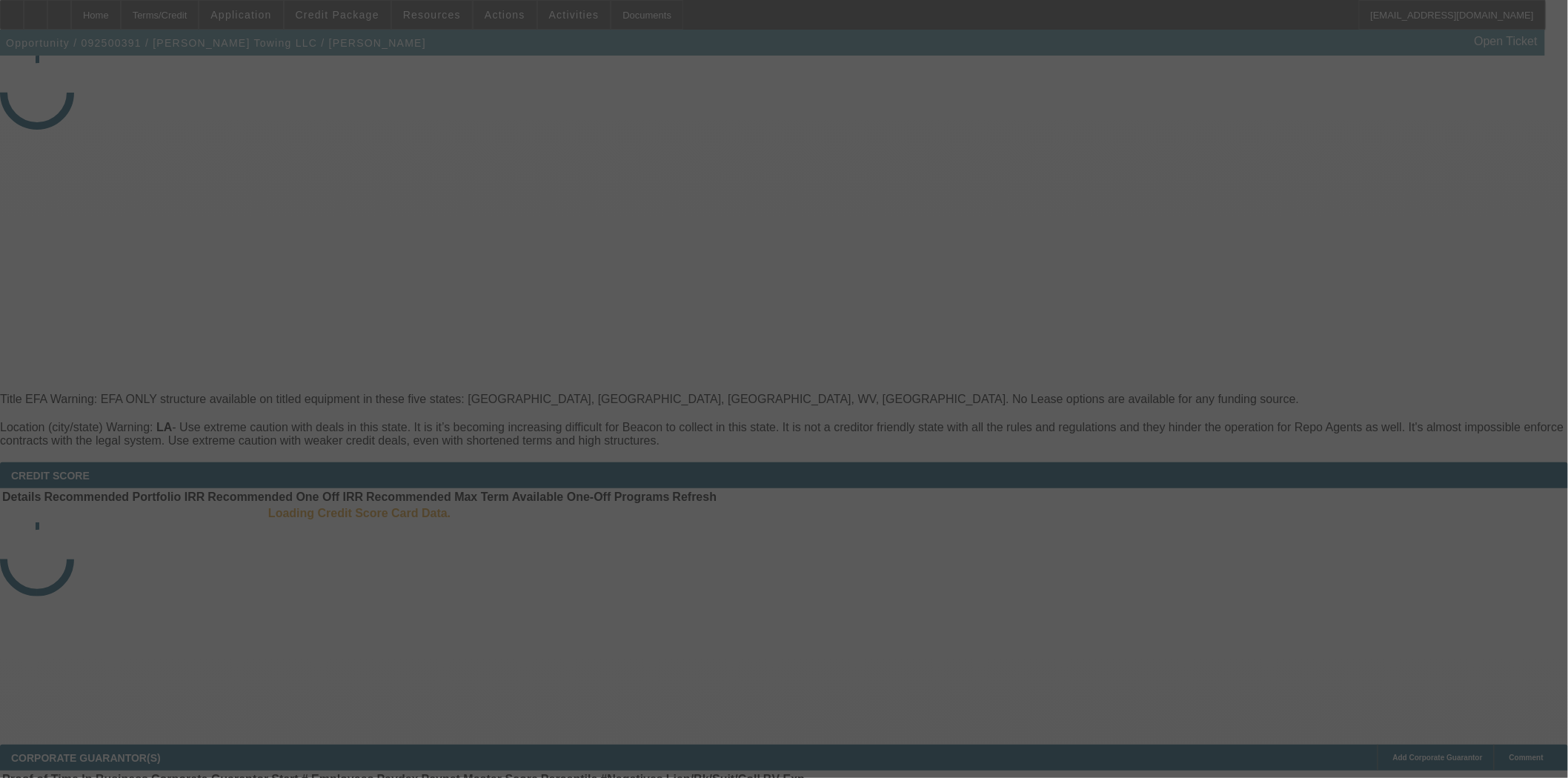
select select "3"
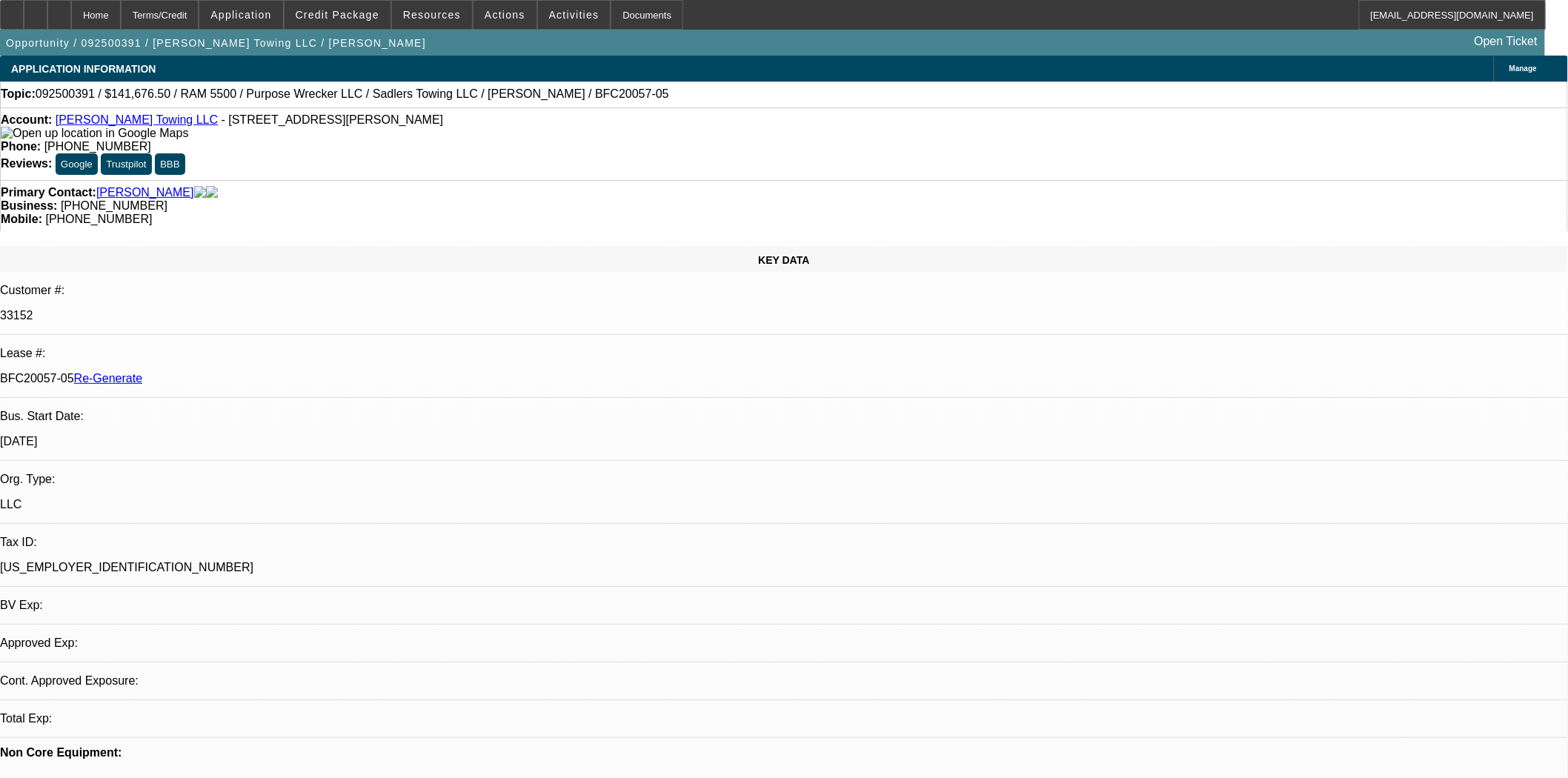
select select "0"
select select "2"
select select "0"
select select "6"
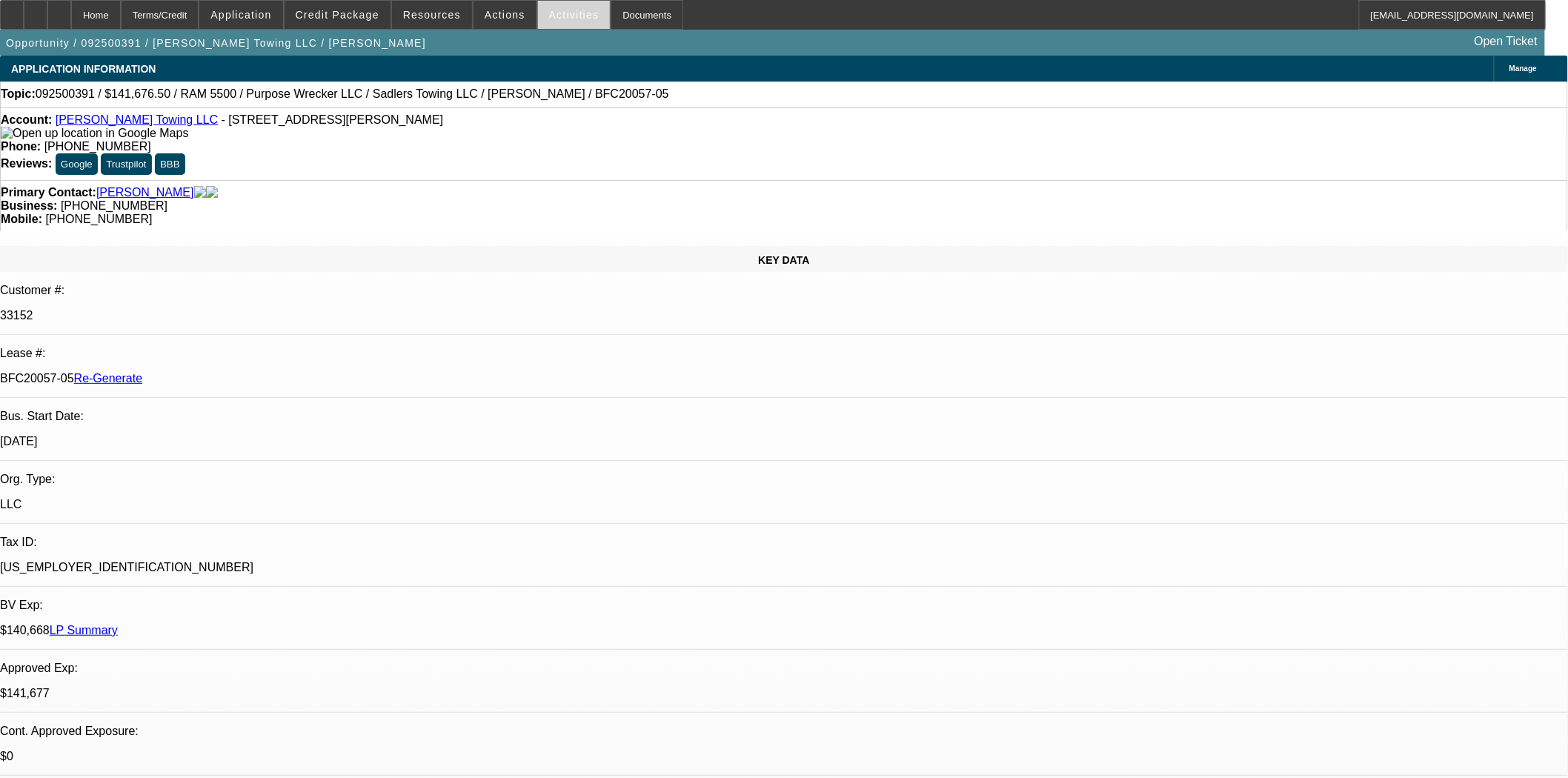
click at [564, 15] on span "Activities" at bounding box center [574, 15] width 50 height 12
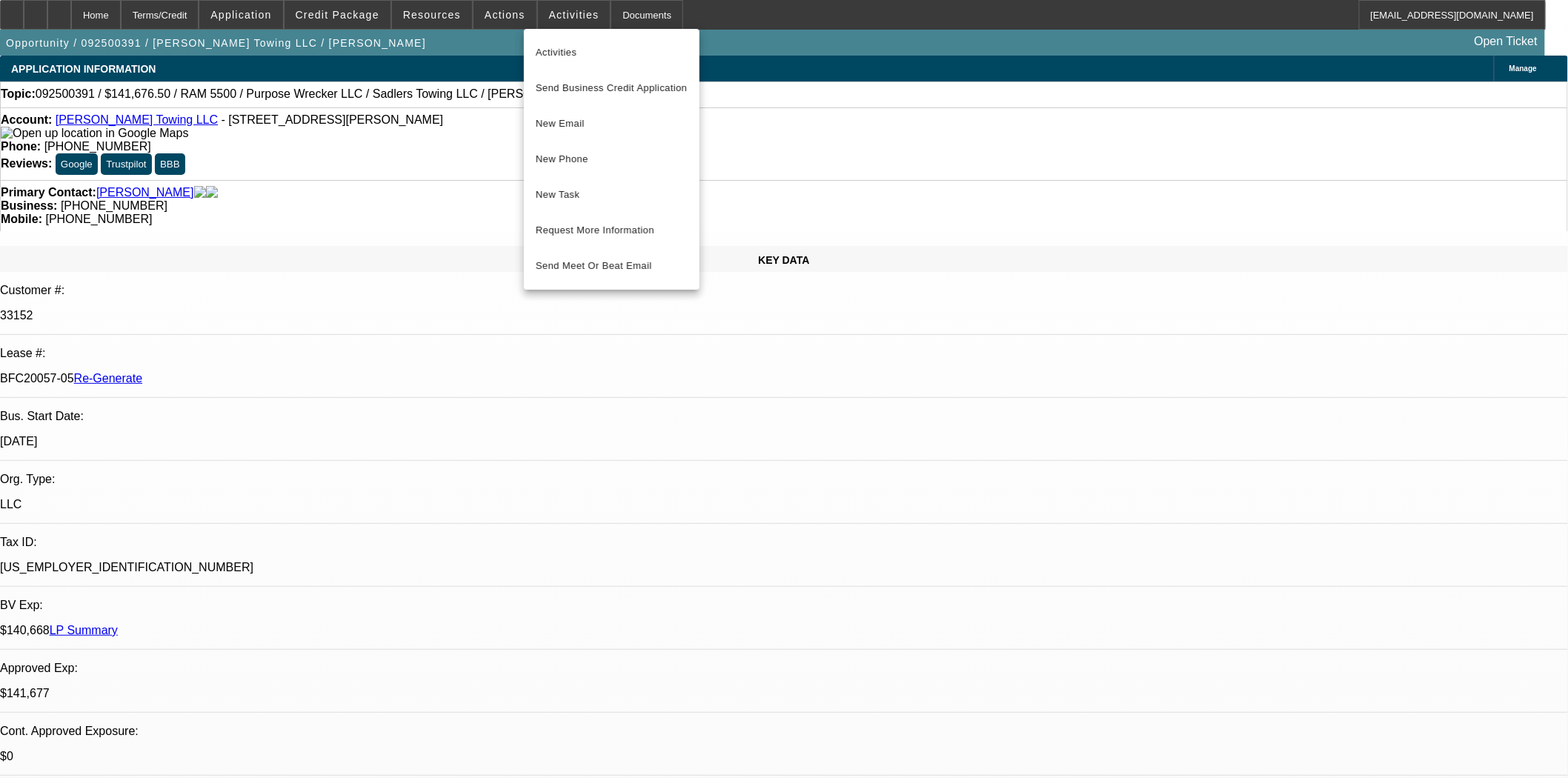
click at [616, 15] on div at bounding box center [784, 389] width 1568 height 778
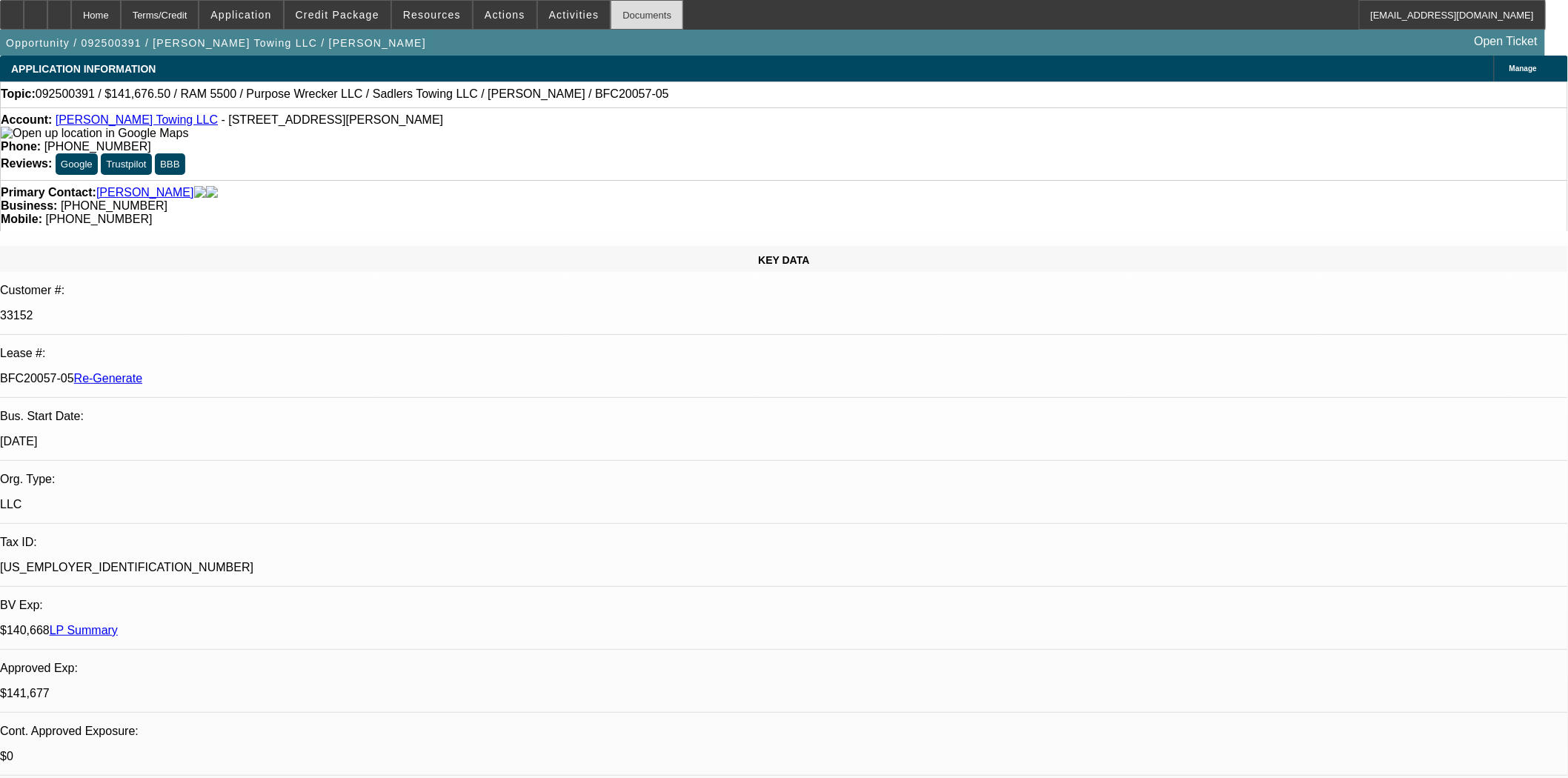
click at [616, 18] on div "Documents" at bounding box center [647, 15] width 73 height 30
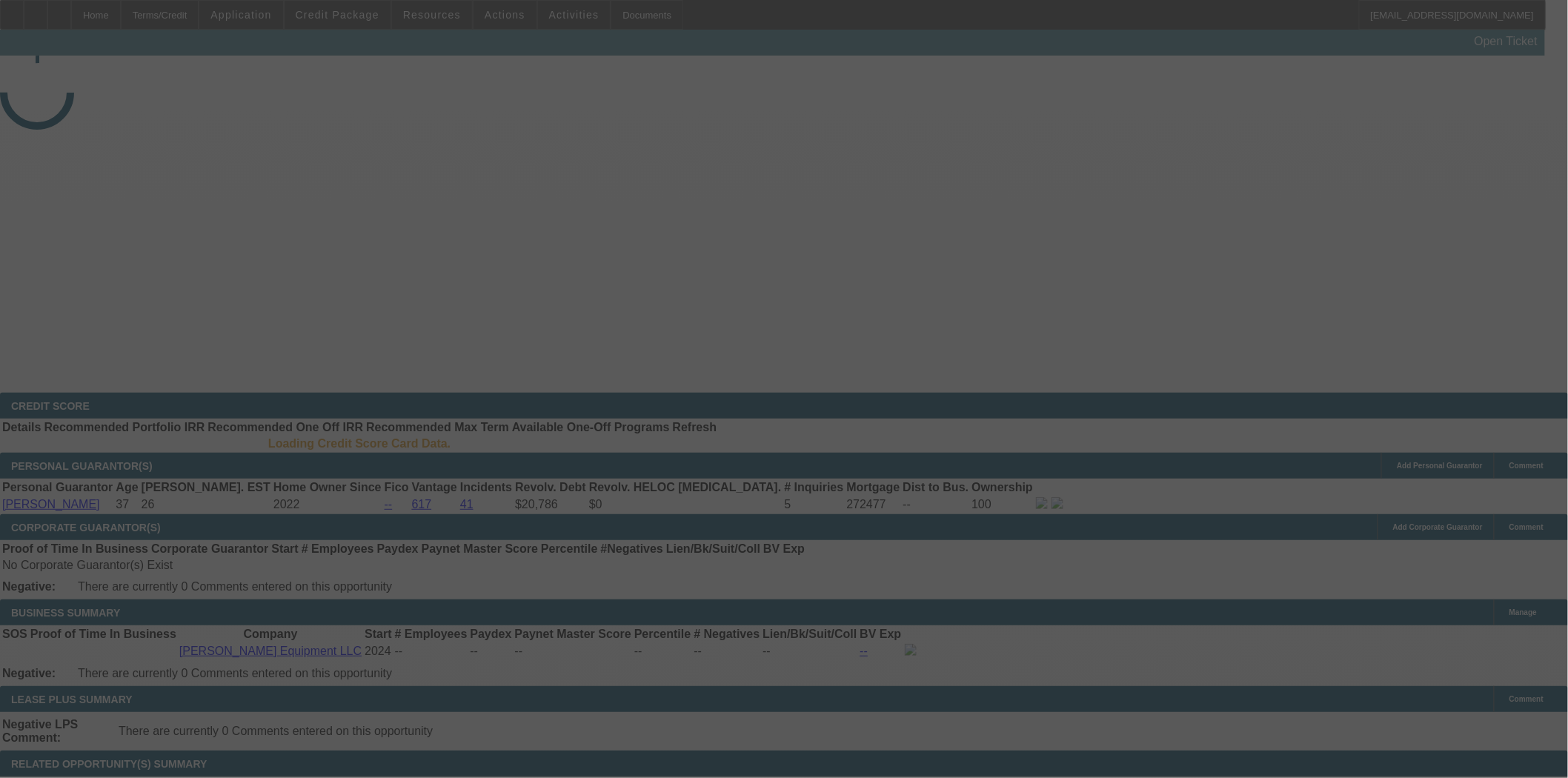
select select "3"
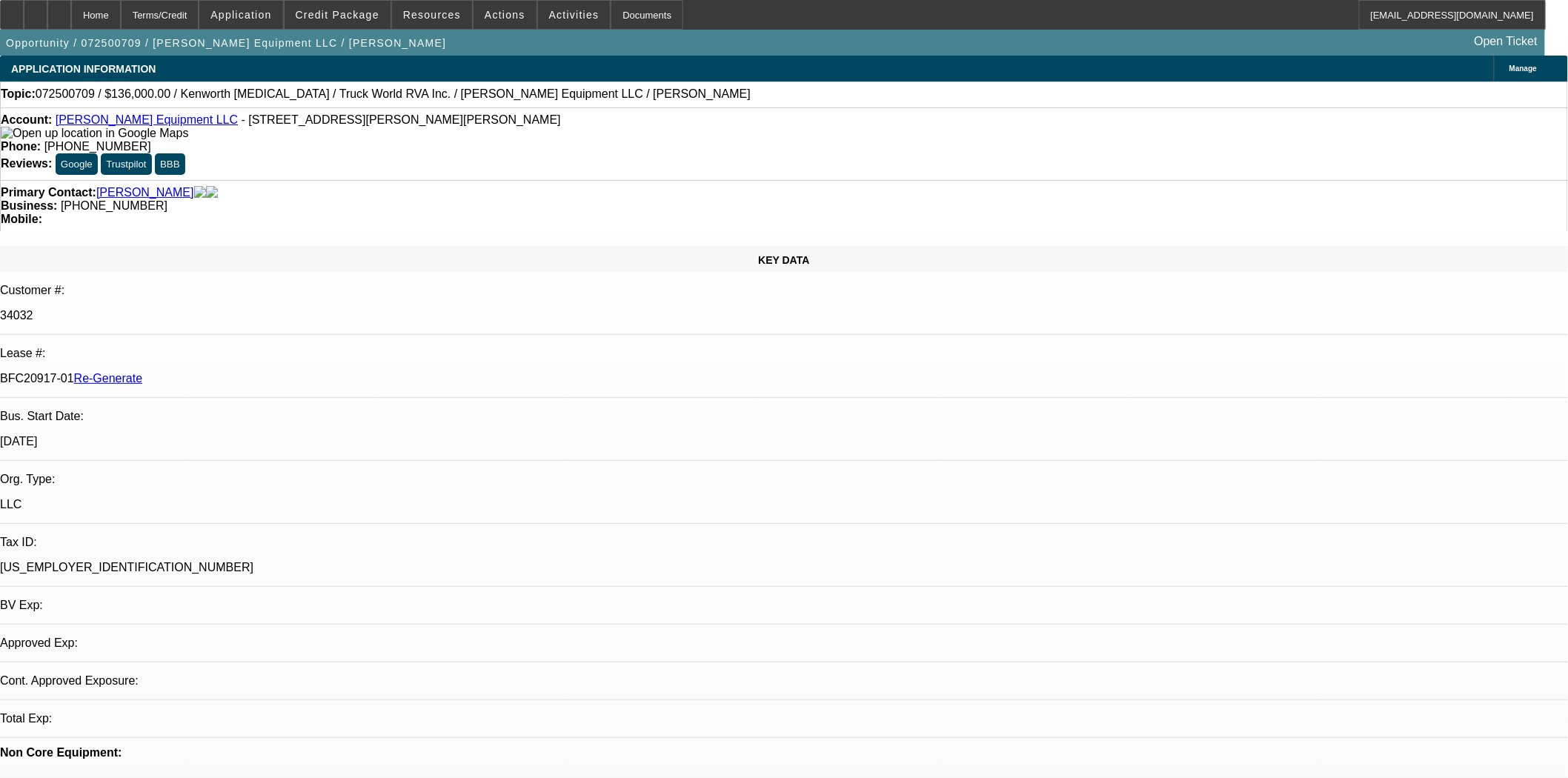
select select "0.15"
select select "2"
select select "0"
select select "6"
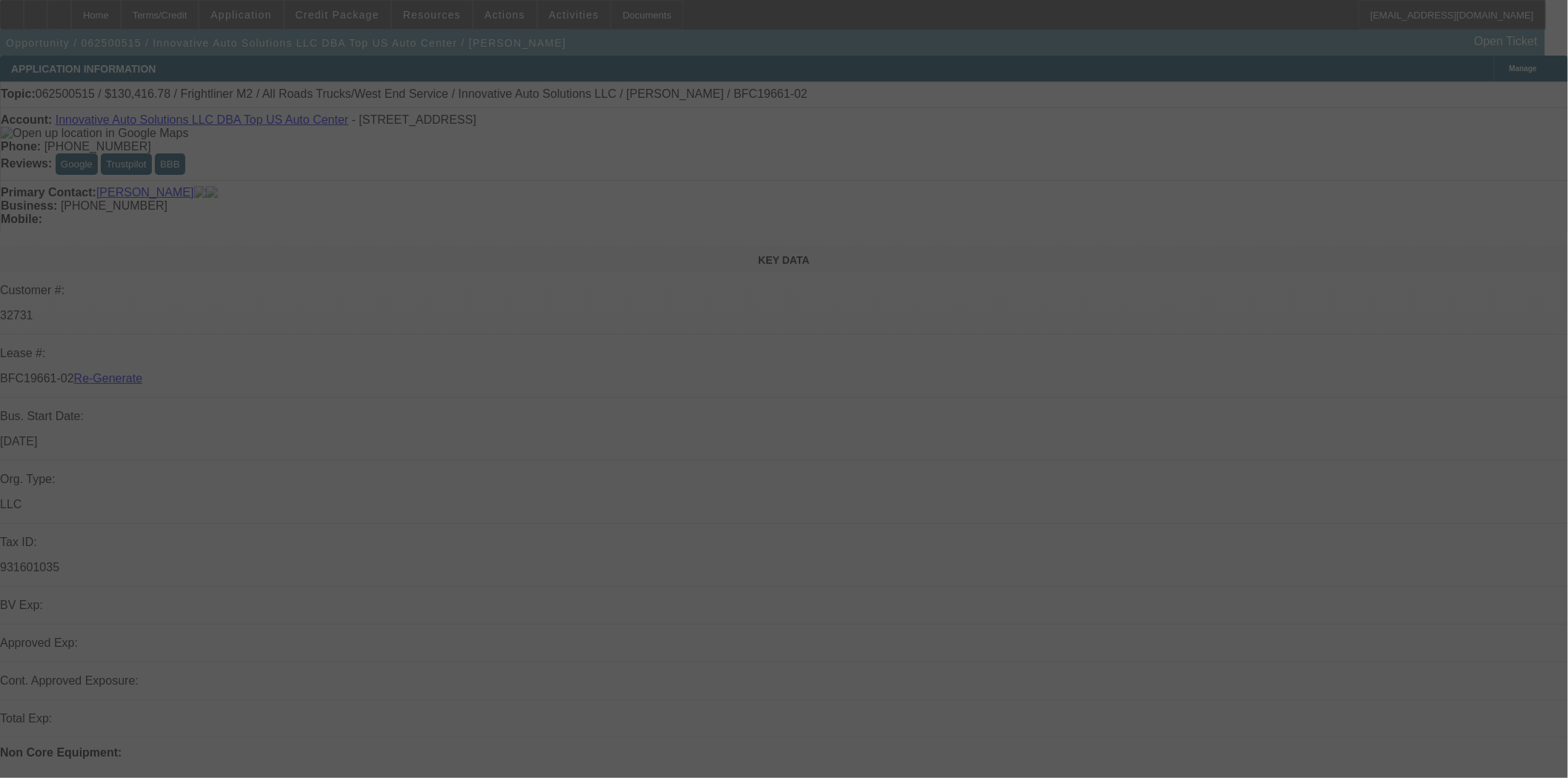
select select "3"
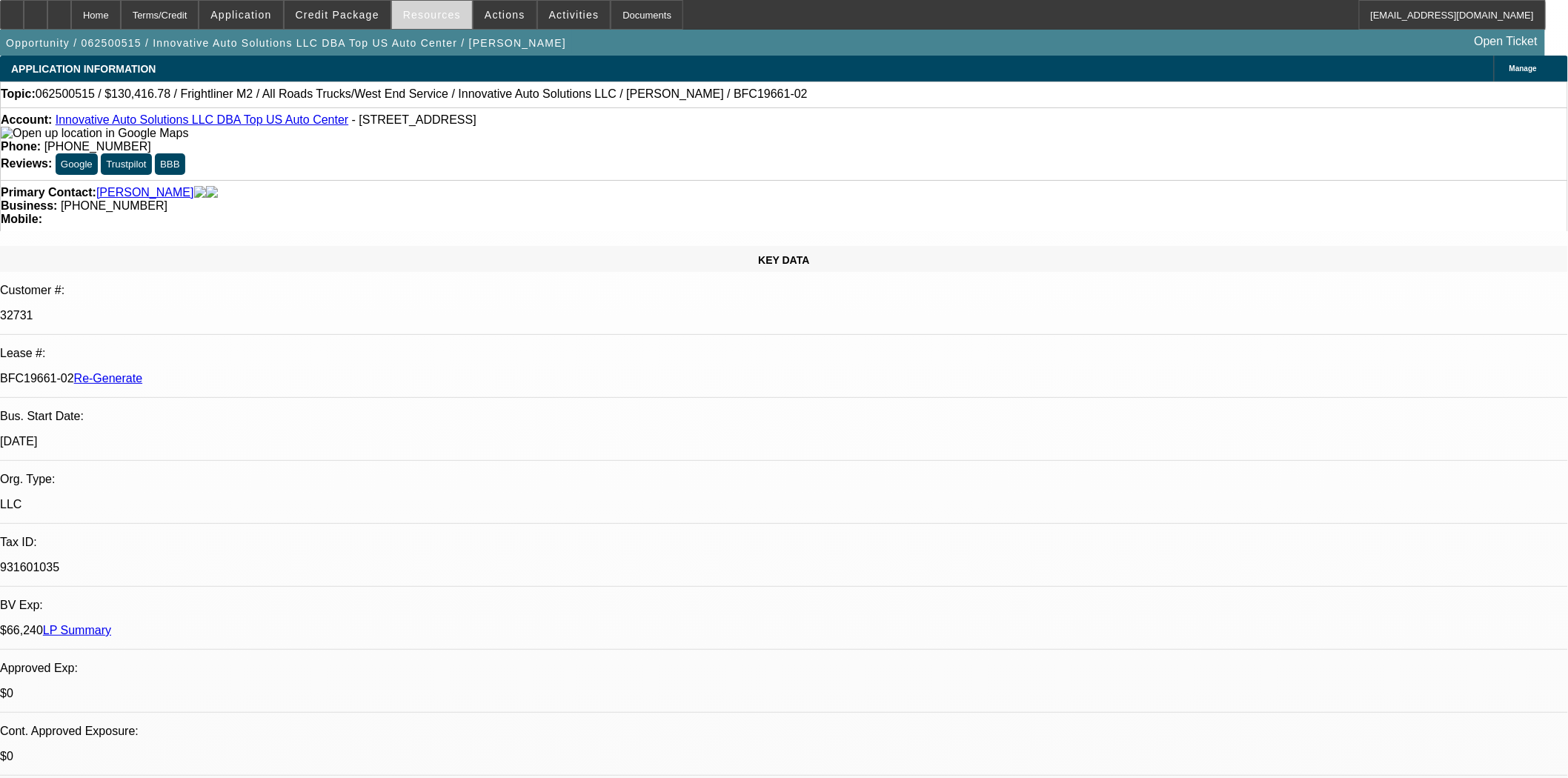
select select "0"
select select "2"
select select "0"
select select "6"
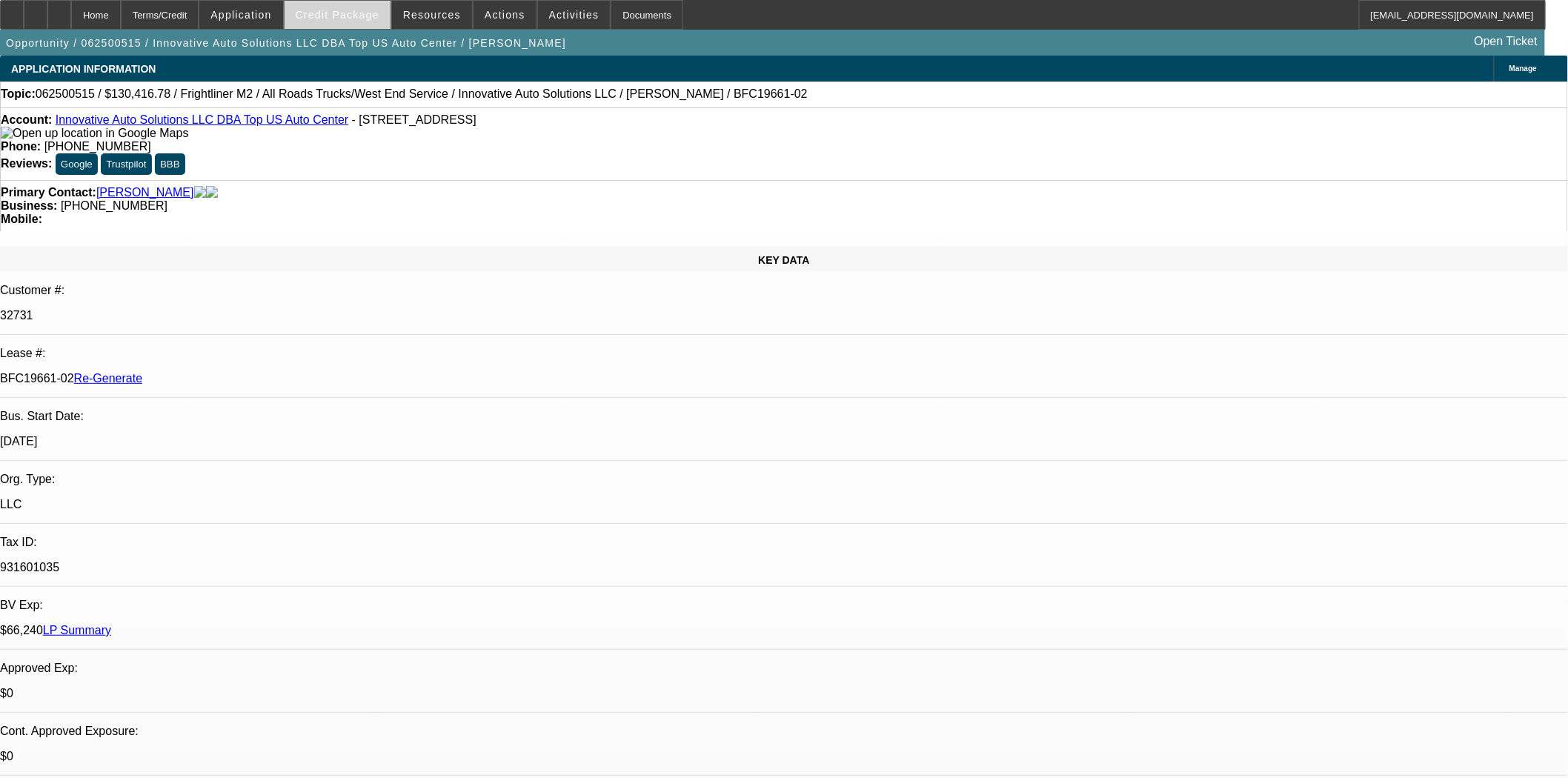
click at [358, 13] on span "Credit Package" at bounding box center [337, 15] width 83 height 12
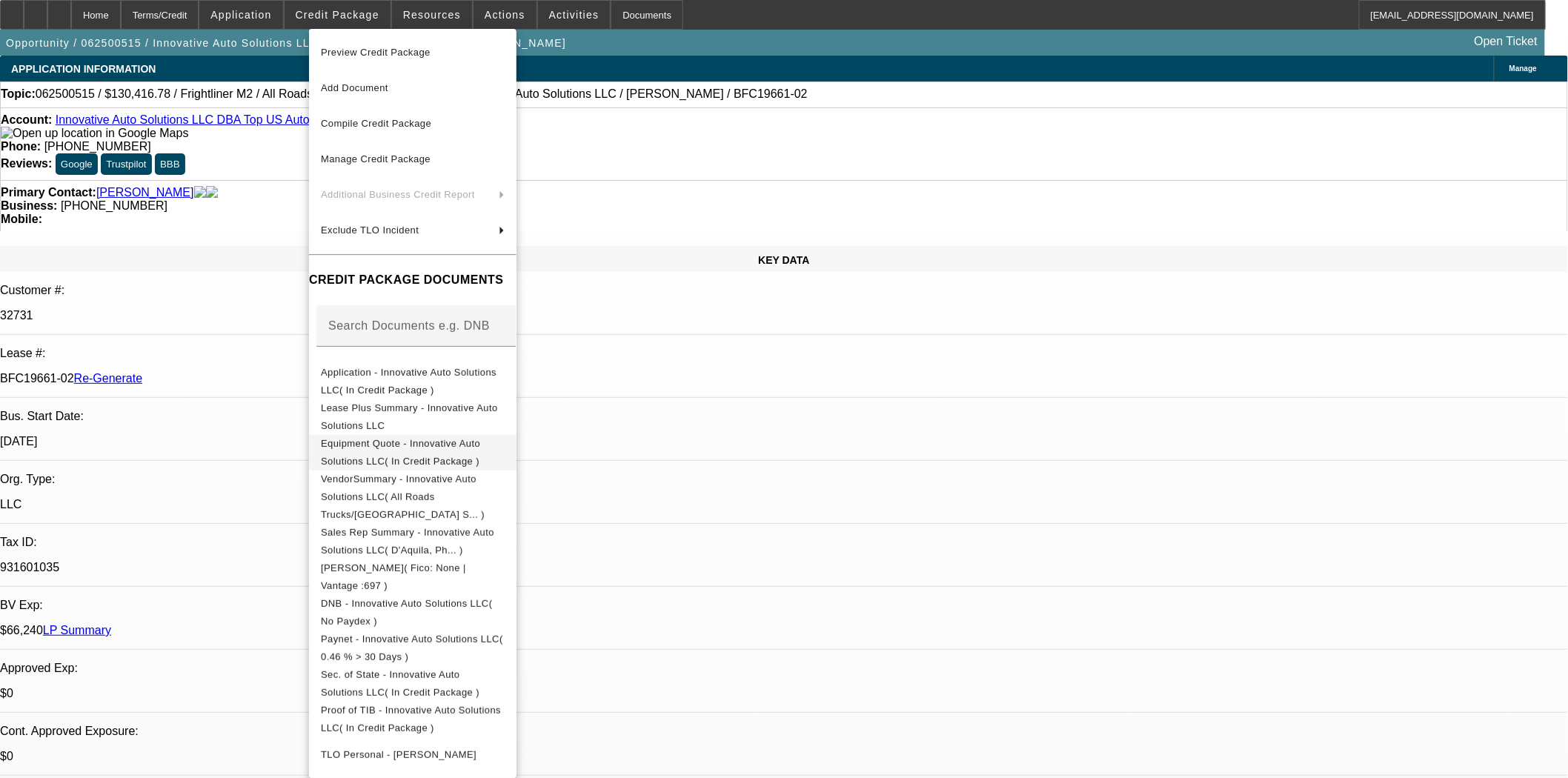
click at [360, 448] on span "Equipment Quote - Innovative Auto Solutions LLC( In Credit Package )" at bounding box center [400, 452] width 159 height 29
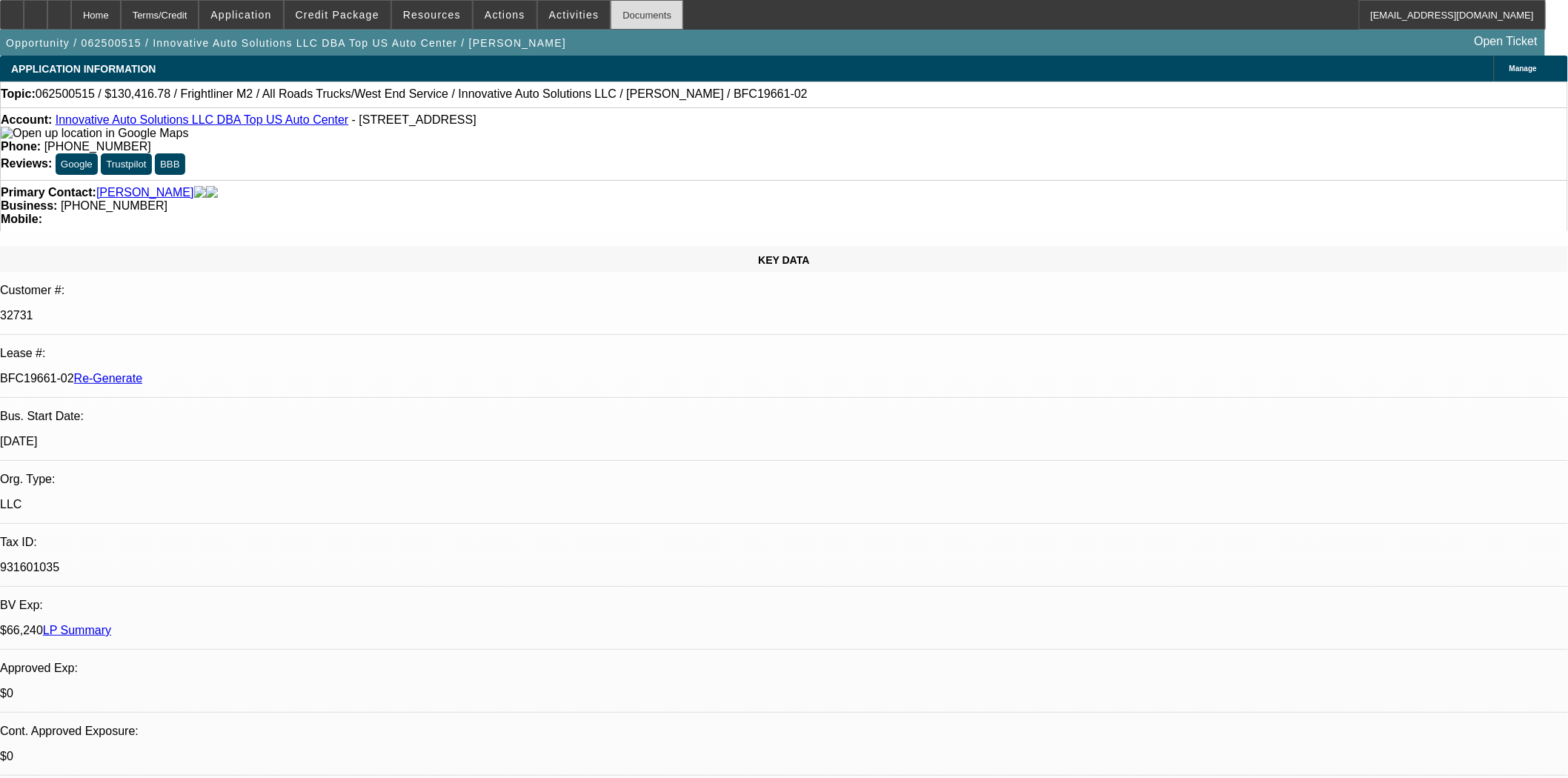
click at [630, 13] on div "Documents" at bounding box center [647, 15] width 73 height 30
click at [12, 10] on icon at bounding box center [12, 10] width 0 height 0
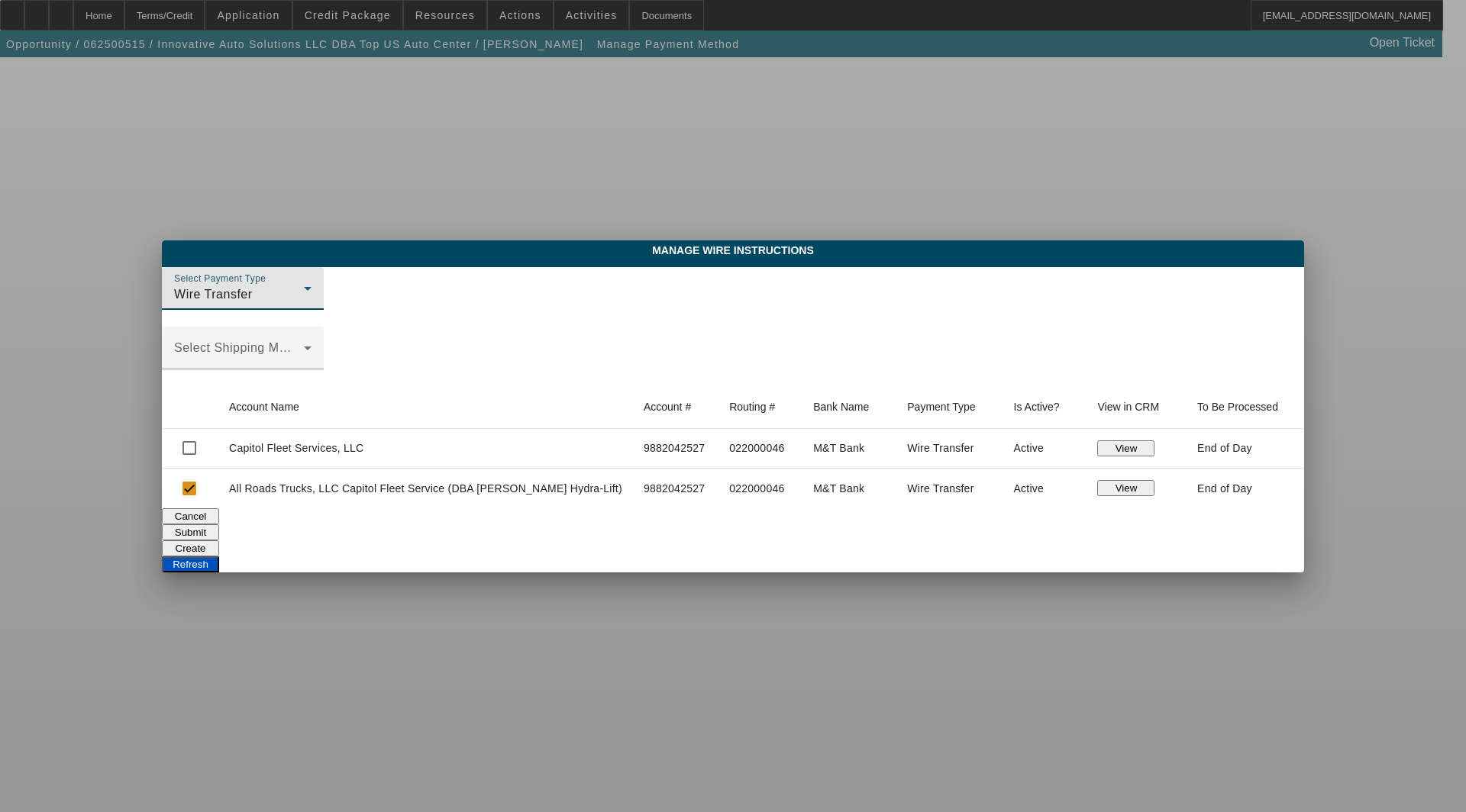
click at [1102, 491] on button "View" at bounding box center [1126, 488] width 58 height 16
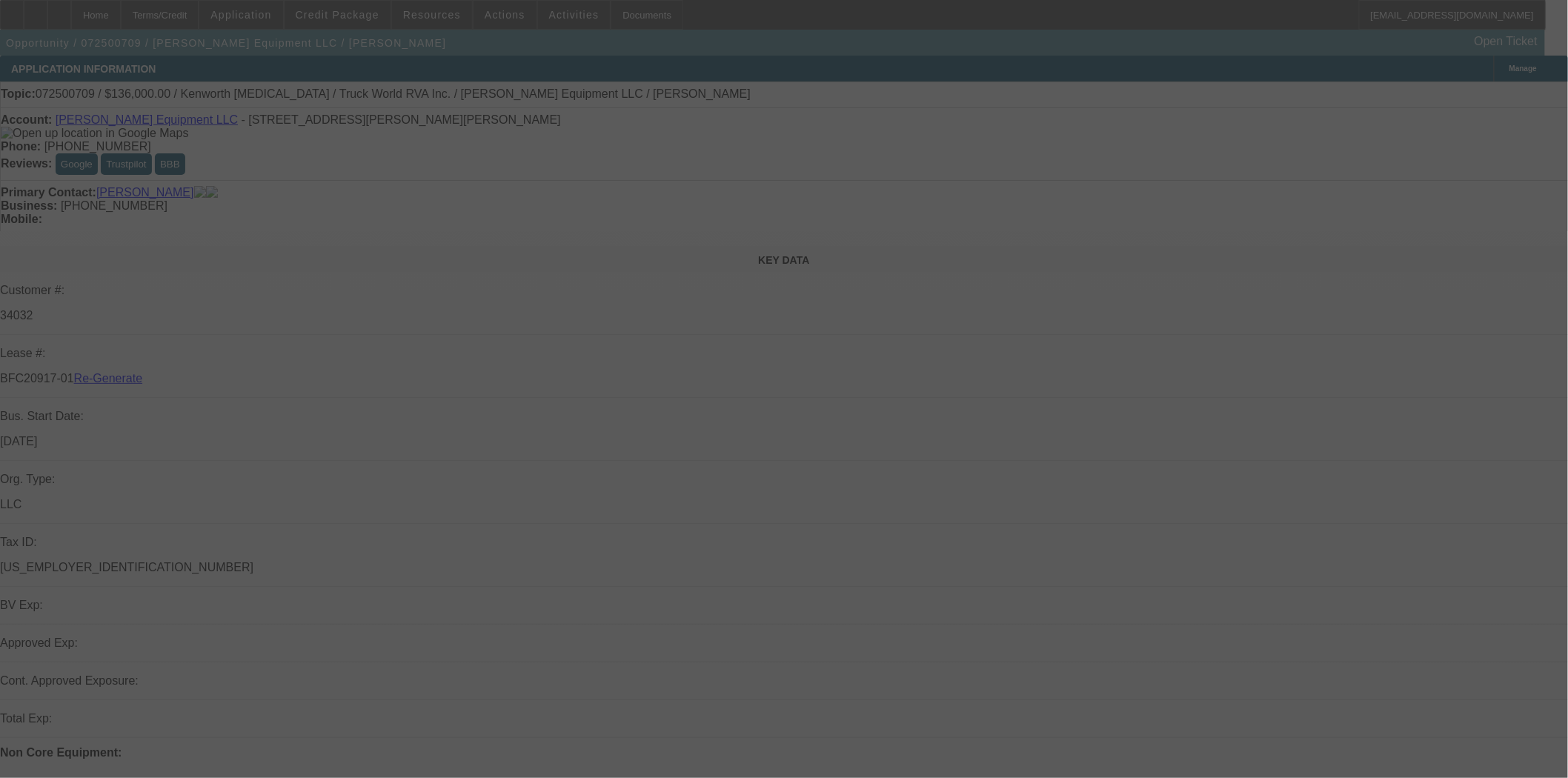
select select "3"
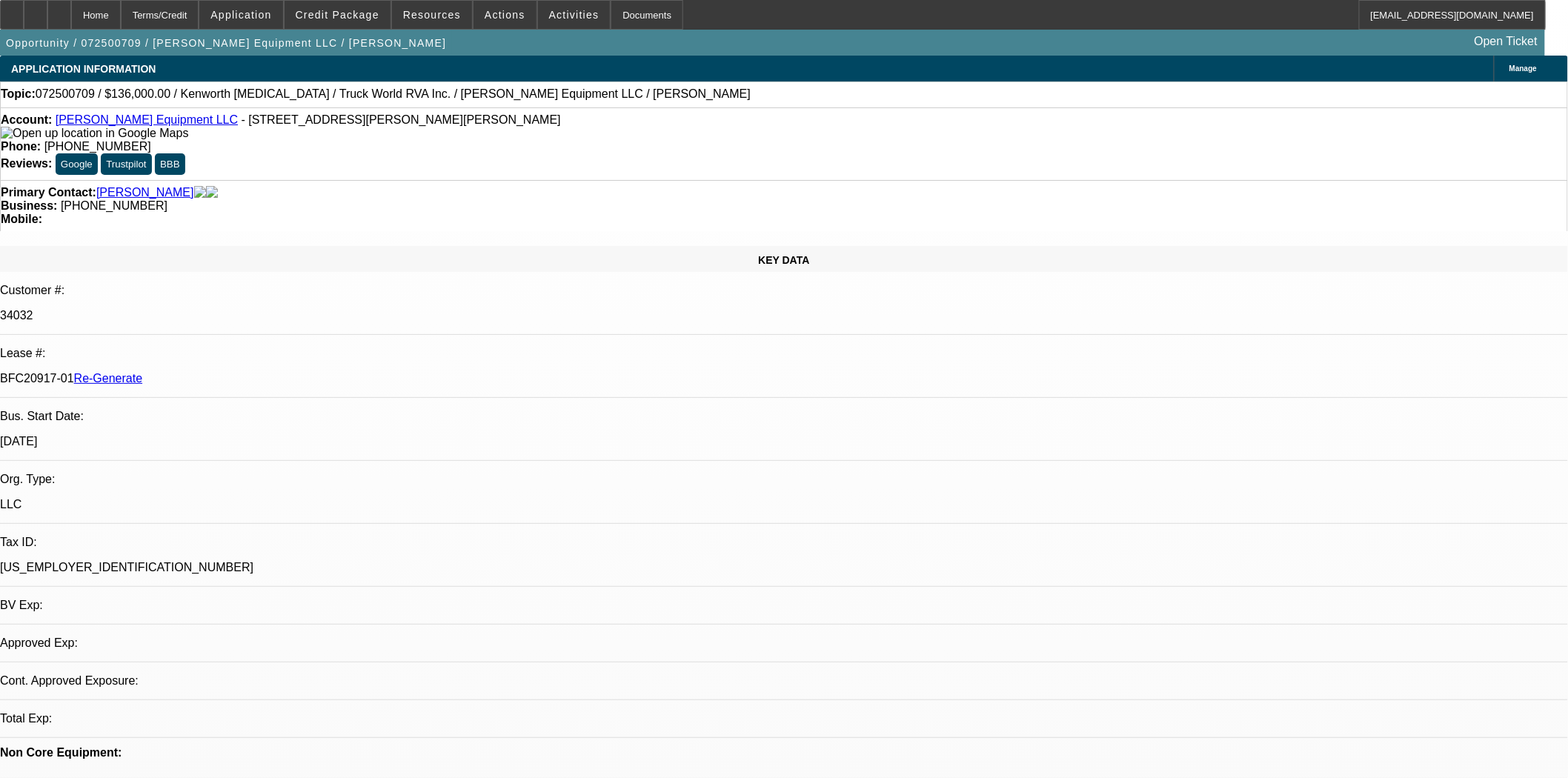
select select "0.15"
select select "2"
select select "0"
select select "1"
select select "2"
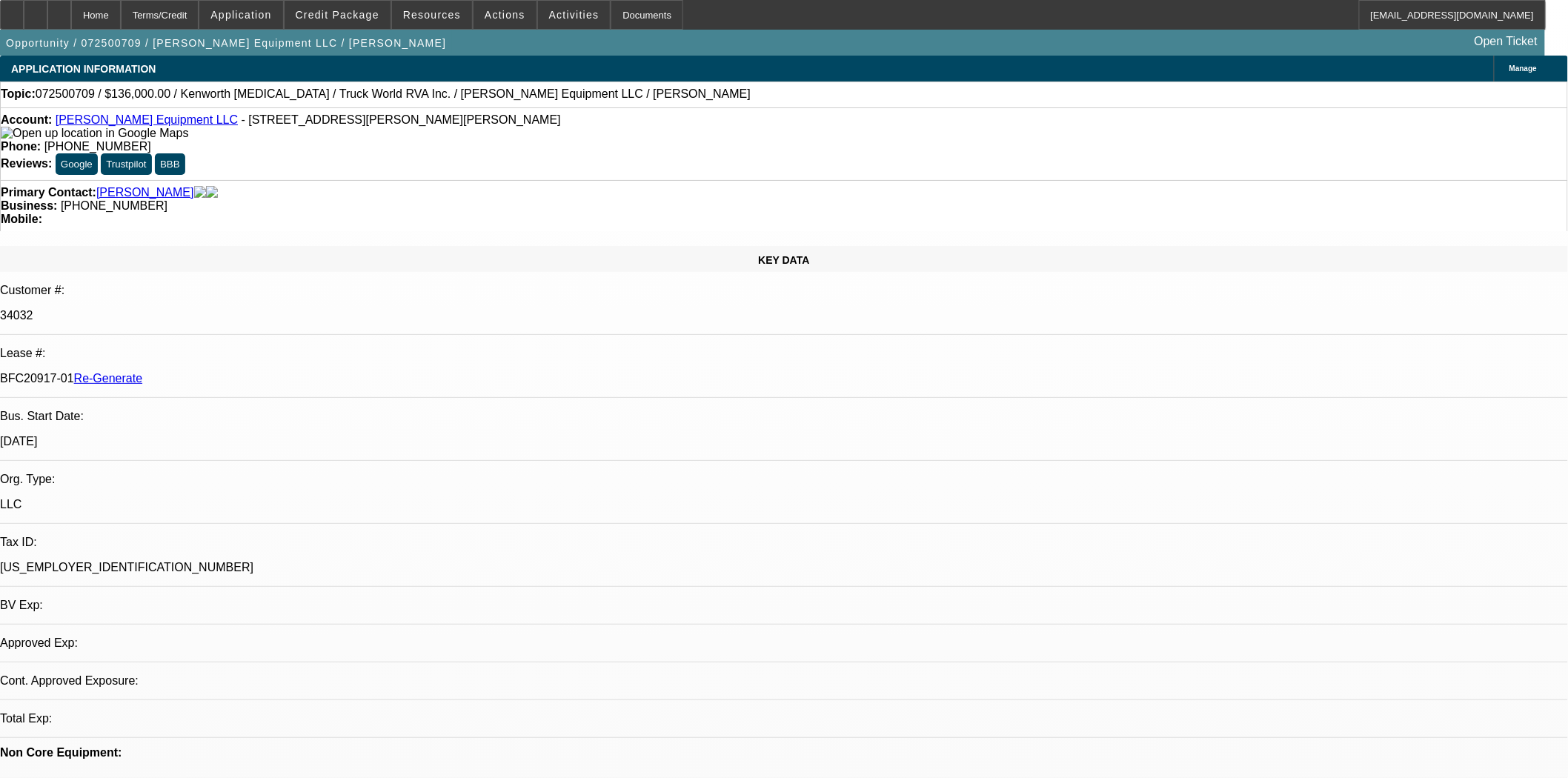
select select "6"
click at [501, 11] on span "Actions" at bounding box center [505, 15] width 40 height 12
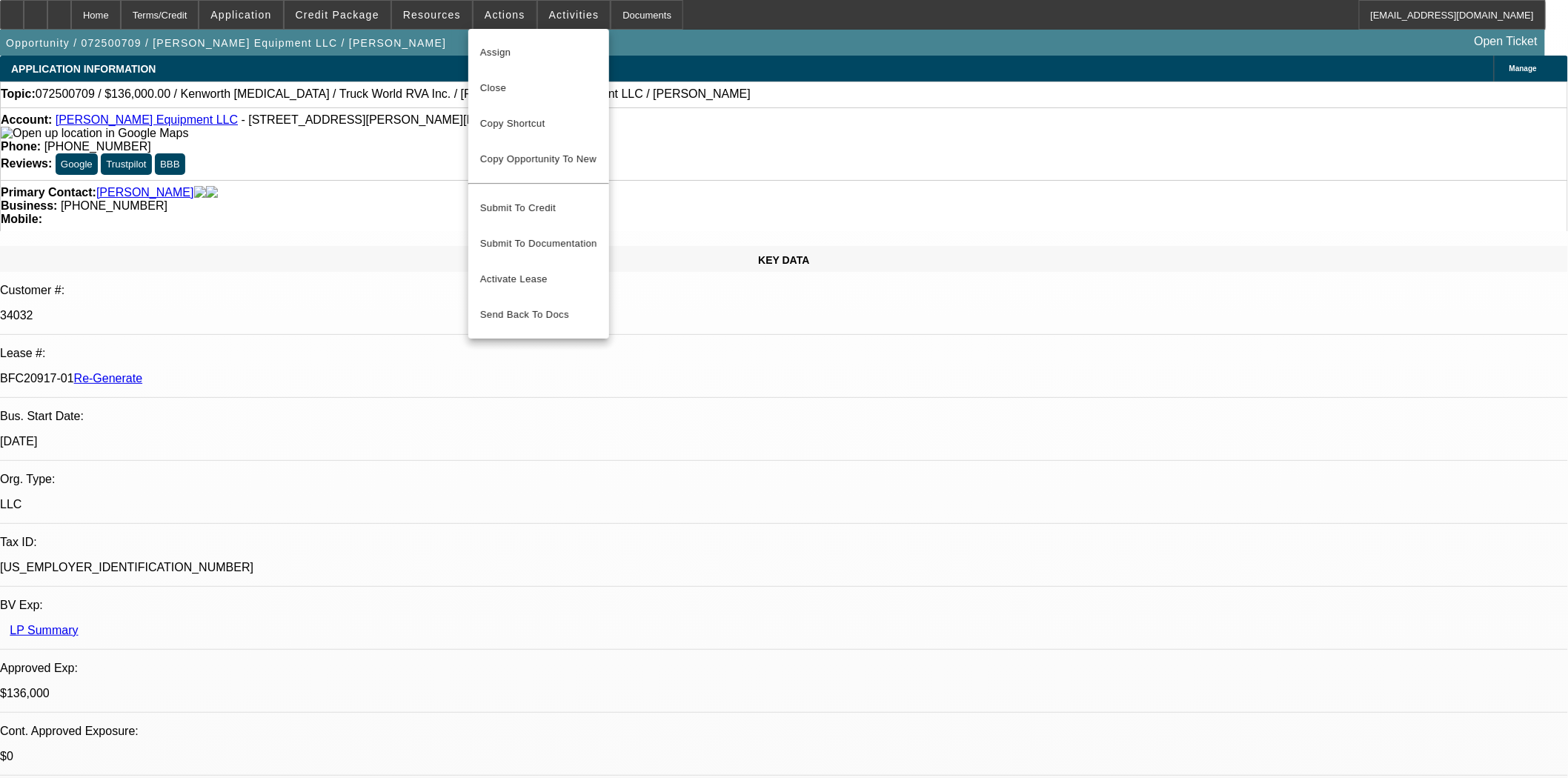
click at [731, 121] on div at bounding box center [784, 389] width 1568 height 778
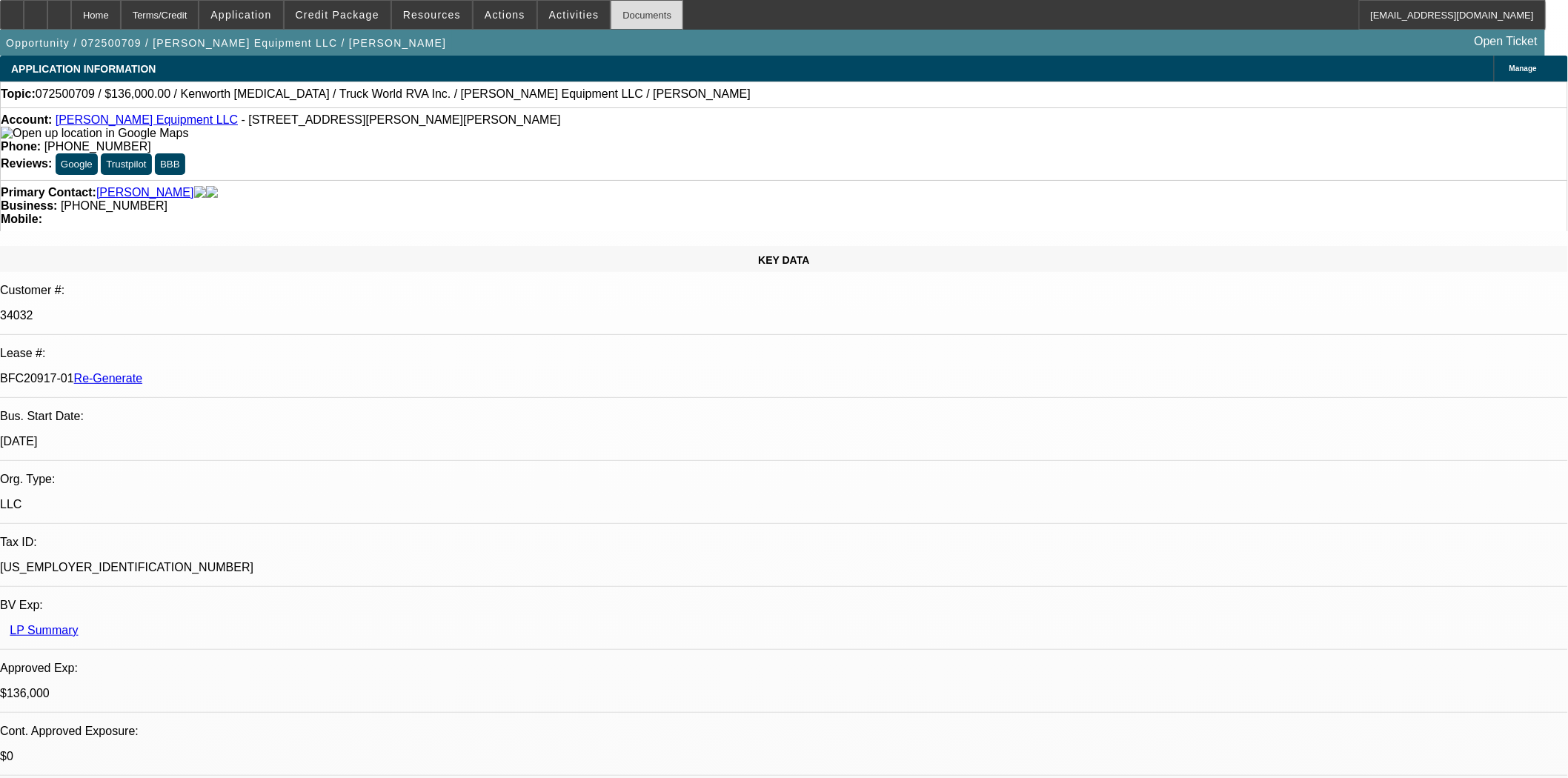
click at [635, 25] on div "Documents" at bounding box center [647, 15] width 73 height 30
click at [491, 13] on span "Actions" at bounding box center [505, 15] width 40 height 12
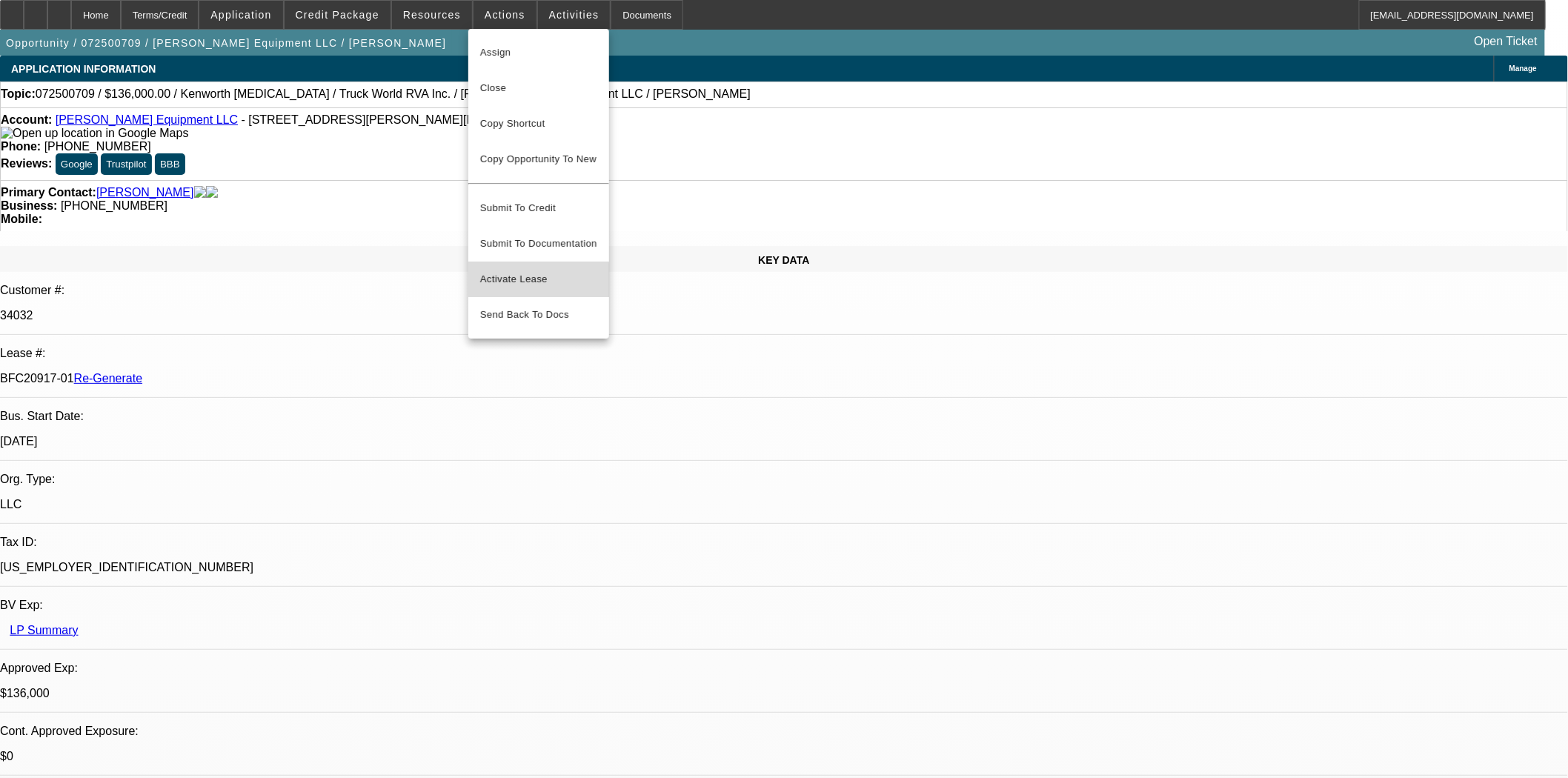
click at [524, 277] on button "Activate Lease" at bounding box center [539, 279] width 141 height 36
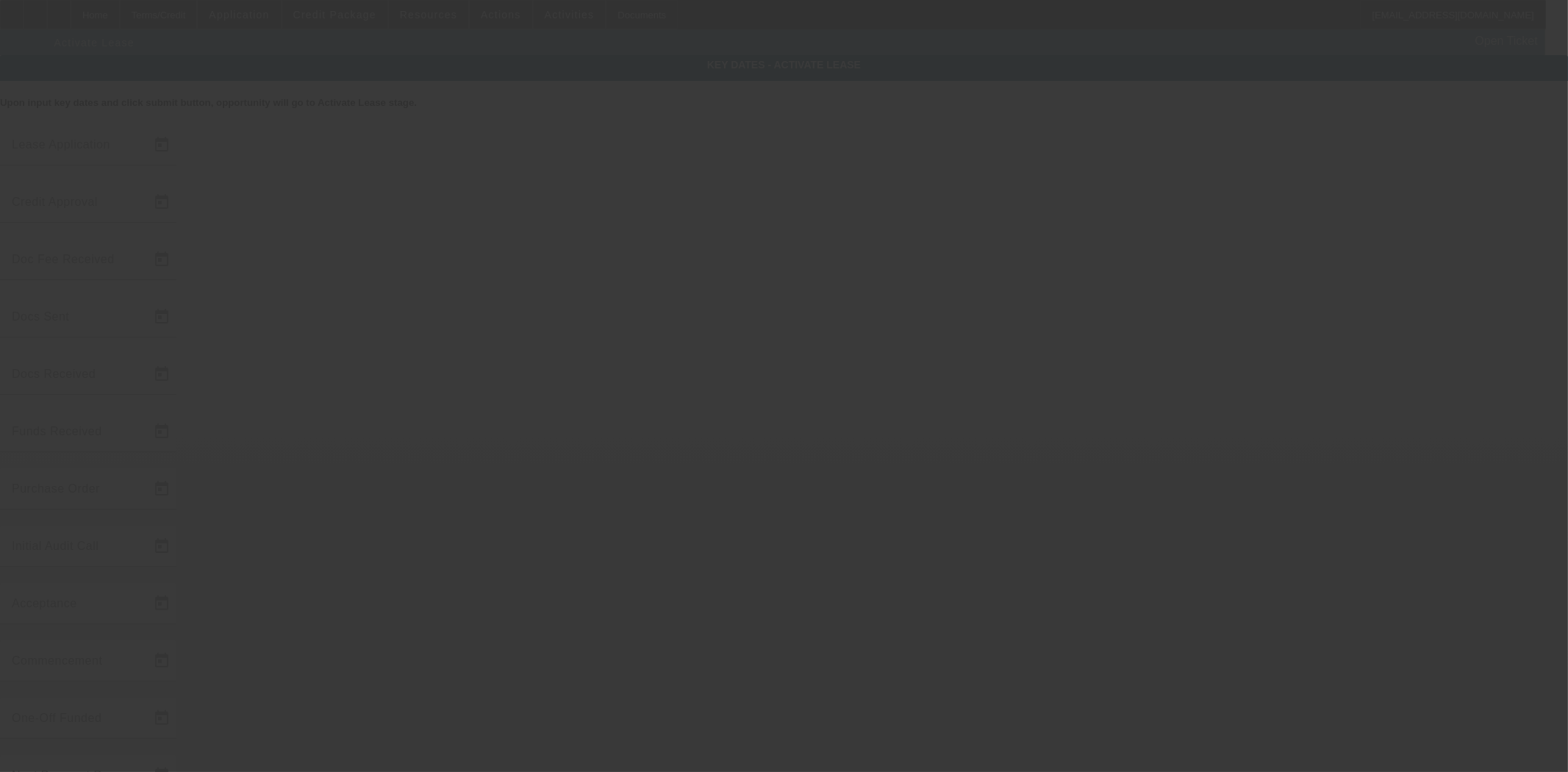
type input "7/29/2025"
type input "9/15/2025"
type input "8/5/2025"
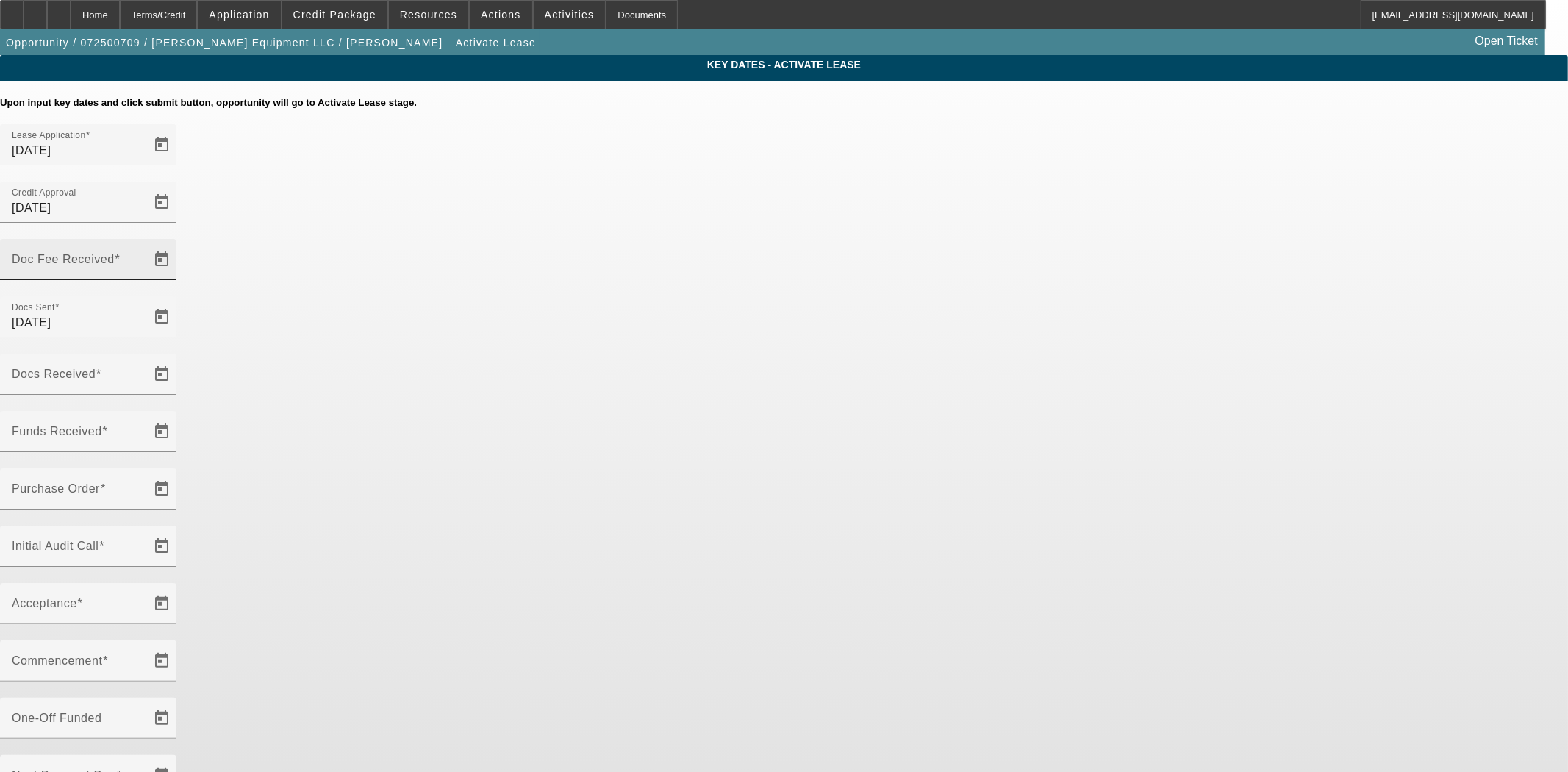
click at [144, 257] on input "Doc Fee Received" at bounding box center [78, 266] width 132 height 18
type input "[DATE]"
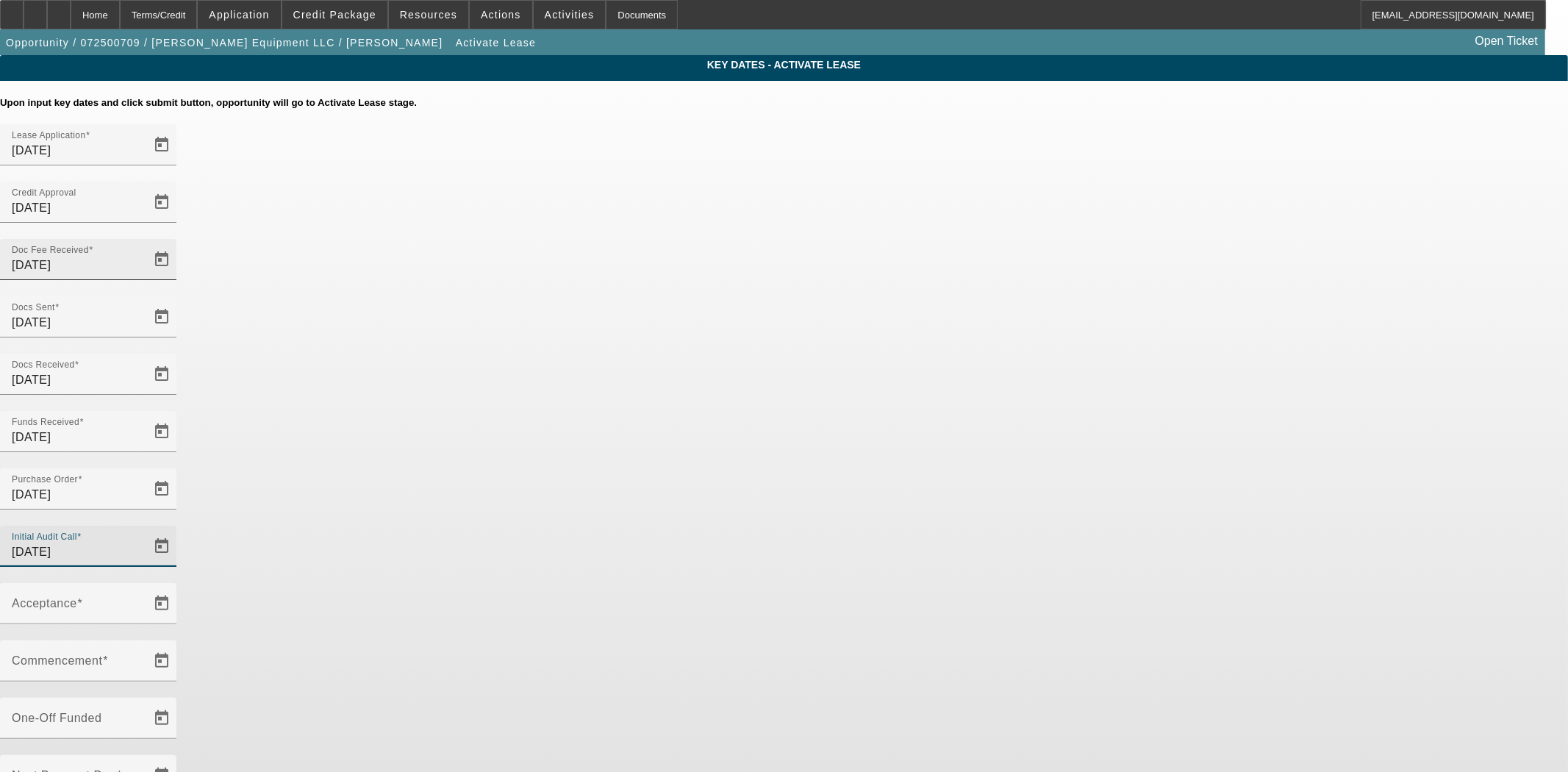
type input "[DATE]"
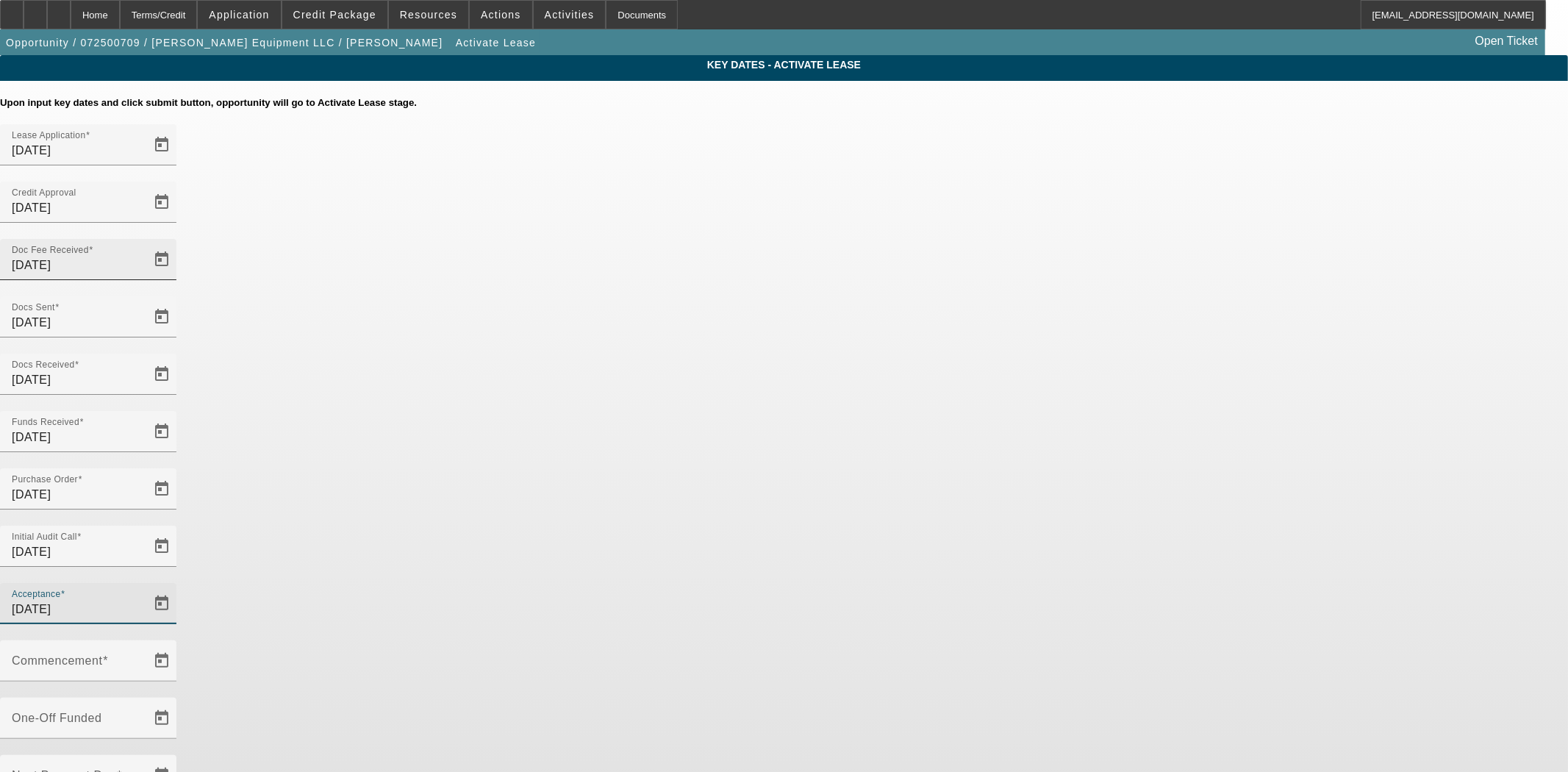
type input "[DATE]"
type input "10/1/2025"
type input "11/1/2025"
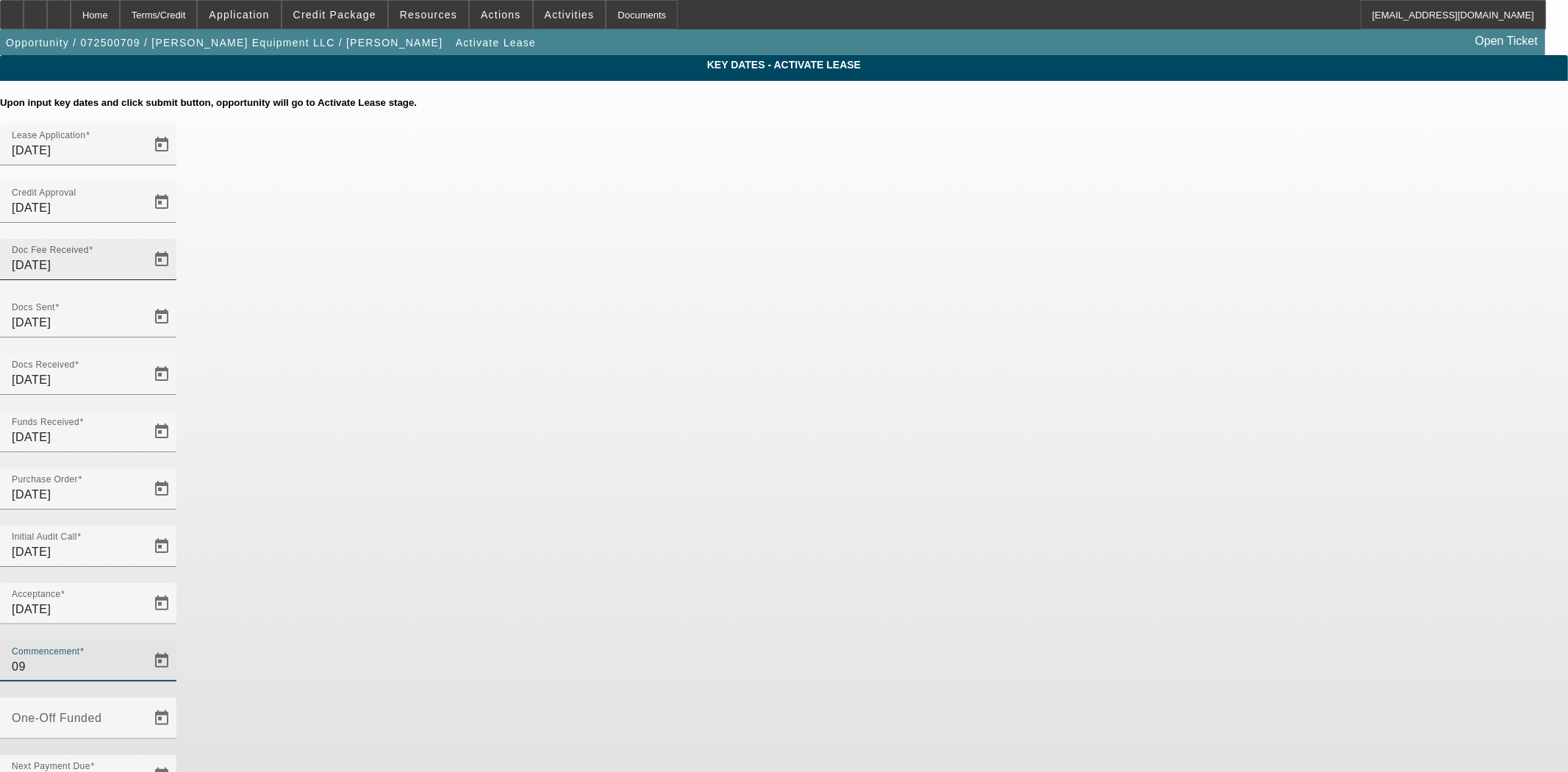
type input "0"
type input "10/1/2025"
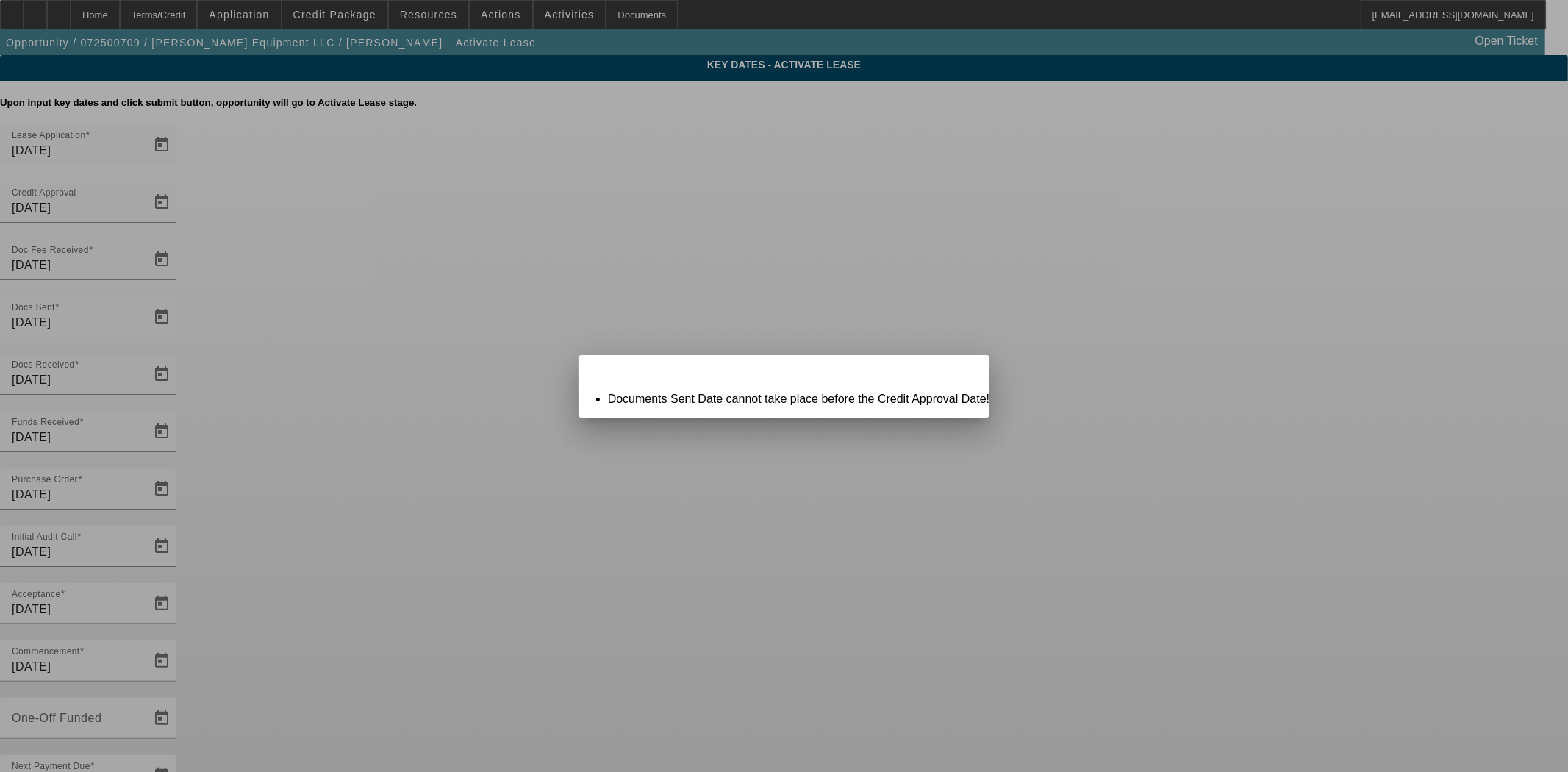
click at [957, 371] on div "Close" at bounding box center [973, 363] width 32 height 17
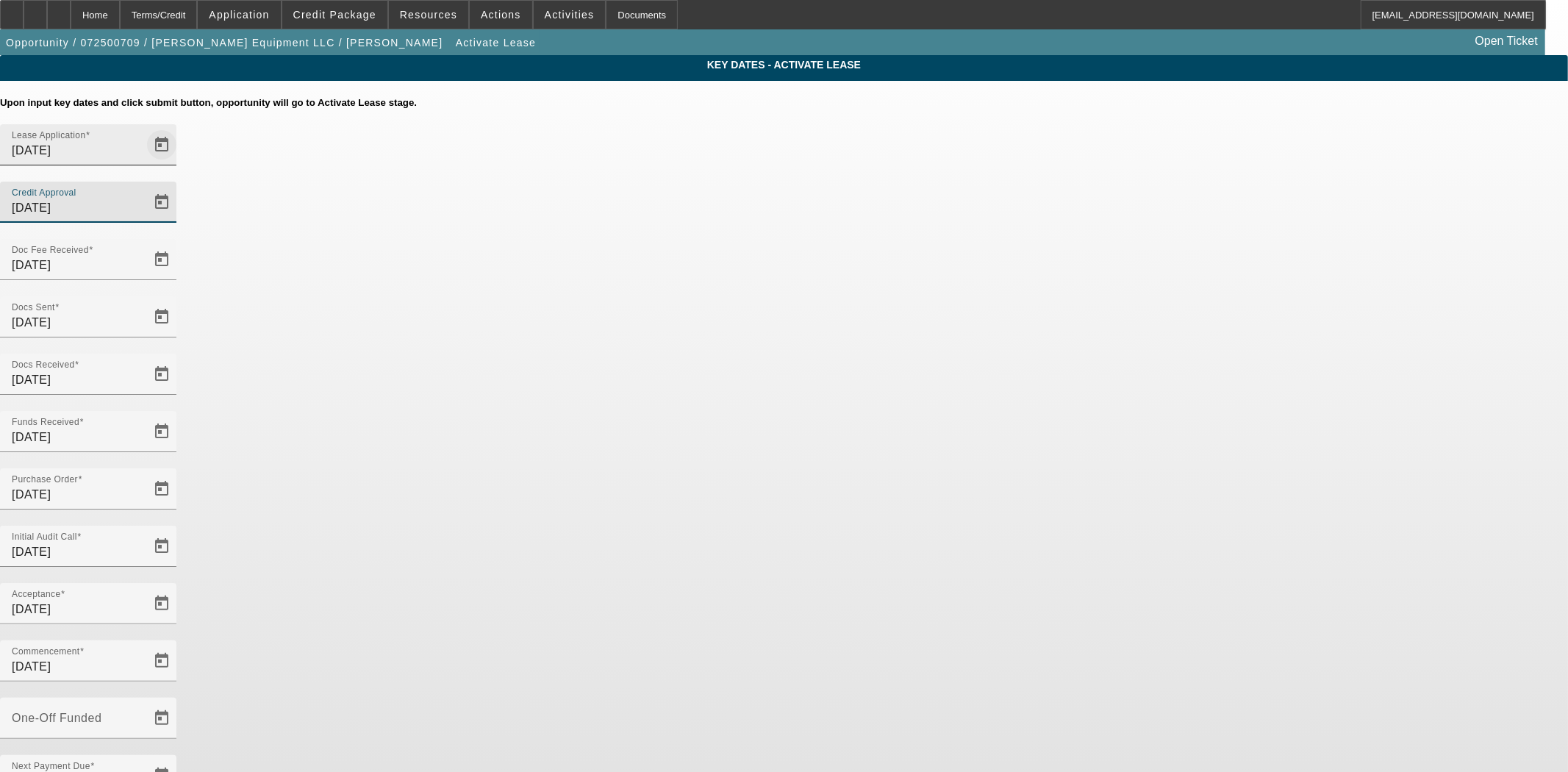
drag, startPoint x: 862, startPoint y: 178, endPoint x: 764, endPoint y: 177, distance: 98.0
click at [764, 177] on div "Lease Application 7/29/2025 Credit Approval 9/15/2025" at bounding box center [784, 182] width 1568 height 115
type input "8/5/2025"
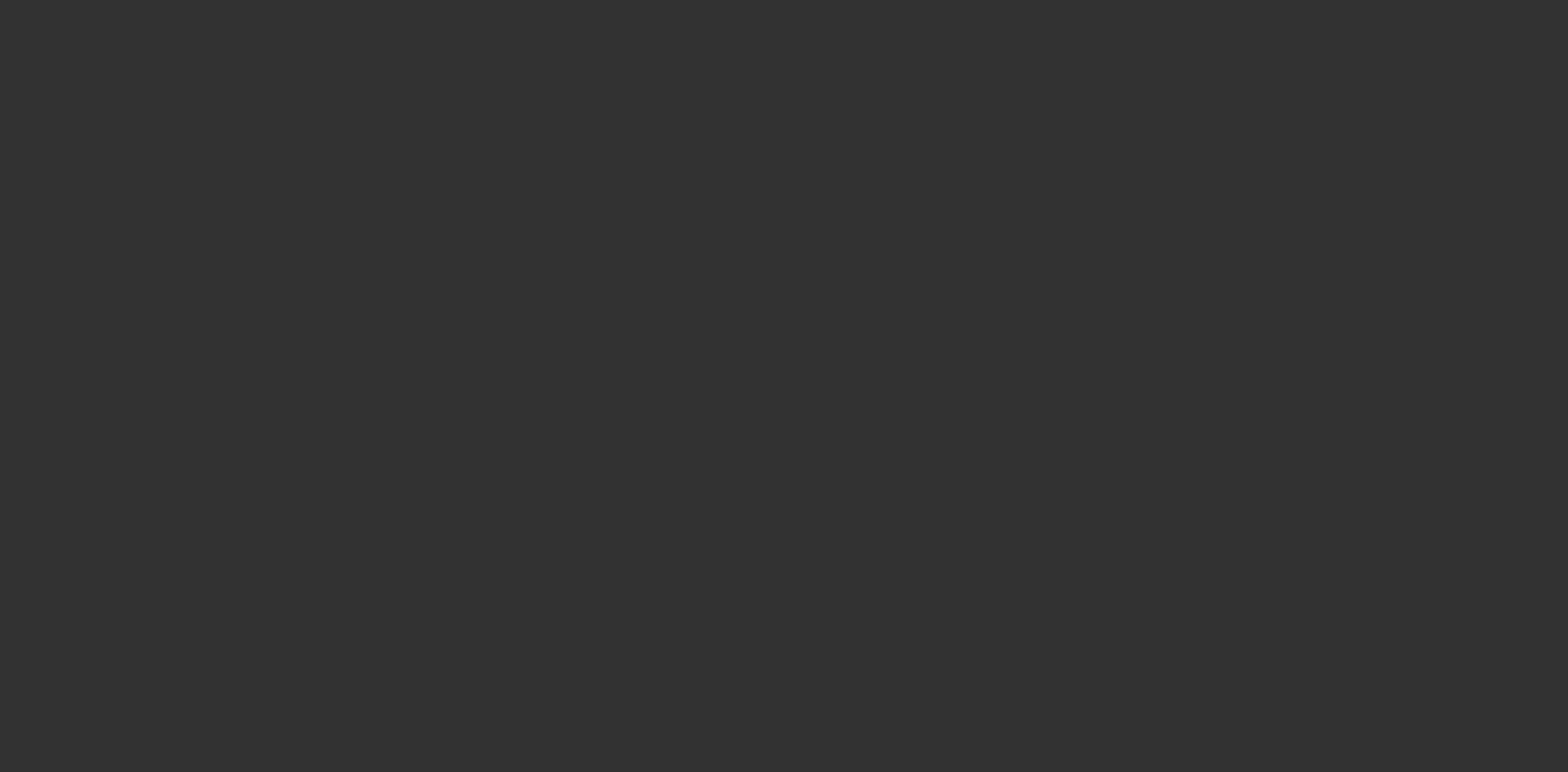
select select "4"
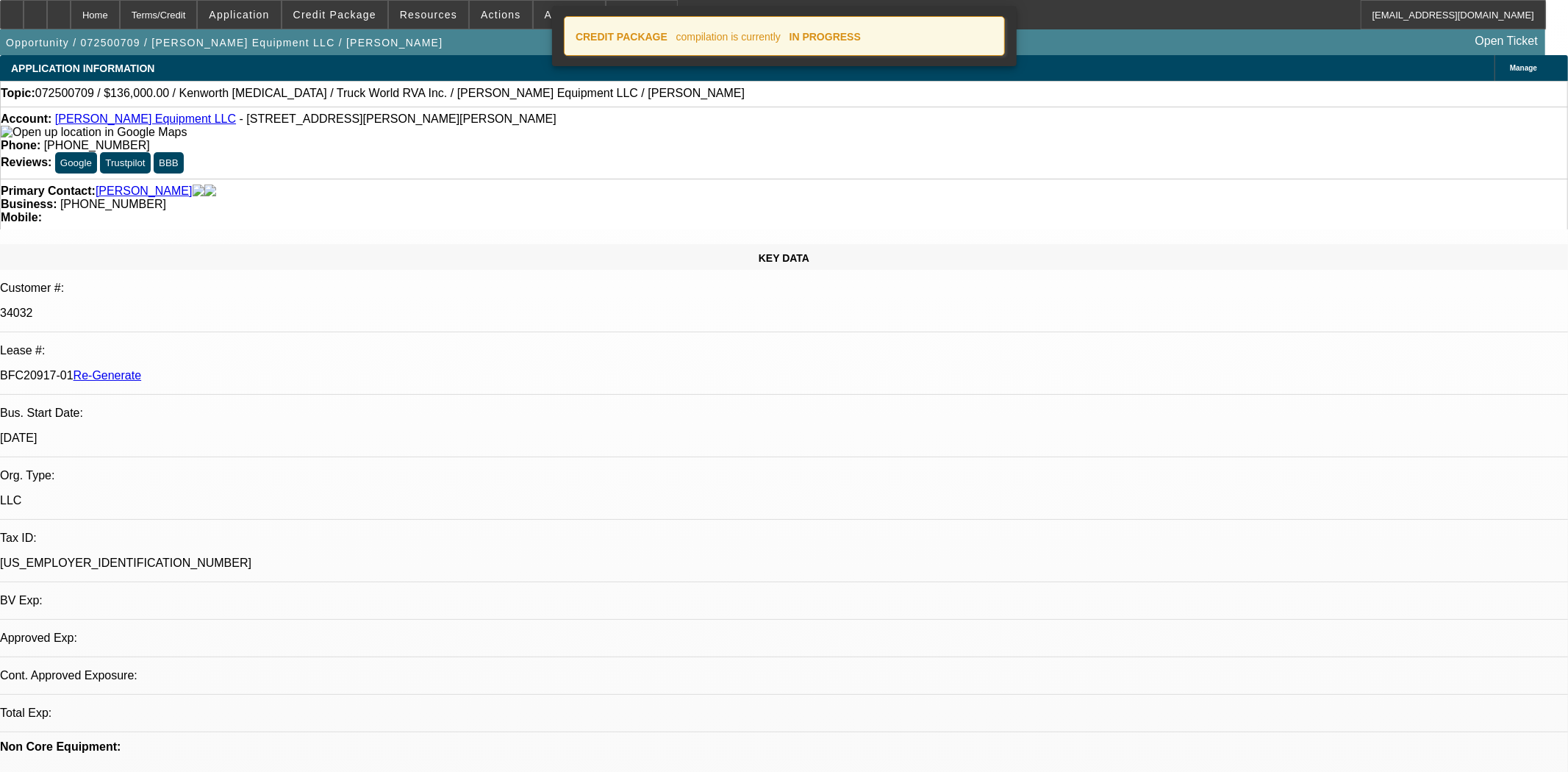
select select "0.15"
select select "2"
select select "0"
select select "6"
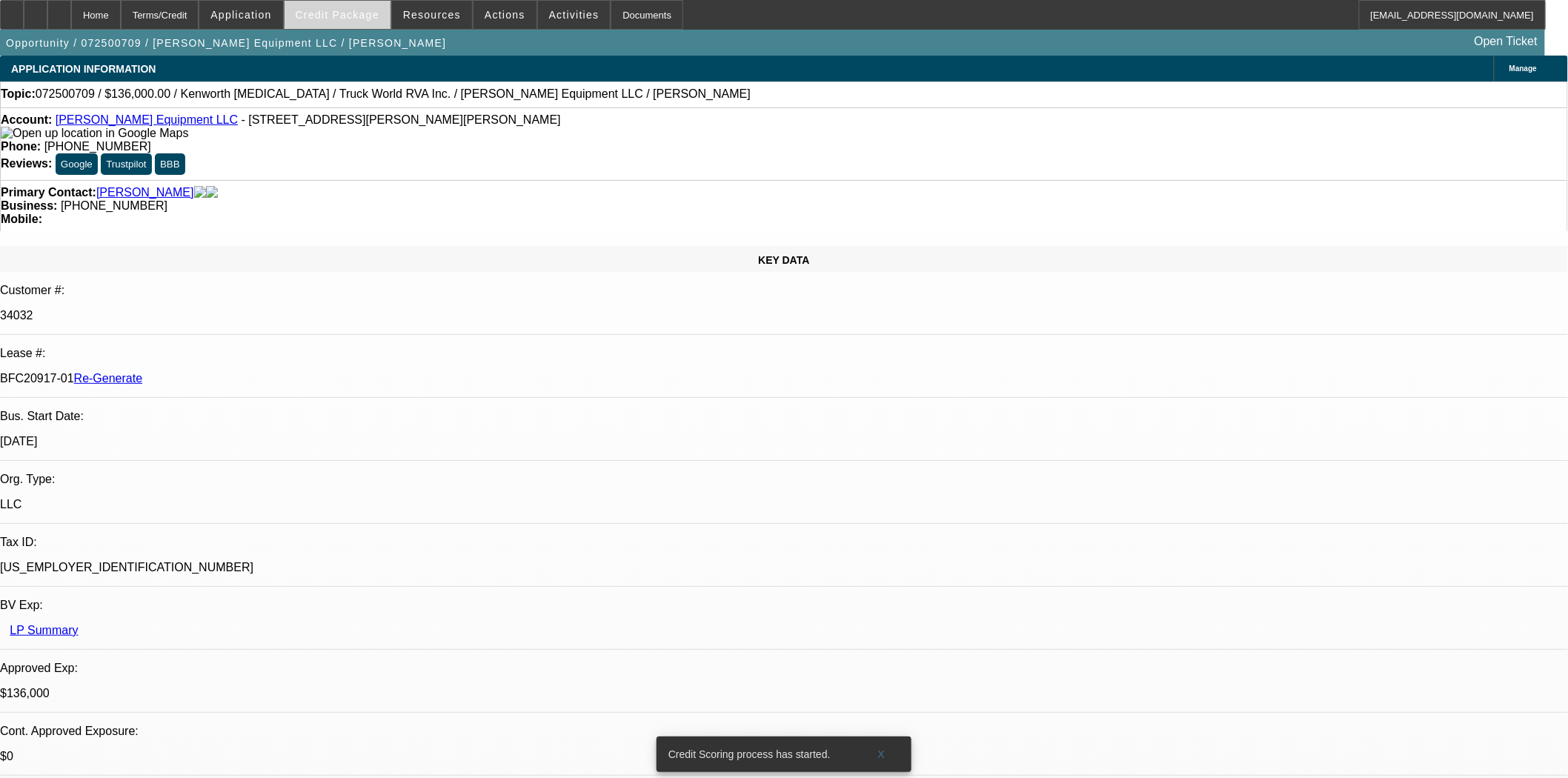
click at [386, 12] on span at bounding box center [338, 15] width 106 height 36
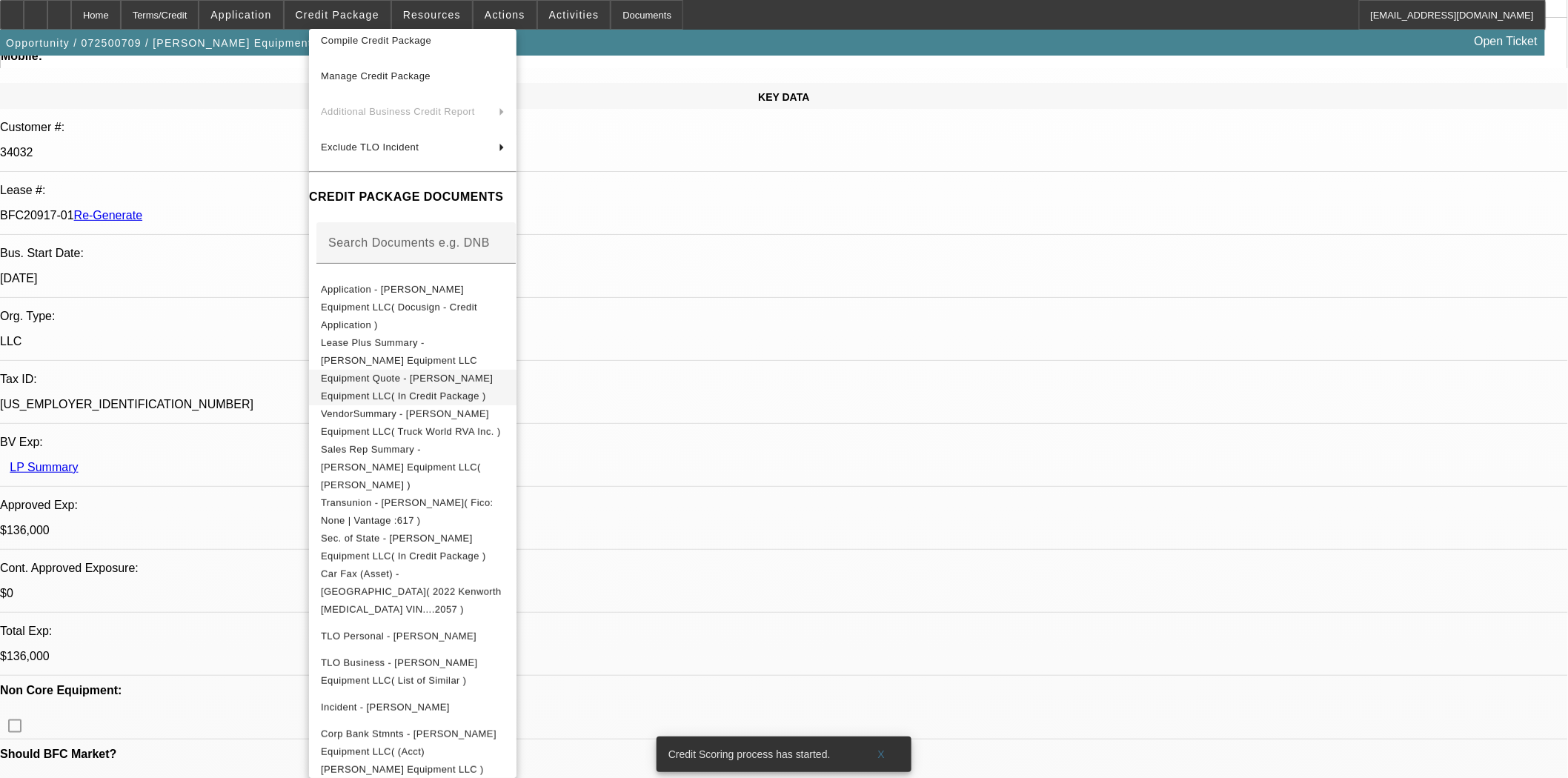
scroll to position [164, 0]
click at [388, 372] on span "Equipment Quote - Niehaus Equipment LLC( In Credit Package )" at bounding box center [406, 387] width 172 height 29
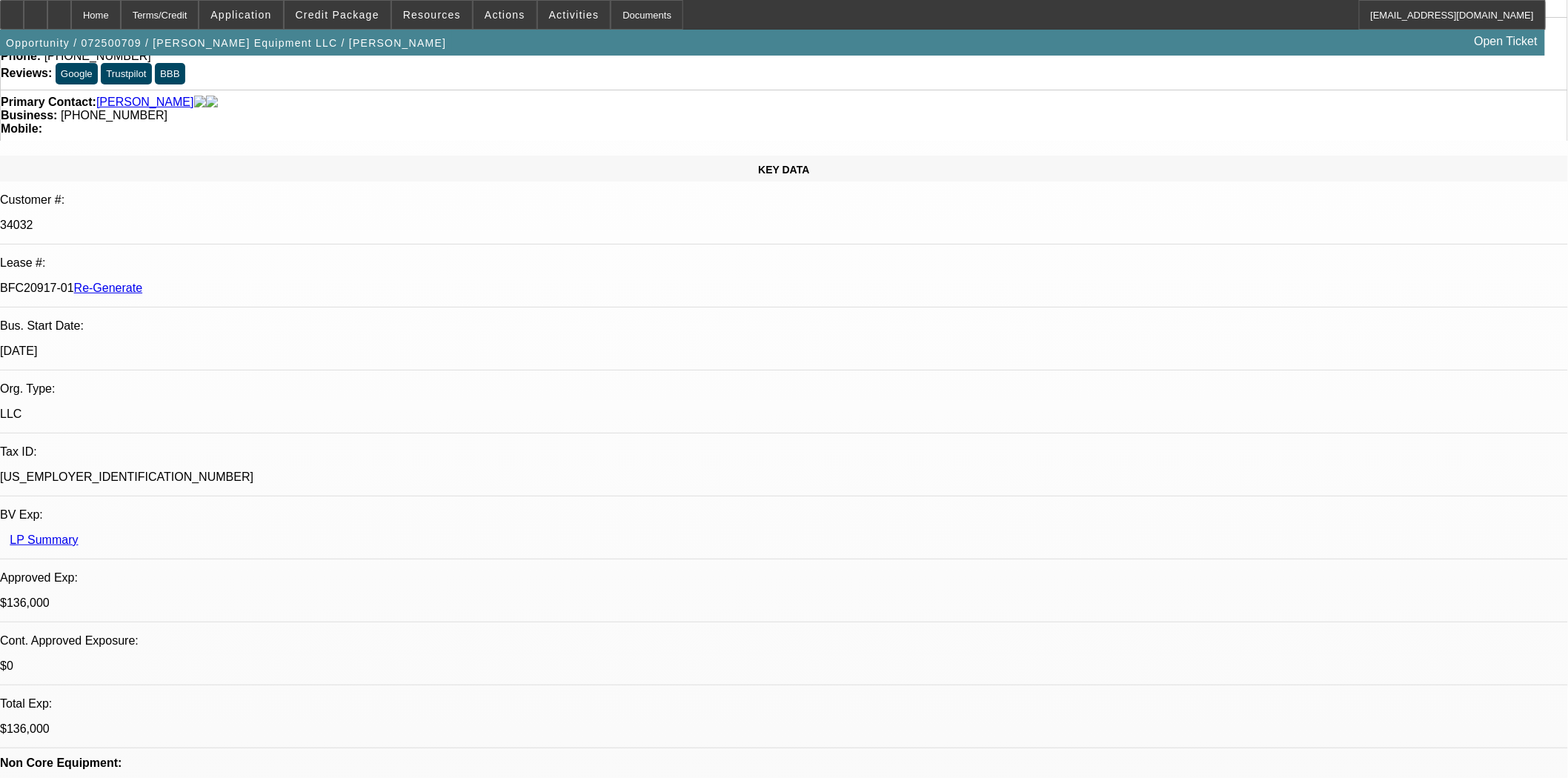
scroll to position [0, 0]
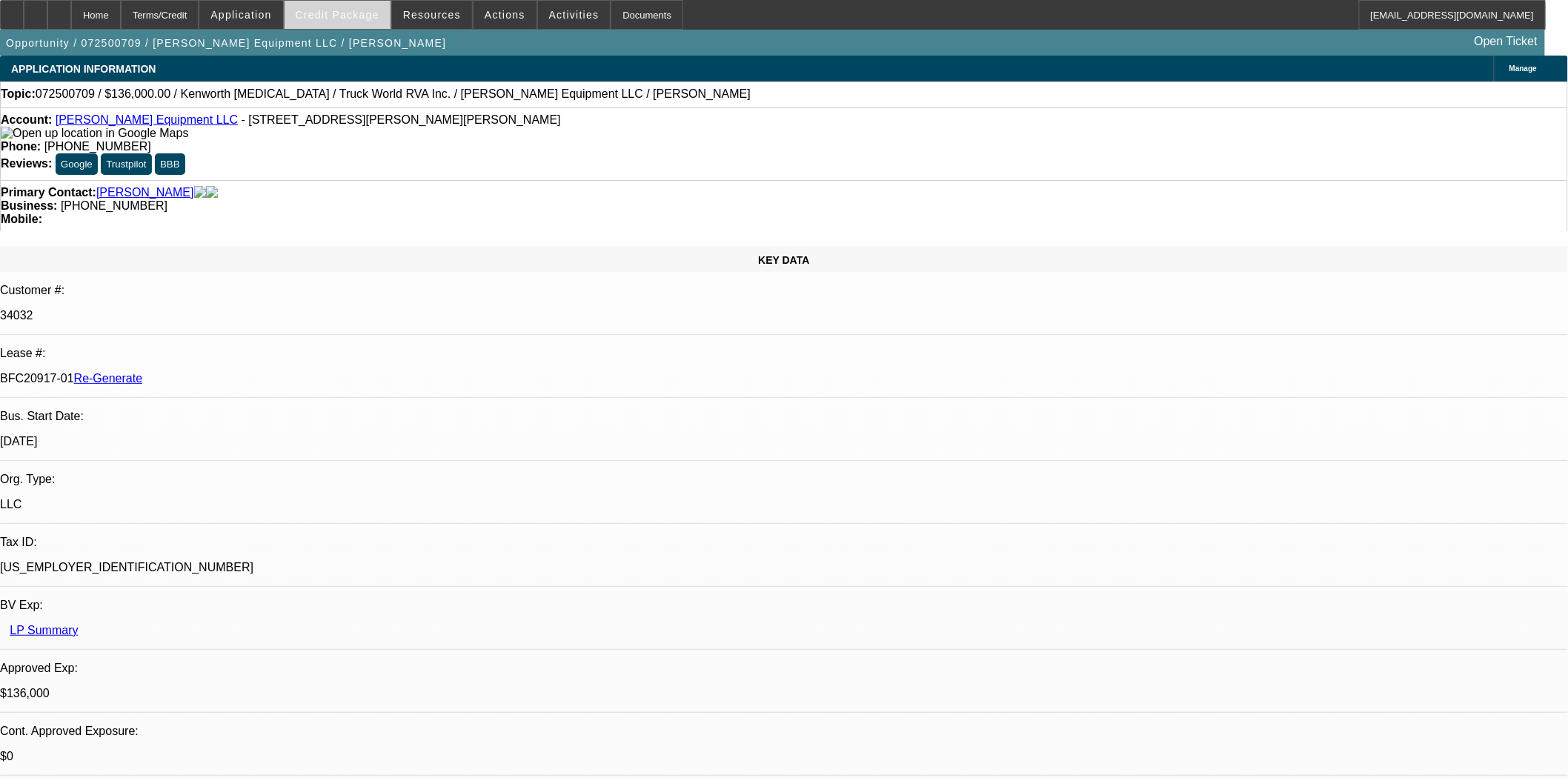
click at [338, 7] on span at bounding box center [338, 15] width 106 height 36
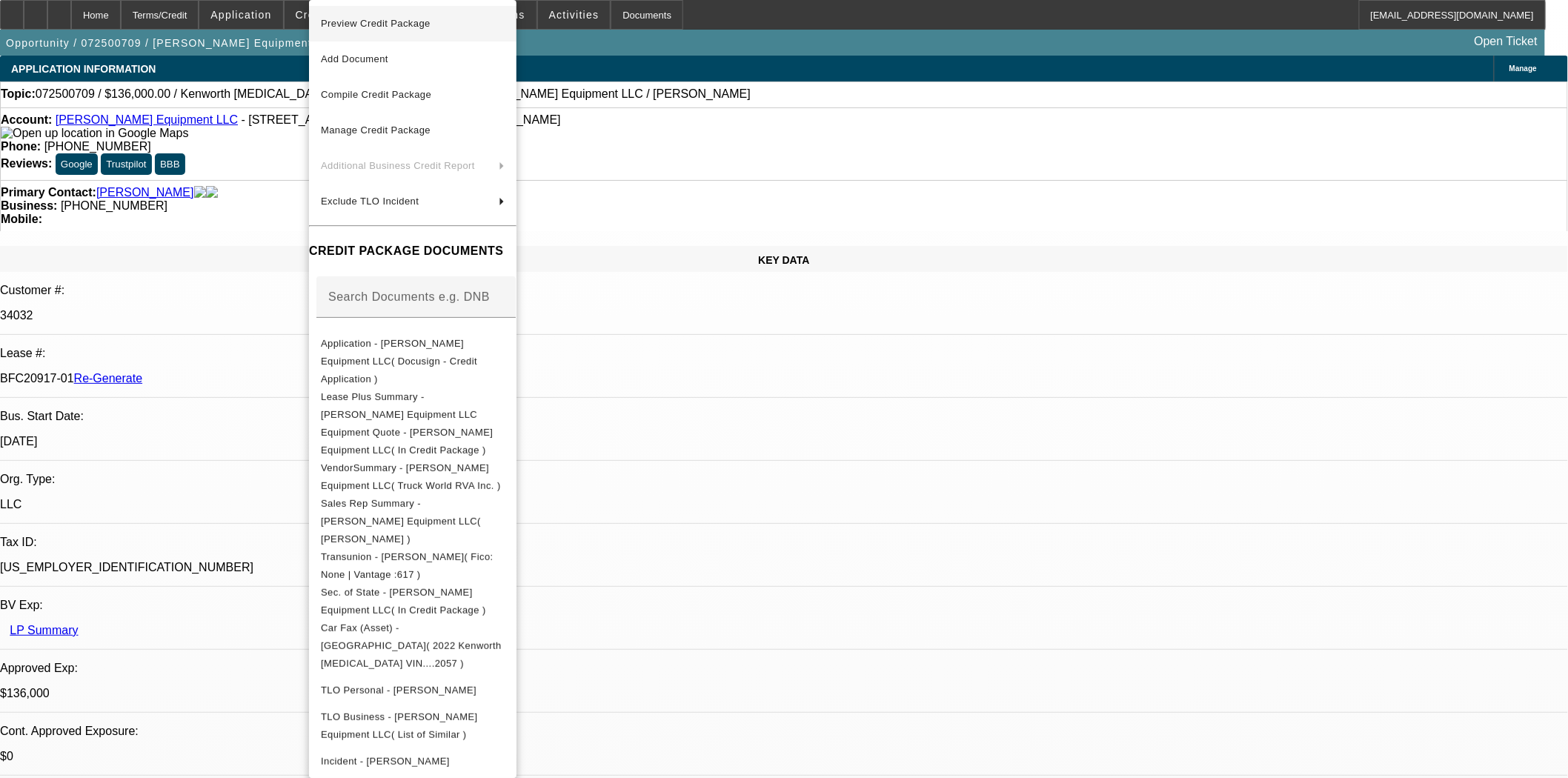
click at [358, 26] on span "Preview Credit Package" at bounding box center [376, 23] width 110 height 11
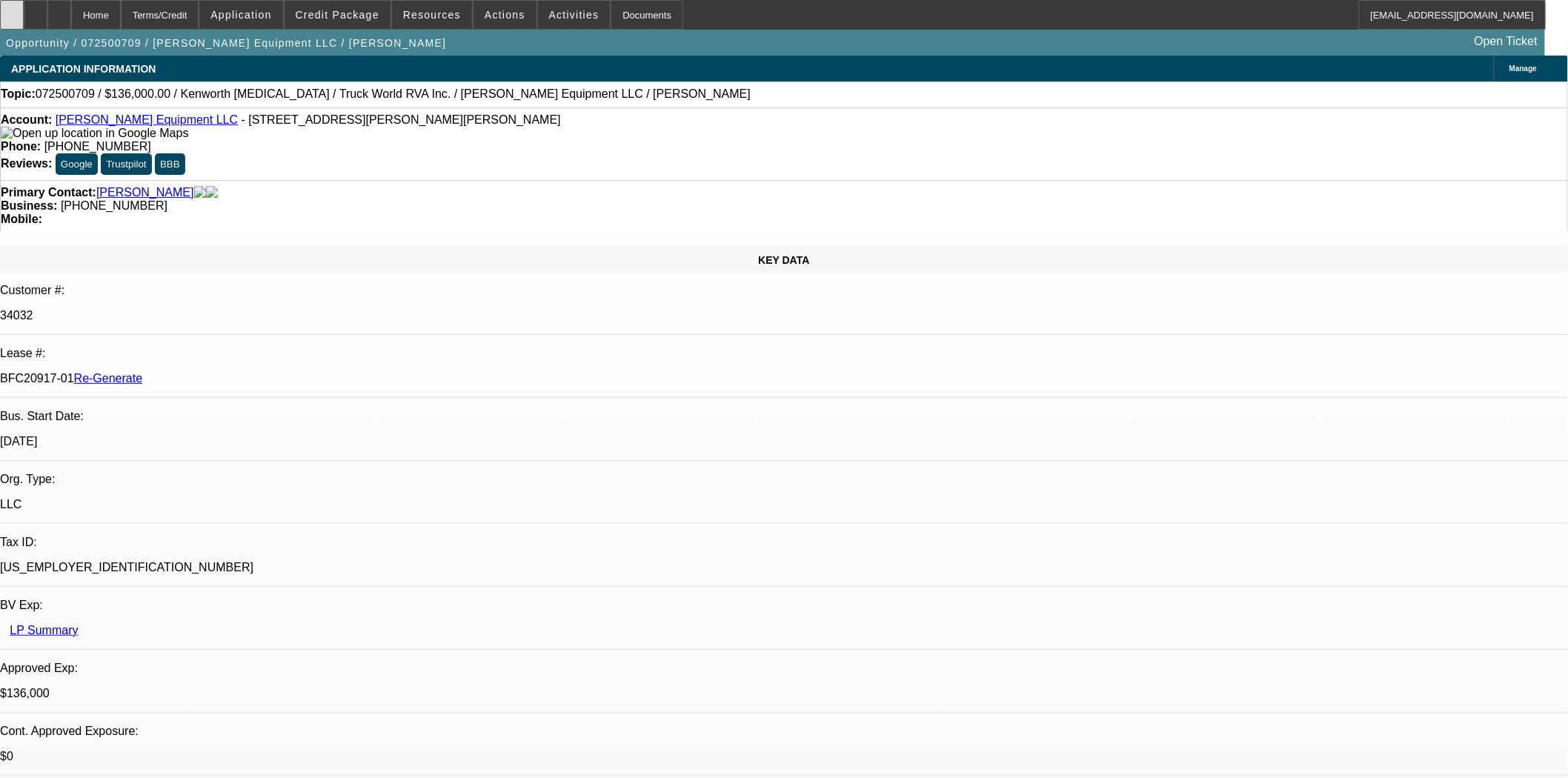
click at [23, 17] on div at bounding box center [11, 15] width 23 height 30
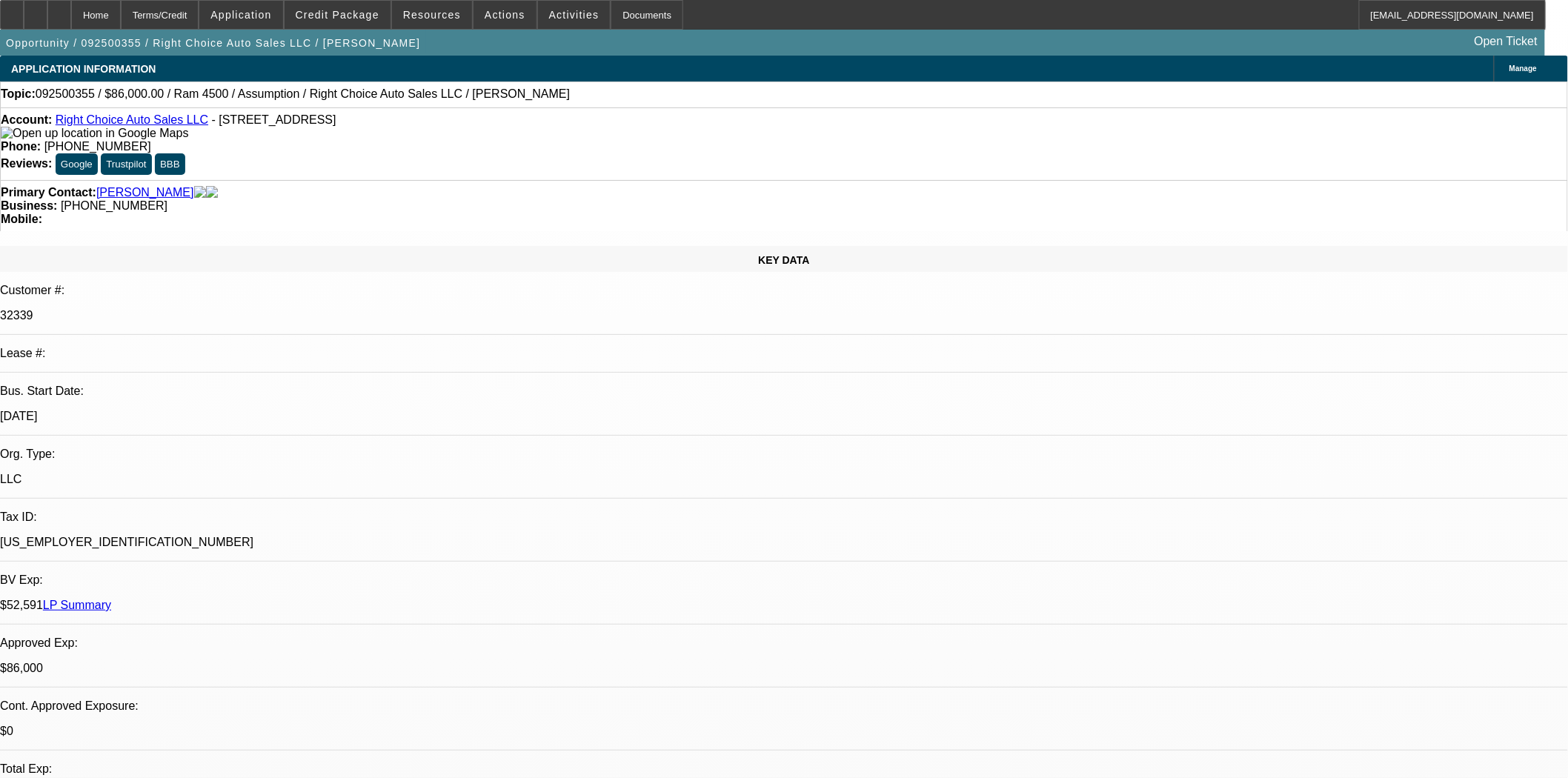
select select "0"
select select "2"
select select "0"
select select "4"
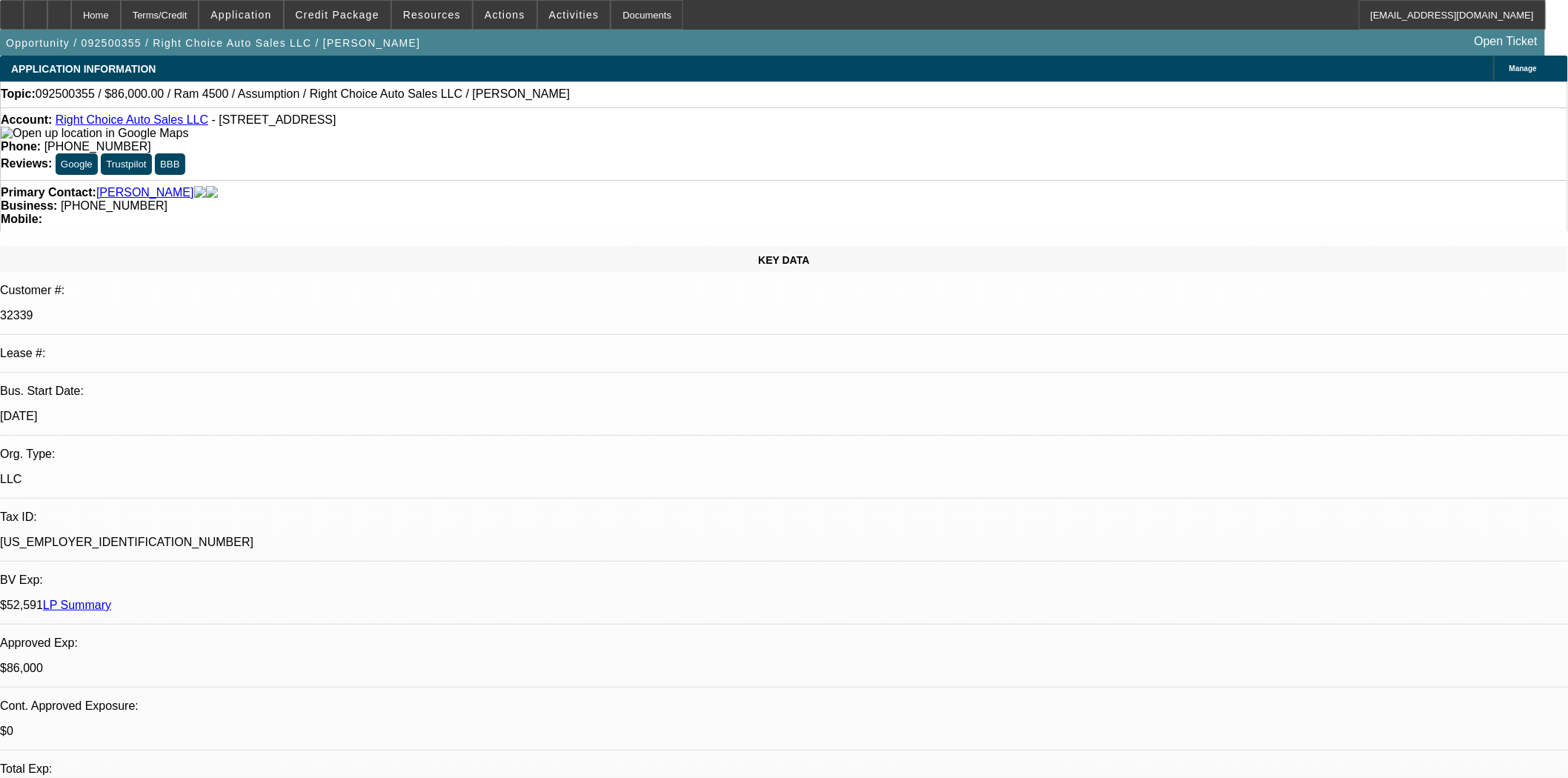
select select "0"
select select "2"
select select "0"
select select "4"
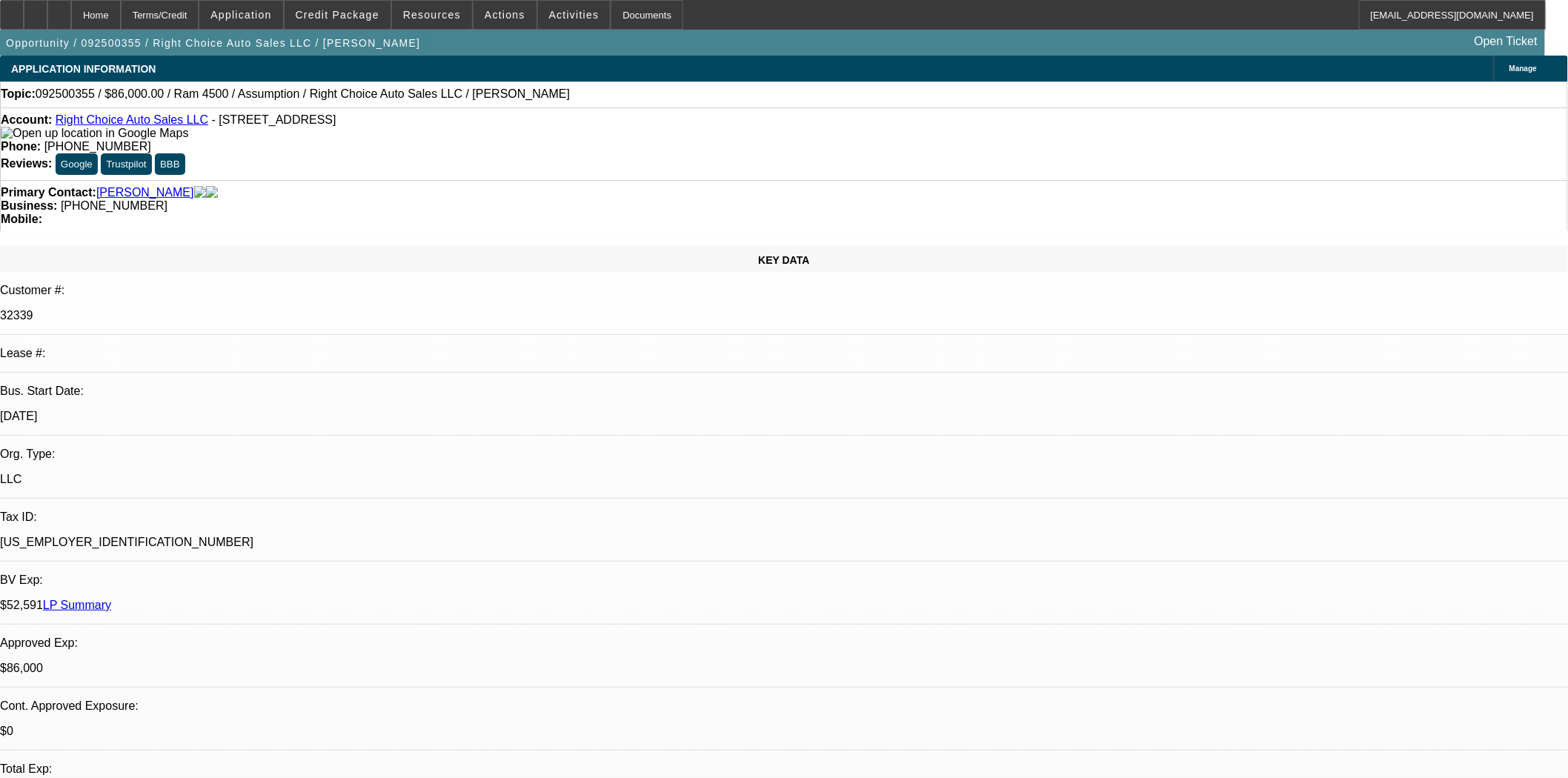
select select "0"
select select "2"
select select "0.1"
select select "4"
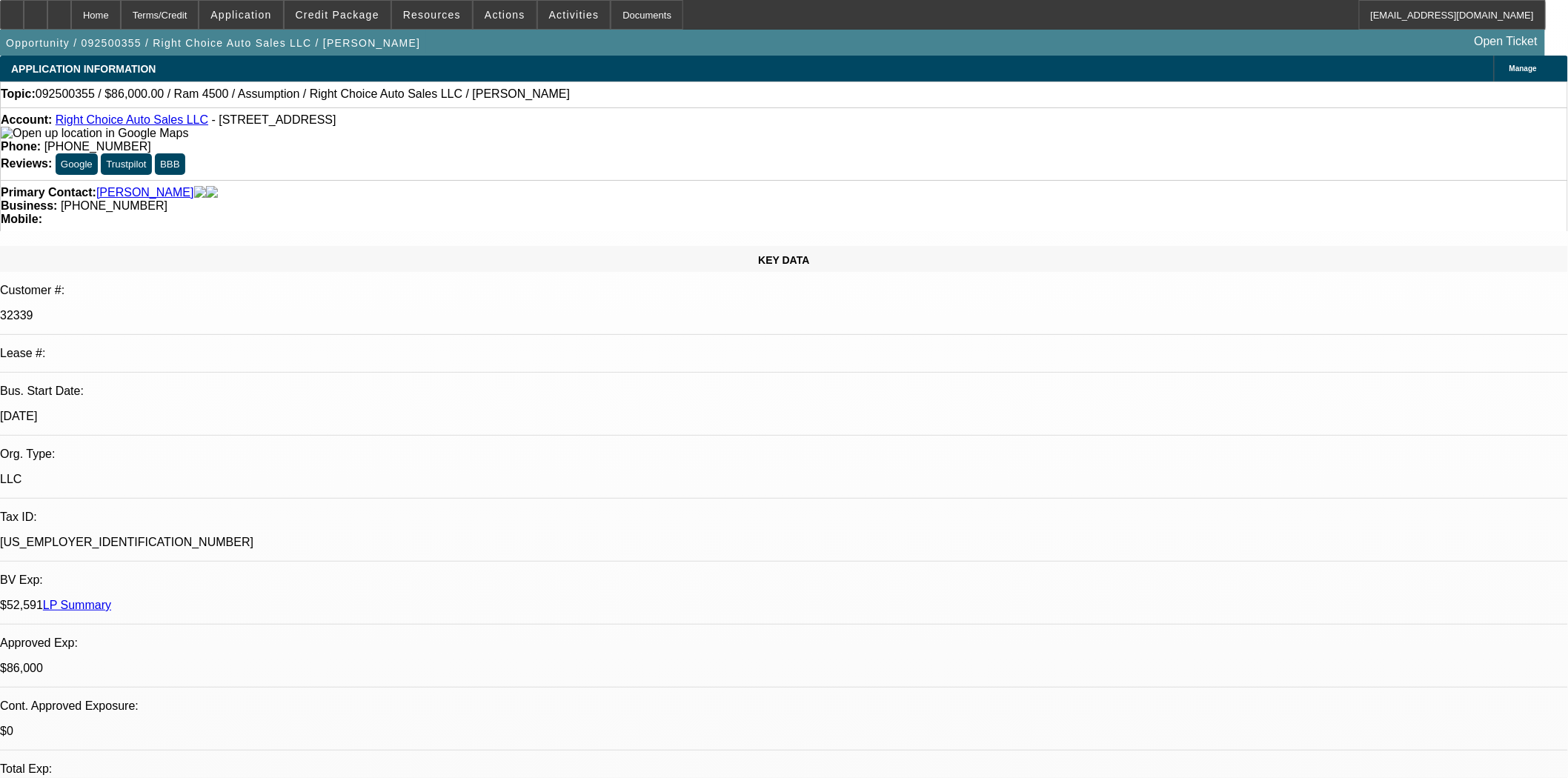
select select "0"
select select "2"
select select "0.1"
select select "4"
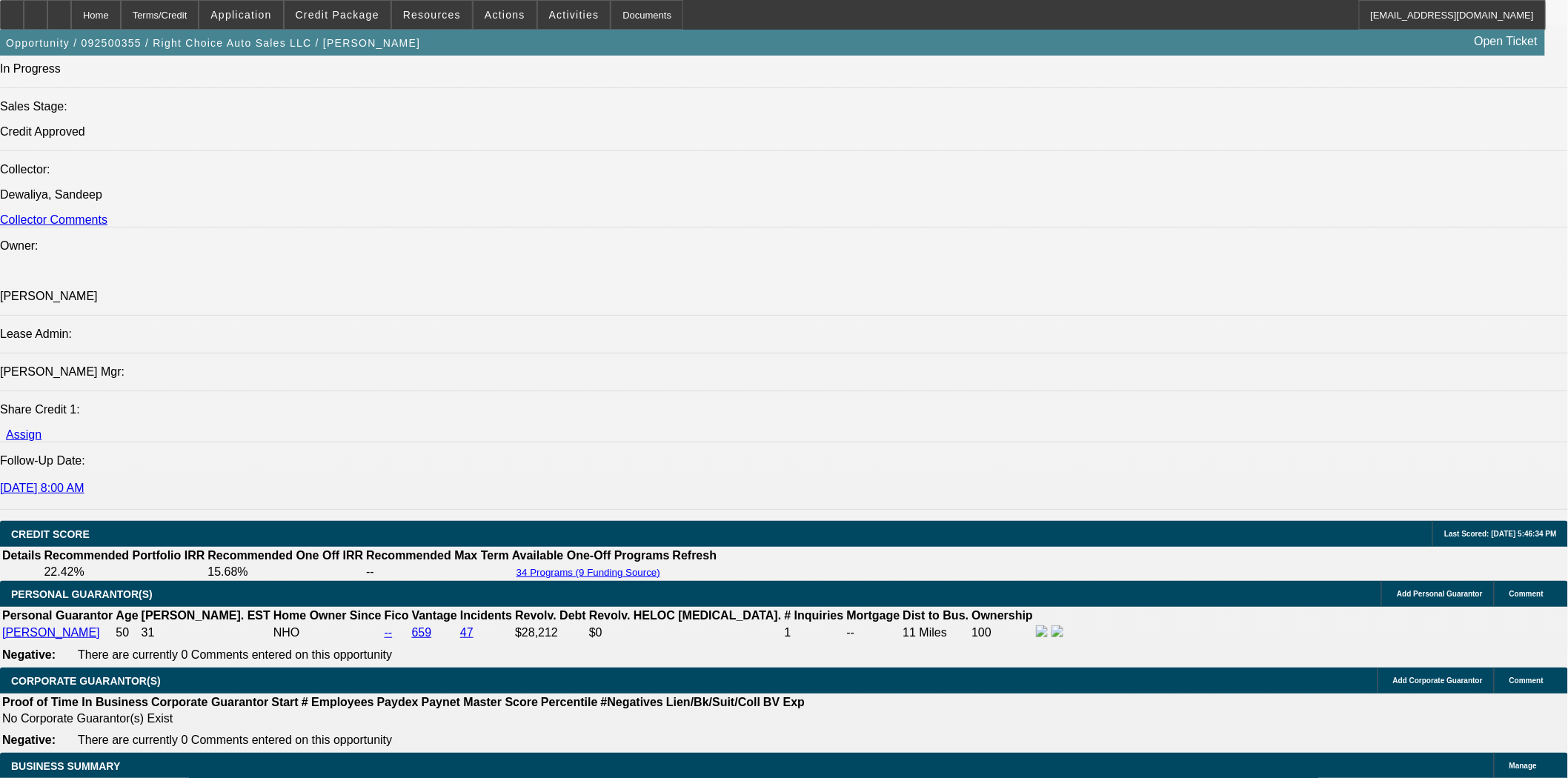
scroll to position [1976, 0]
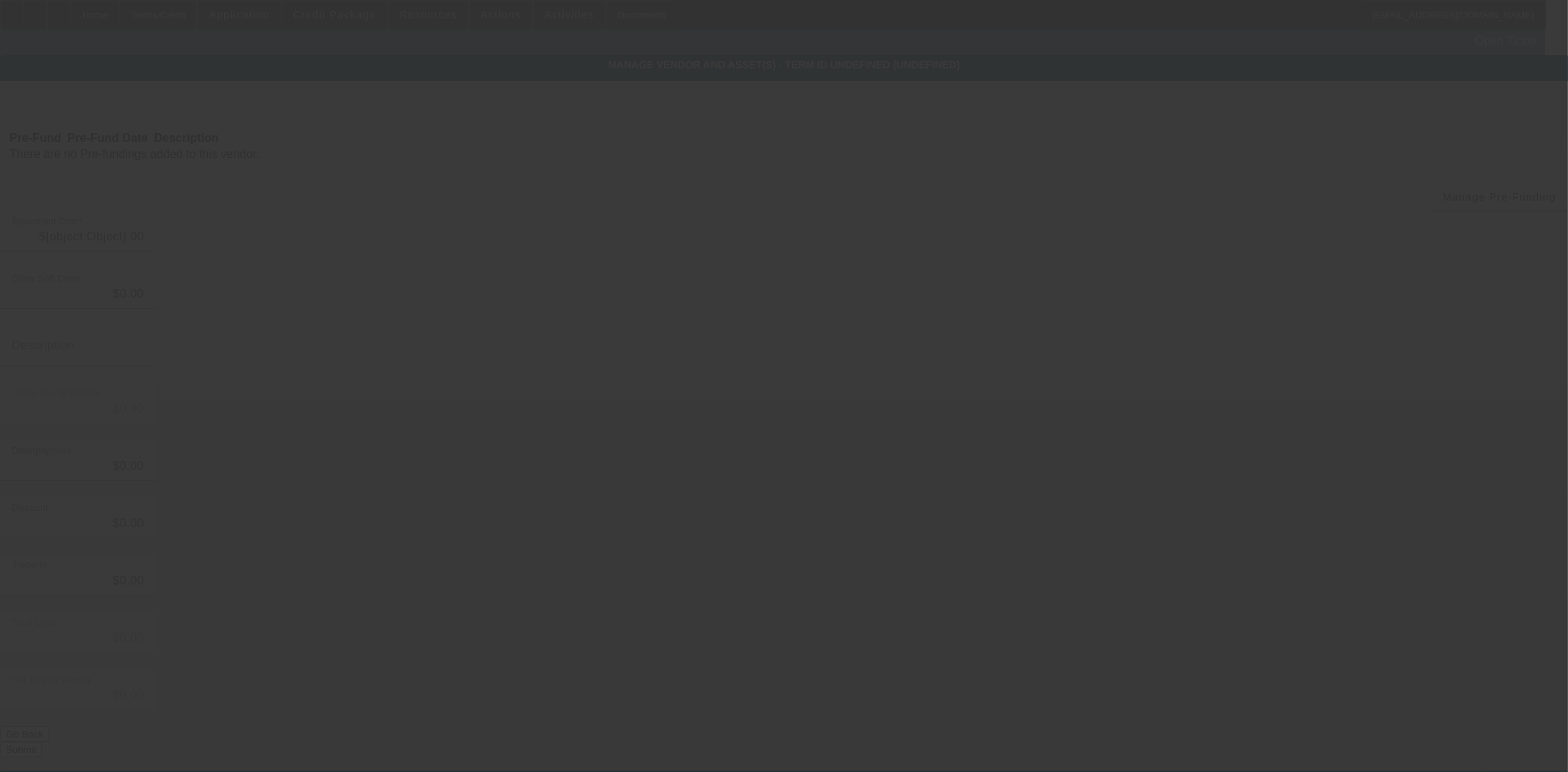
type input "$86,000.00"
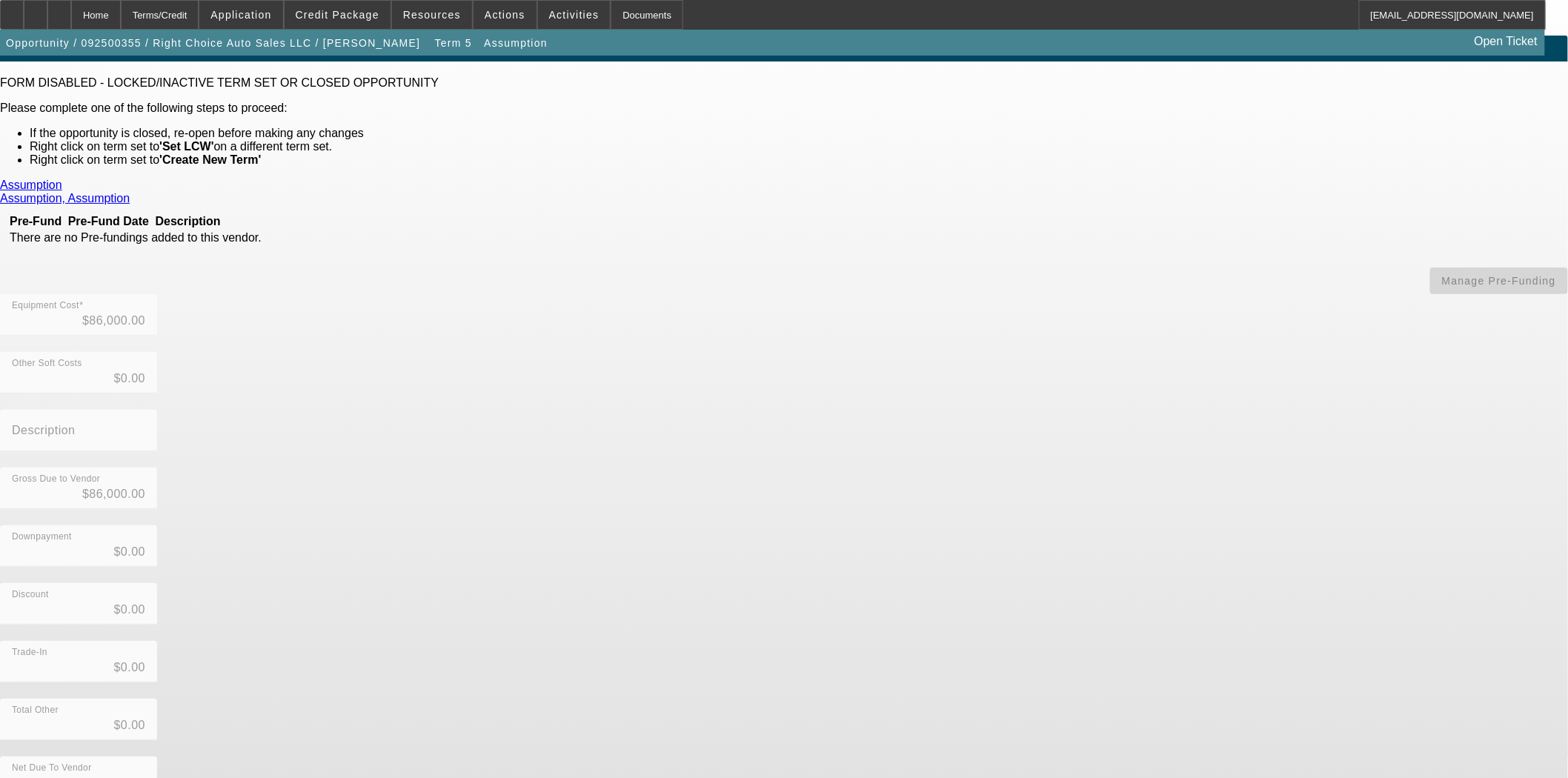
scroll to position [26, 0]
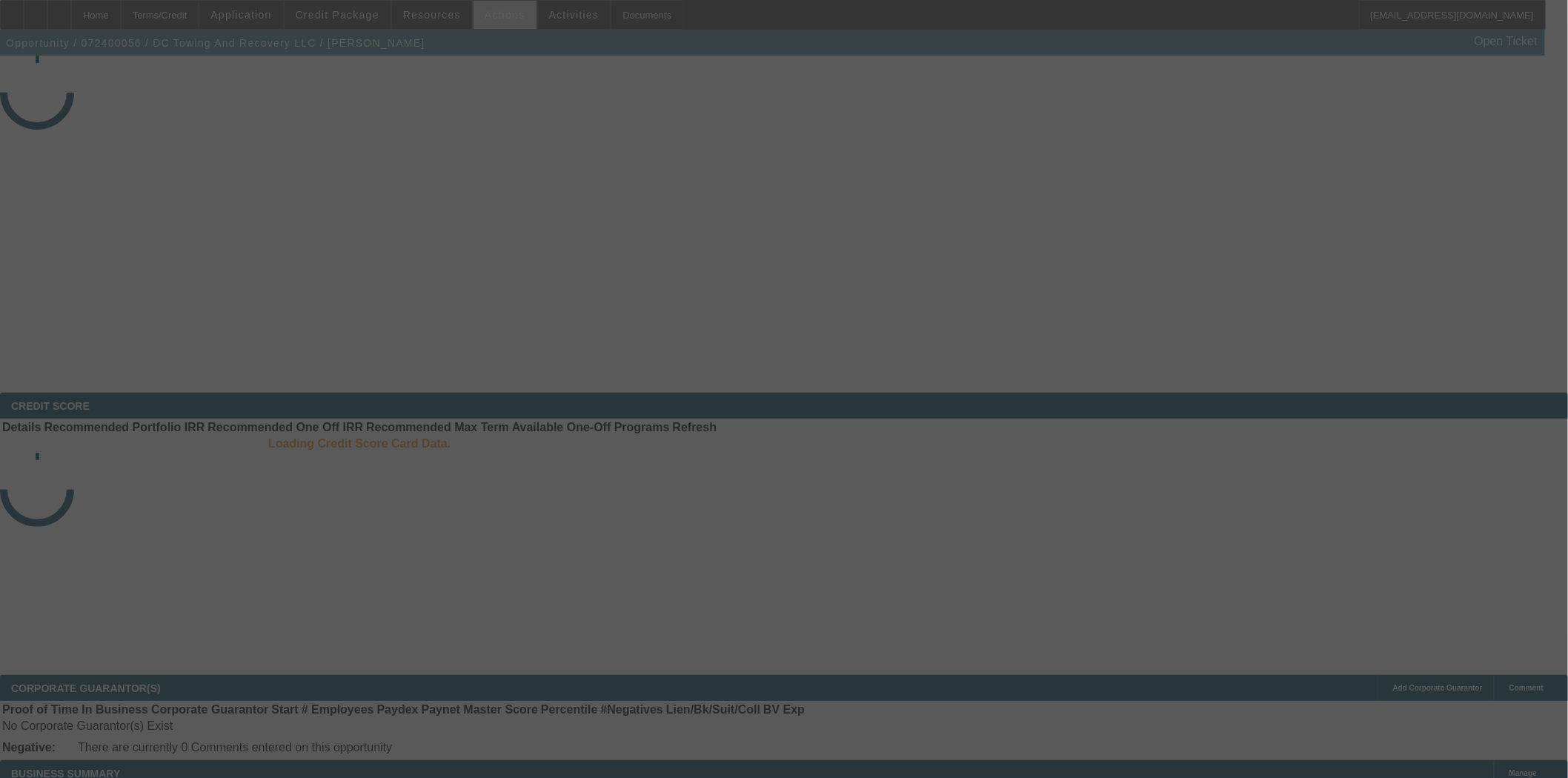
select select "4"
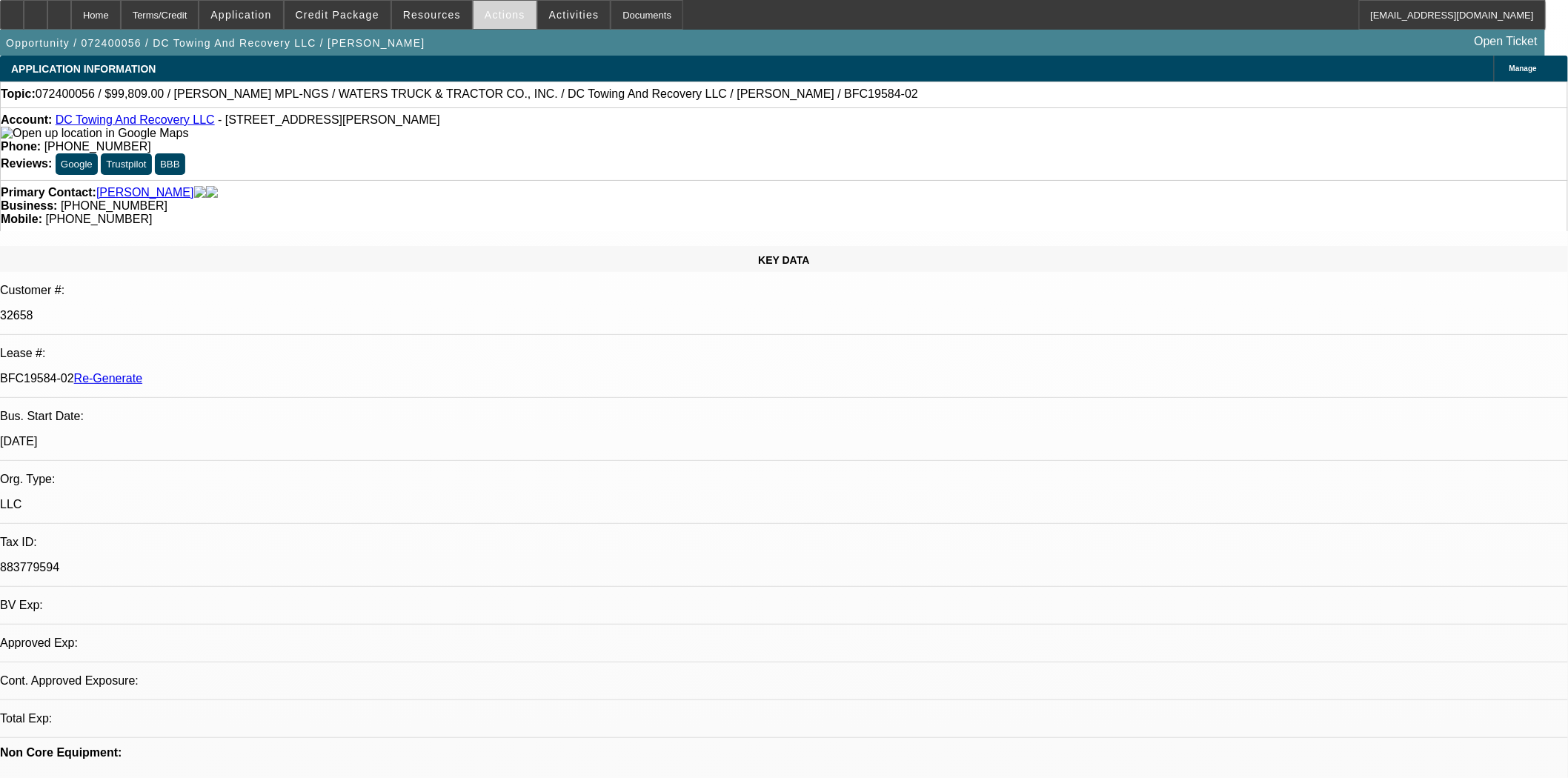
select select "0"
select select "2"
select select "0.1"
select select "4"
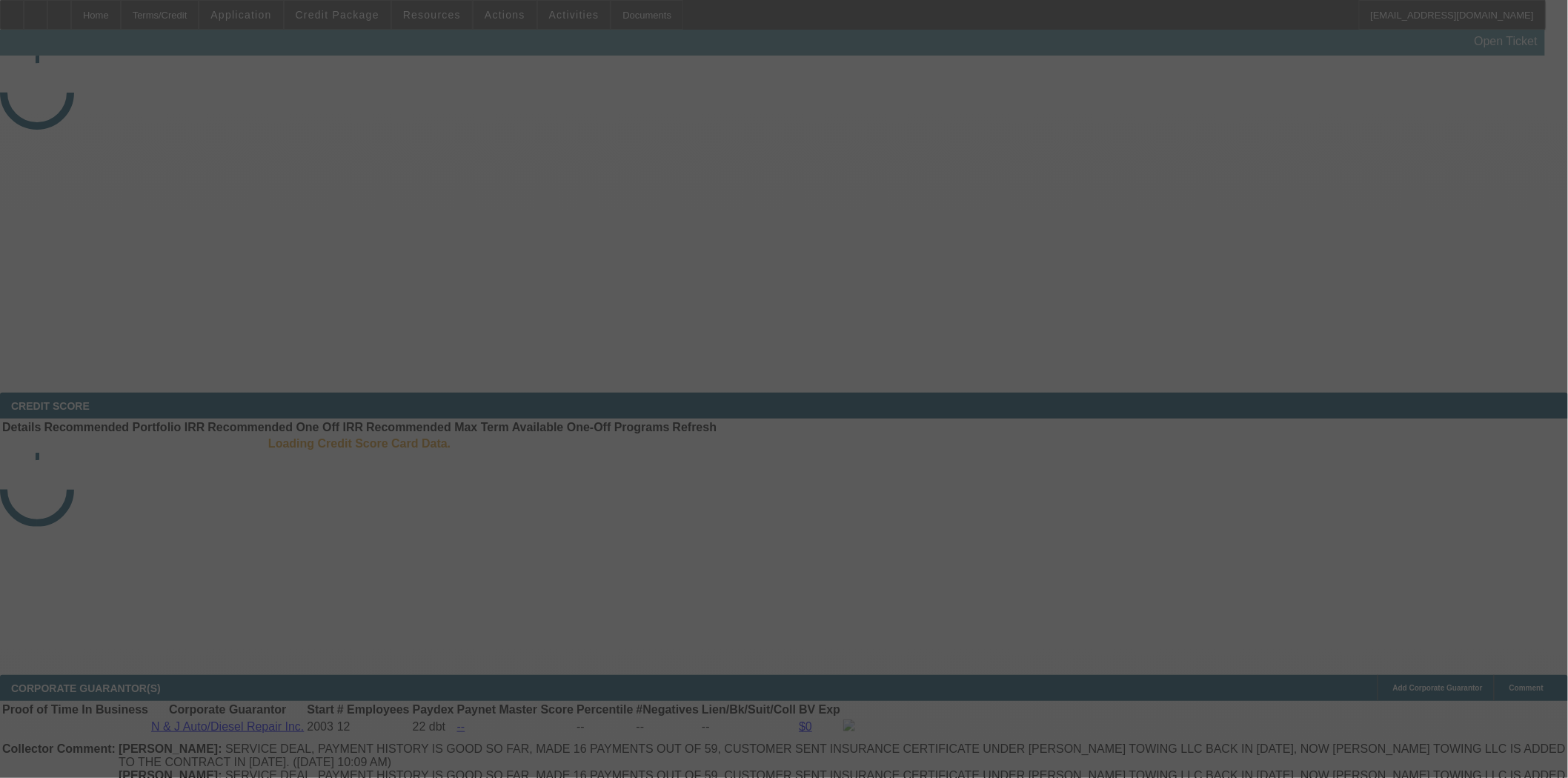
select select "3"
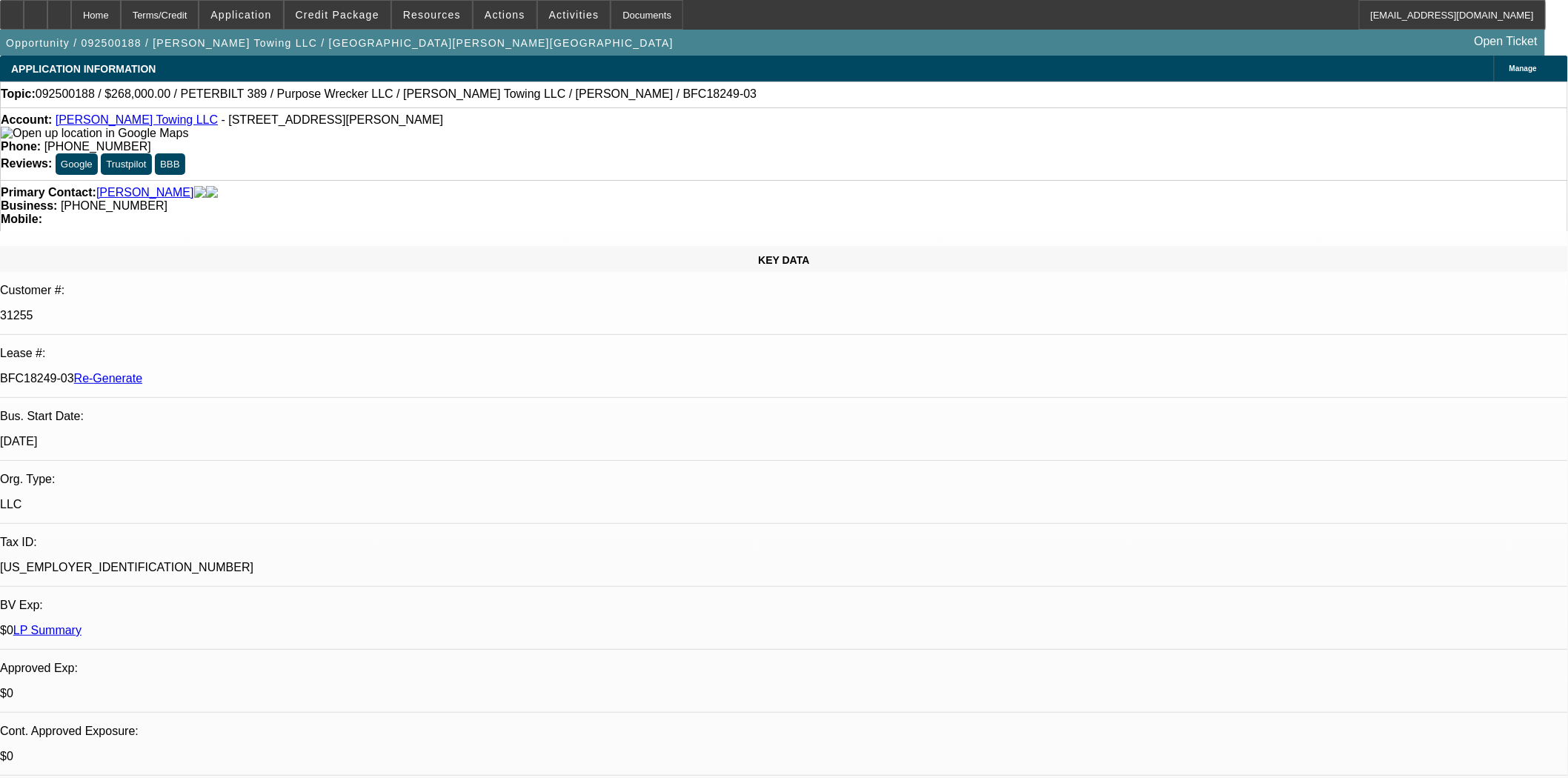
select select "0"
select select "6"
click at [317, 13] on span at bounding box center [338, 15] width 106 height 36
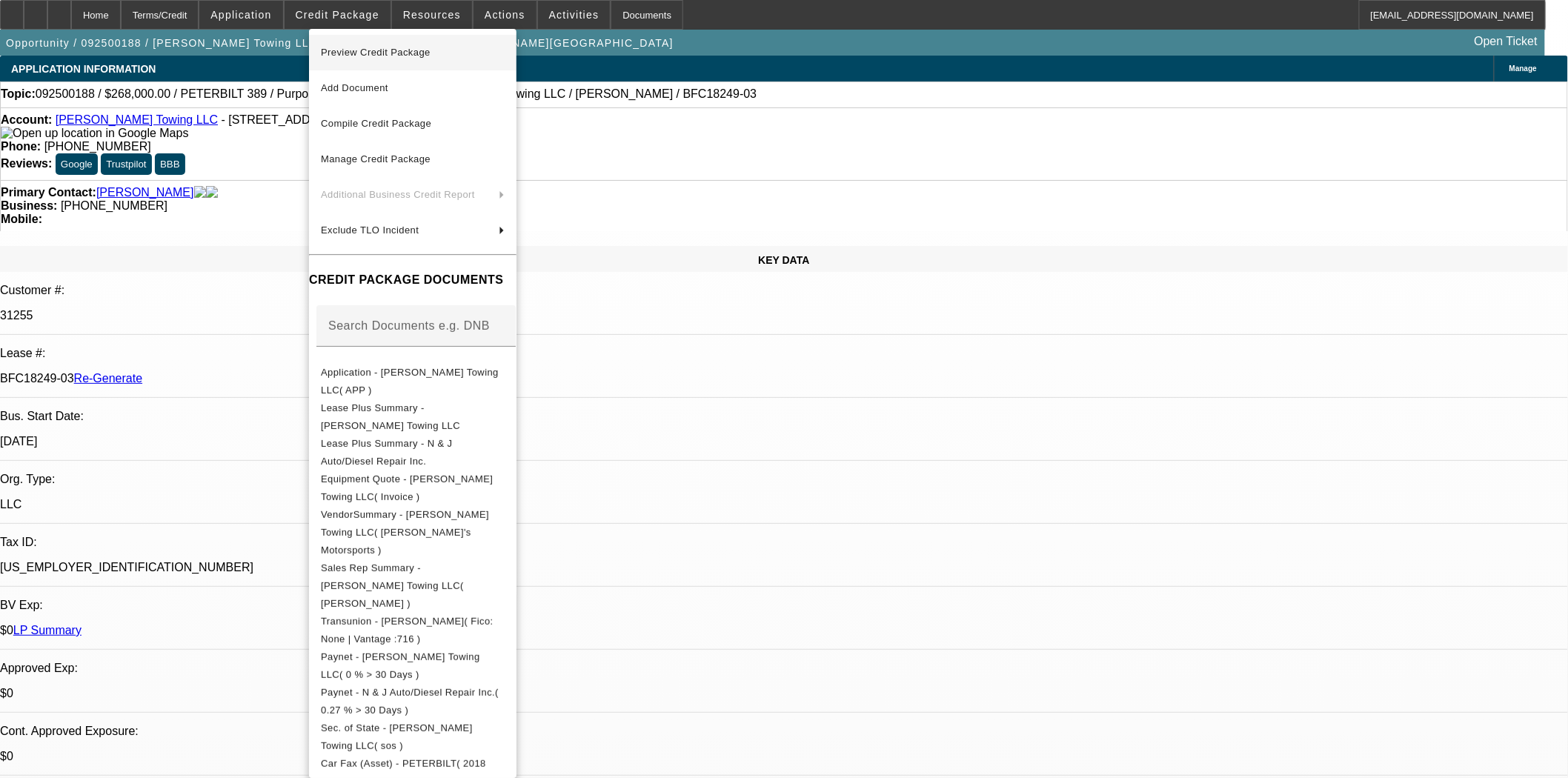
click at [338, 47] on span "Preview Credit Package" at bounding box center [376, 53] width 110 height 11
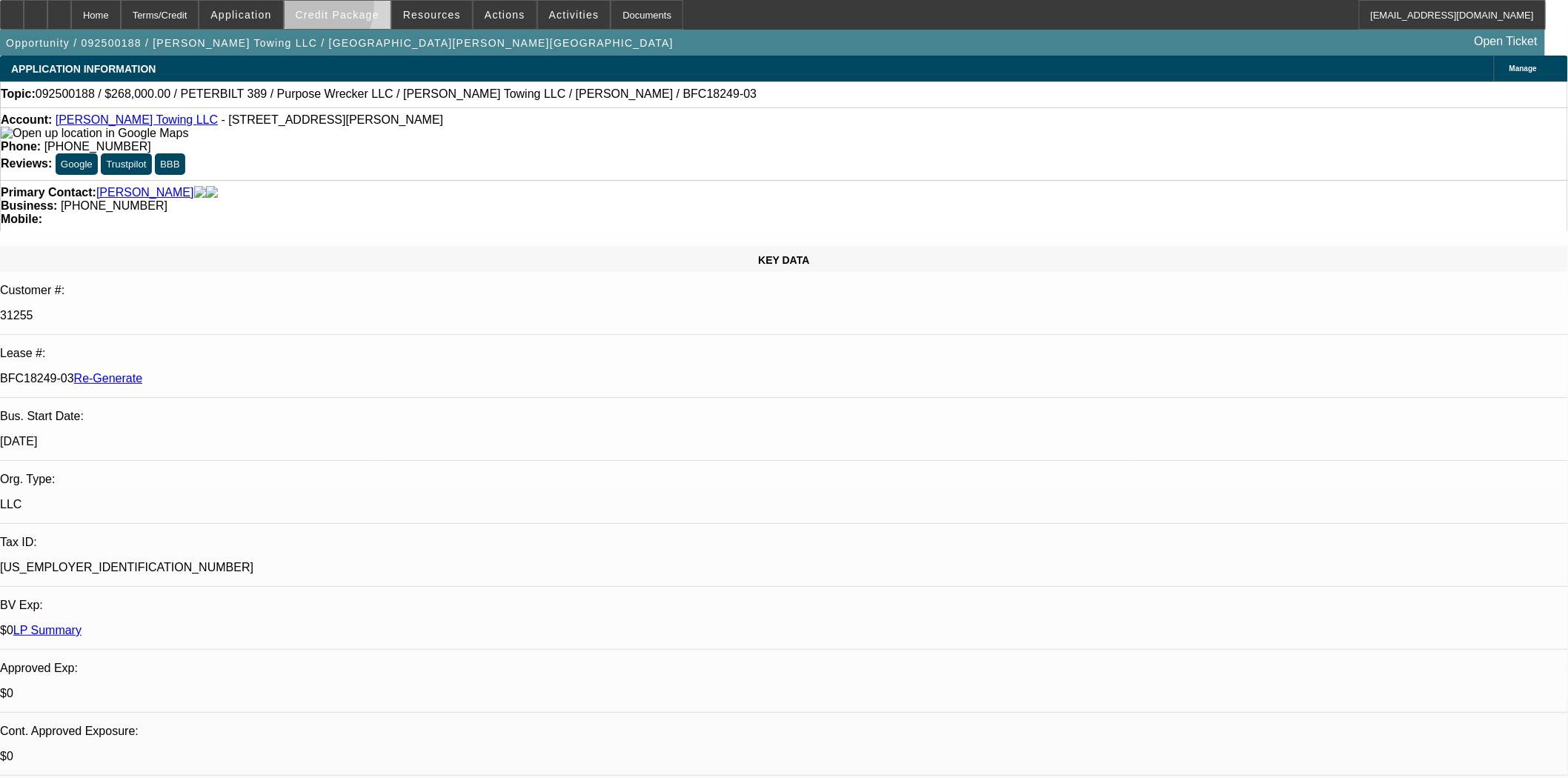
click at [321, 7] on span at bounding box center [338, 15] width 106 height 36
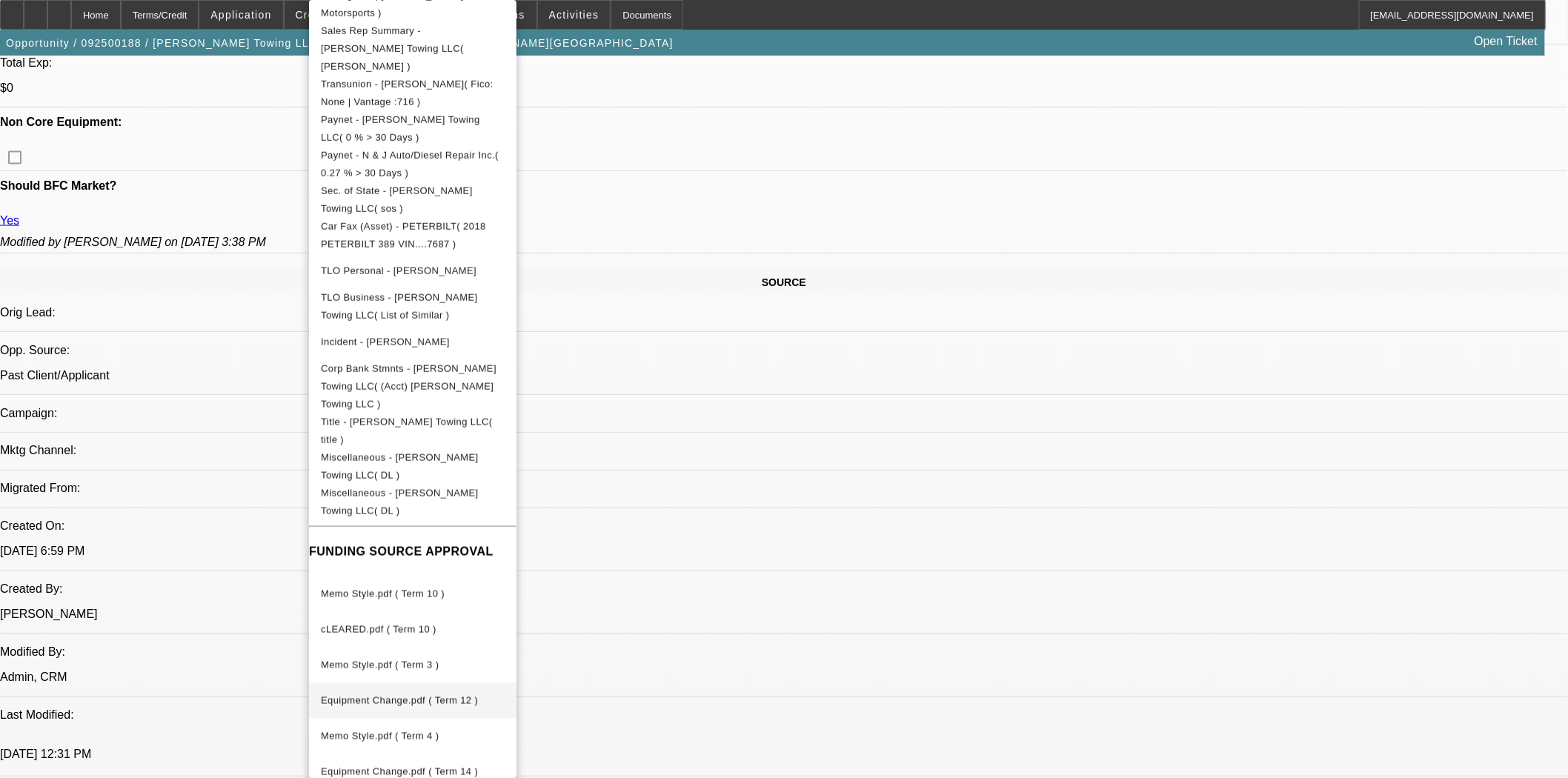
scroll to position [742, 0]
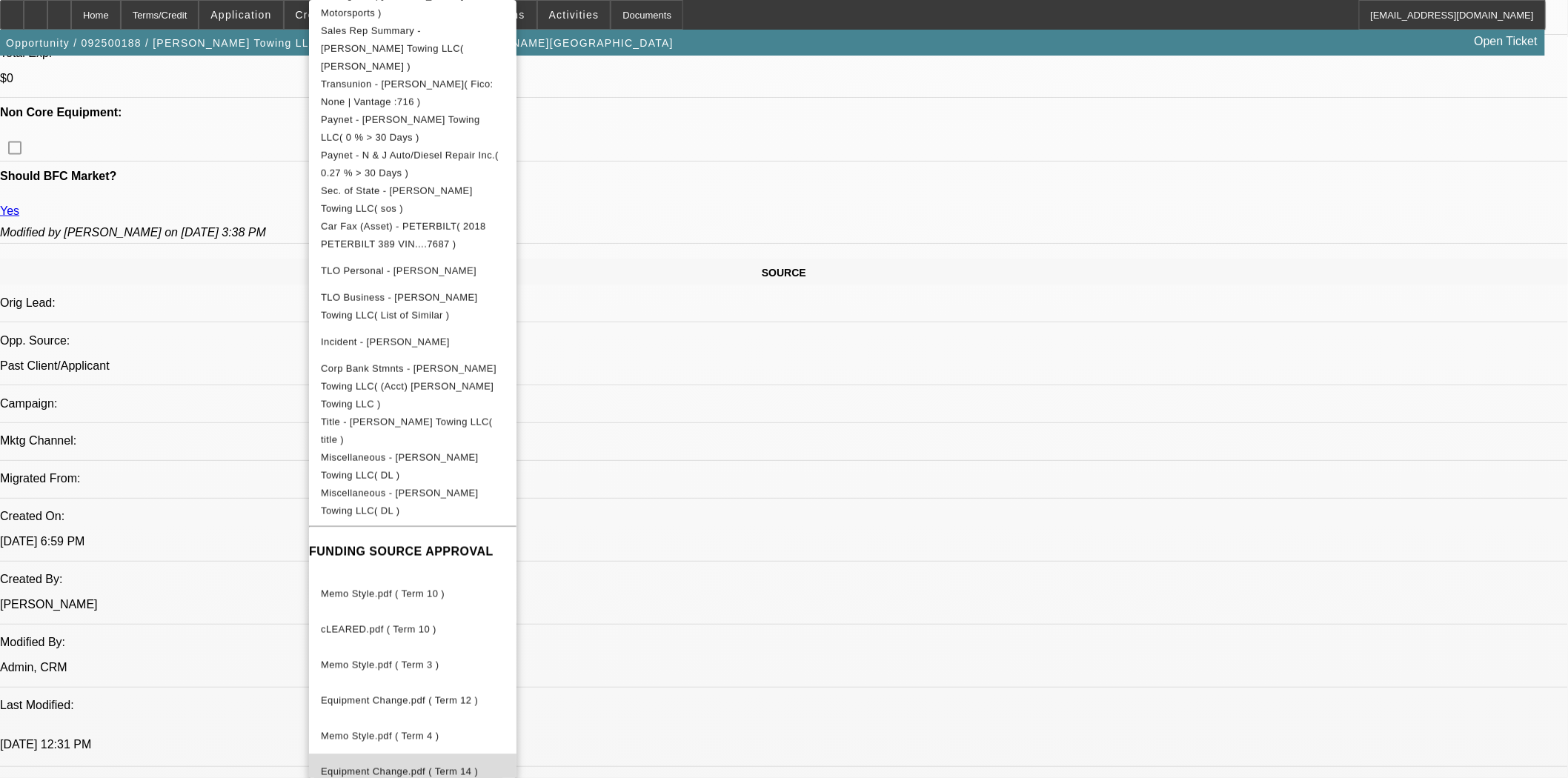
click at [397, 767] on span "Equipment Change.pdf ( Term 14 )" at bounding box center [399, 772] width 157 height 11
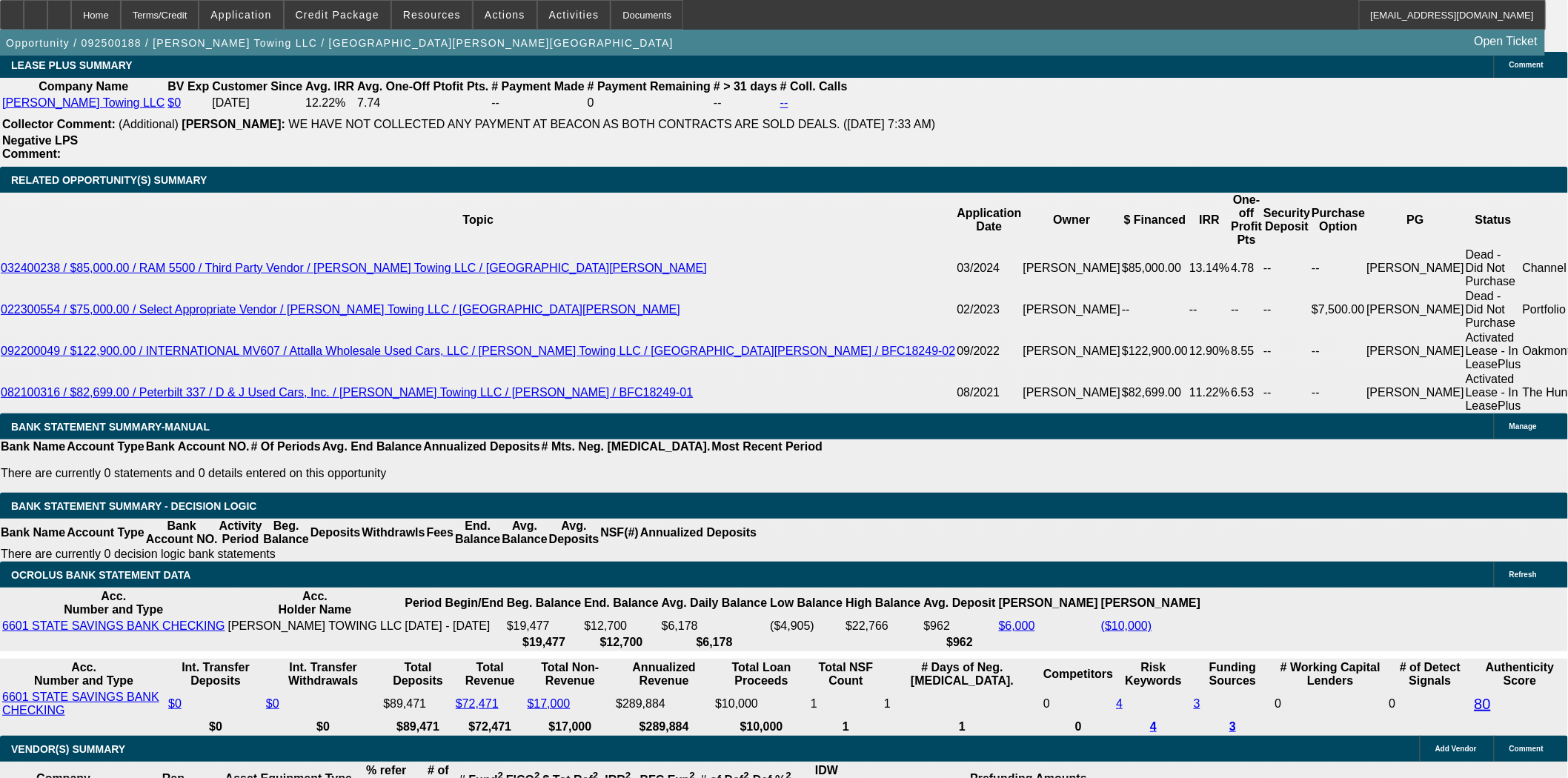
scroll to position [2553, 0]
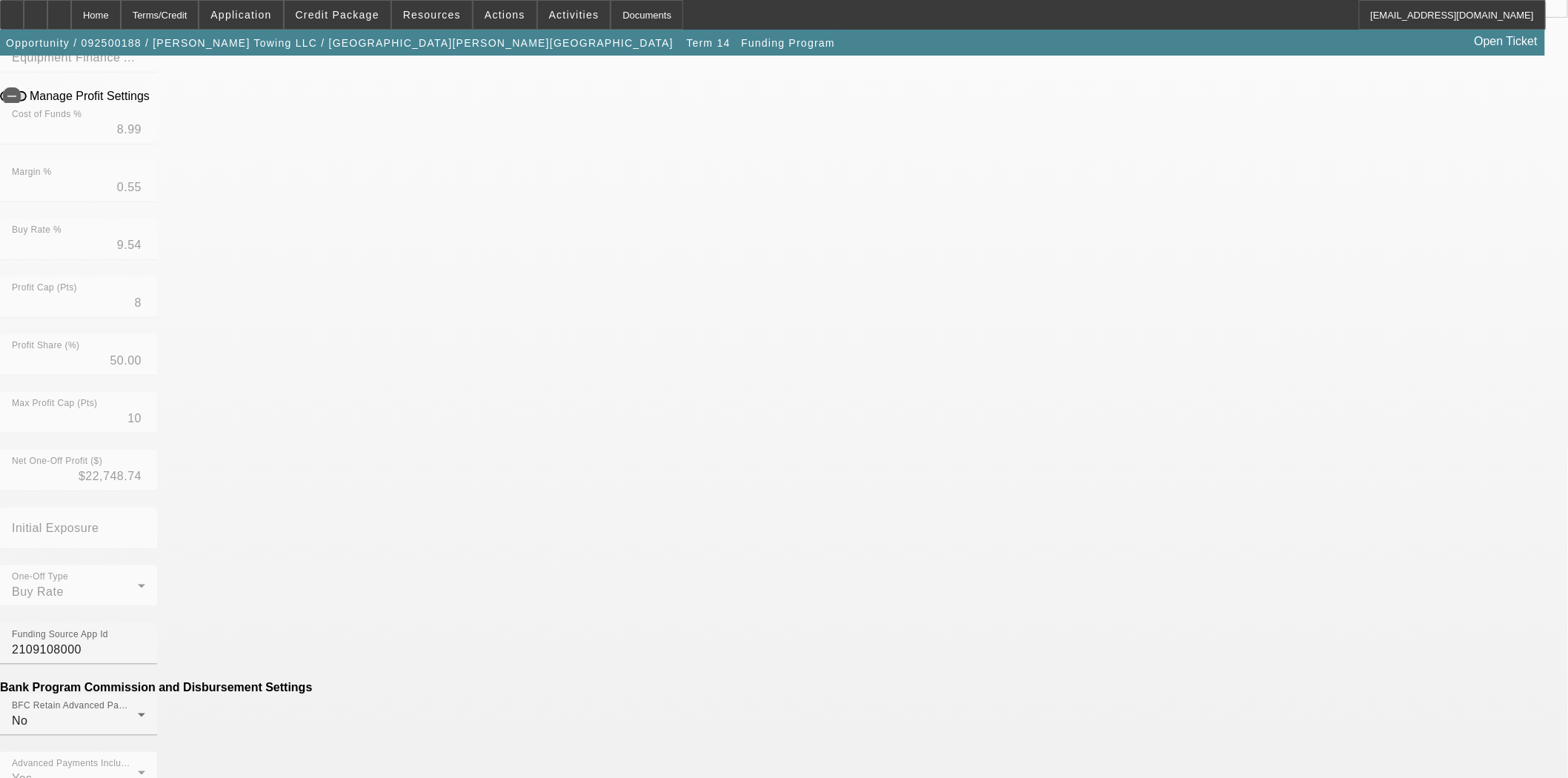
scroll to position [442, 0]
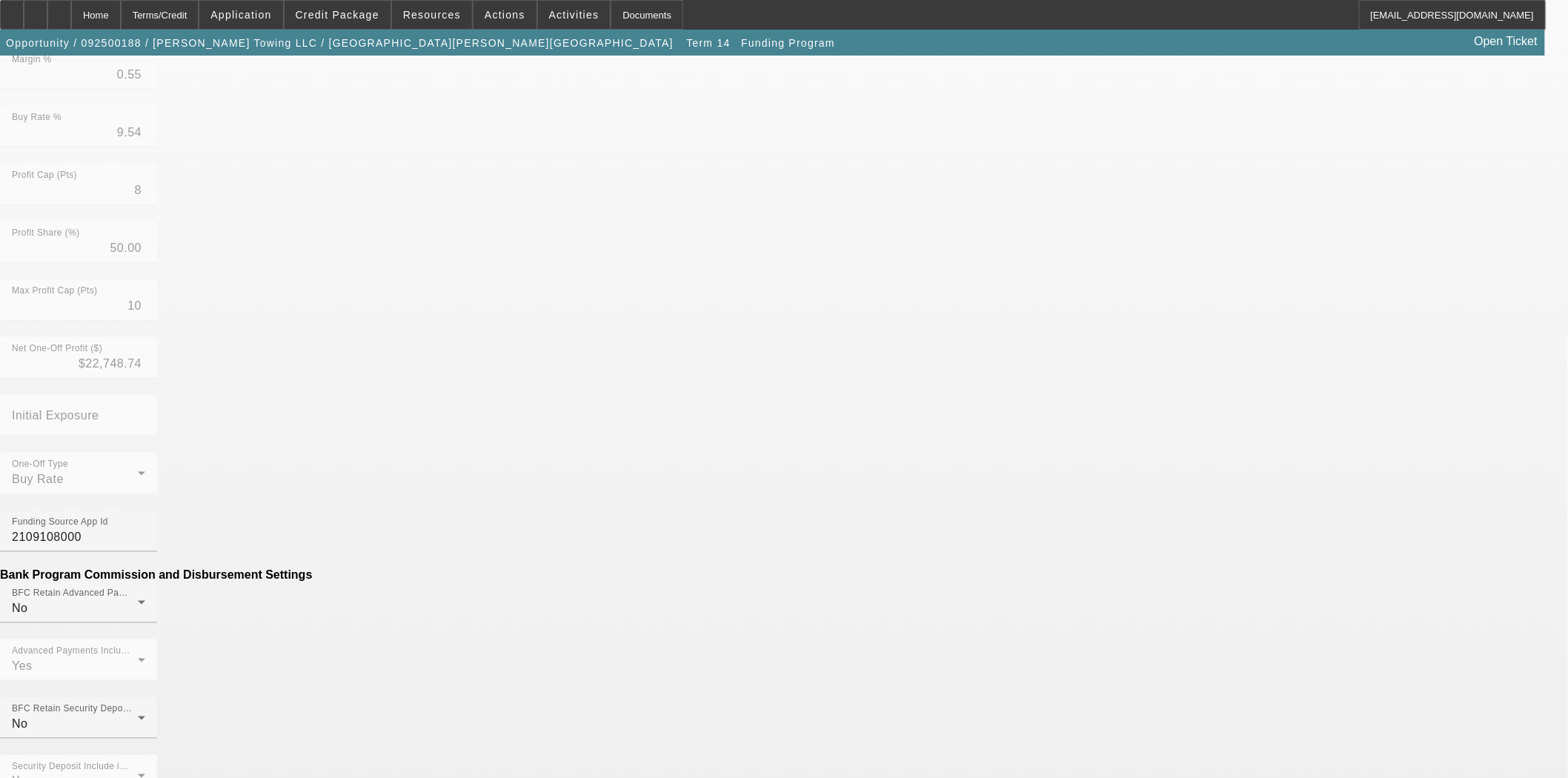
drag, startPoint x: 449, startPoint y: 551, endPoint x: 731, endPoint y: 551, distance: 282.0
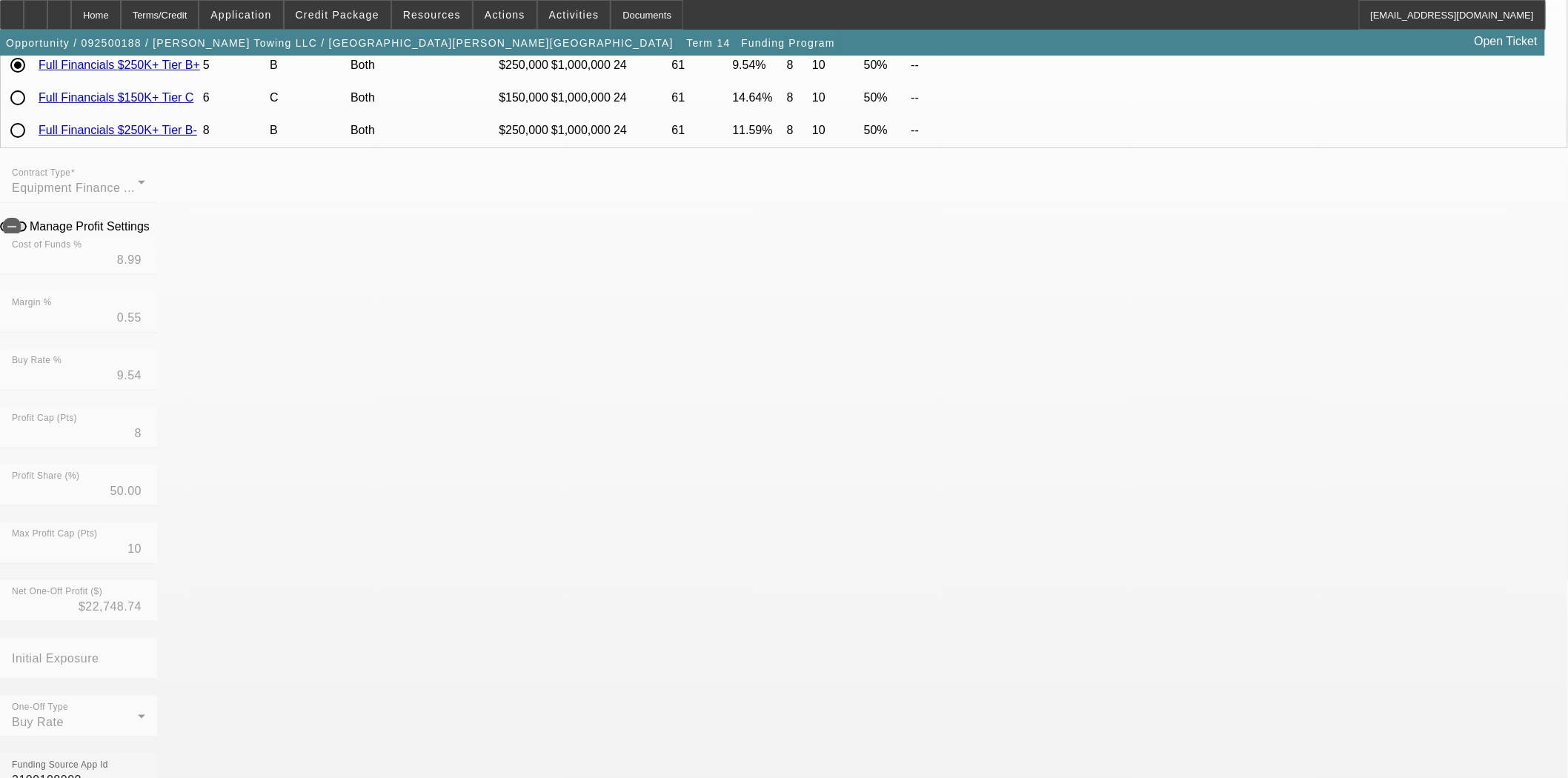
scroll to position [195, 0]
type input "($149.00)"
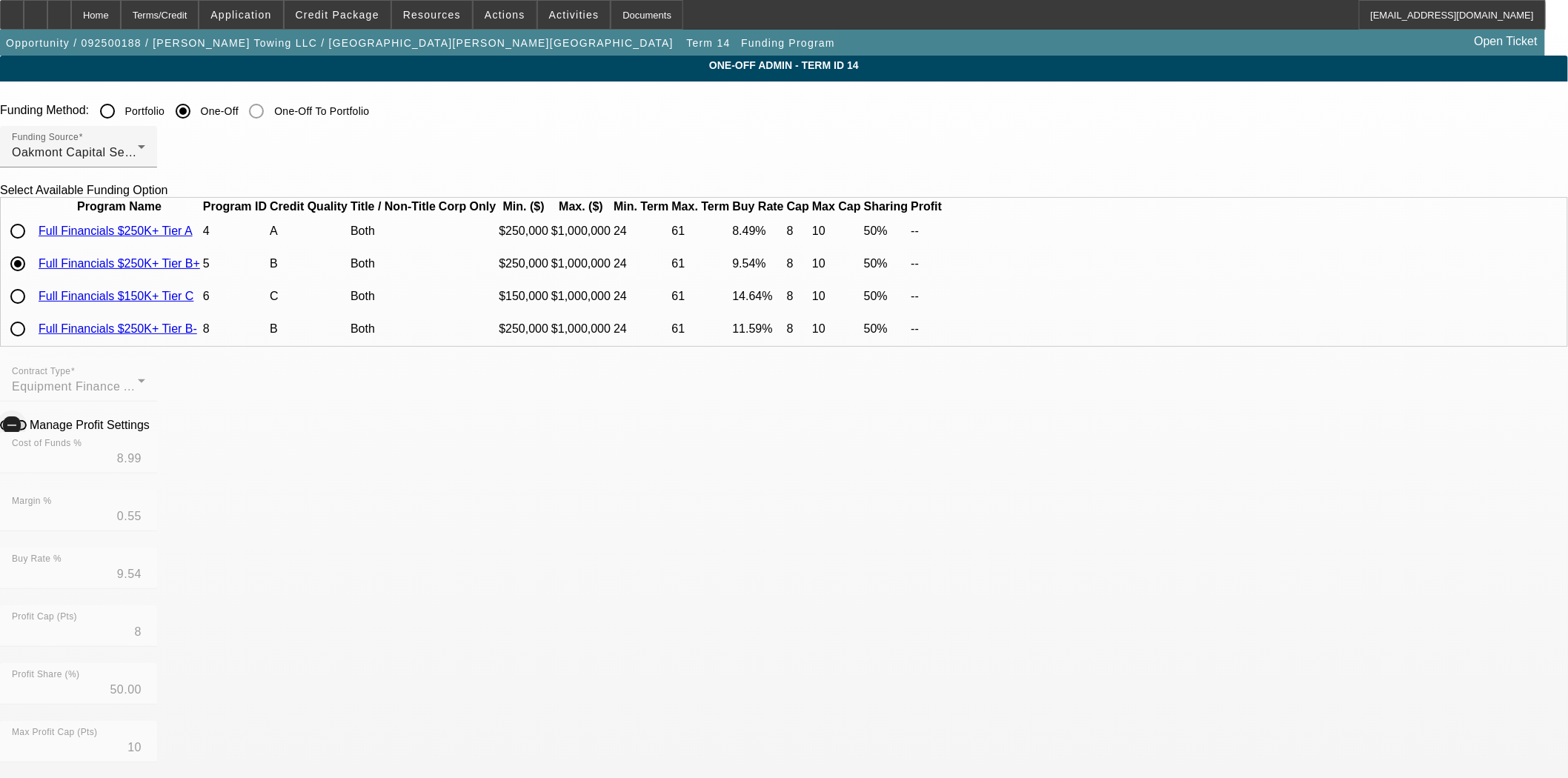
click at [19, 432] on icon "button" at bounding box center [11, 425] width 13 height 13
drag, startPoint x: 507, startPoint y: 491, endPoint x: 555, endPoint y: 486, distance: 48.3
click at [157, 474] on div "Cost of Funds % 8.99" at bounding box center [79, 453] width 157 height 41
drag, startPoint x: 505, startPoint y: 482, endPoint x: 599, endPoint y: 478, distance: 94.1
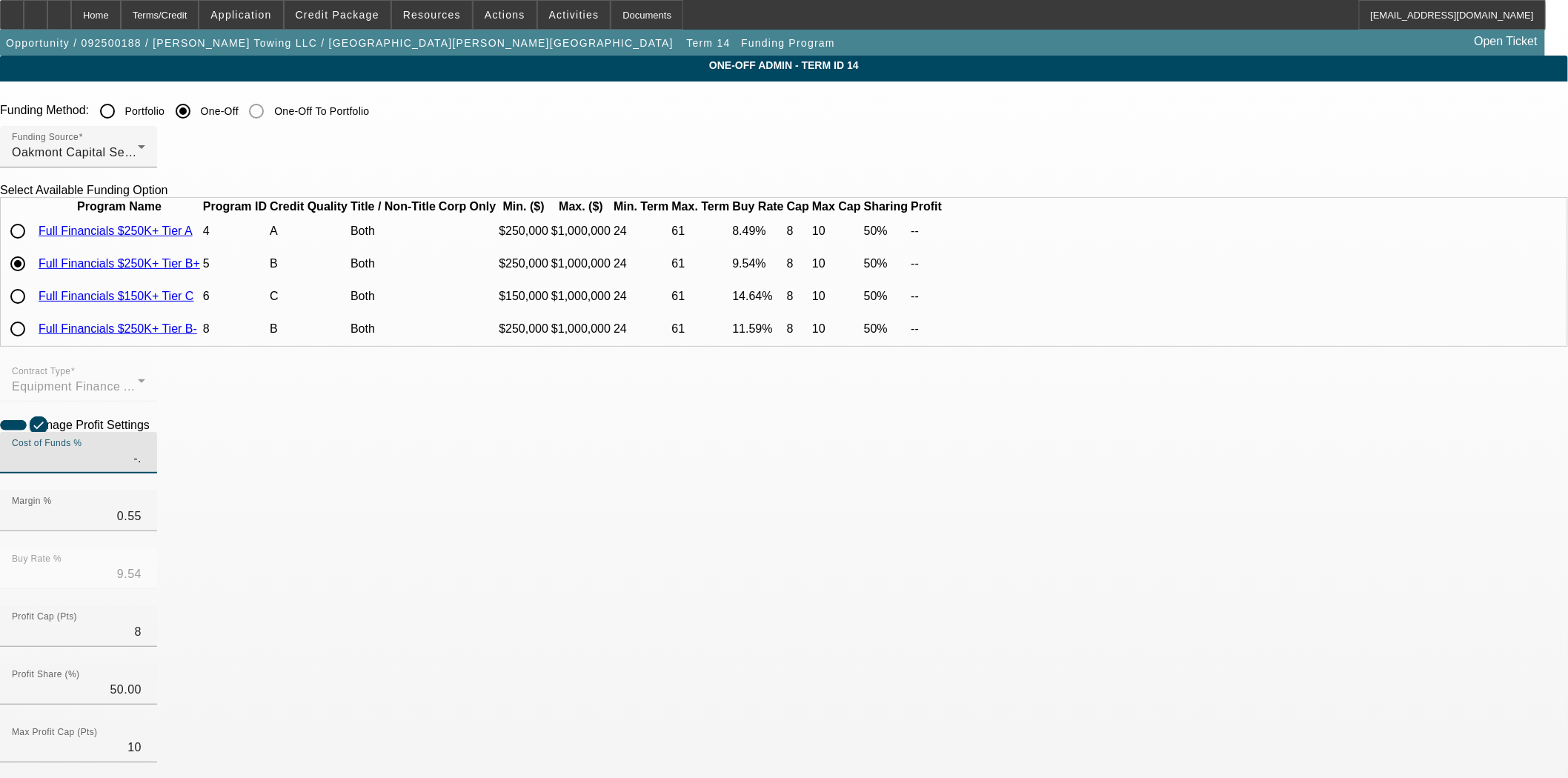
type input "-"
type input "9.109"
type input "9.66"
type input "0.431"
type input "9.54"
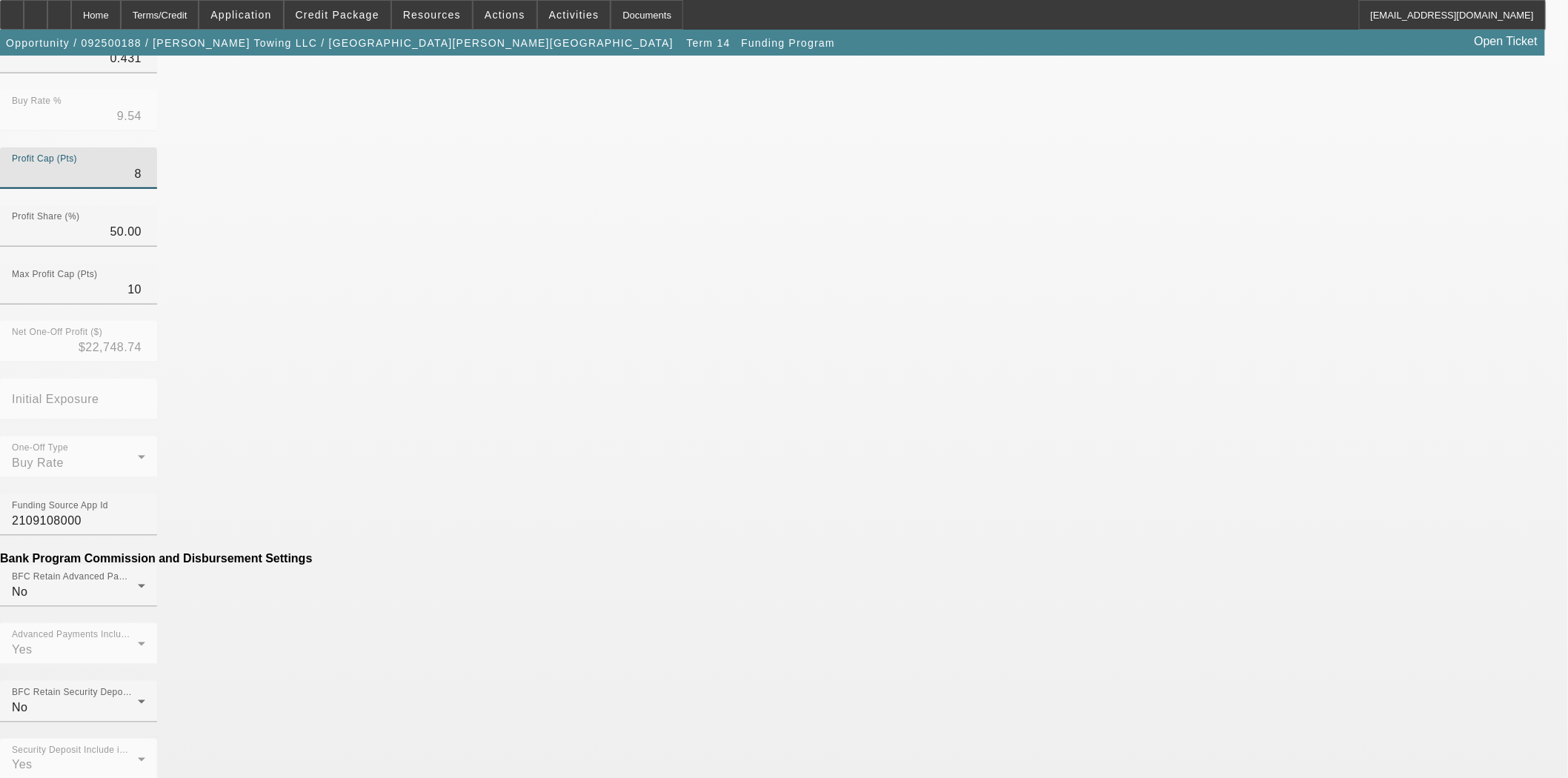
scroll to position [494, 0]
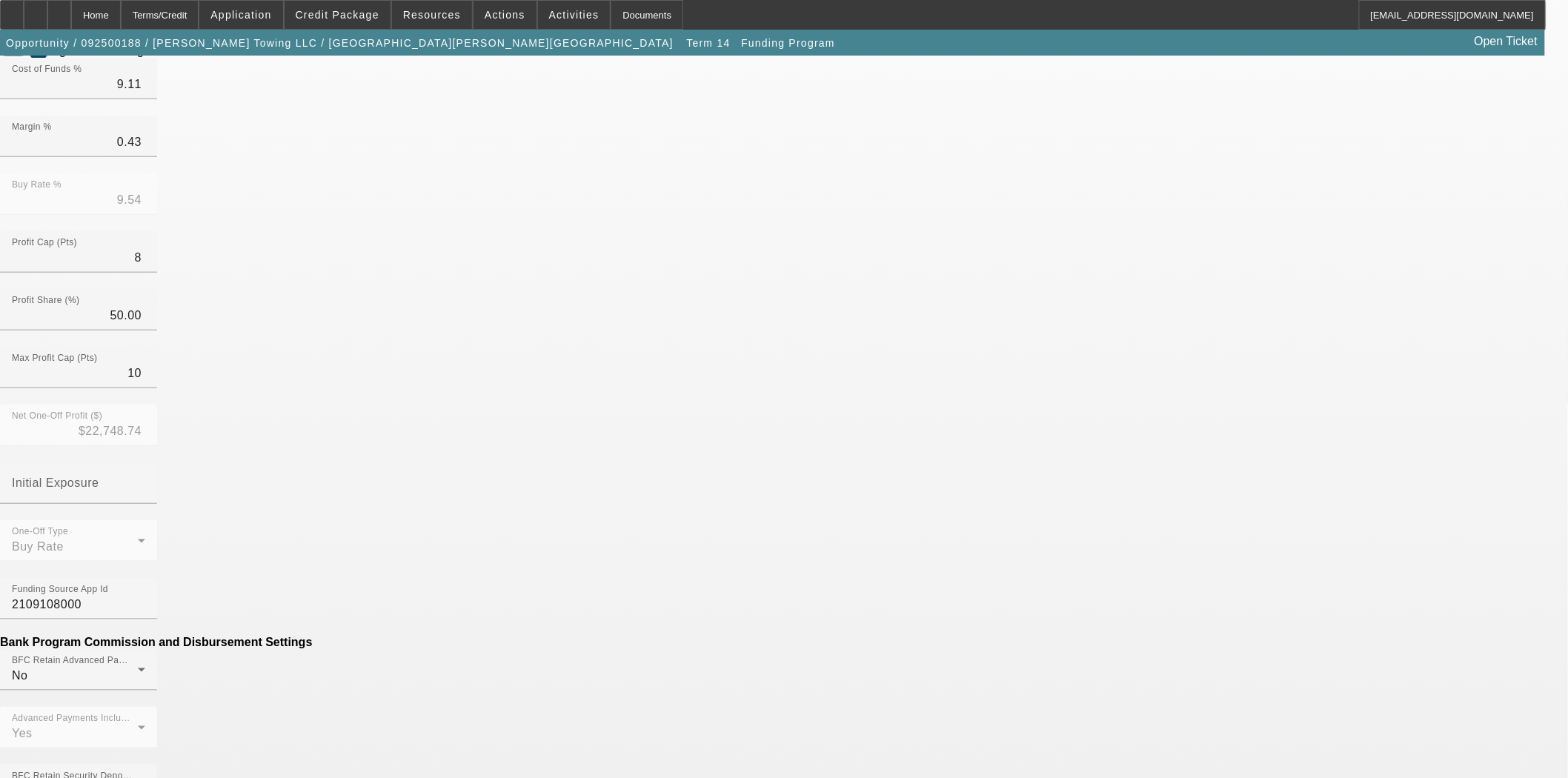
scroll to position [411, 0]
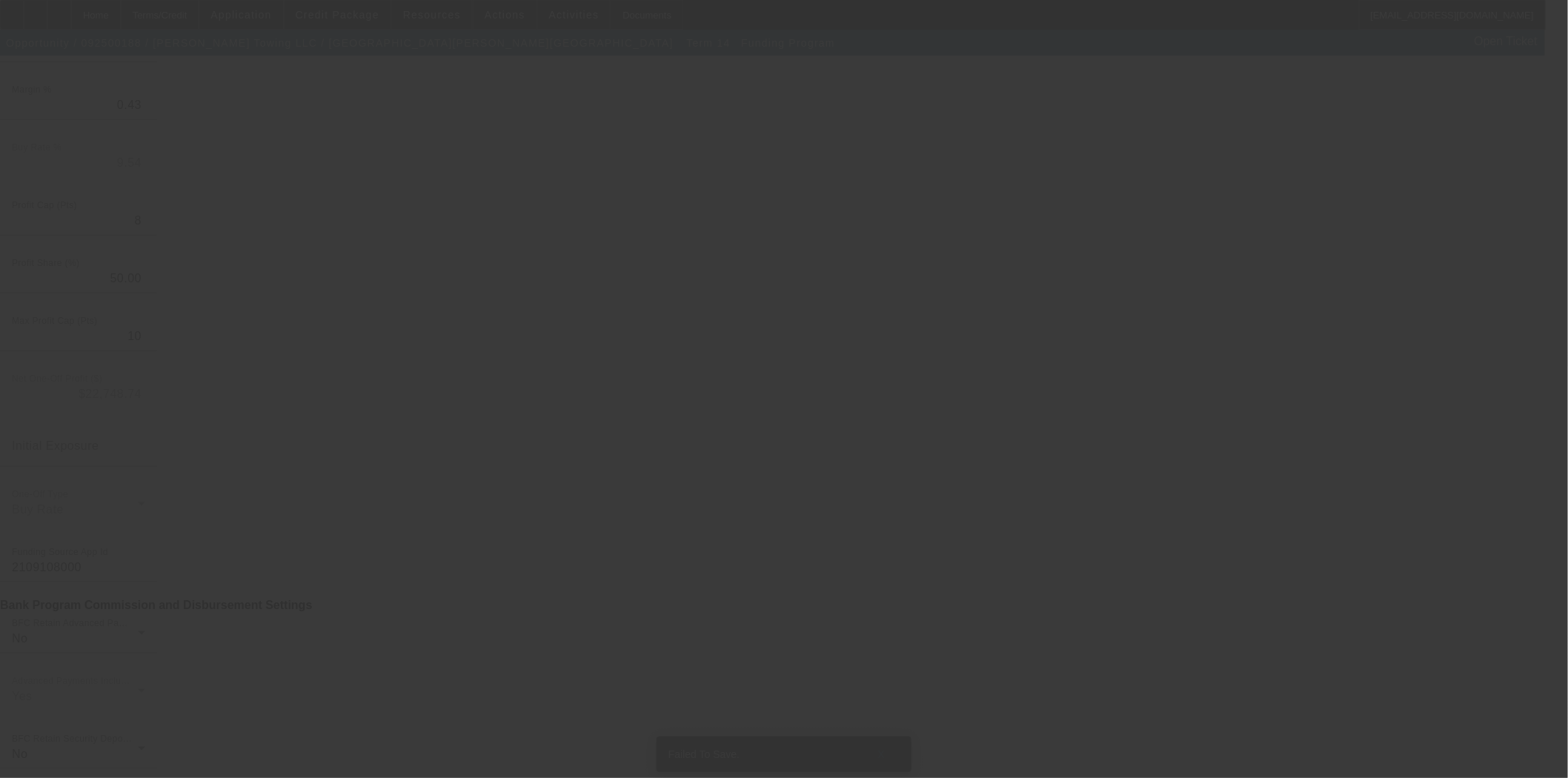
click at [574, 368] on div at bounding box center [784, 389] width 1568 height 778
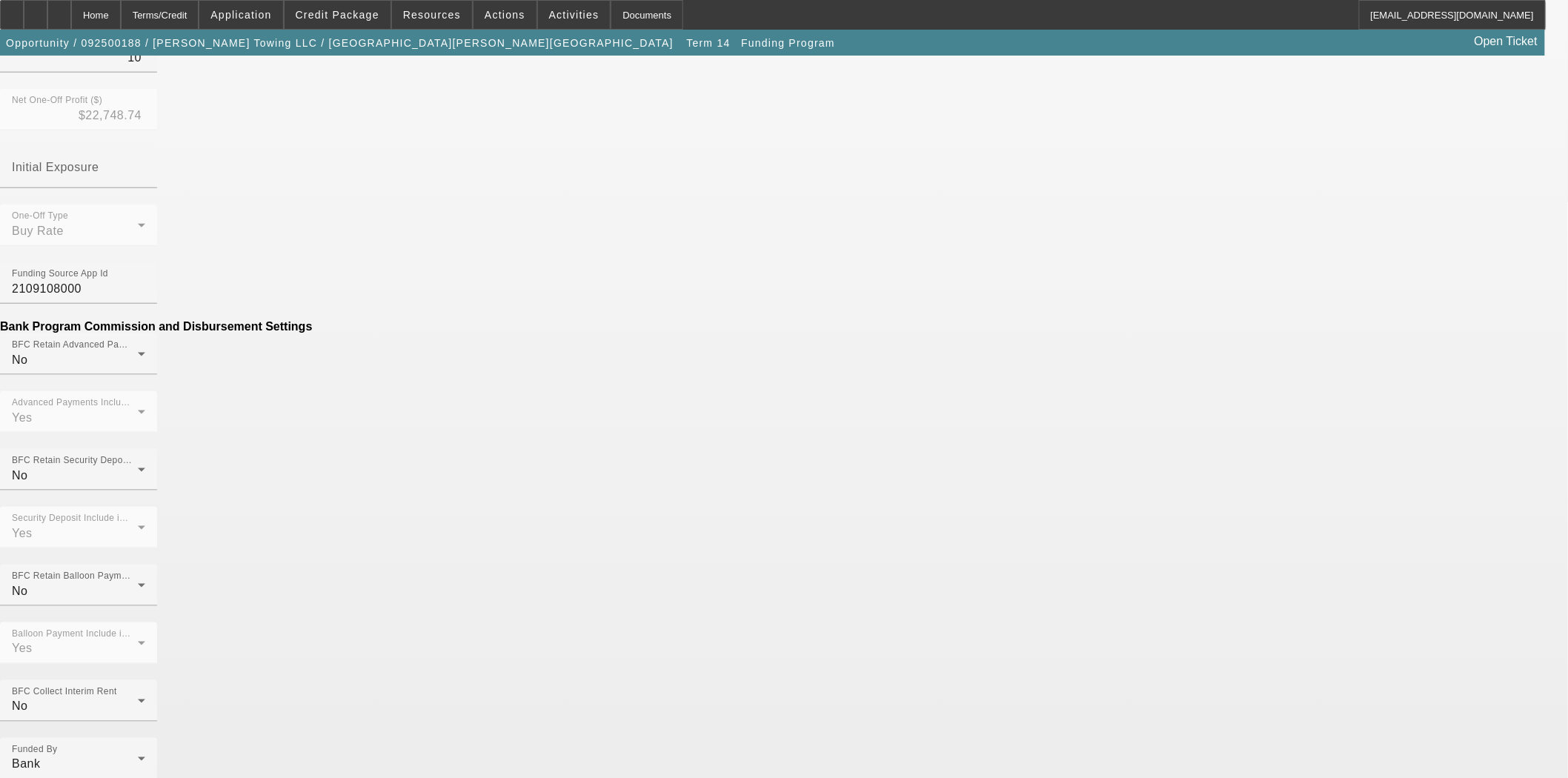
scroll to position [689, 0]
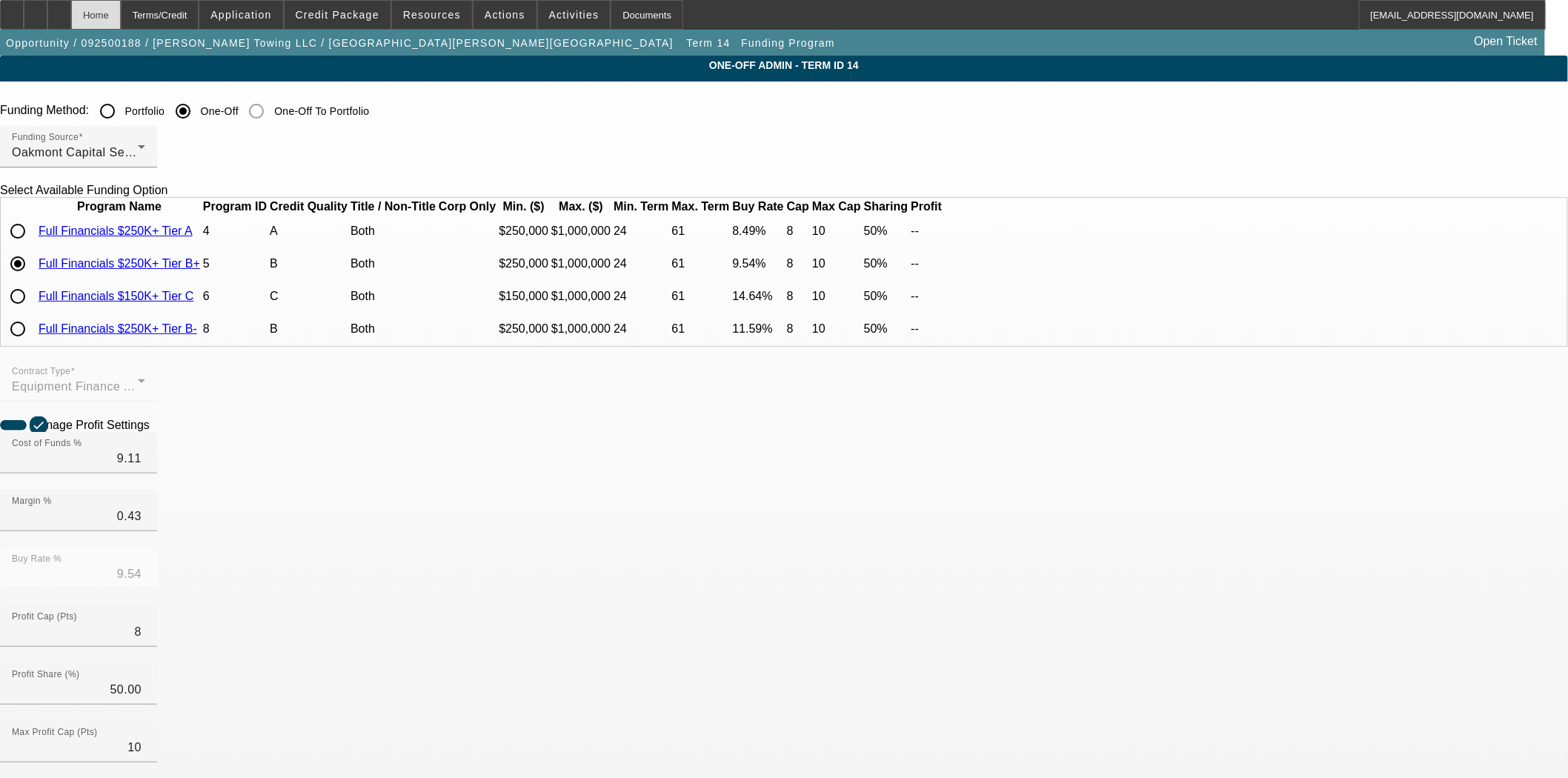
click at [121, 6] on div "Home" at bounding box center [96, 15] width 49 height 30
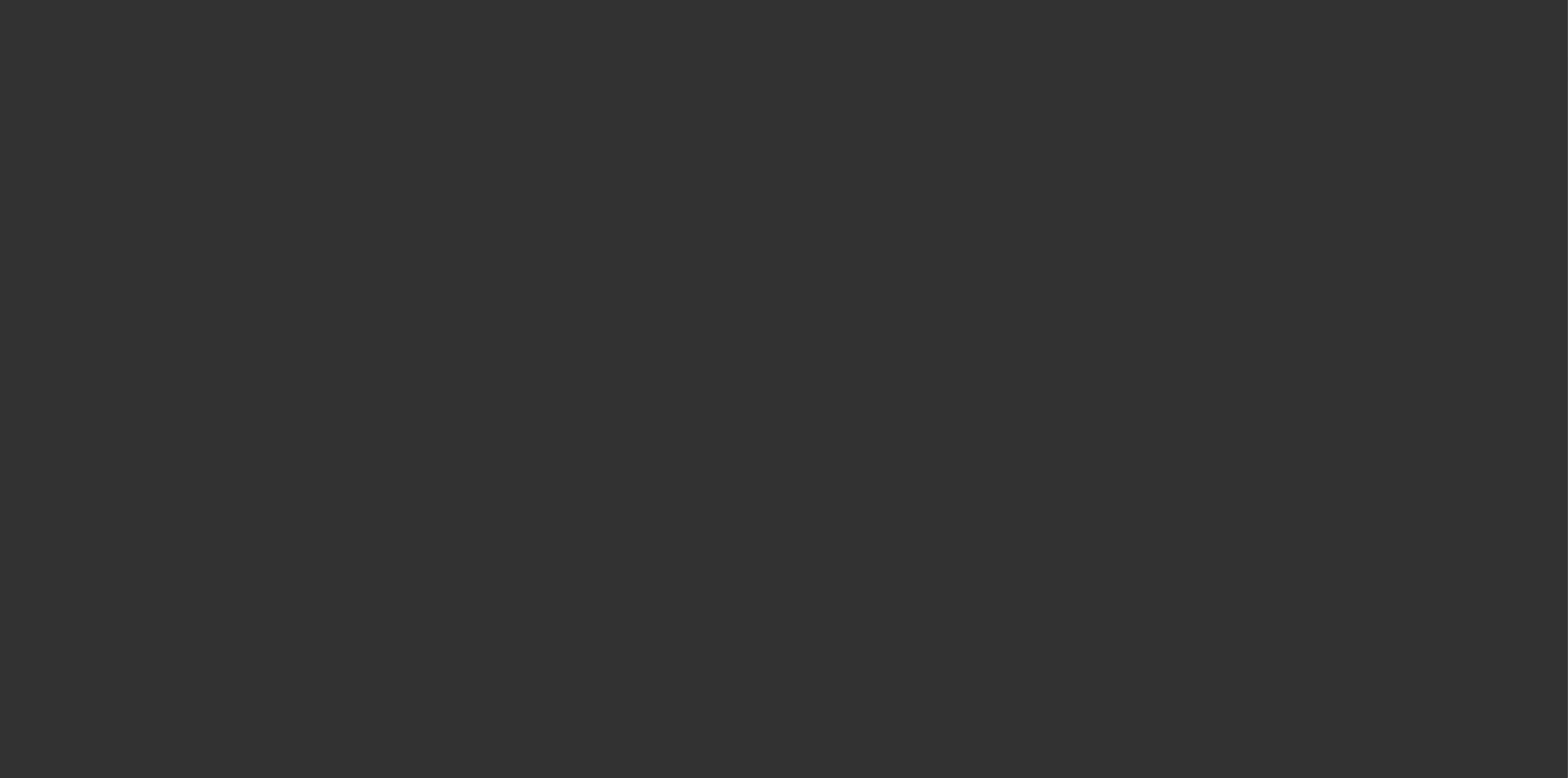
select select "3"
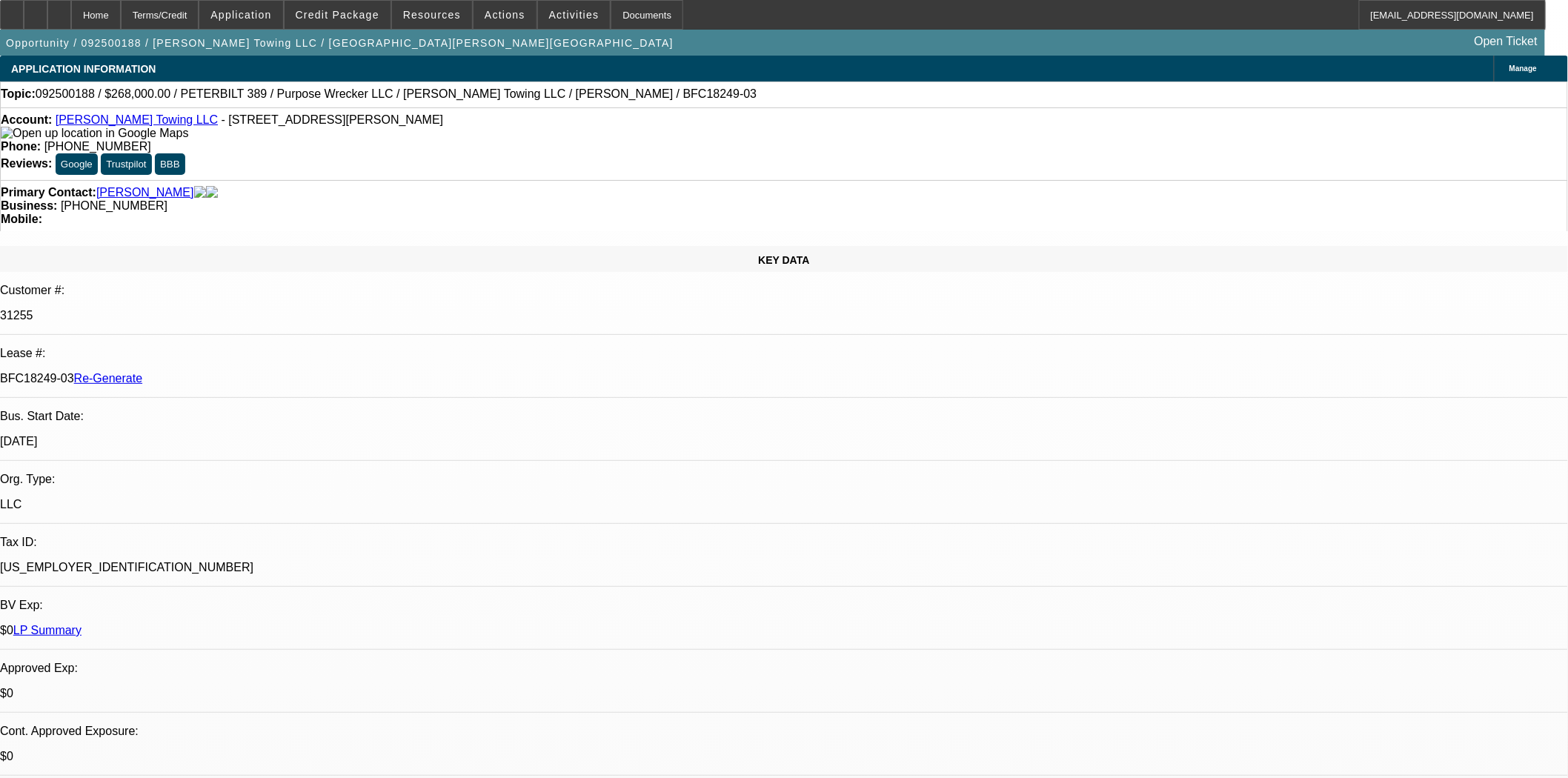
select select "0"
select select "6"
click at [505, 28] on span at bounding box center [505, 15] width 63 height 36
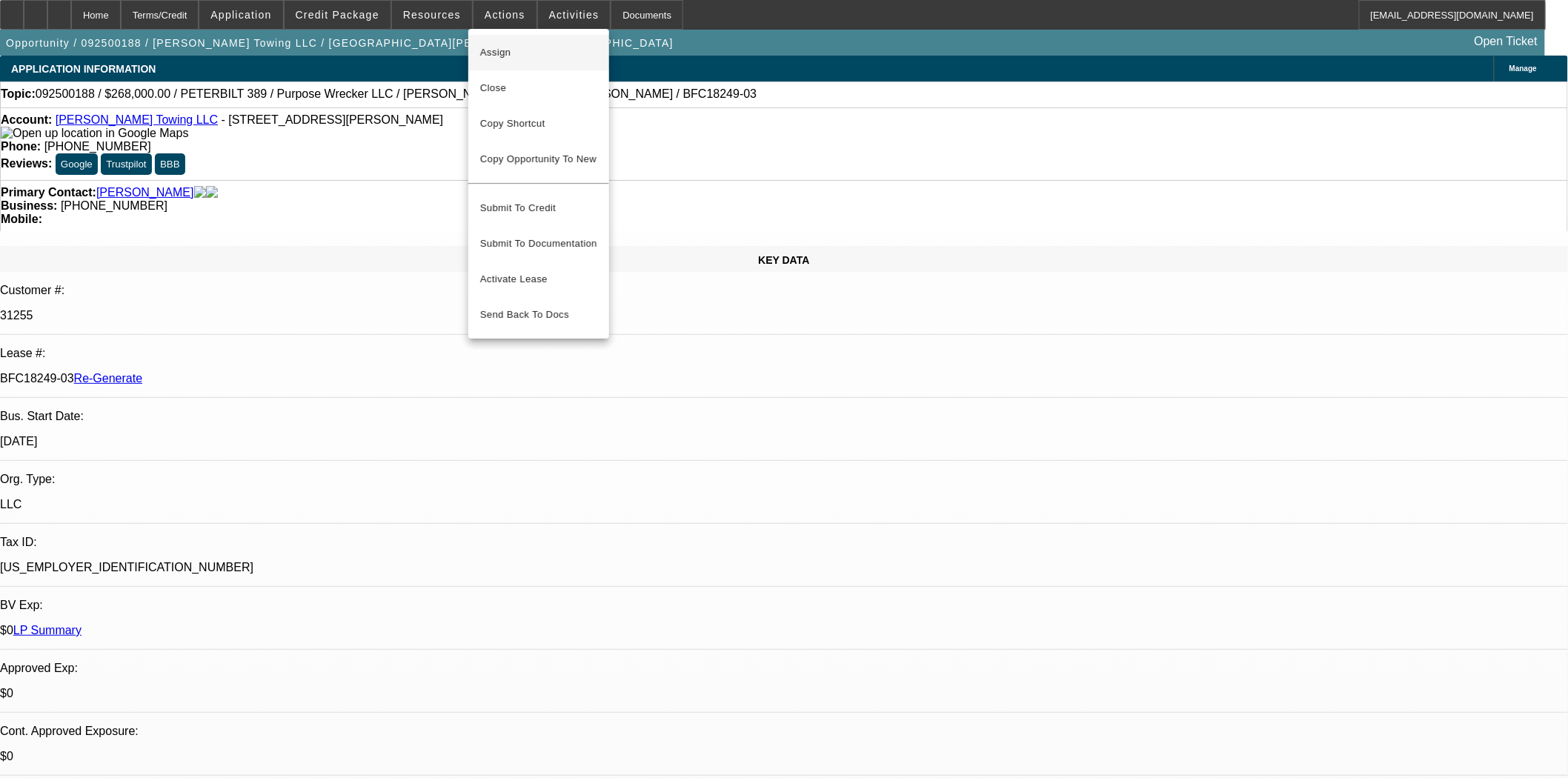
click at [496, 52] on span "Assign" at bounding box center [538, 53] width 117 height 18
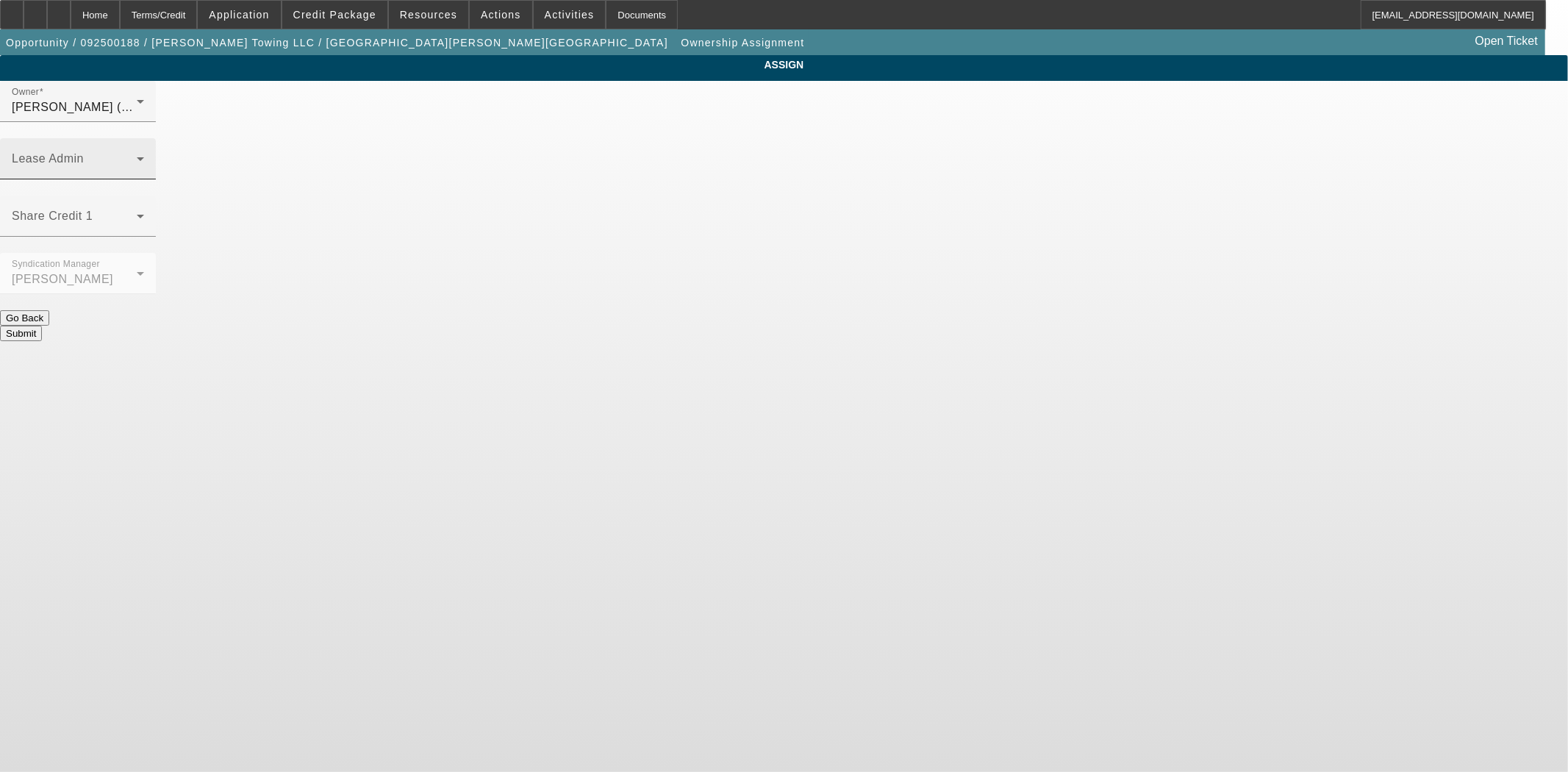
click at [144, 138] on div "Lease Admin" at bounding box center [78, 158] width 132 height 41
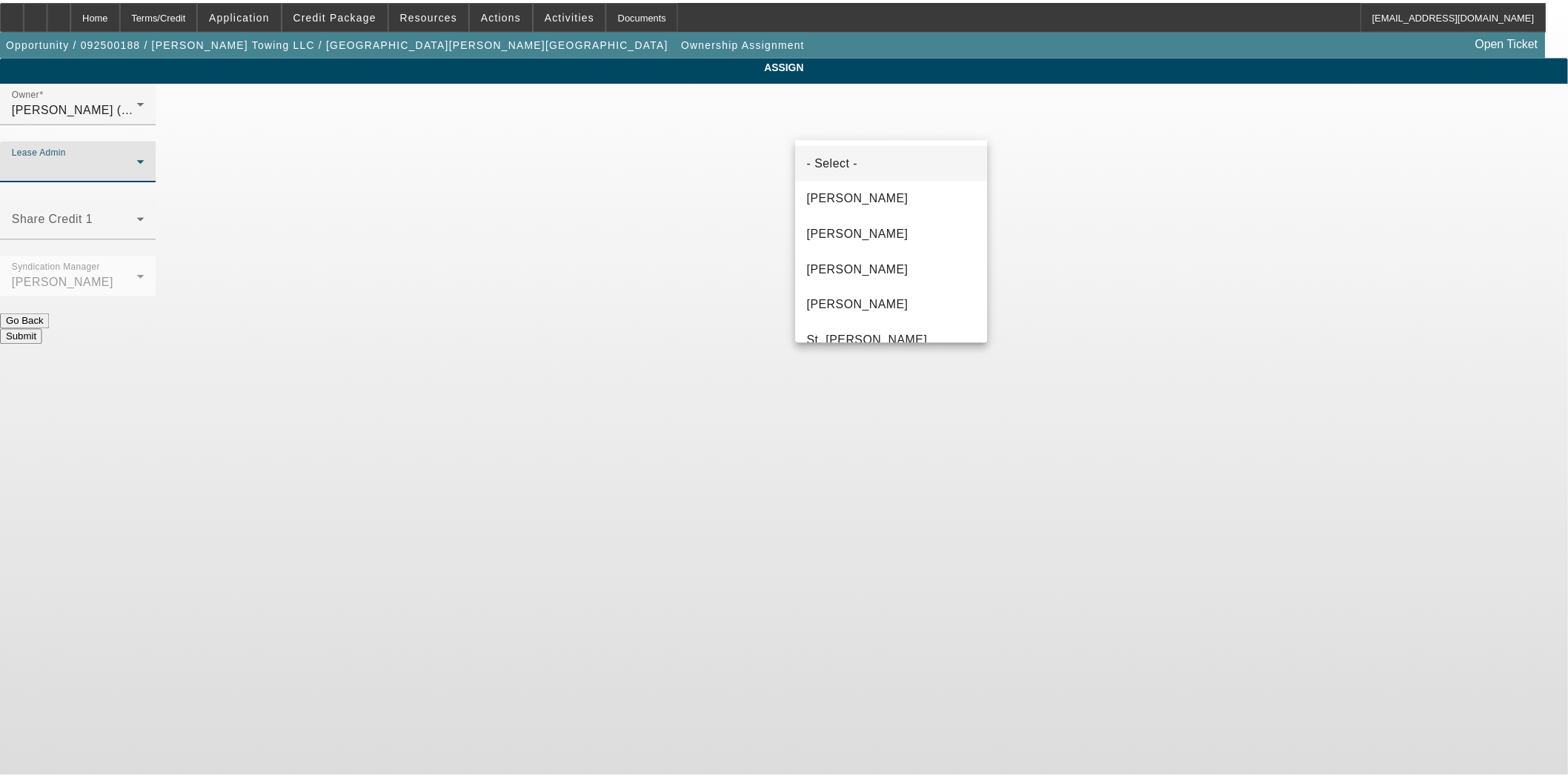
scroll to position [57, 0]
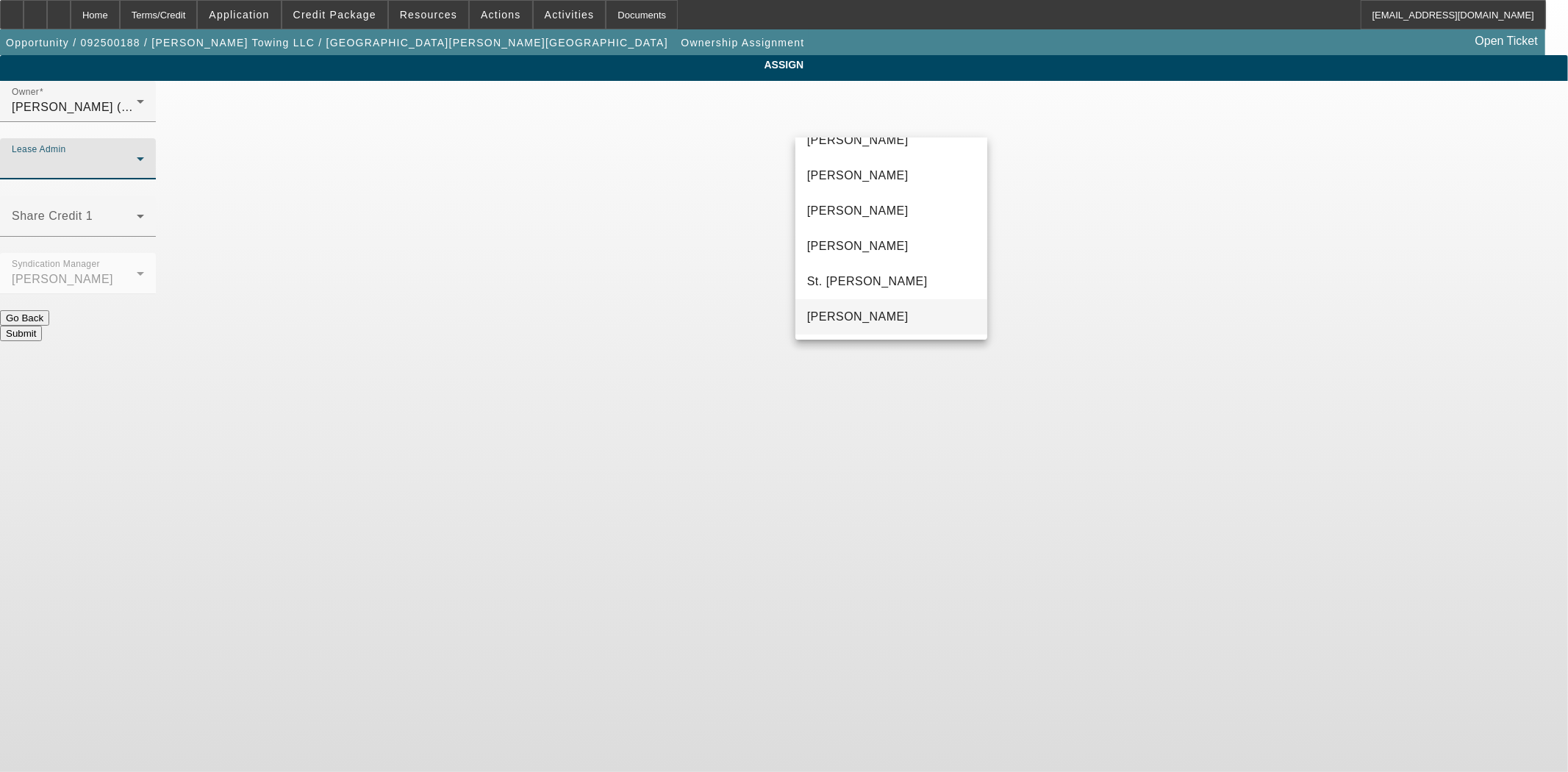
click at [870, 317] on span "[PERSON_NAME]" at bounding box center [857, 317] width 101 height 18
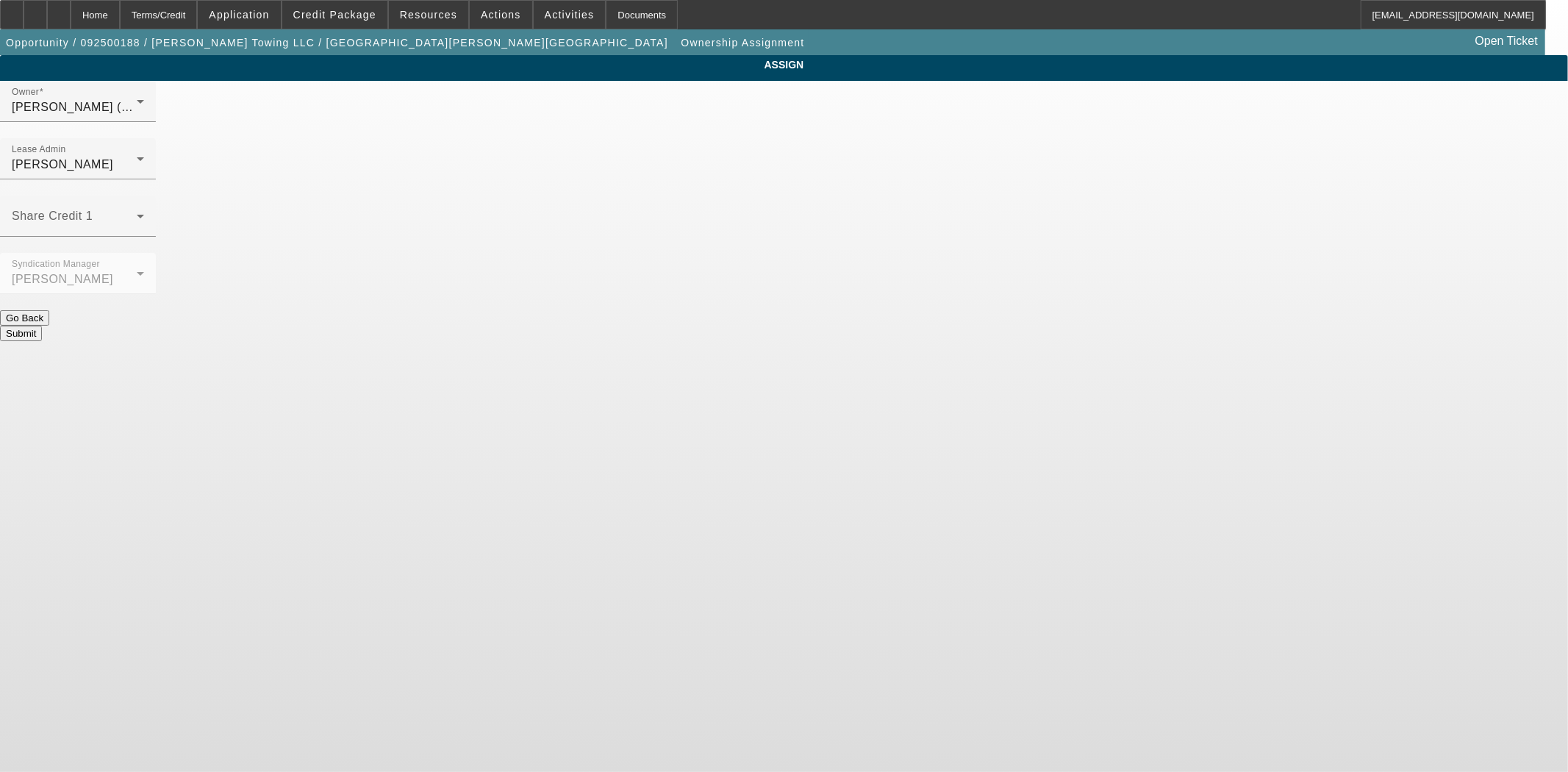
click at [42, 326] on button "Submit" at bounding box center [21, 333] width 42 height 15
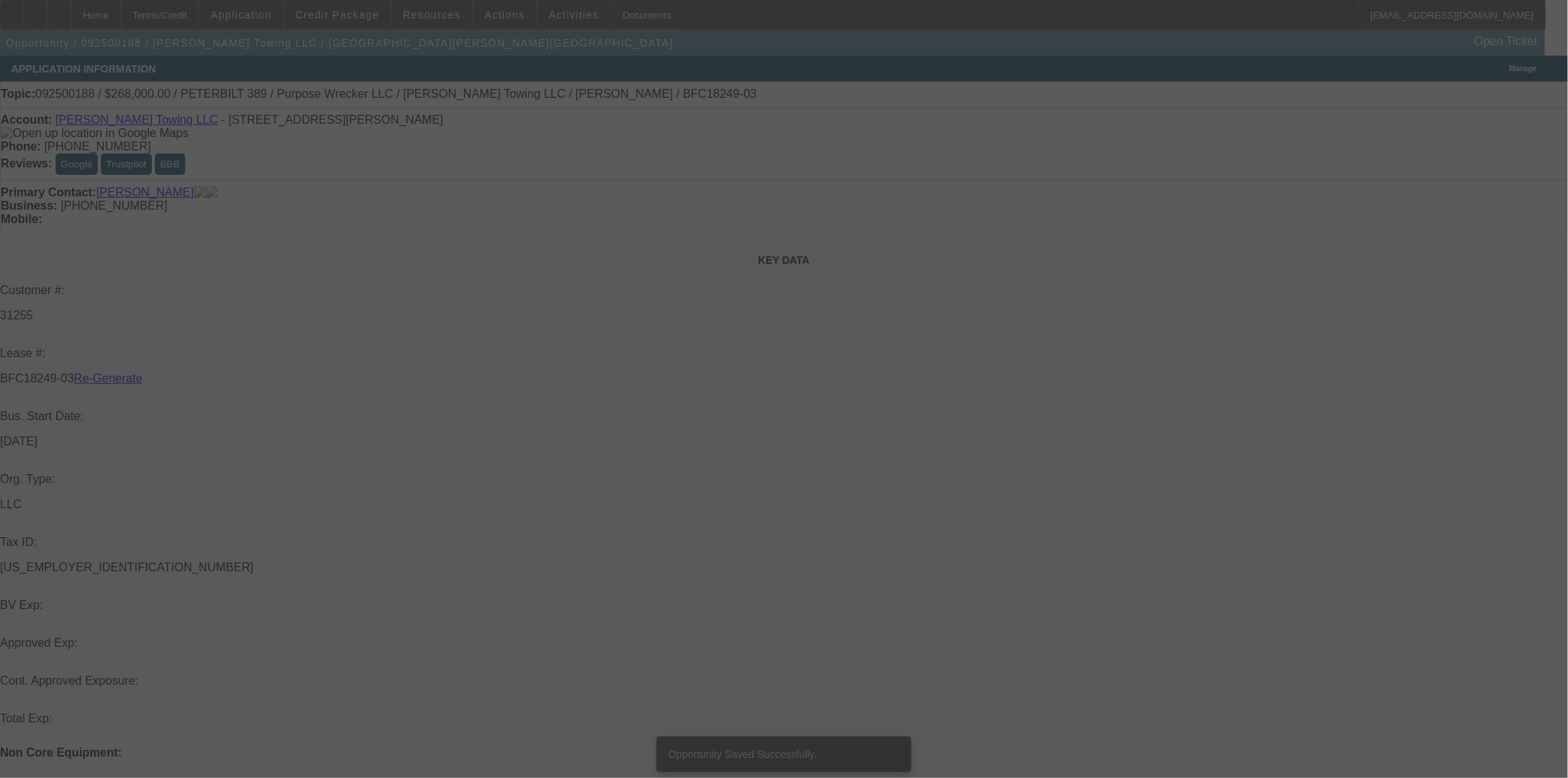
select select "3"
select select "0"
select select "6"
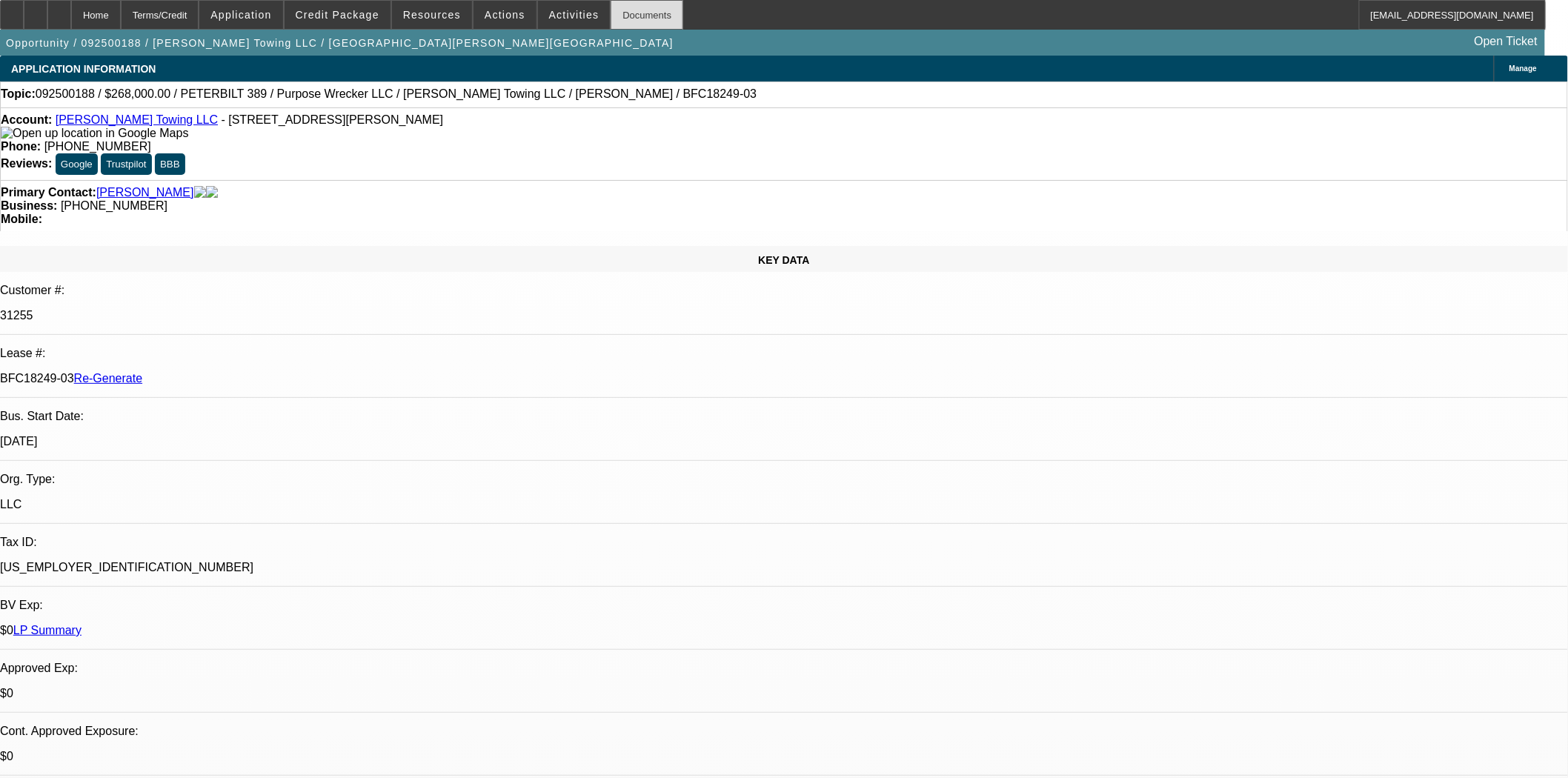
click at [626, 19] on div "Documents" at bounding box center [647, 15] width 73 height 30
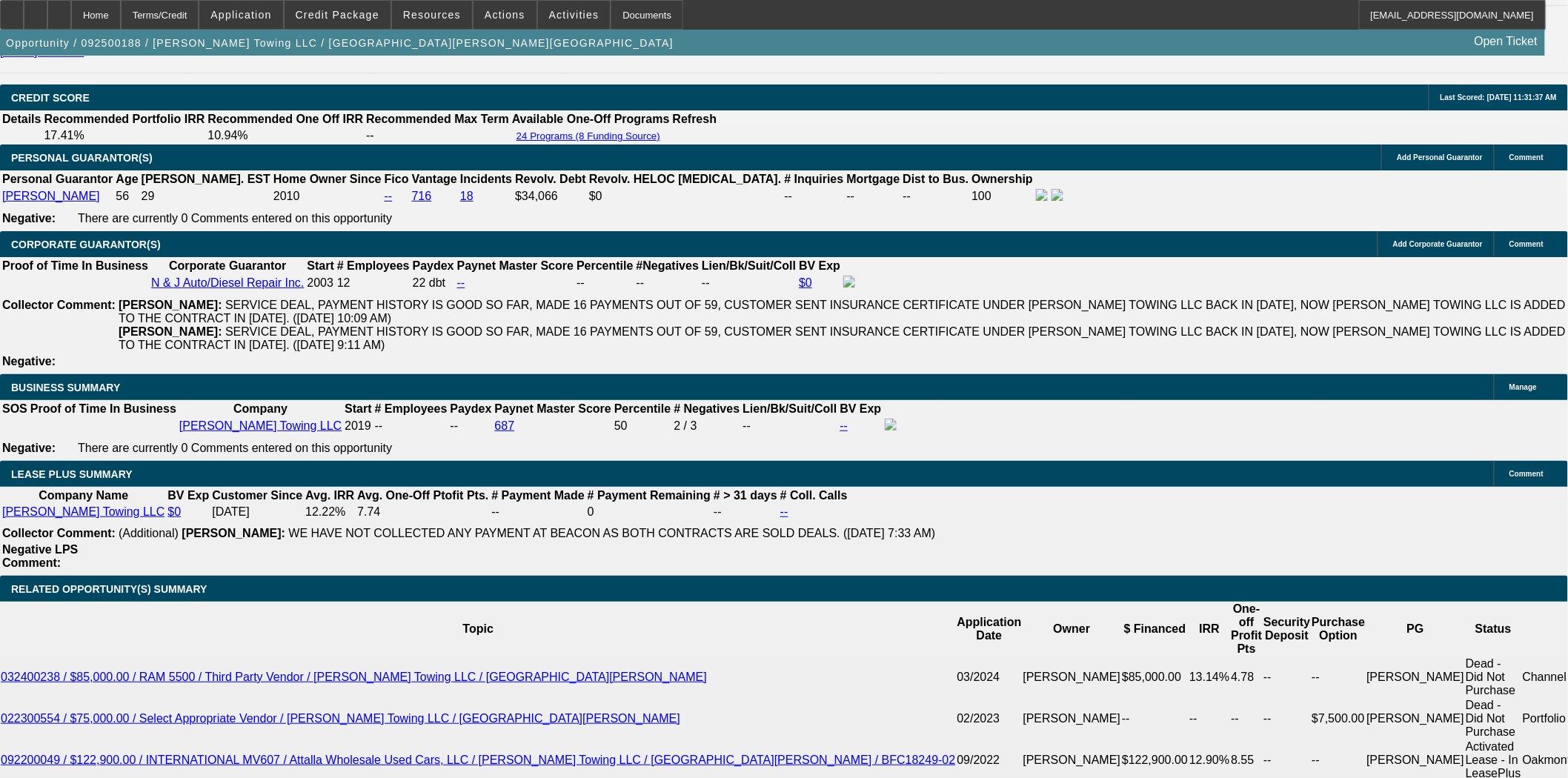
scroll to position [2471, 0]
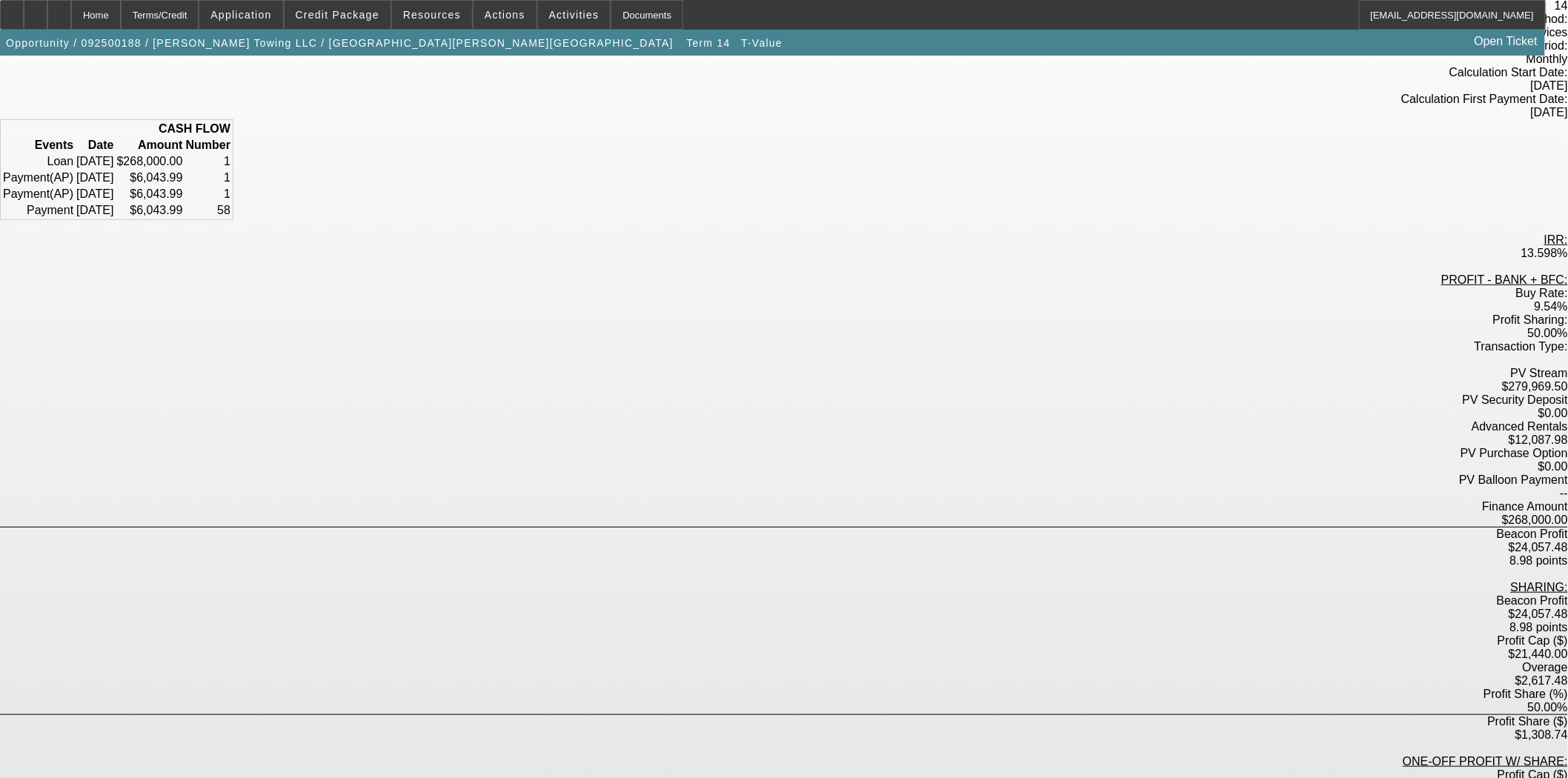
scroll to position [147, 0]
click at [121, 19] on div "Home" at bounding box center [96, 15] width 49 height 30
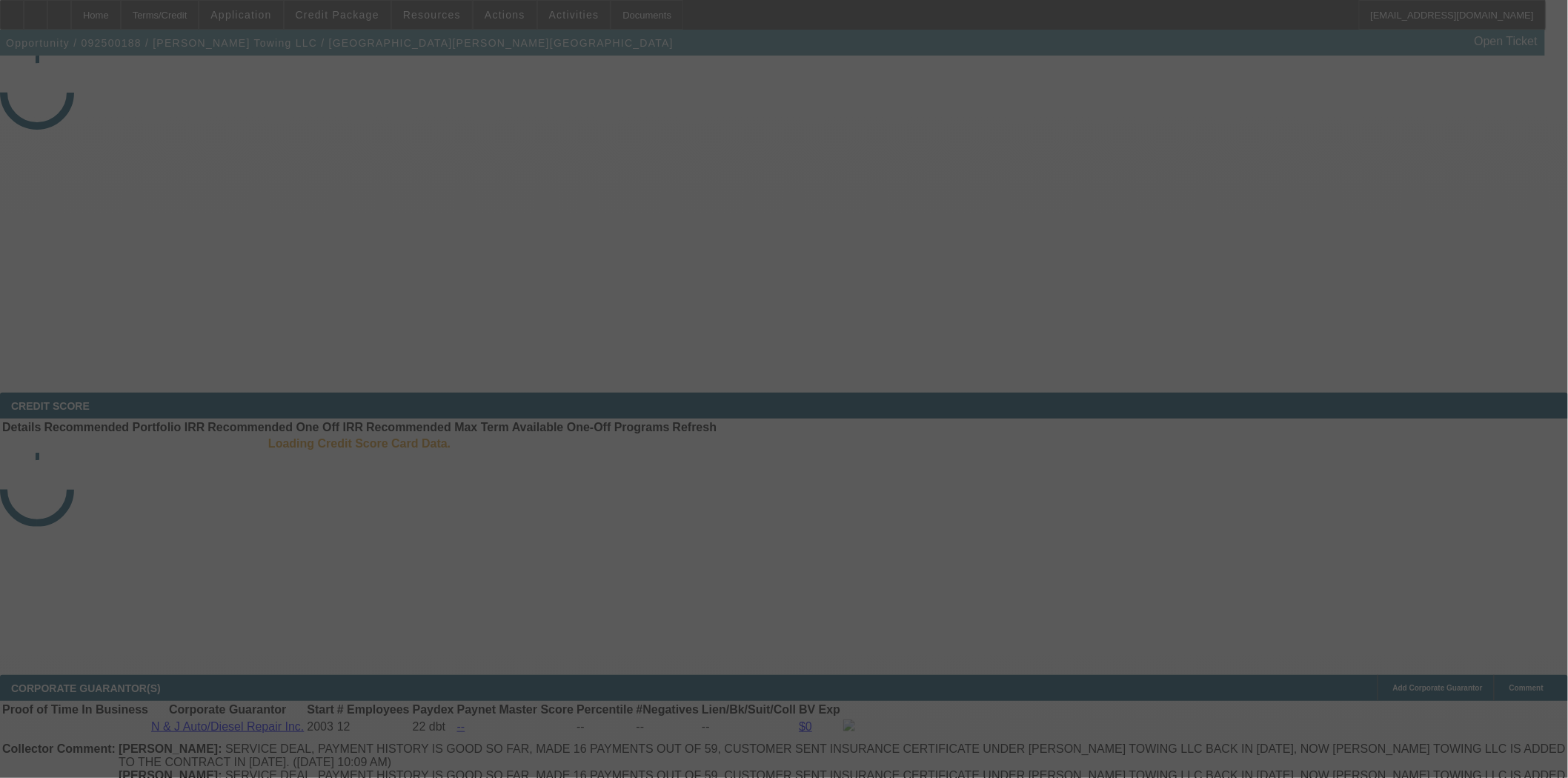
select select "3"
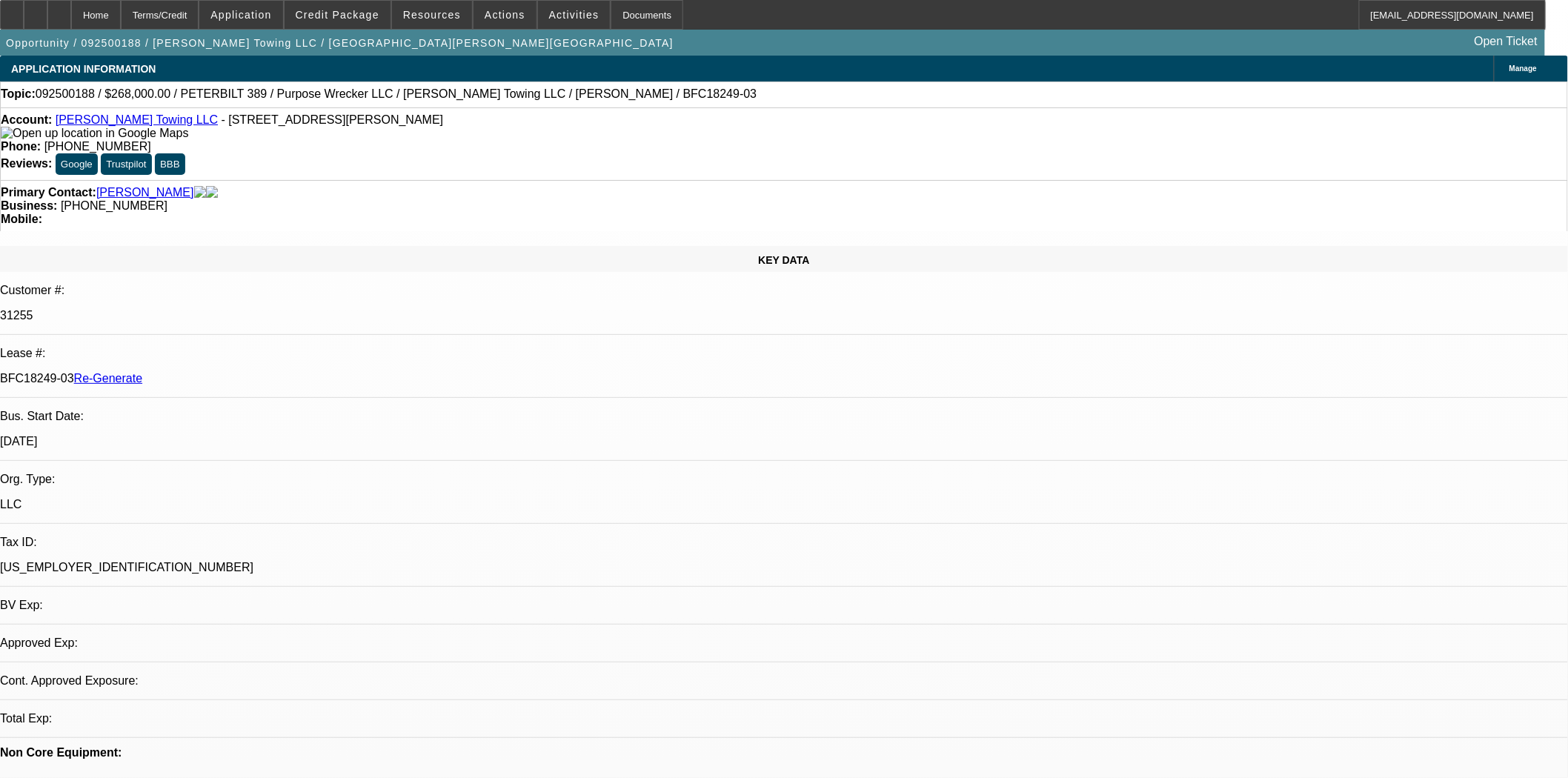
select select "0"
select select "6"
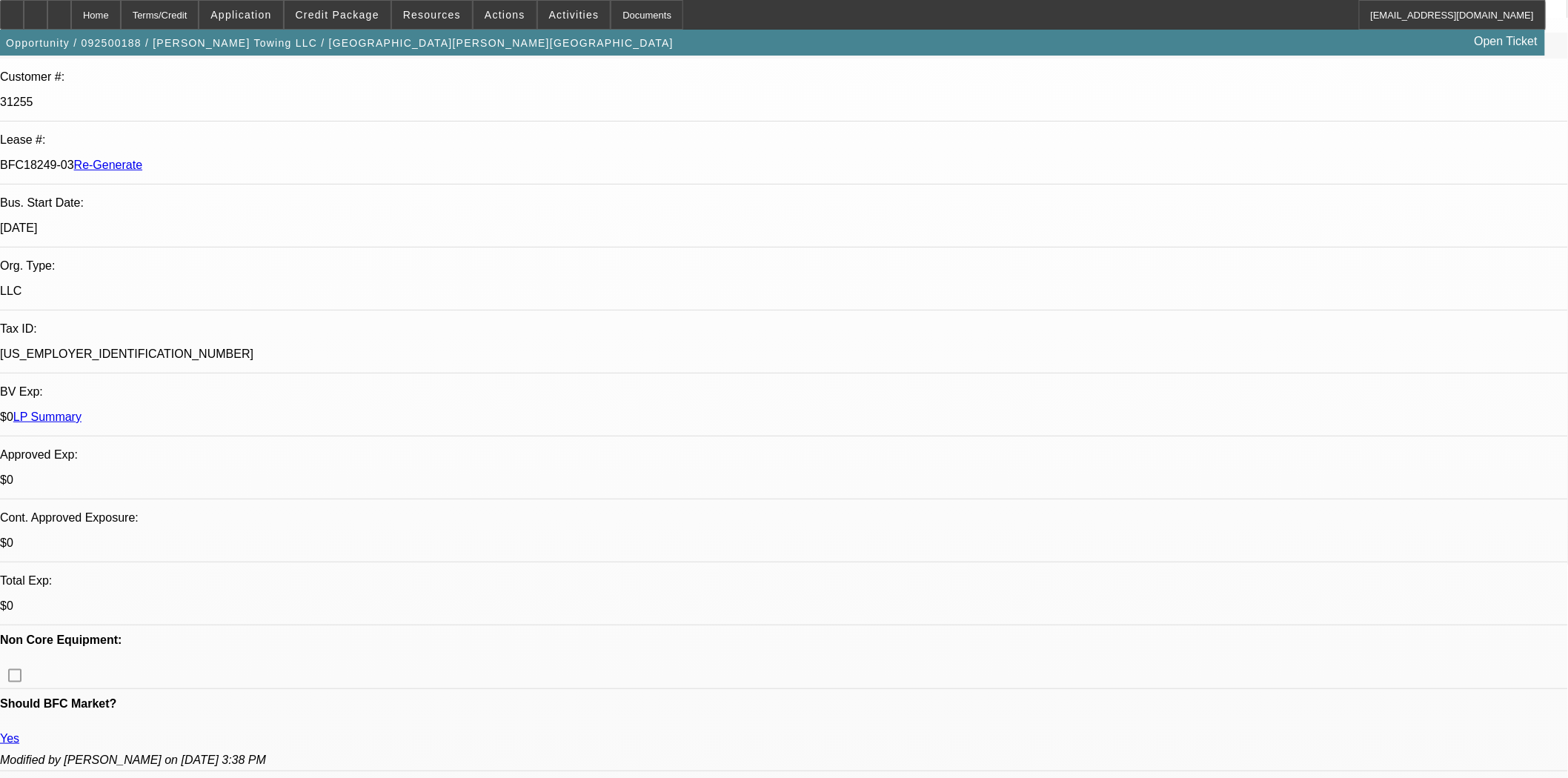
scroll to position [329, 0]
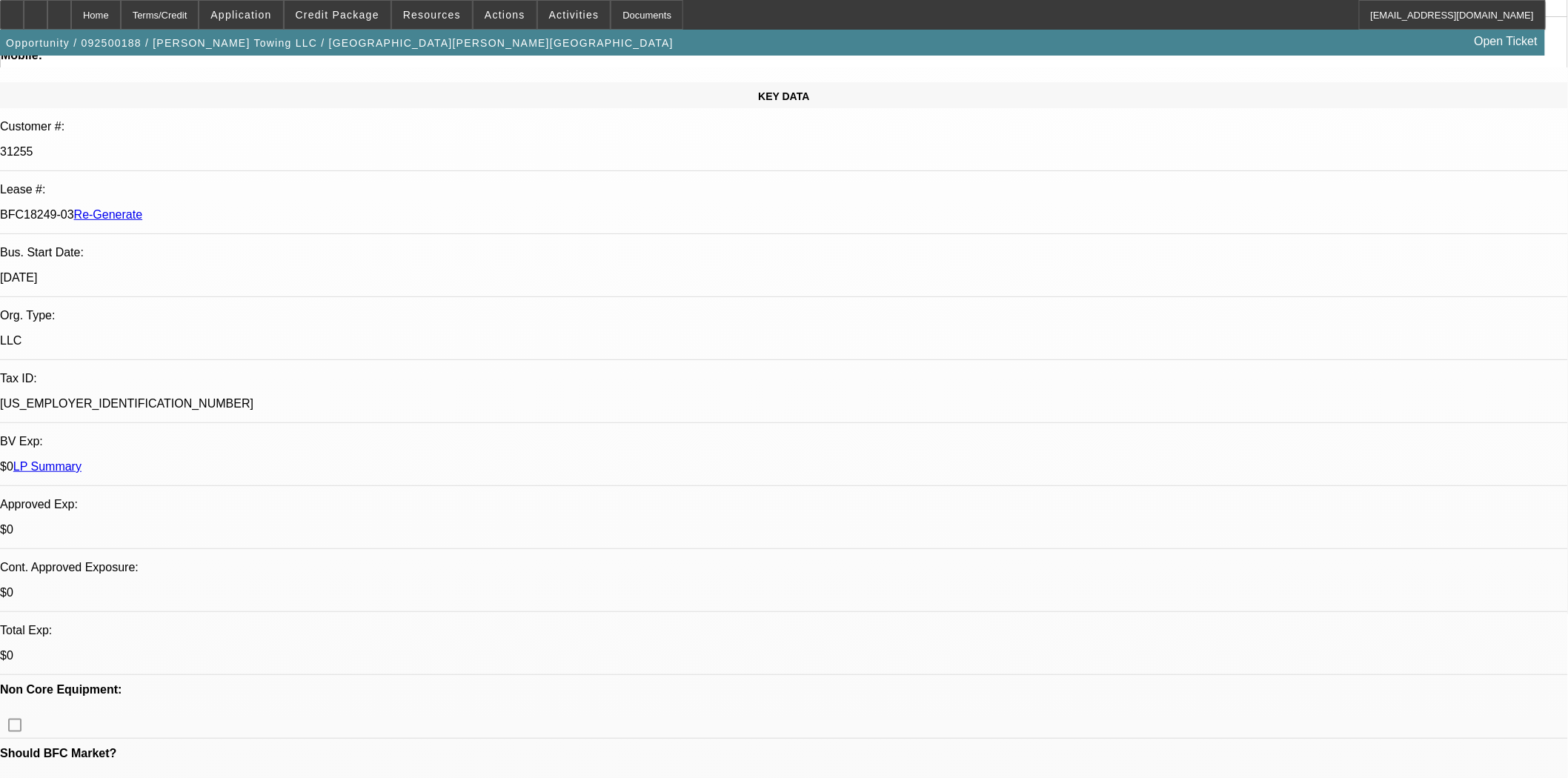
scroll to position [0, 0]
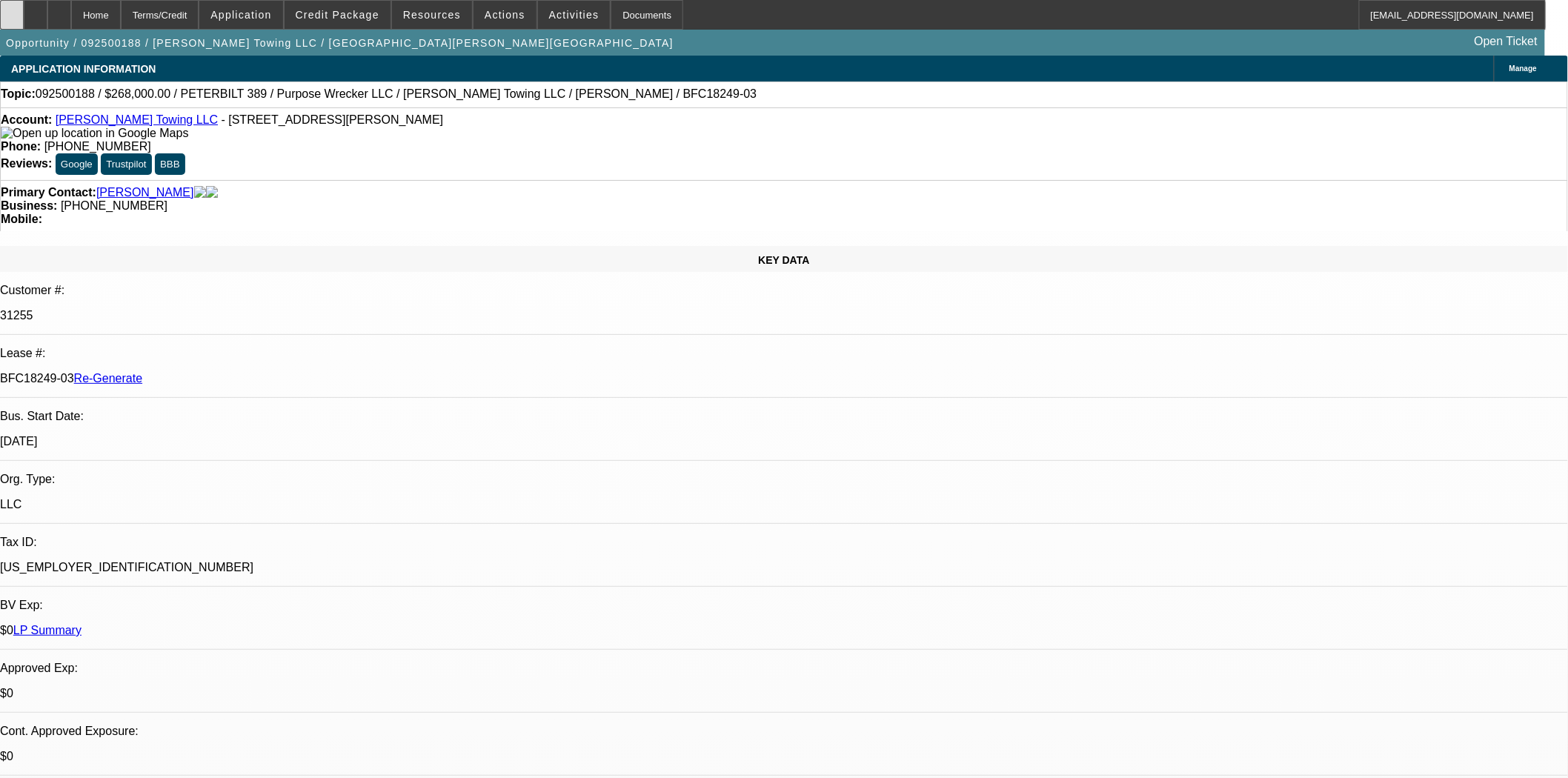
click at [12, 10] on icon at bounding box center [12, 10] width 0 height 0
click at [554, 25] on span at bounding box center [575, 15] width 73 height 36
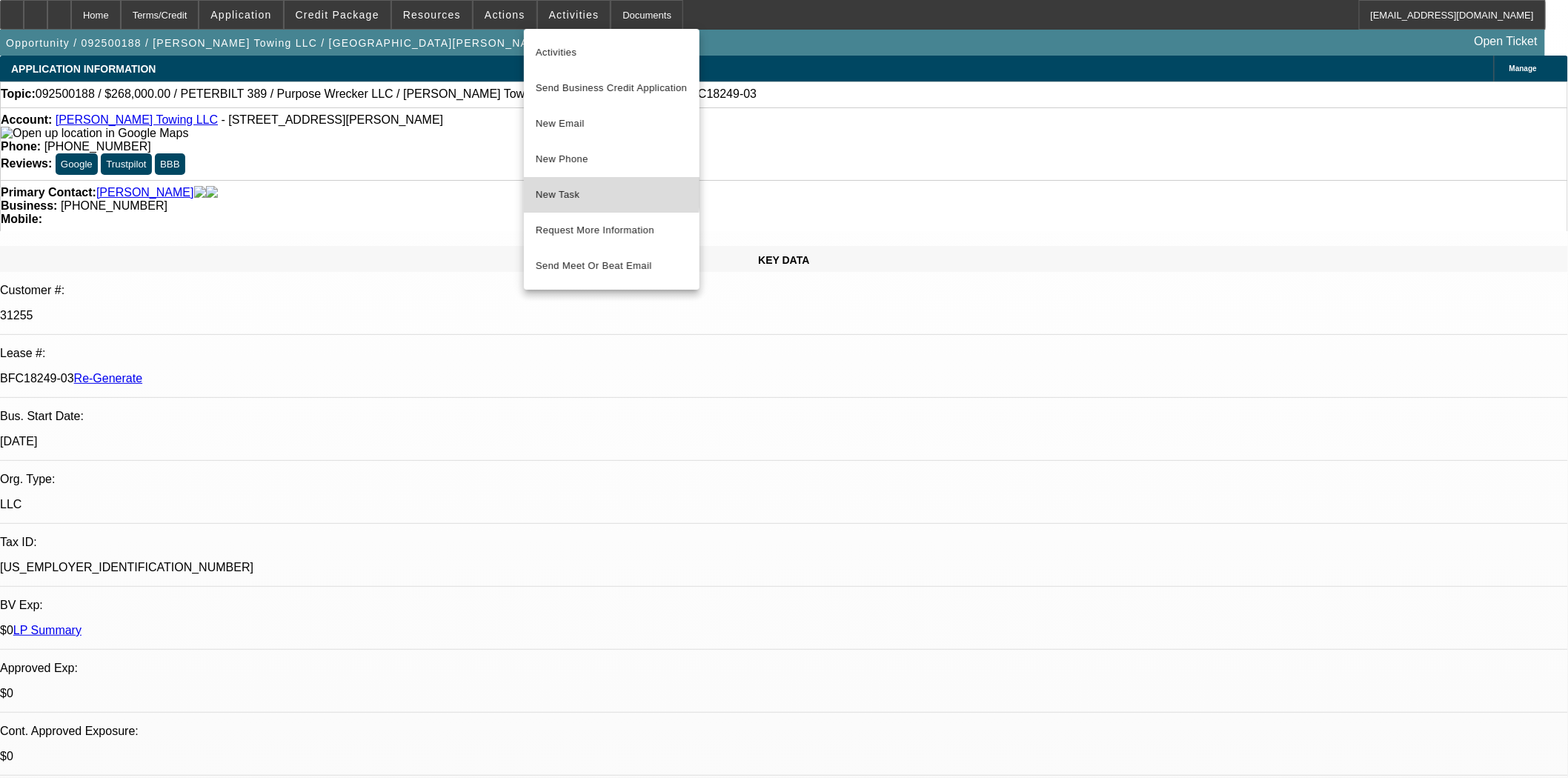
click at [554, 193] on span "New Task" at bounding box center [612, 195] width 152 height 18
